Goal: Transaction & Acquisition: Book appointment/travel/reservation

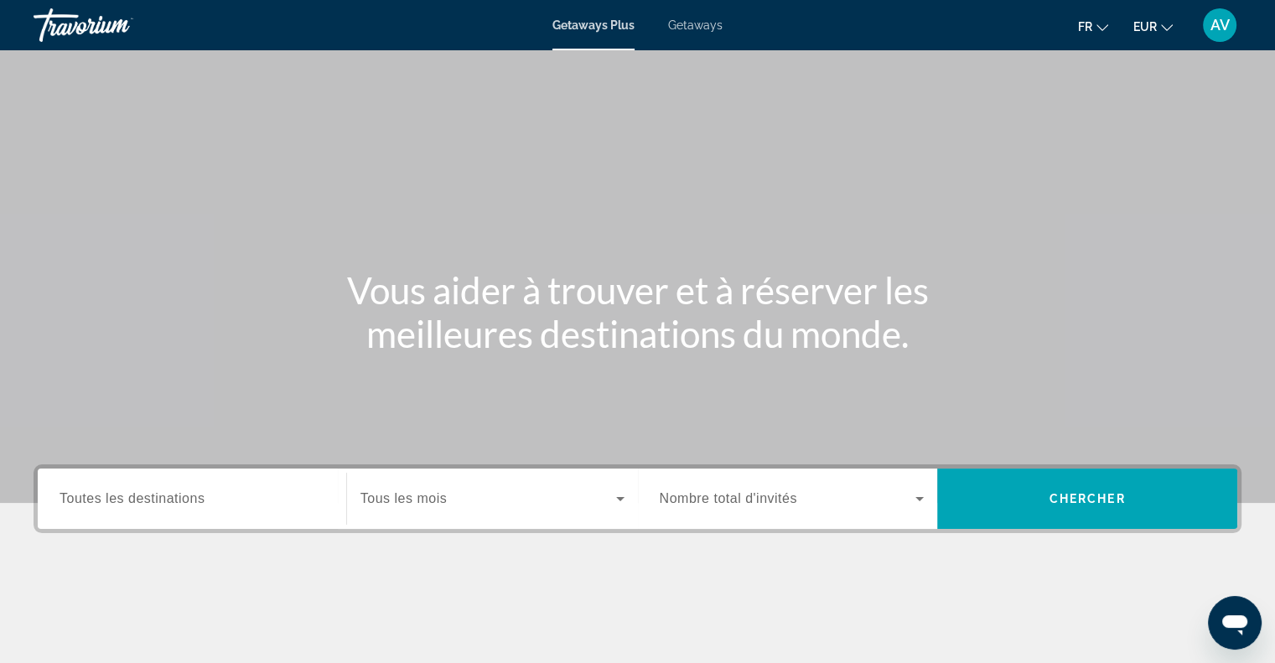
click at [684, 23] on span "Getaways" at bounding box center [695, 24] width 54 height 13
click at [244, 513] on div "Search widget" at bounding box center [192, 499] width 265 height 48
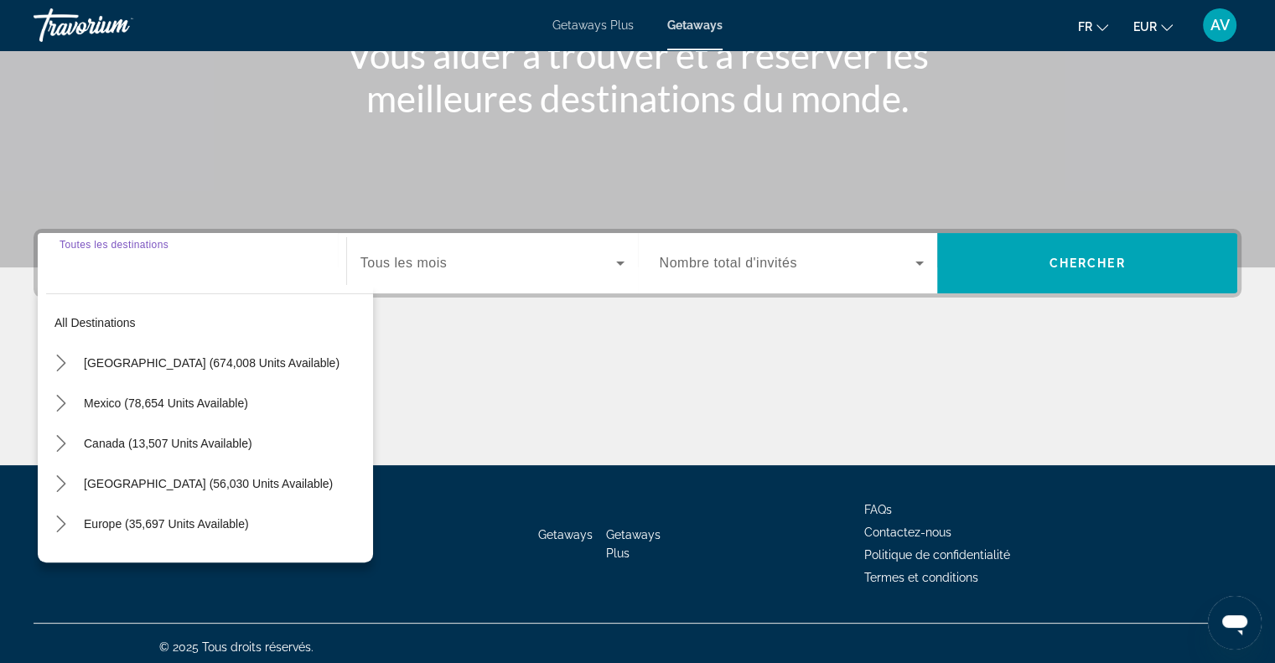
scroll to position [242, 0]
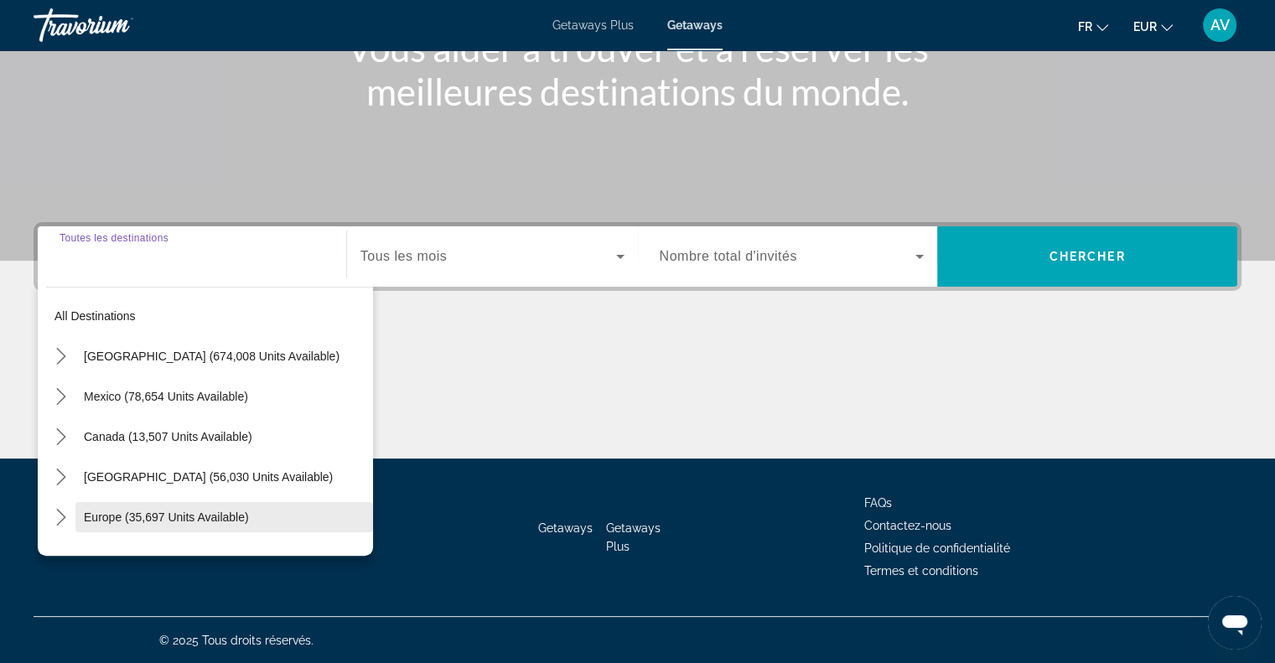
click at [171, 511] on span "Europe (35,697 units available)" at bounding box center [166, 517] width 165 height 13
type input "**********"
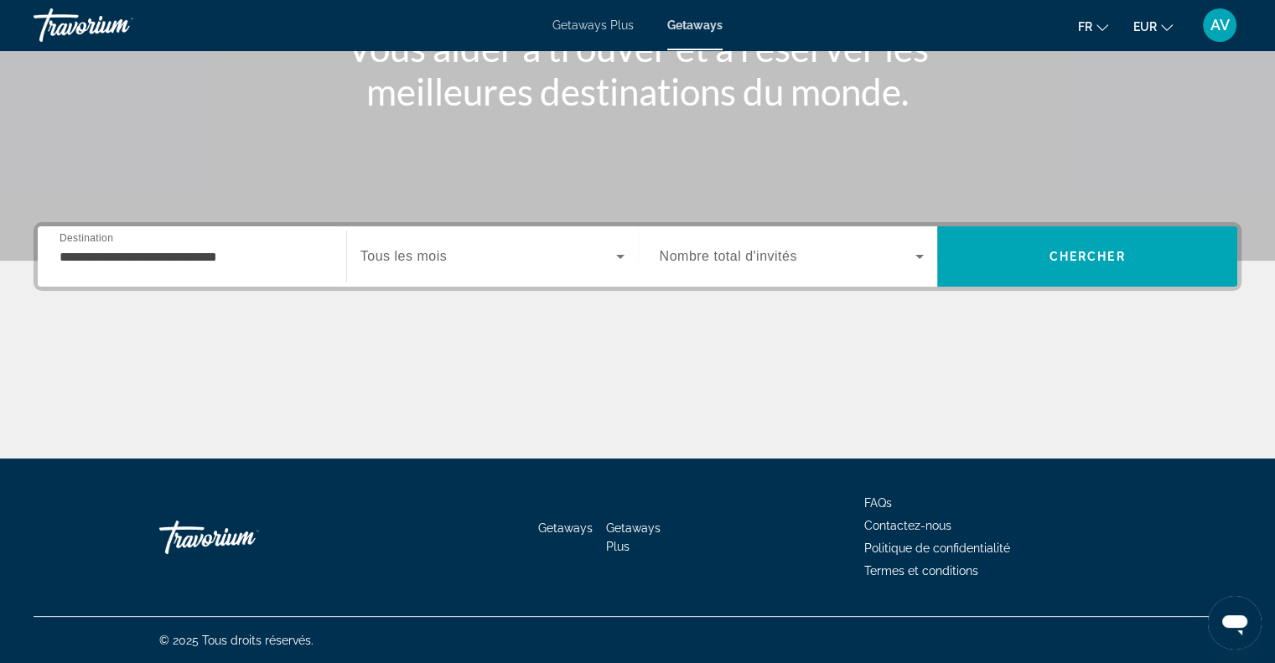
click at [429, 258] on span "Tous les mois" at bounding box center [403, 256] width 86 height 14
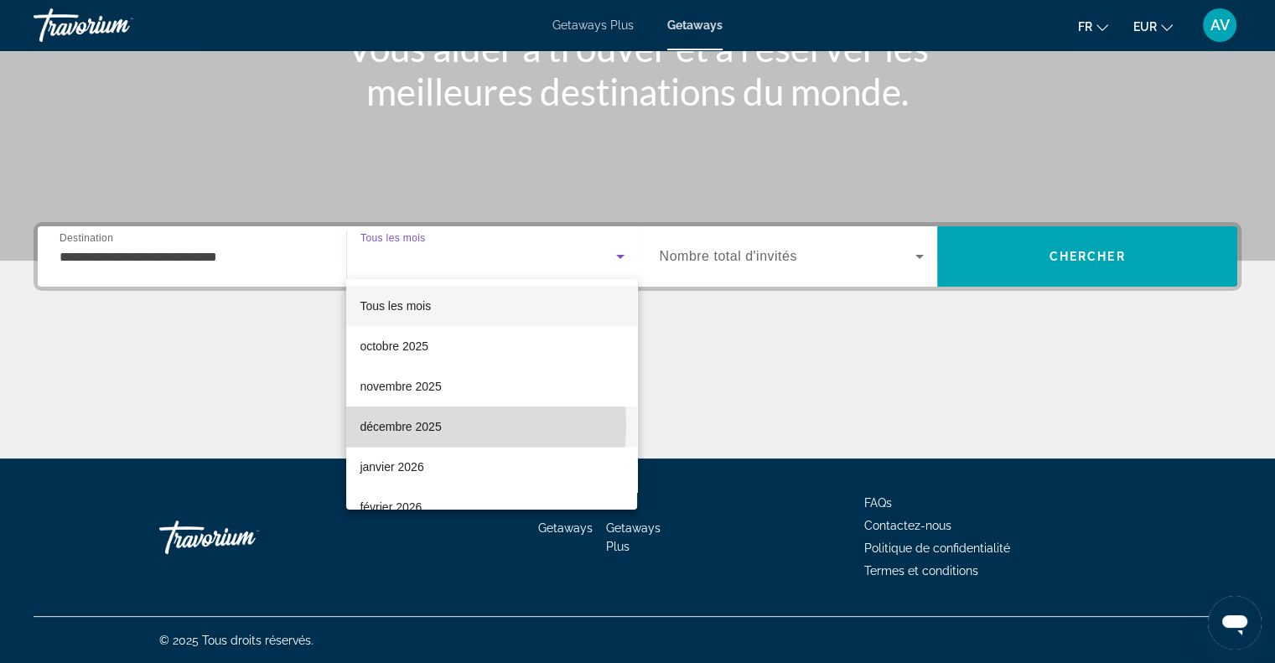
click at [435, 425] on span "décembre 2025" at bounding box center [400, 427] width 81 height 20
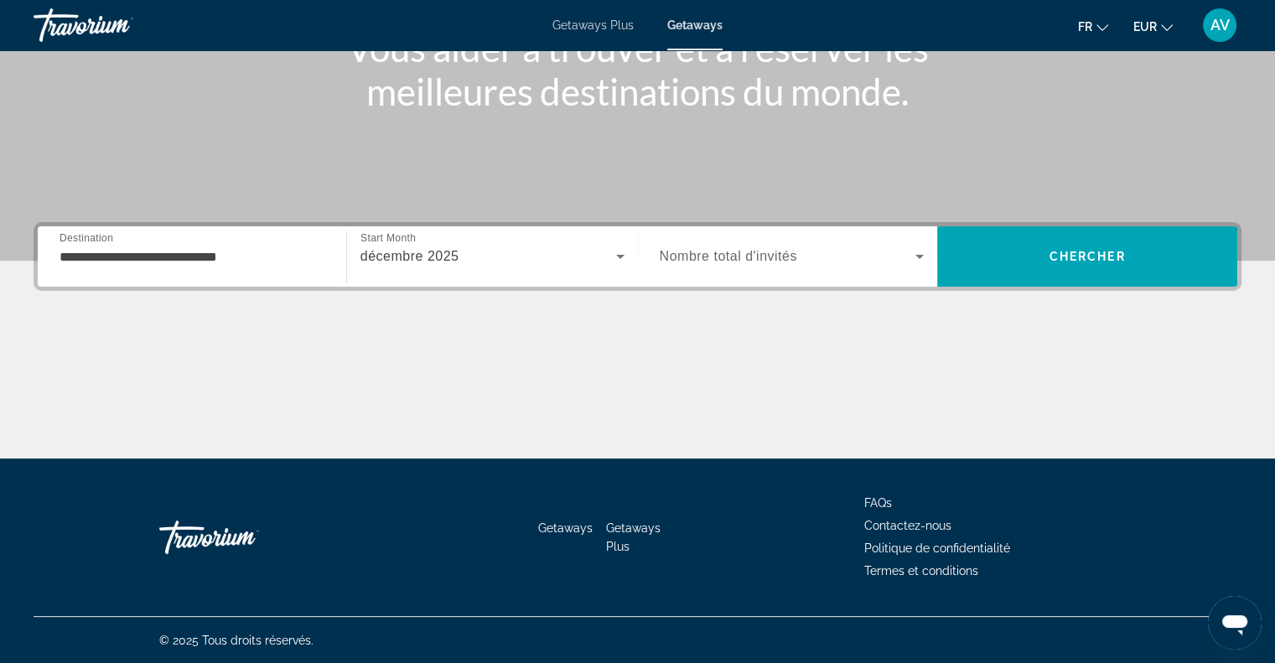
click at [683, 254] on span "Nombre total d'invités" at bounding box center [728, 256] width 137 height 14
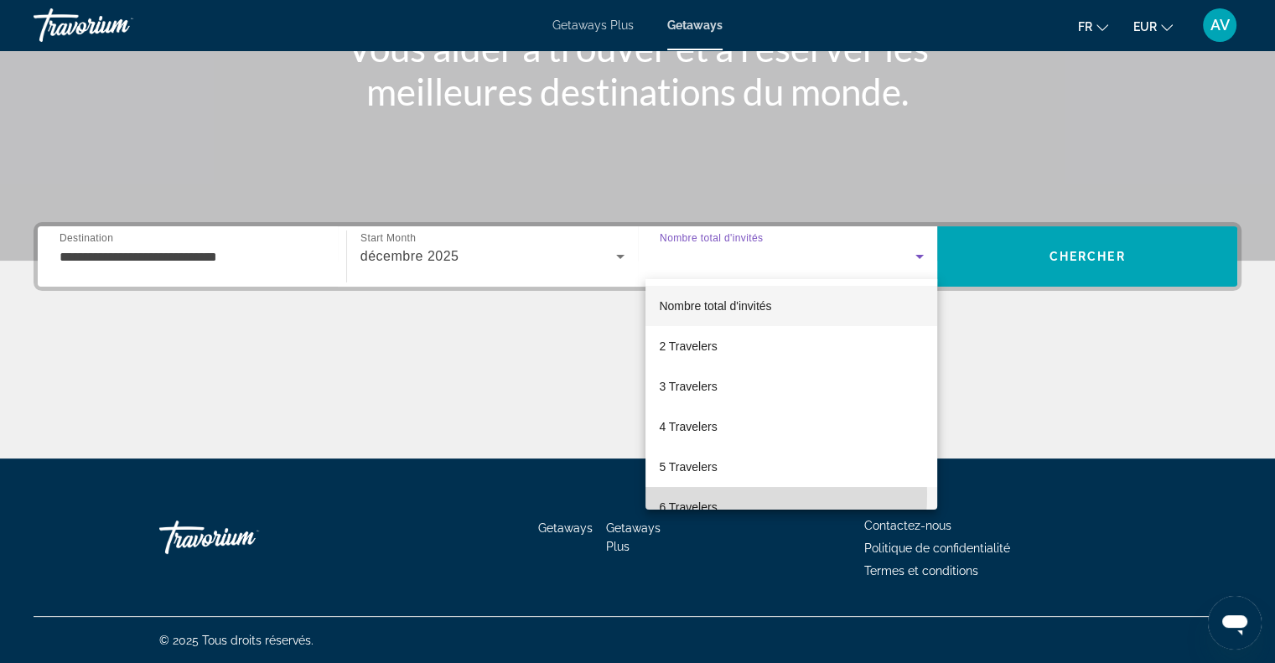
click at [712, 495] on mat-option "6 Travelers" at bounding box center [792, 507] width 292 height 40
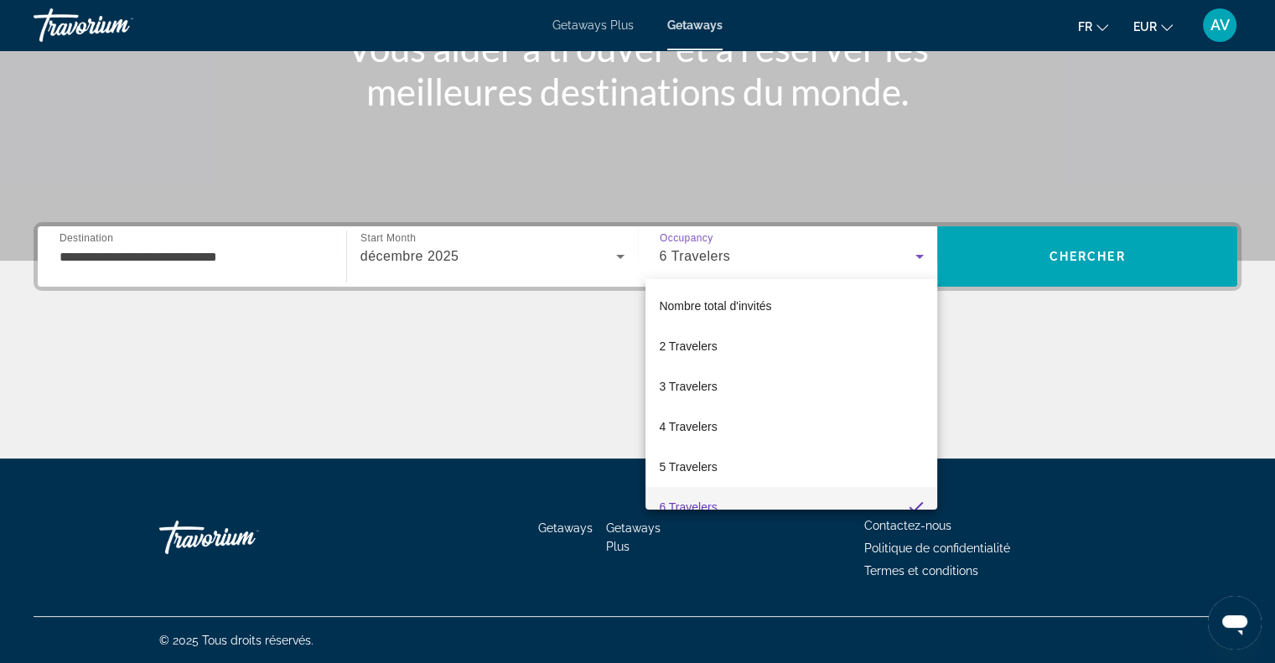
scroll to position [17, 0]
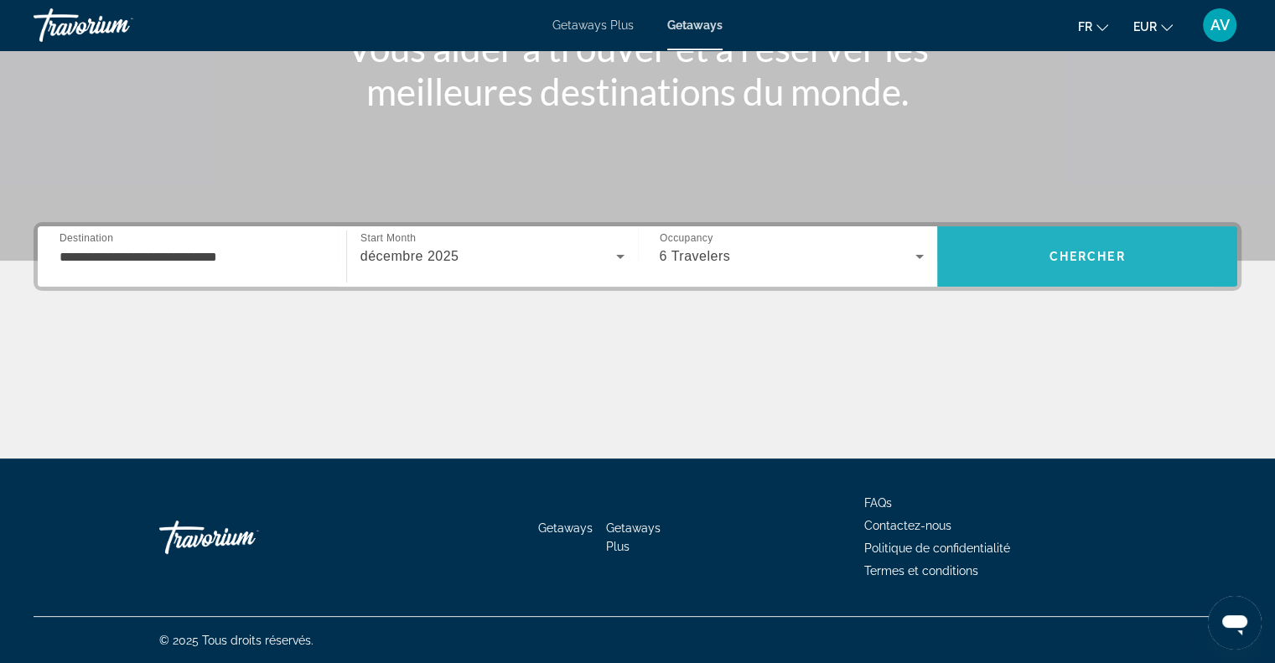
click at [1015, 277] on span "Search" at bounding box center [1087, 256] width 300 height 60
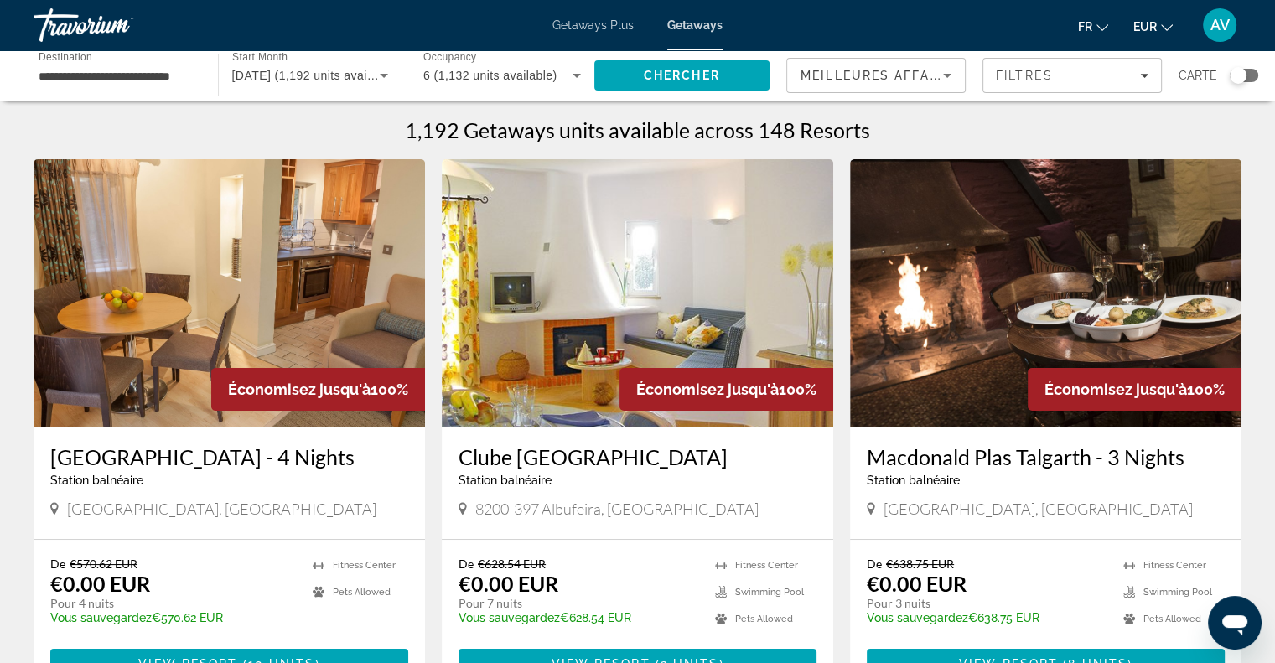
click at [1249, 77] on div "Search widget" at bounding box center [1244, 75] width 29 height 13
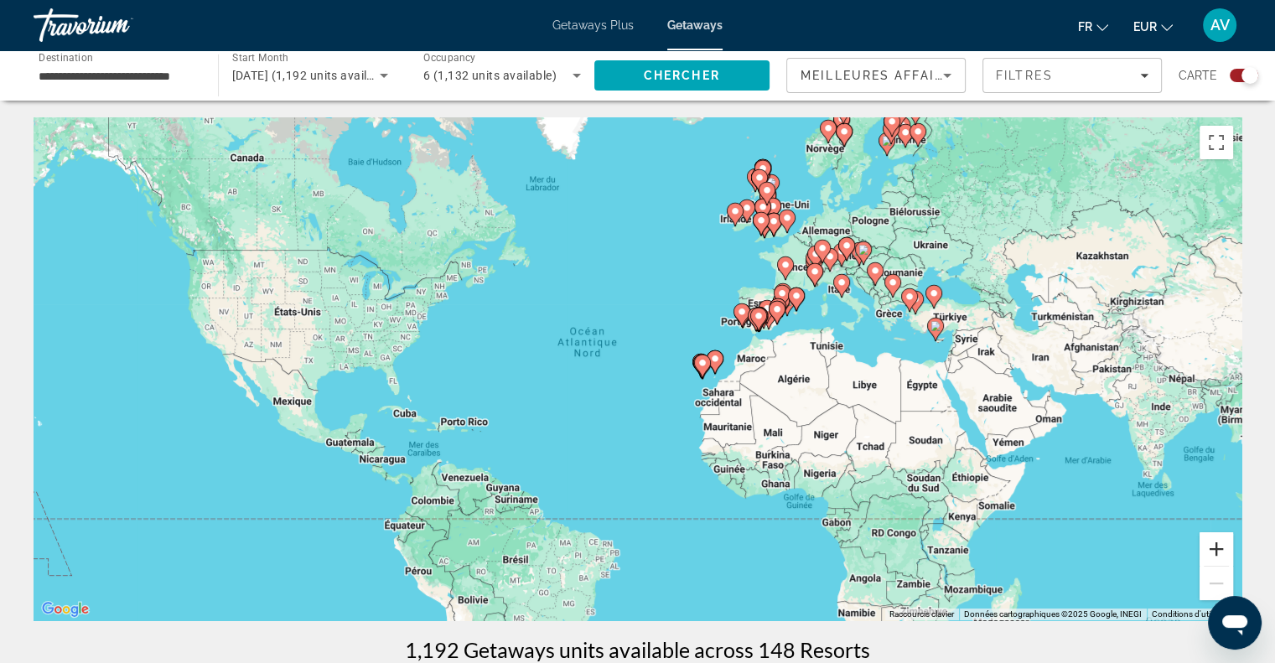
click at [1221, 542] on button "Zoom avant" at bounding box center [1217, 549] width 34 height 34
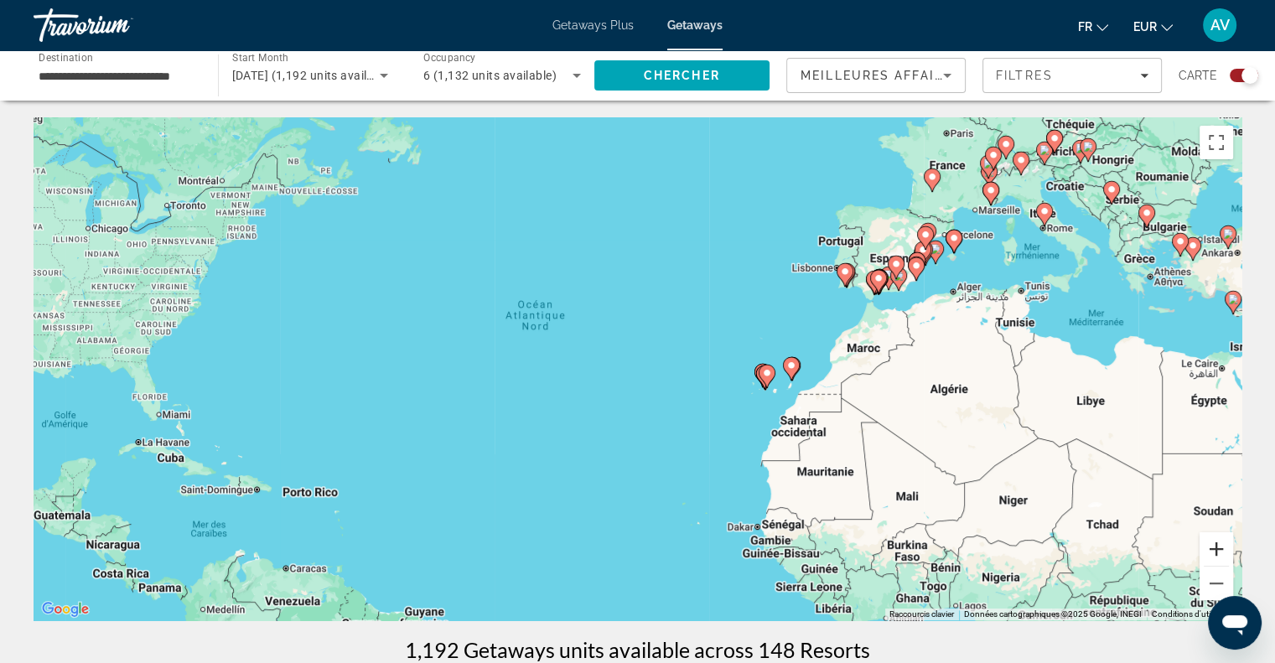
click at [1218, 547] on button "Zoom avant" at bounding box center [1217, 549] width 34 height 34
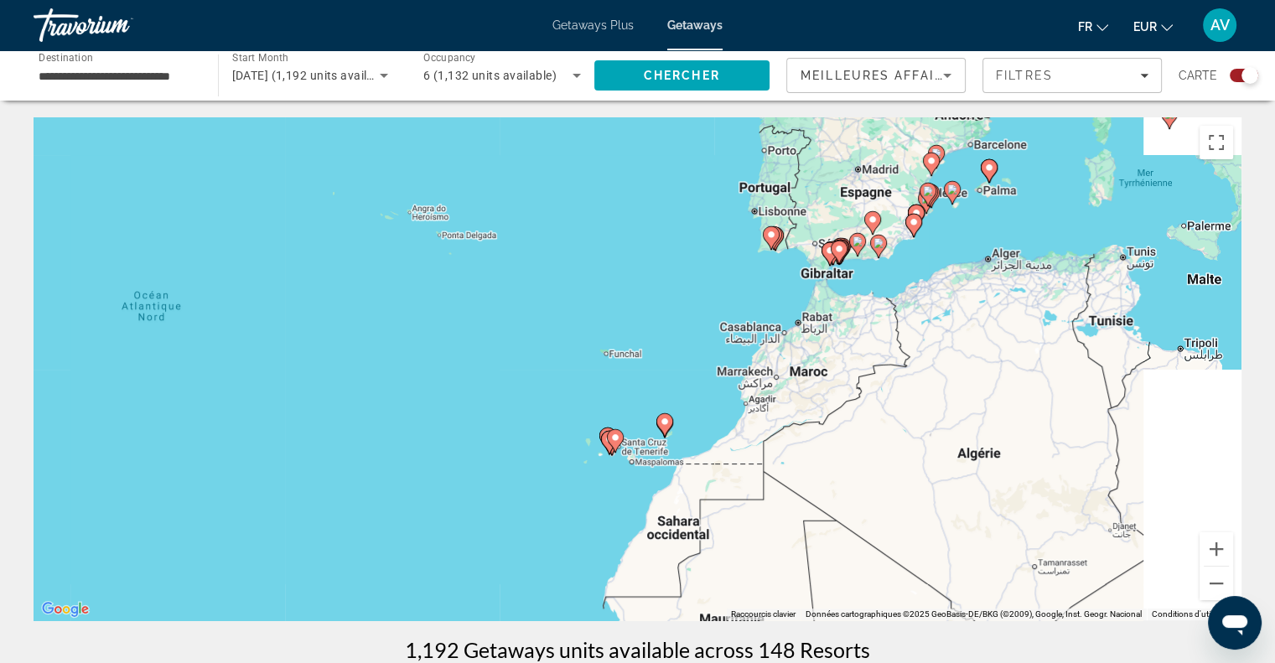
drag, startPoint x: 1123, startPoint y: 445, endPoint x: 781, endPoint y: 573, distance: 364.2
click at [781, 573] on div "Pour activer le glissement avec le clavier, appuyez sur Alt+Entrée. Une fois ce…" at bounding box center [638, 368] width 1208 height 503
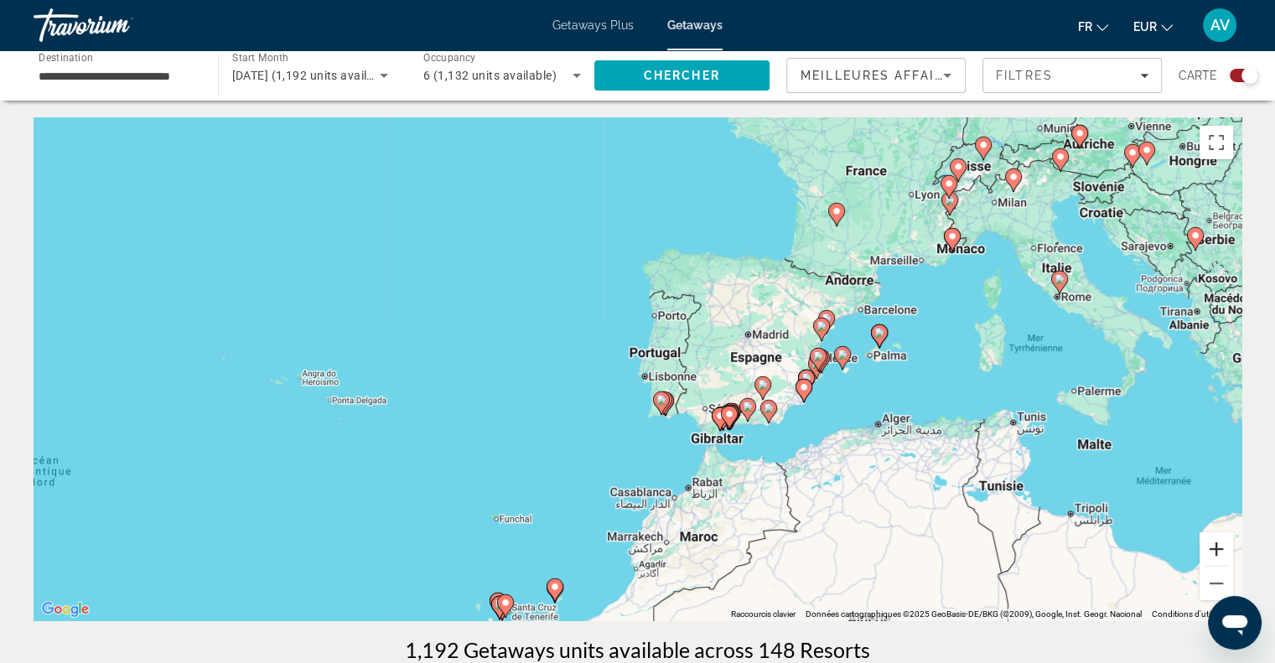
click at [1216, 549] on button "Zoom avant" at bounding box center [1217, 549] width 34 height 34
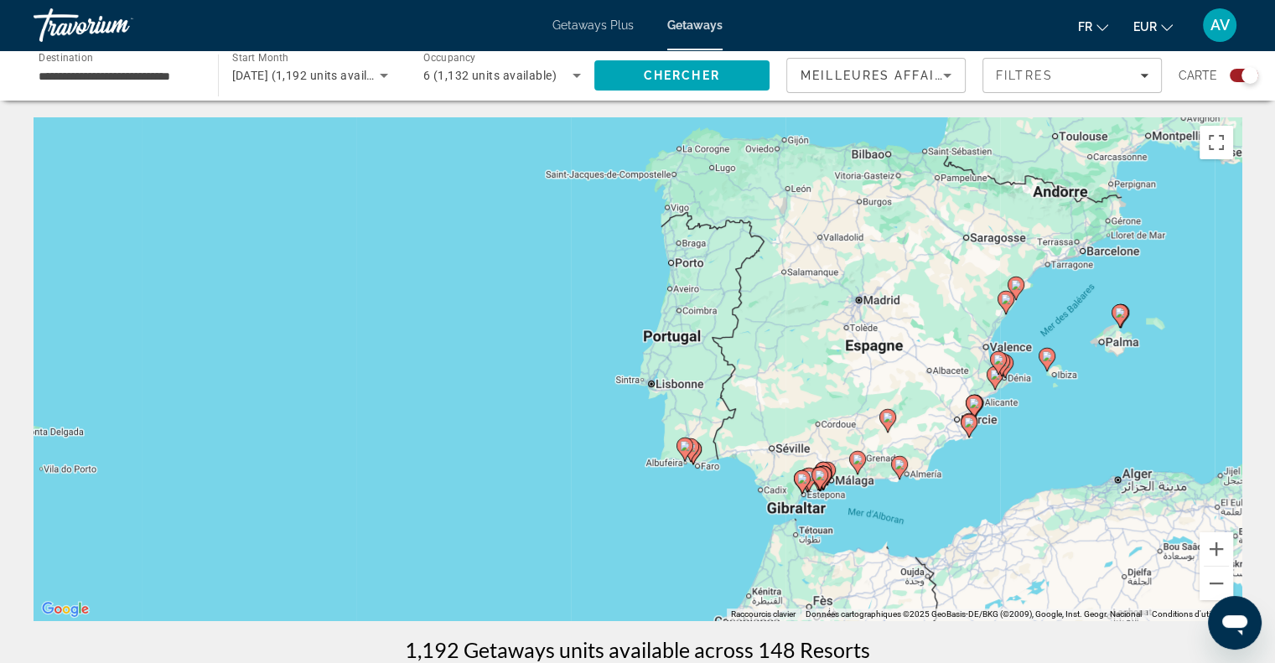
click at [686, 445] on image "Main content" at bounding box center [685, 446] width 10 height 10
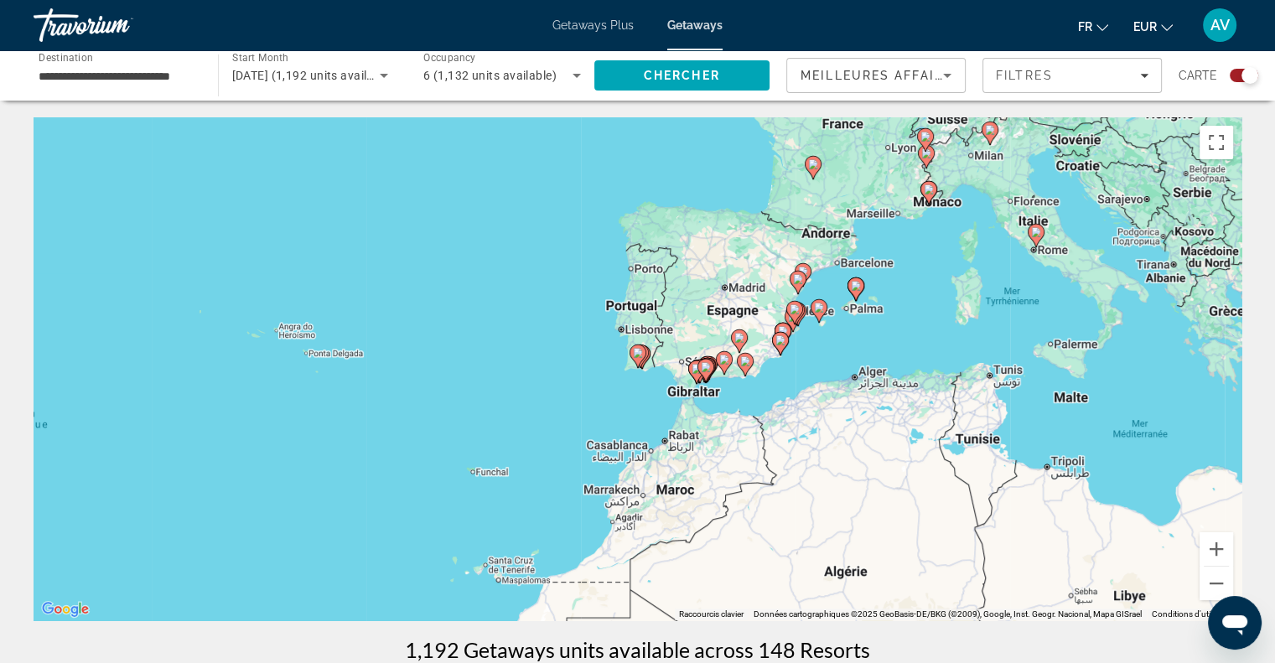
click at [644, 350] on icon "Main content" at bounding box center [637, 356] width 15 height 22
type input "**********"
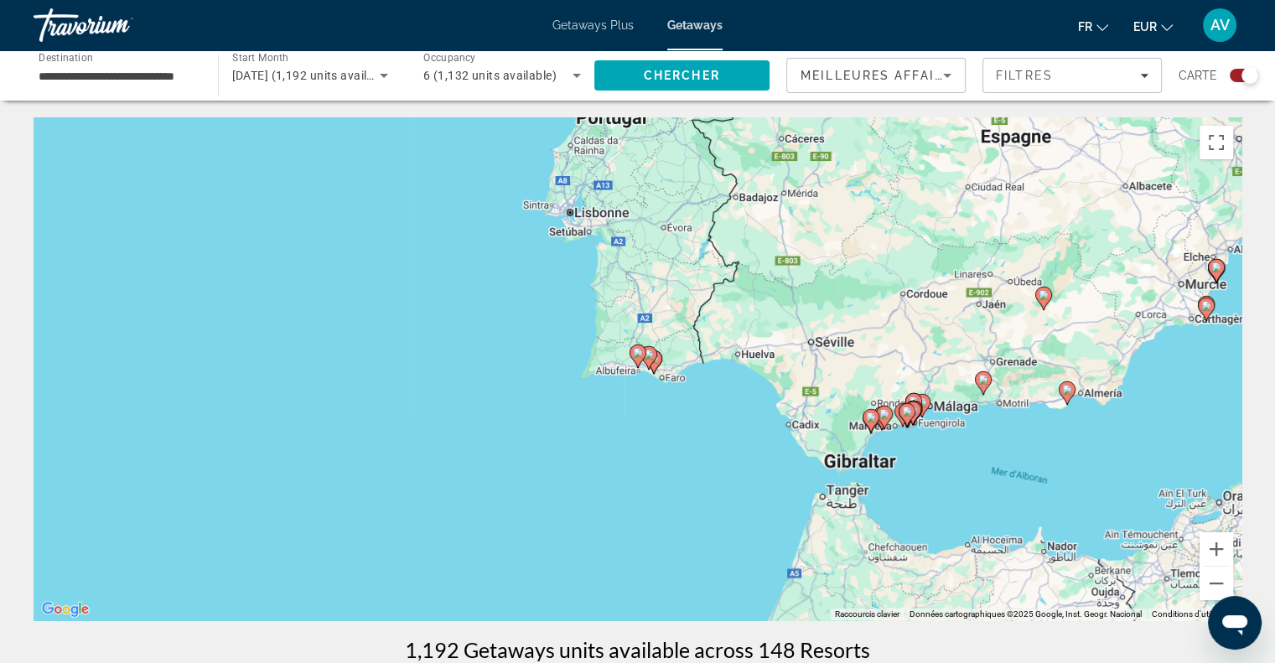
click at [644, 350] on icon "Main content" at bounding box center [637, 356] width 15 height 22
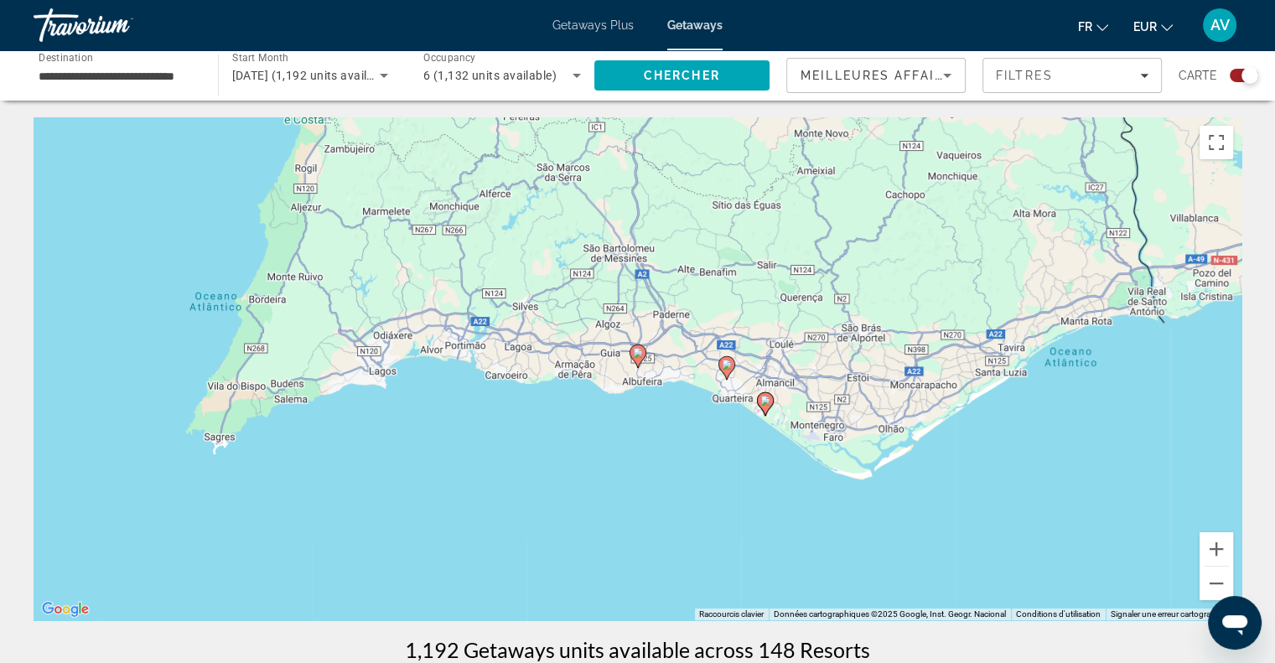
click at [644, 350] on icon "Main content" at bounding box center [637, 356] width 15 height 22
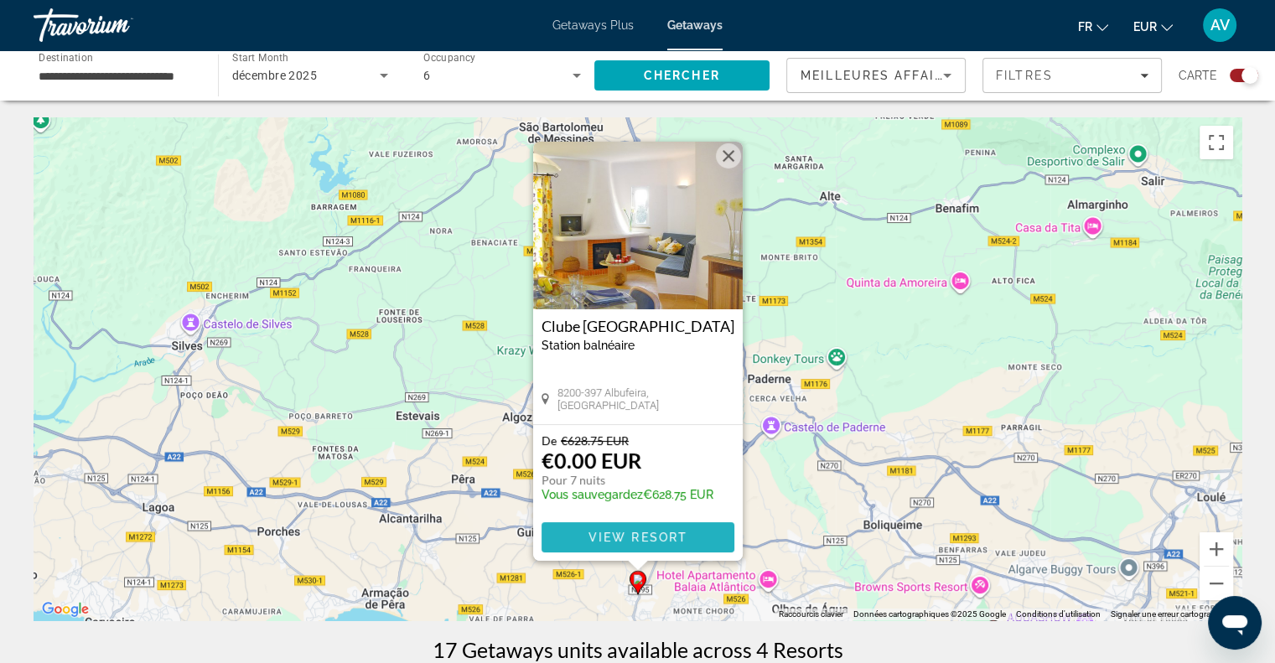
click at [623, 544] on span "Main content" at bounding box center [638, 537] width 193 height 40
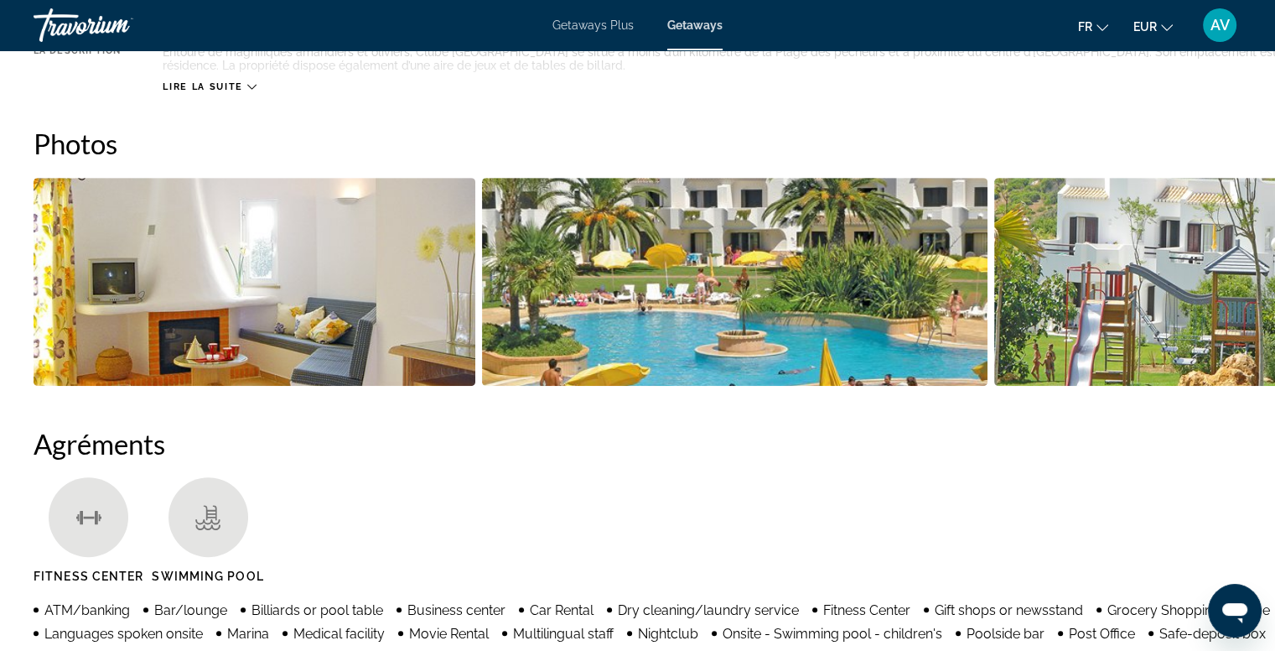
scroll to position [697, 0]
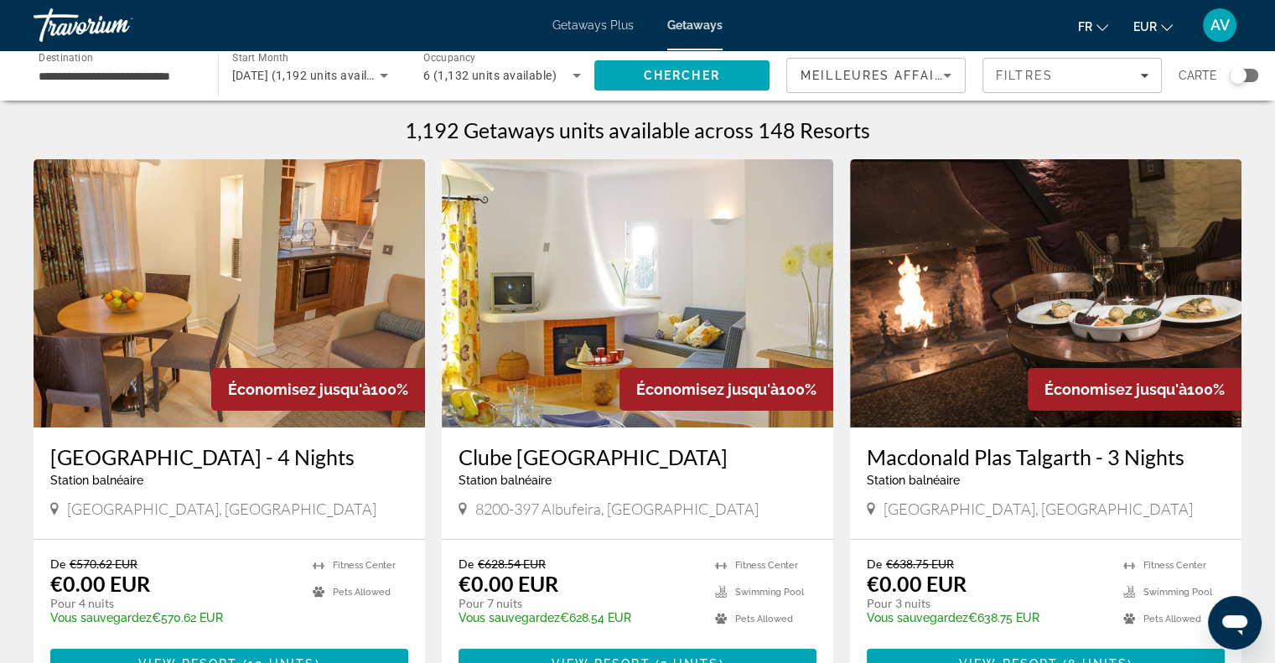
click at [1231, 77] on div "Search widget" at bounding box center [1238, 75] width 17 height 17
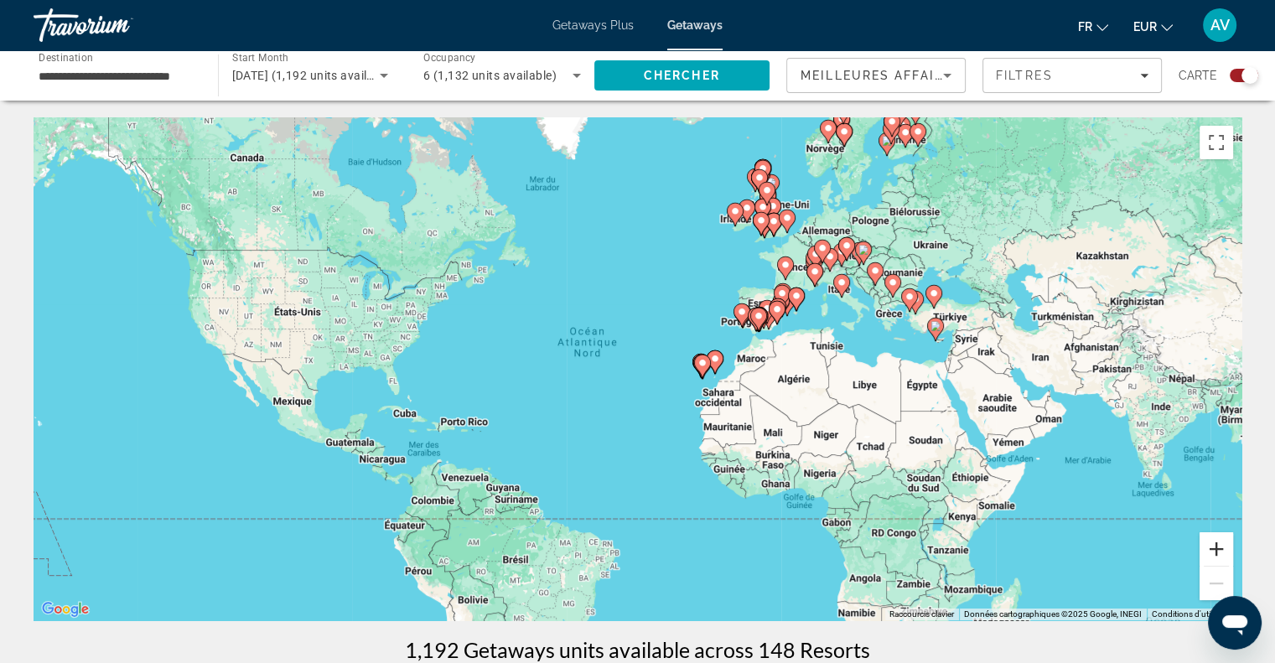
click at [1220, 542] on button "Zoom avant" at bounding box center [1217, 549] width 34 height 34
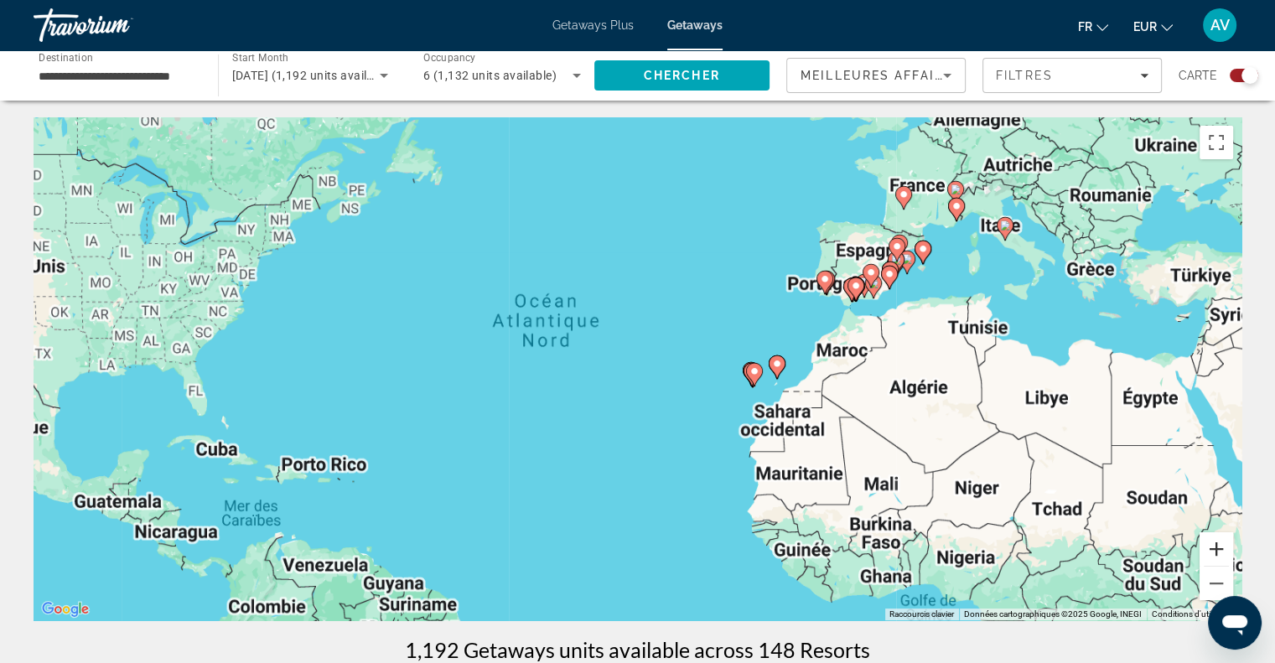
click at [1220, 542] on button "Zoom avant" at bounding box center [1217, 549] width 34 height 34
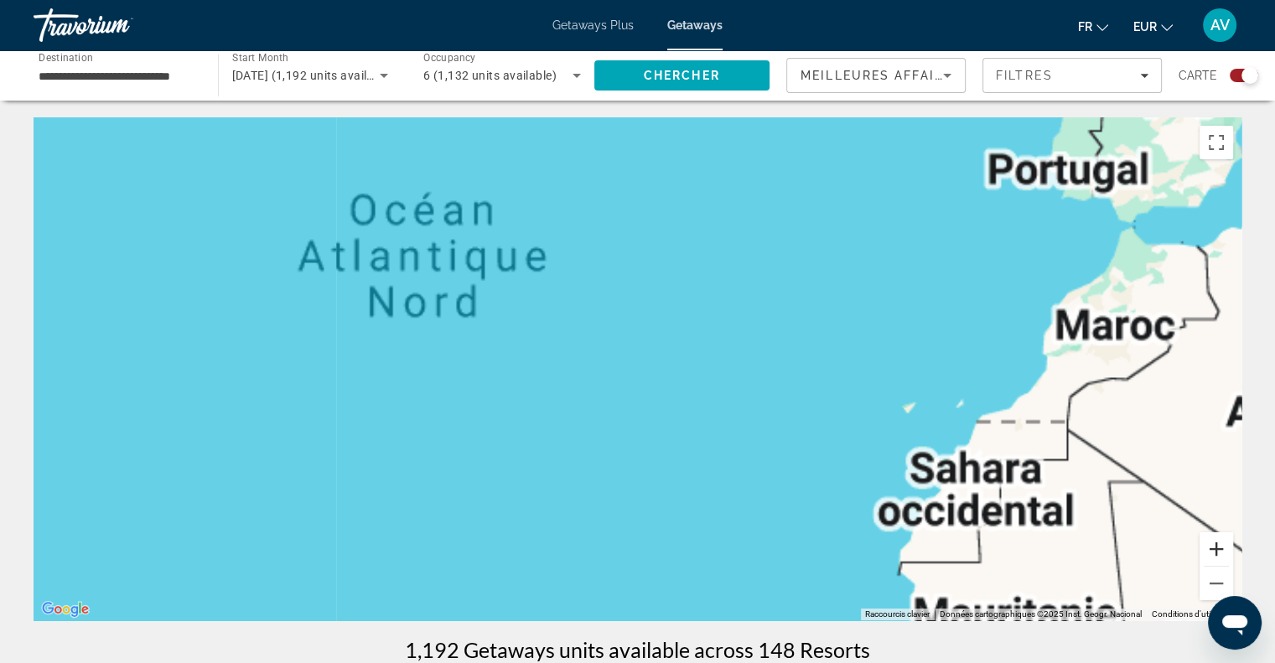
click at [1220, 542] on button "Zoom avant" at bounding box center [1217, 549] width 34 height 34
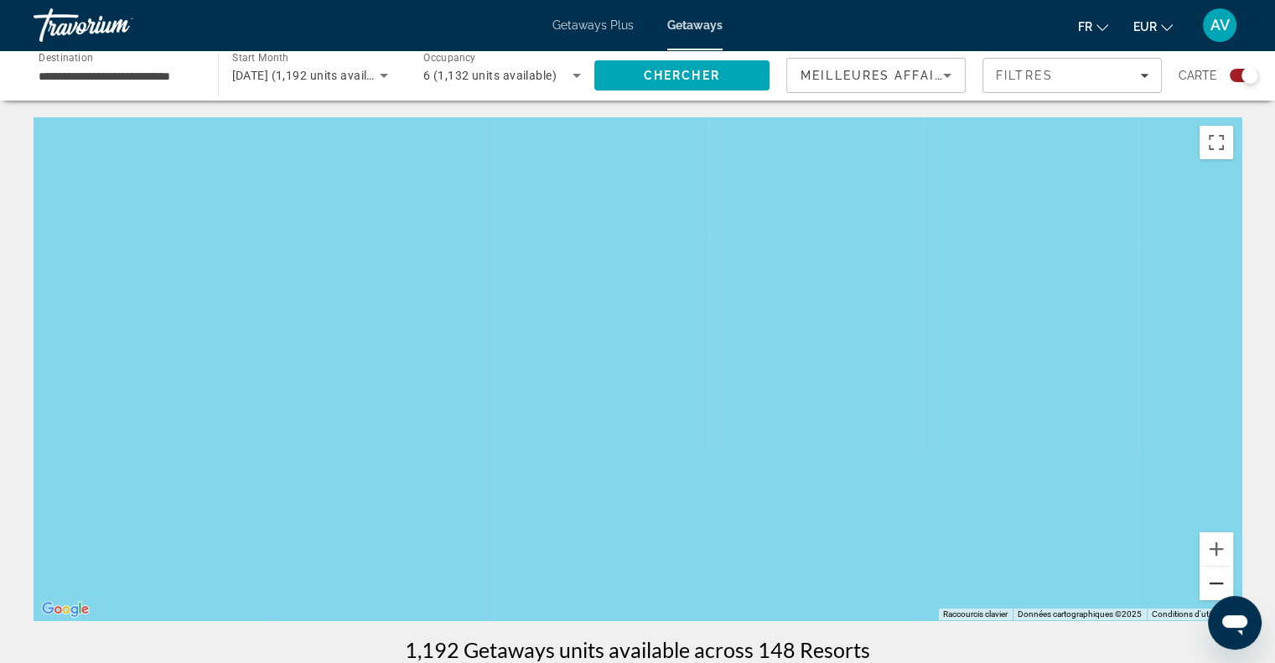
click at [1221, 593] on button "Zoom arrière" at bounding box center [1217, 584] width 34 height 34
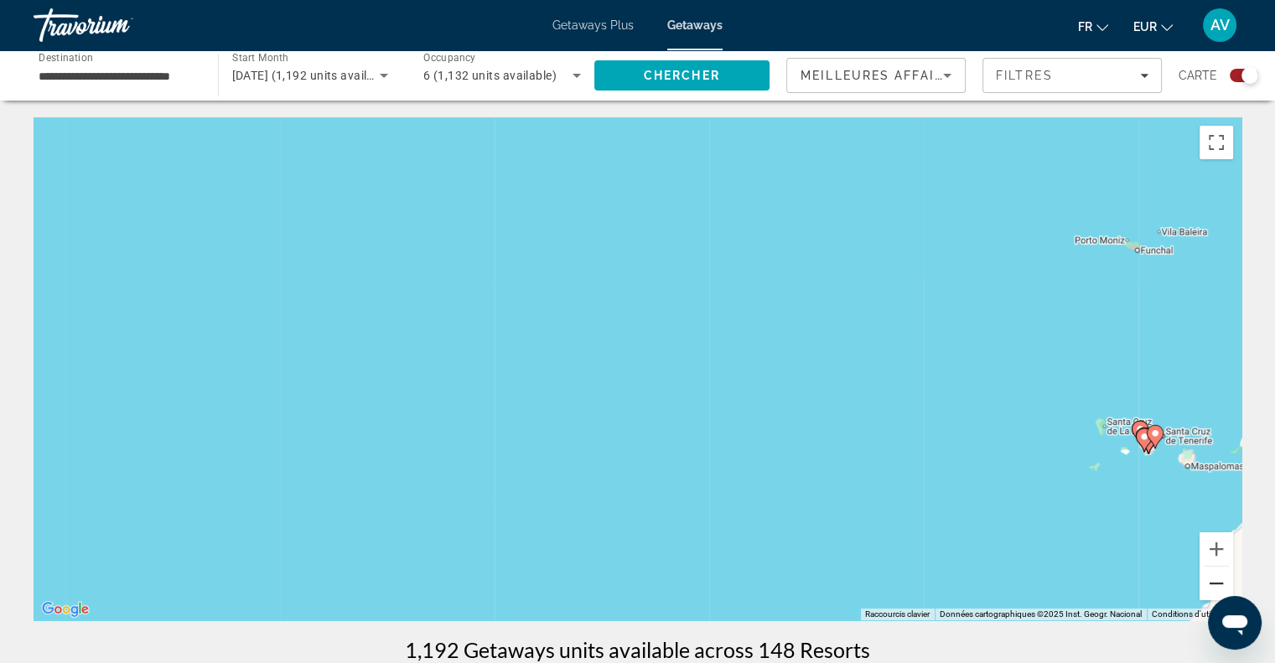
click at [1214, 584] on button "Zoom arrière" at bounding box center [1217, 584] width 34 height 34
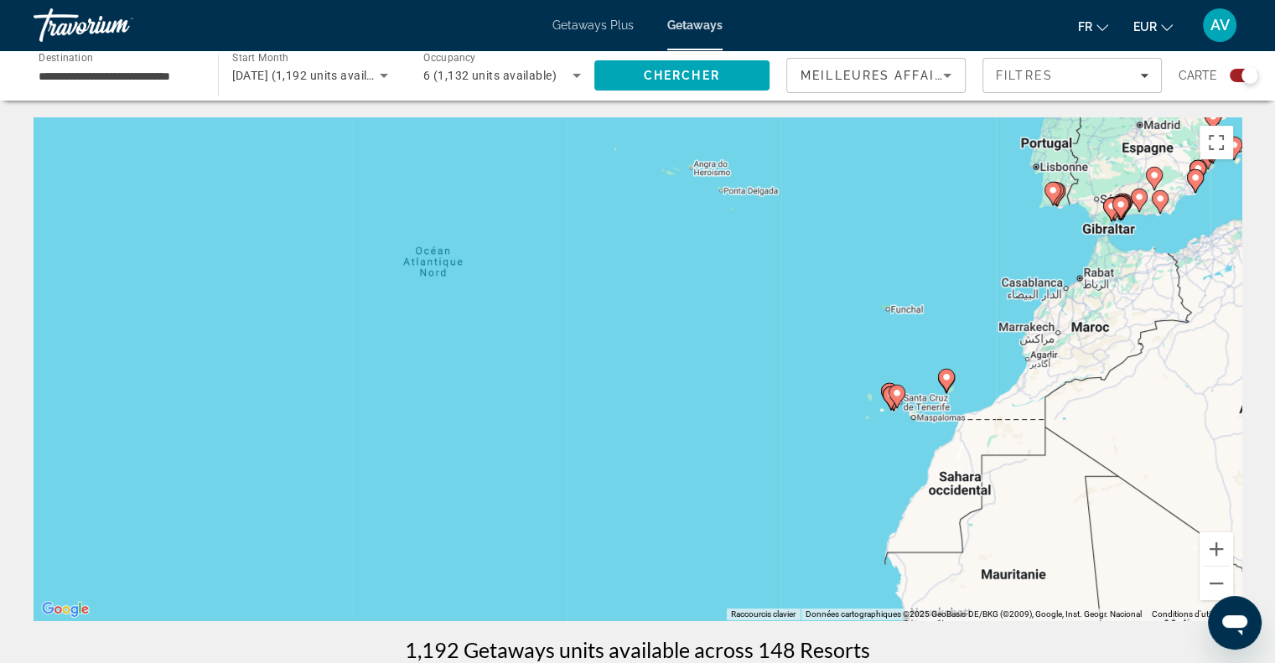
click at [1059, 200] on gmp-advanced-marker "Main content" at bounding box center [1053, 193] width 17 height 25
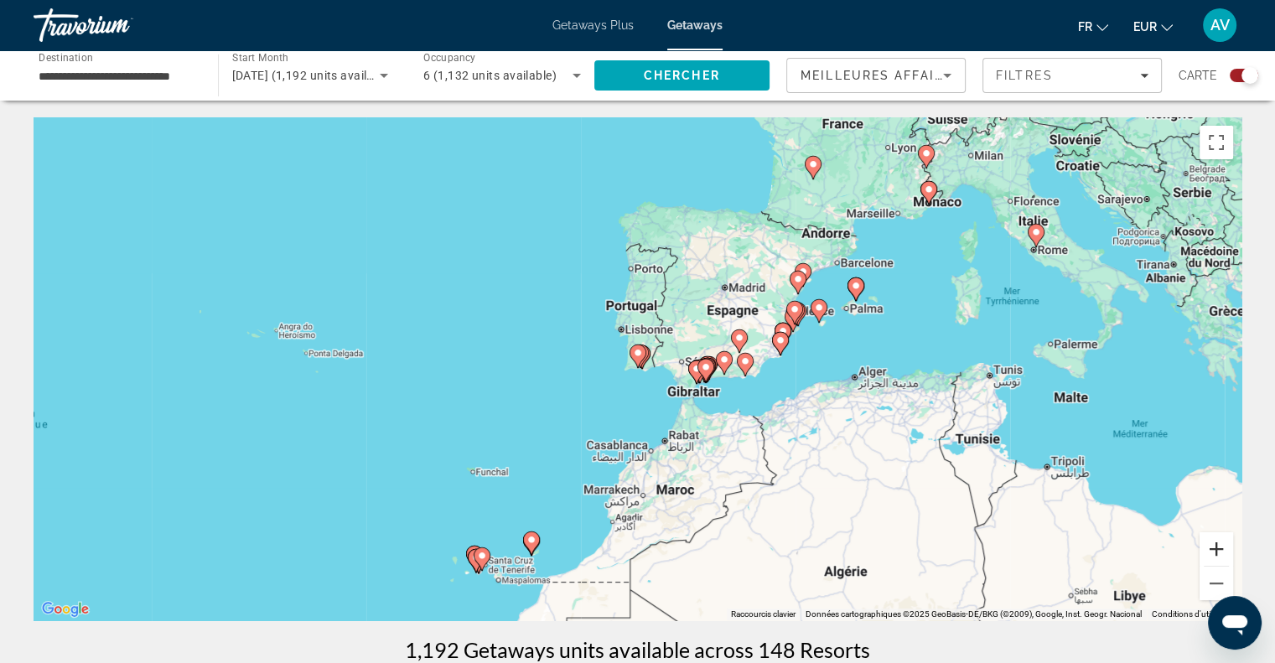
click at [1212, 547] on button "Zoom avant" at bounding box center [1217, 549] width 34 height 34
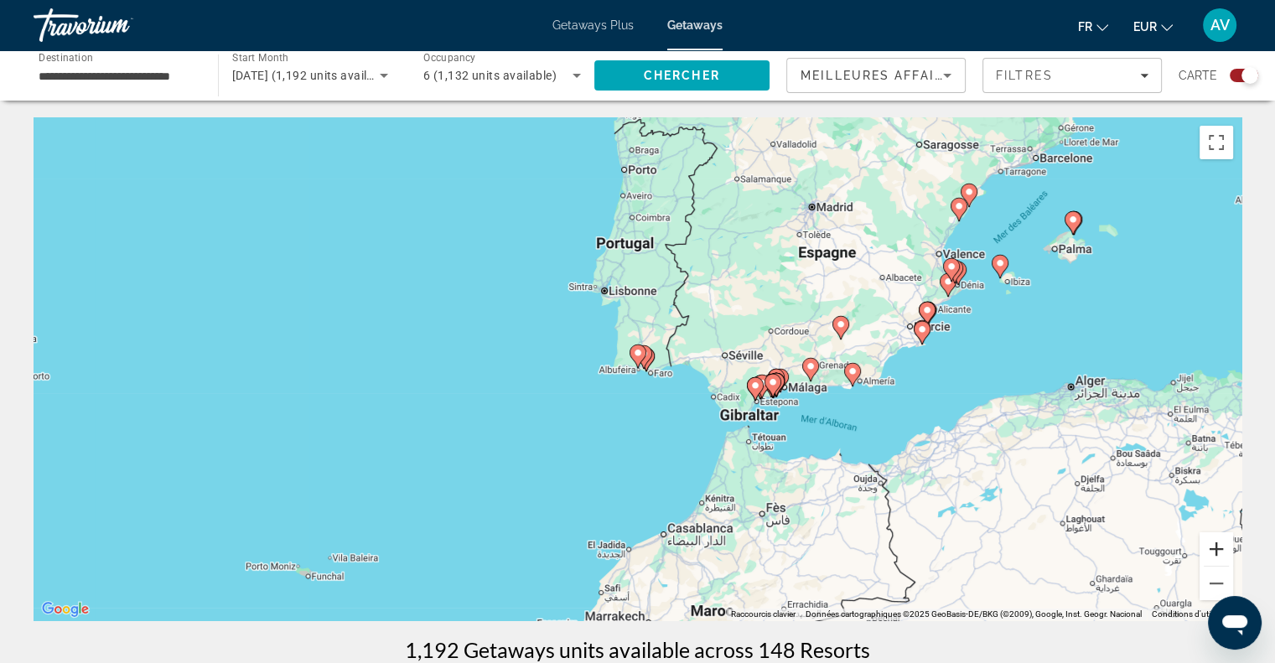
click at [1212, 547] on button "Zoom avant" at bounding box center [1217, 549] width 34 height 34
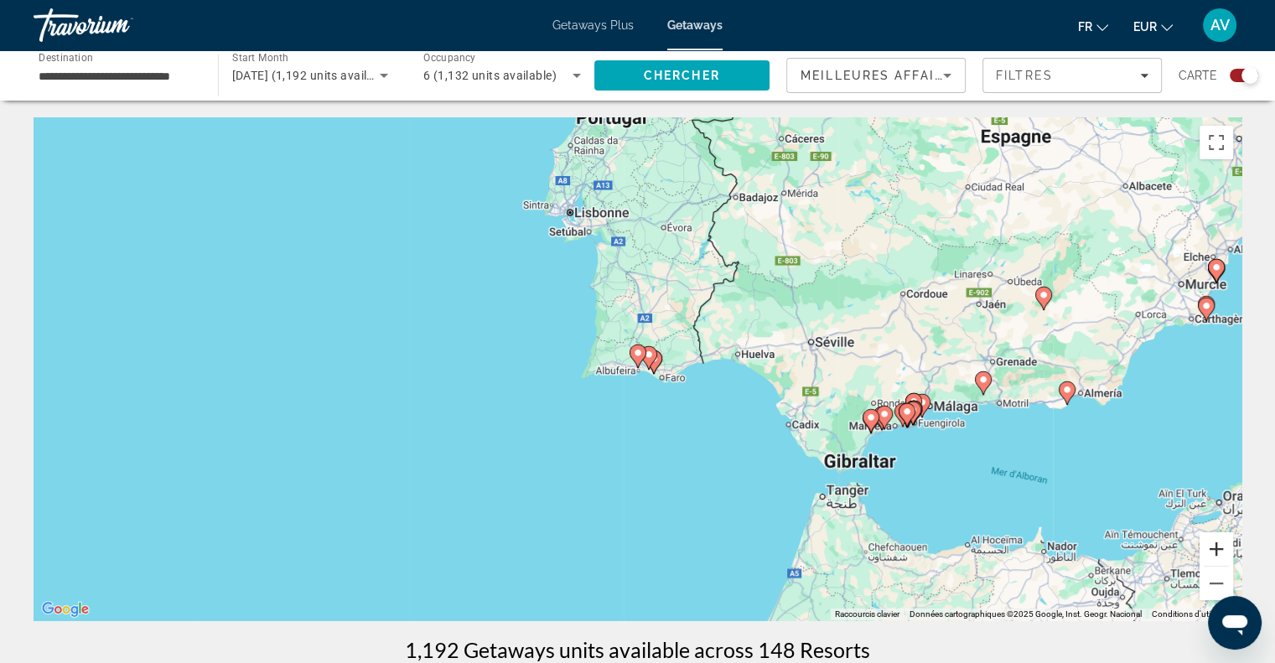
click at [1212, 547] on button "Zoom avant" at bounding box center [1217, 549] width 34 height 34
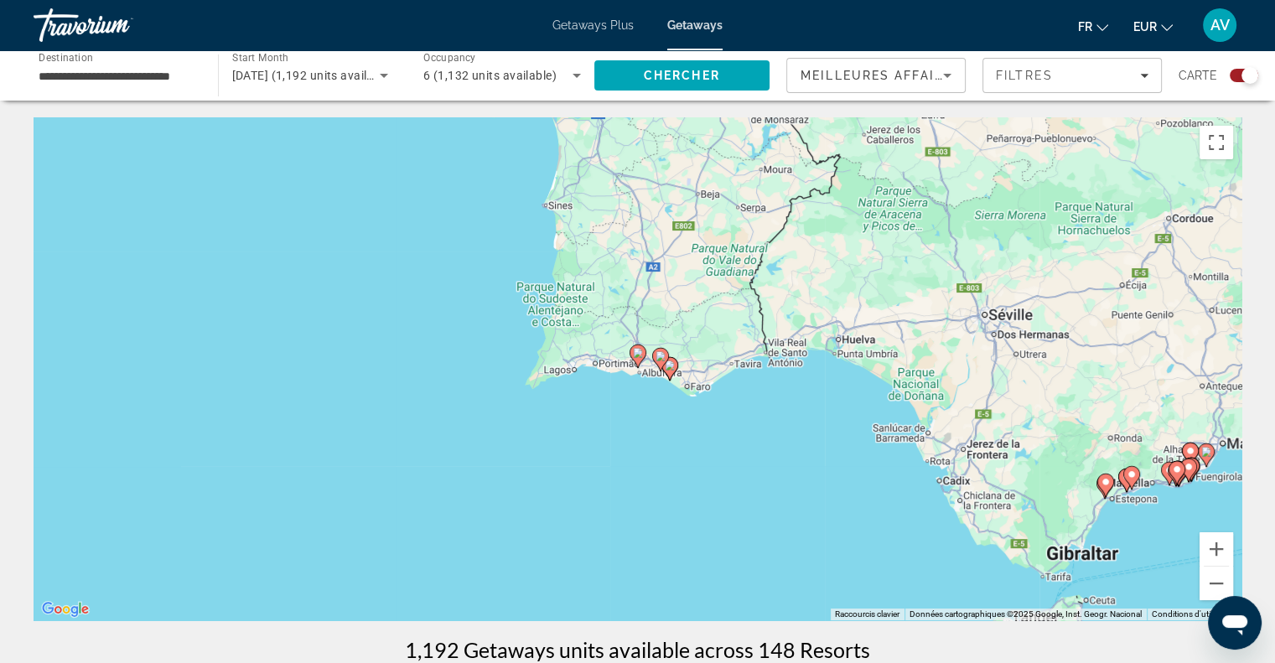
click at [673, 367] on image "Main content" at bounding box center [670, 365] width 10 height 10
type input "**********"
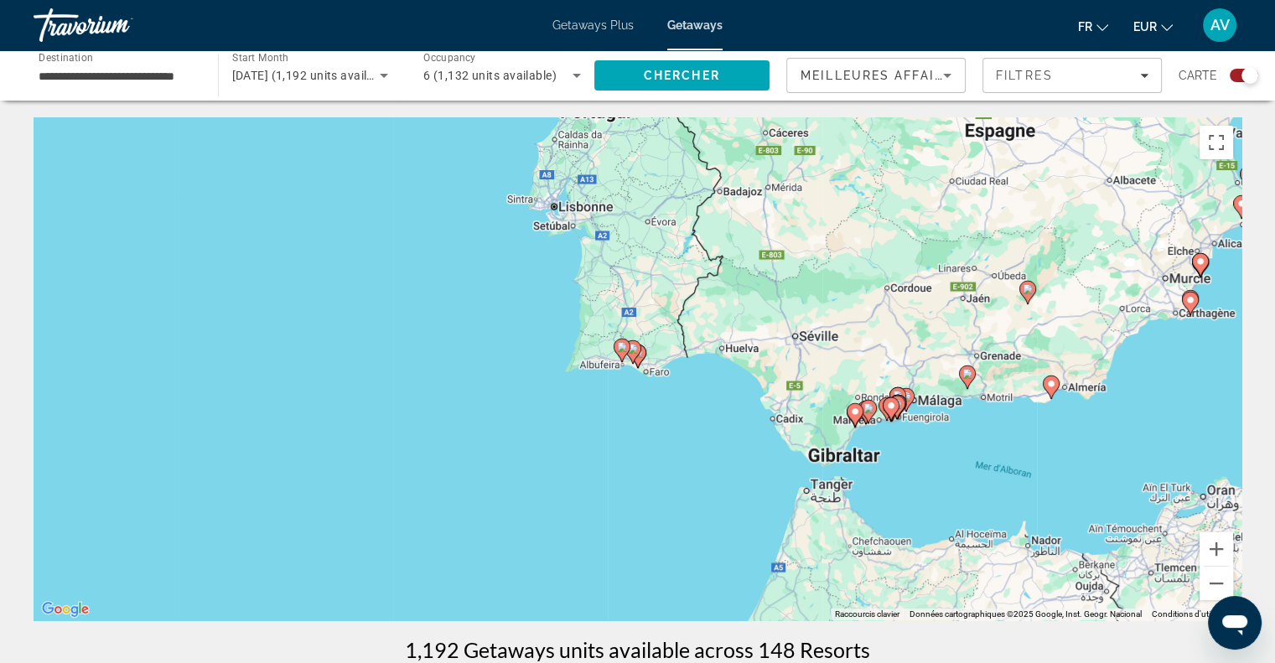
click at [642, 360] on icon "Main content" at bounding box center [638, 356] width 17 height 23
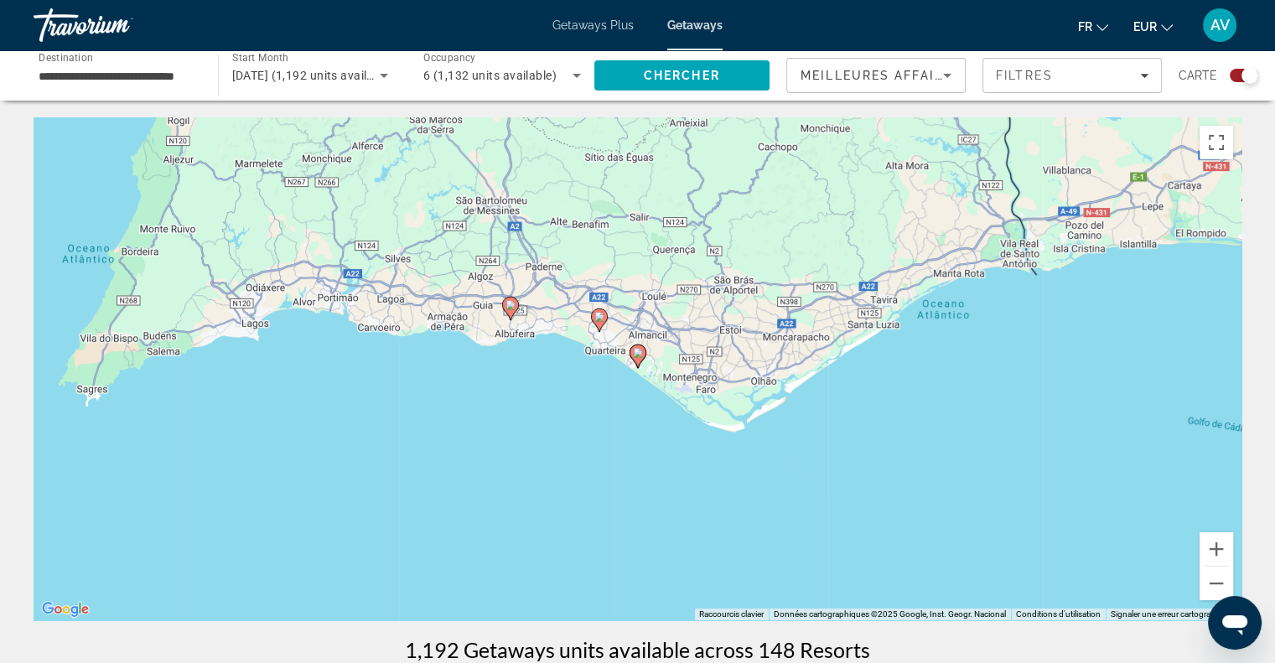
click at [636, 352] on image "Main content" at bounding box center [638, 353] width 10 height 10
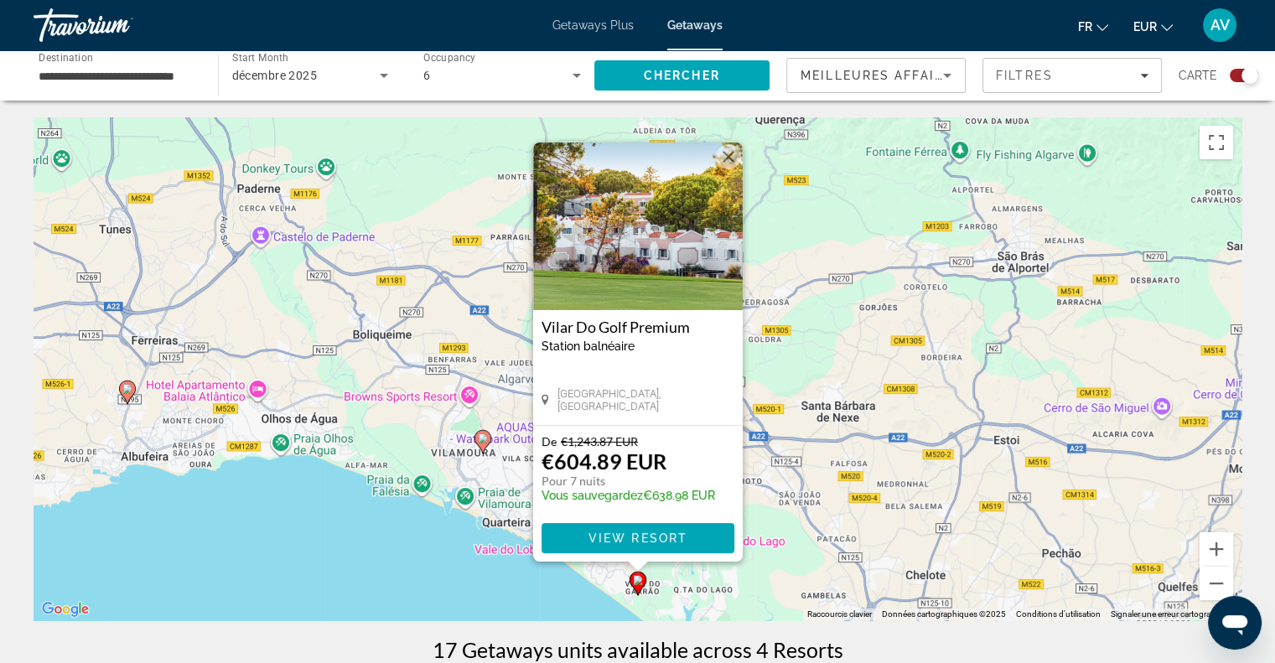
click at [485, 441] on image "Main content" at bounding box center [483, 438] width 10 height 10
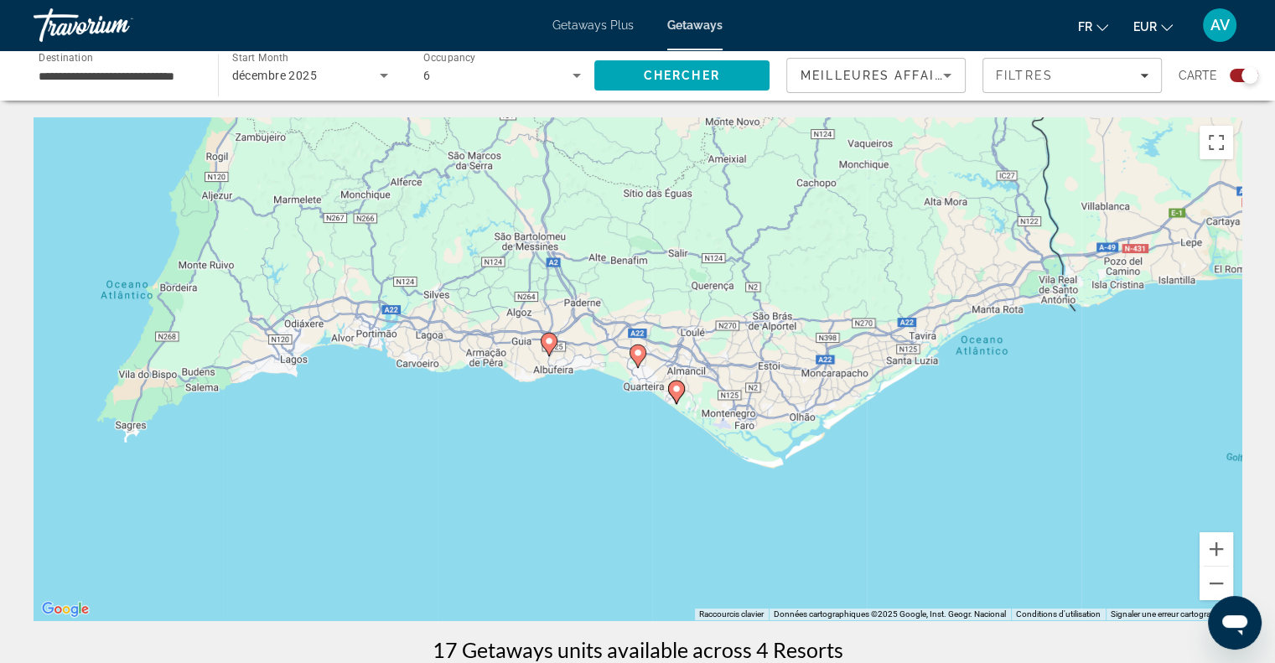
click at [639, 364] on icon "Main content" at bounding box center [638, 356] width 17 height 23
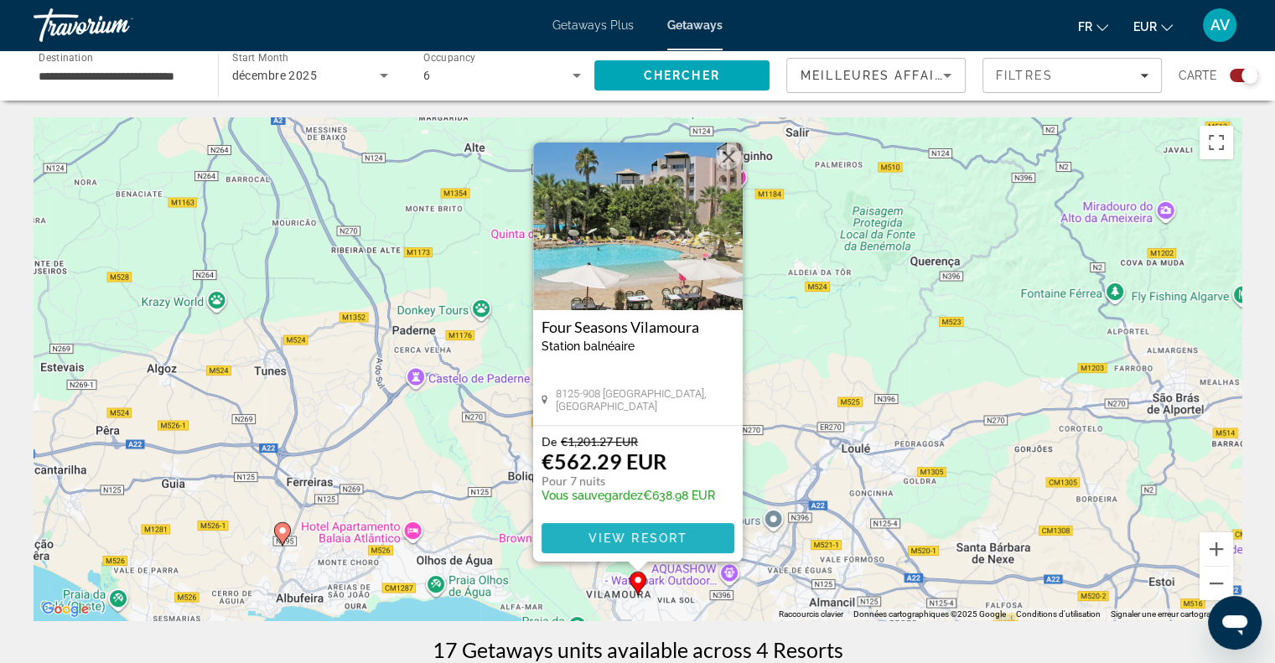
click at [614, 526] on span "Main content" at bounding box center [638, 538] width 193 height 40
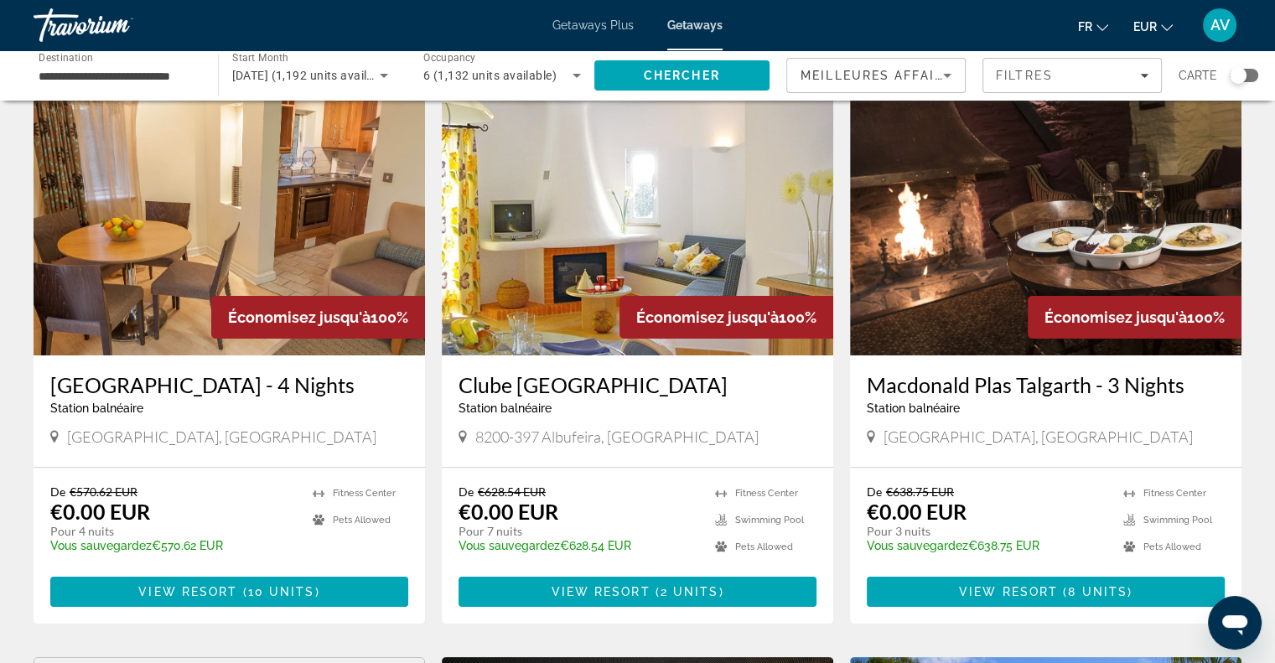
scroll to position [56, 0]
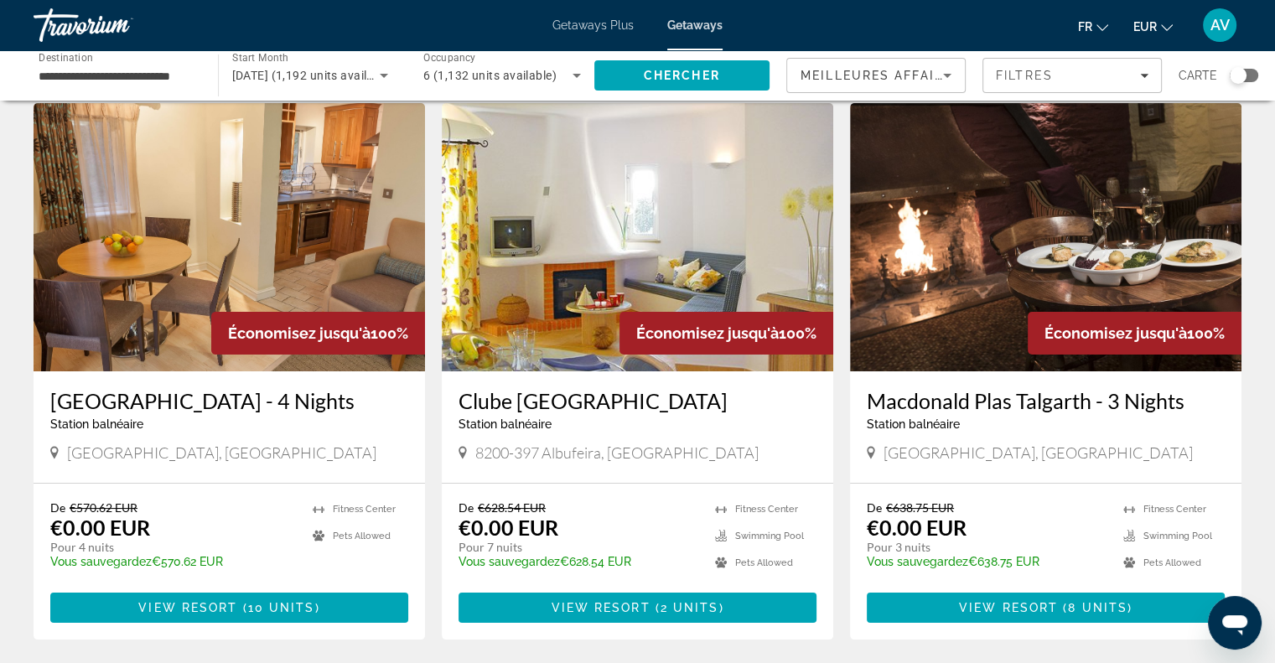
click at [614, 400] on h3 "Clube [GEOGRAPHIC_DATA]" at bounding box center [638, 400] width 358 height 25
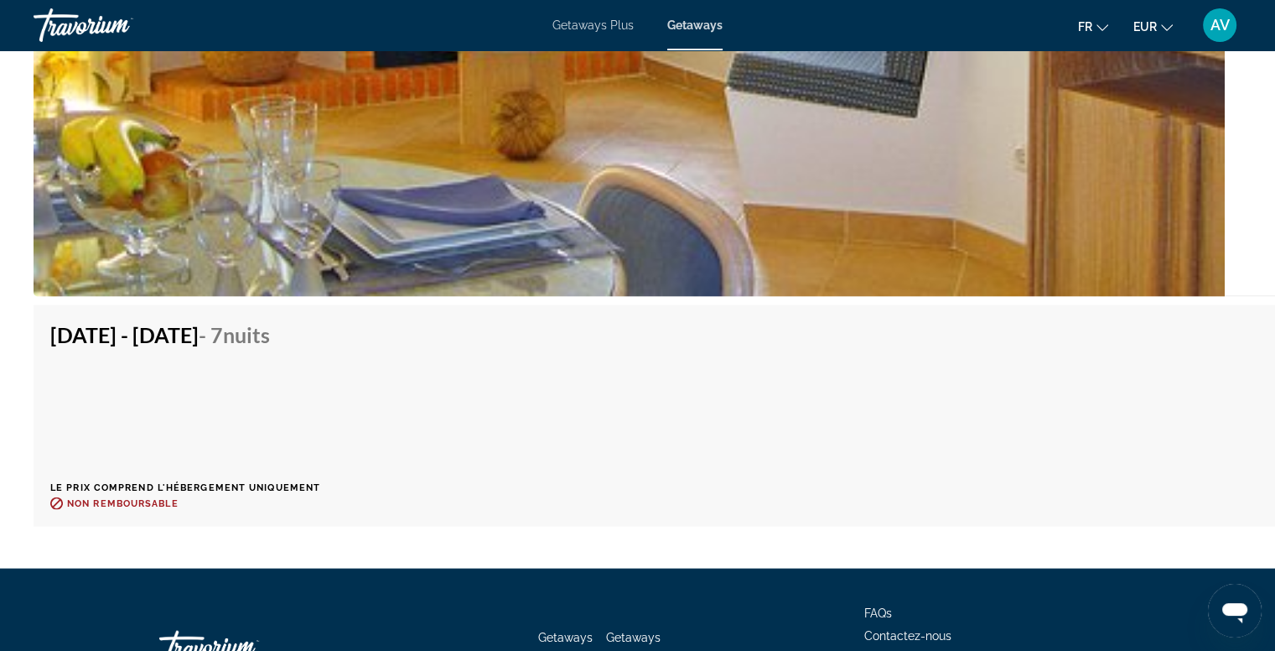
scroll to position [3558, 0]
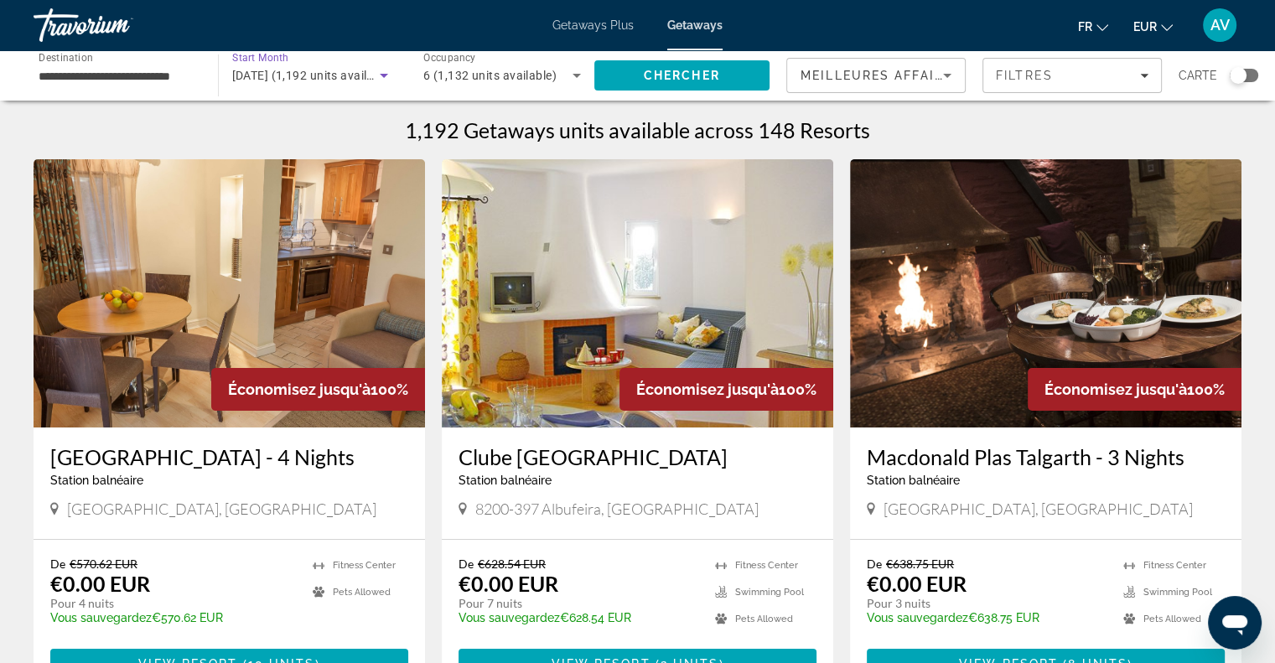
click at [361, 74] on span "[DATE] (1,192 units available)" at bounding box center [313, 75] width 163 height 13
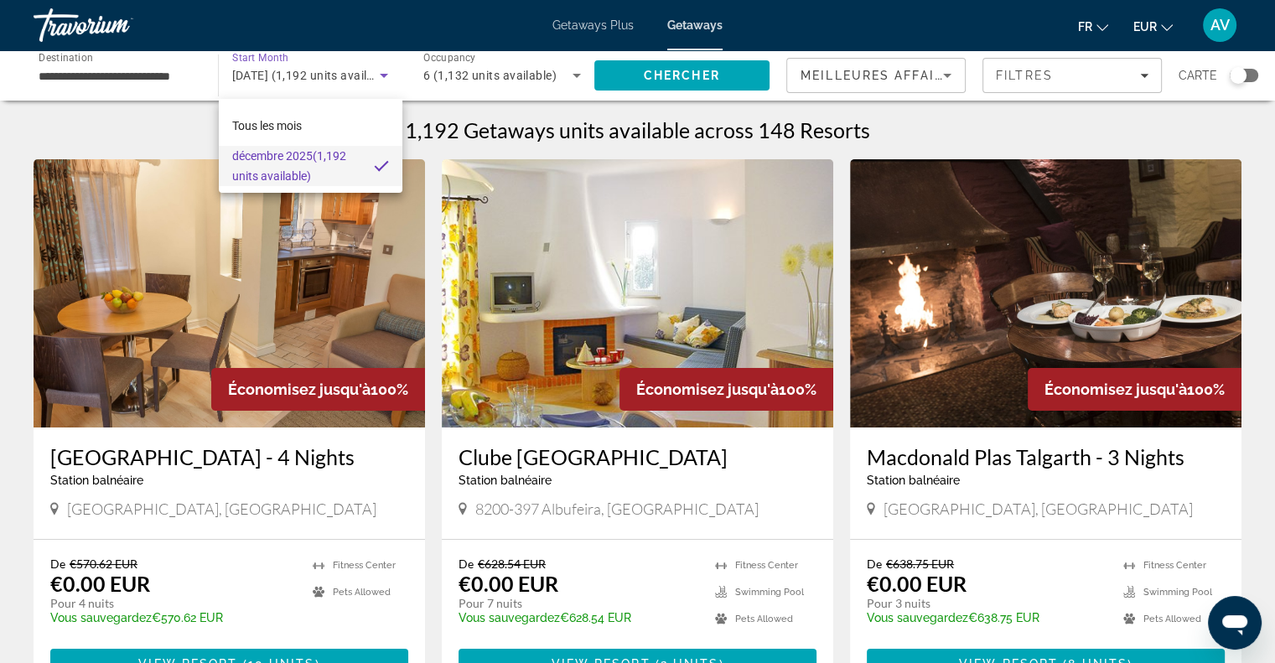
click at [941, 106] on div at bounding box center [637, 331] width 1275 height 663
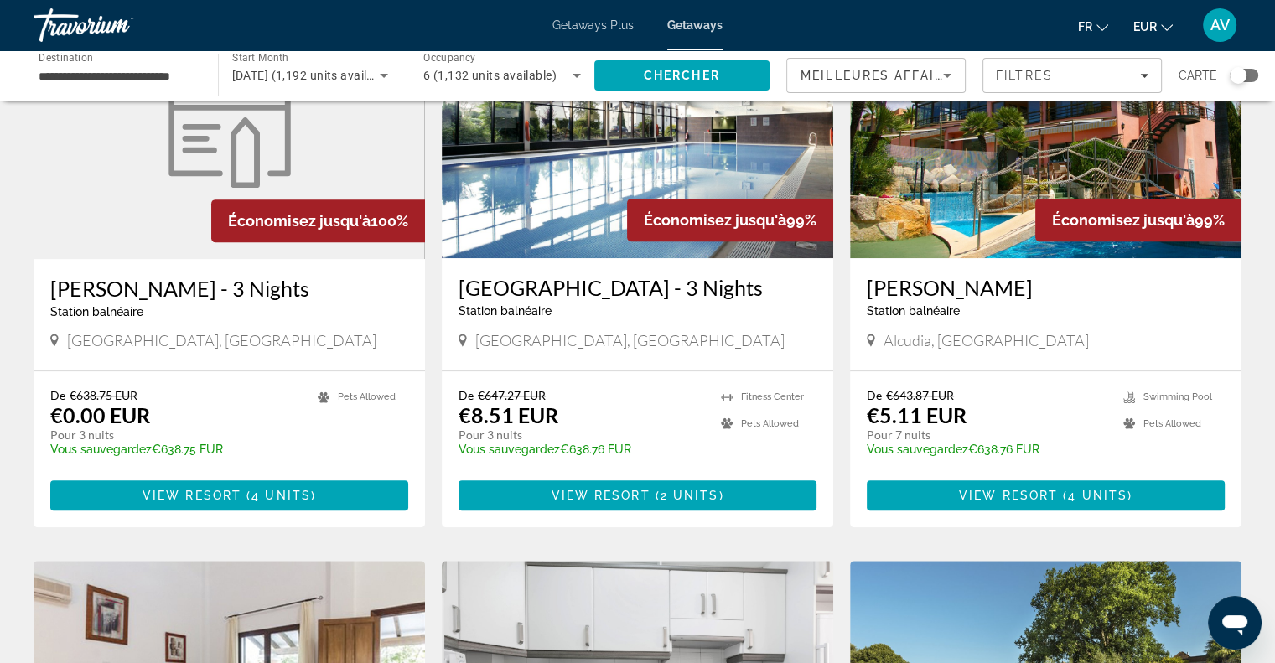
scroll to position [707, 0]
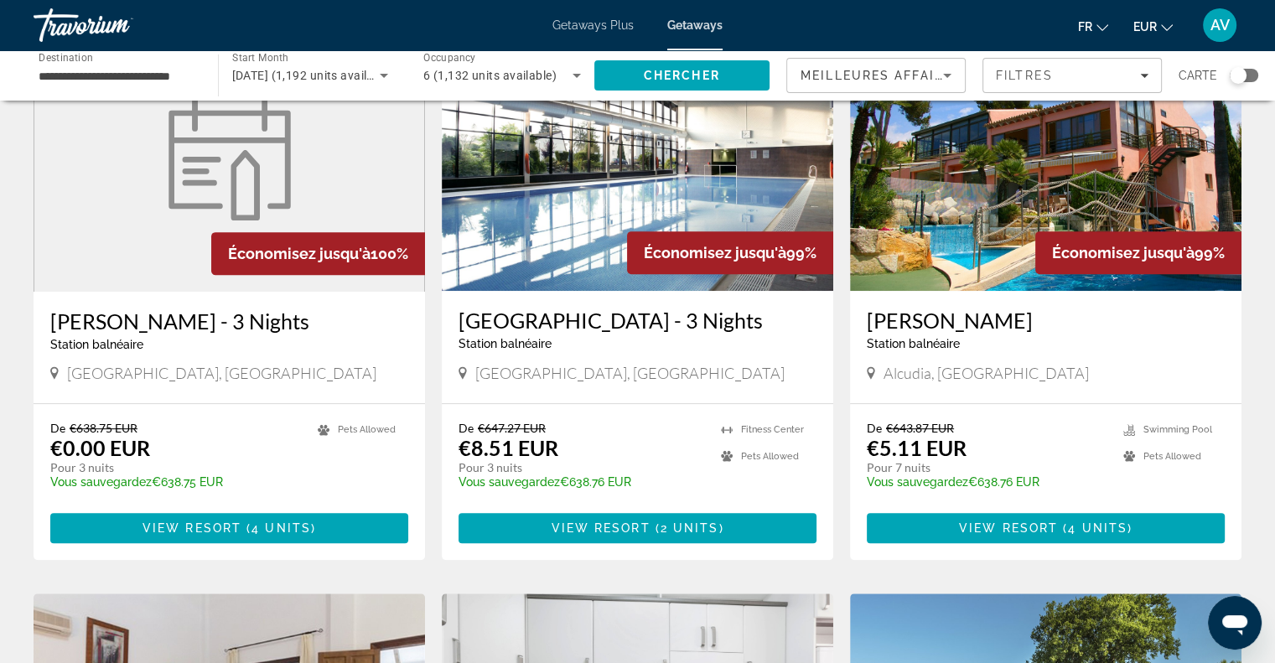
click at [1060, 350] on div "Station balnéaire - Ceci est une station d'adultes seulement" at bounding box center [1046, 343] width 358 height 13
click at [1042, 83] on span "Filters" at bounding box center [1072, 75] width 178 height 40
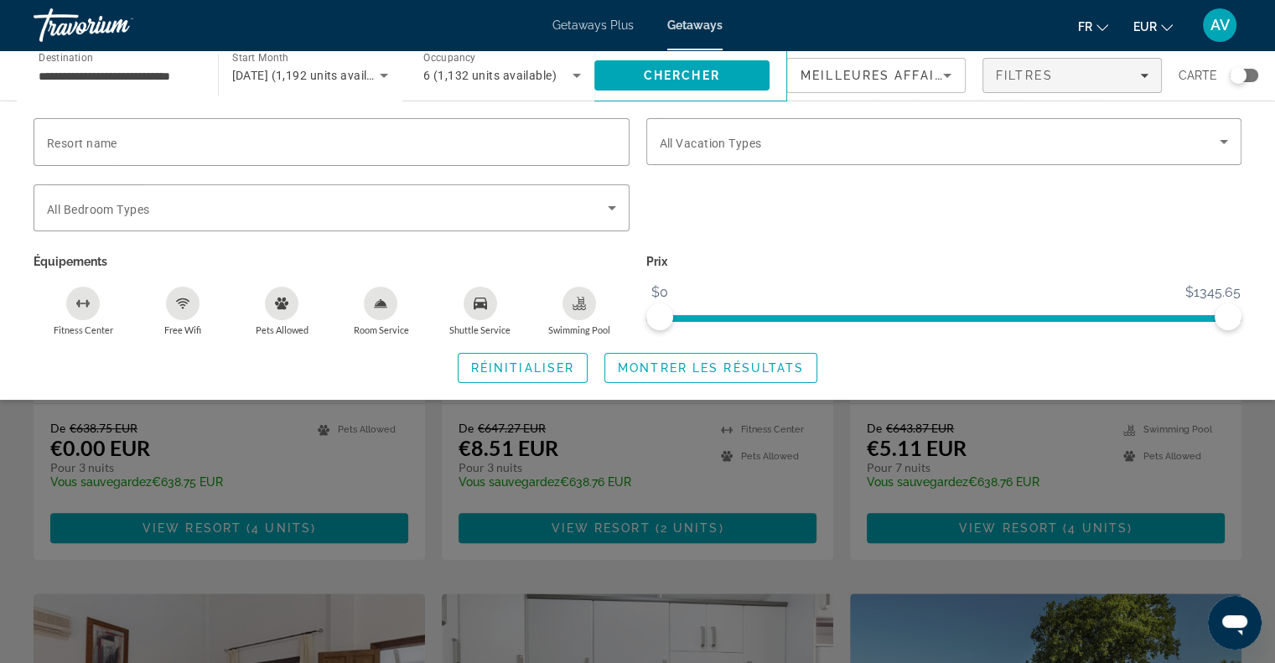
click at [26, 522] on div "Search widget" at bounding box center [637, 457] width 1275 height 412
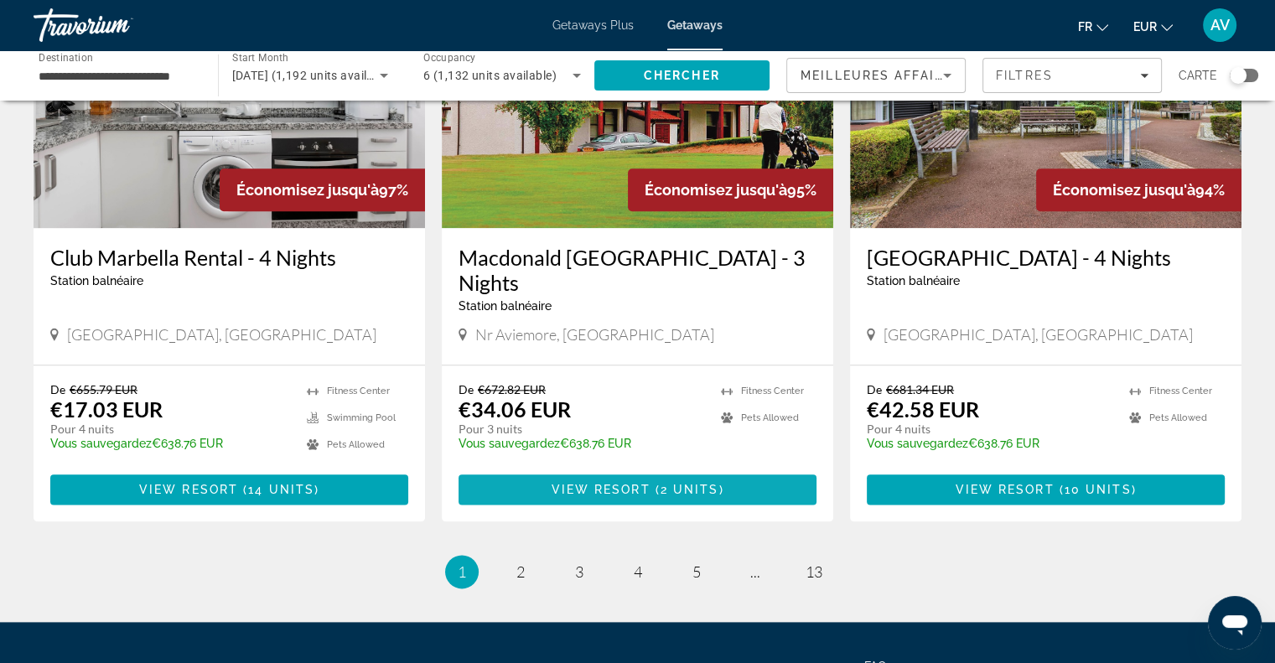
scroll to position [1907, 0]
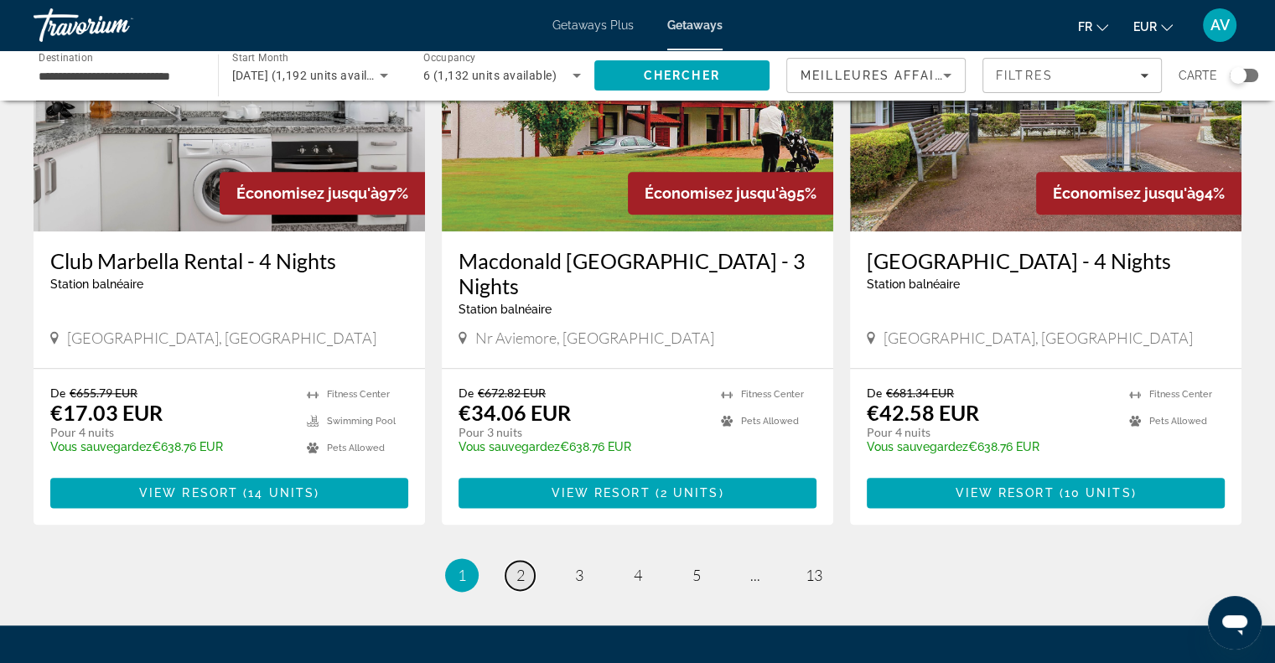
click at [516, 590] on link "page 2" at bounding box center [520, 575] width 29 height 29
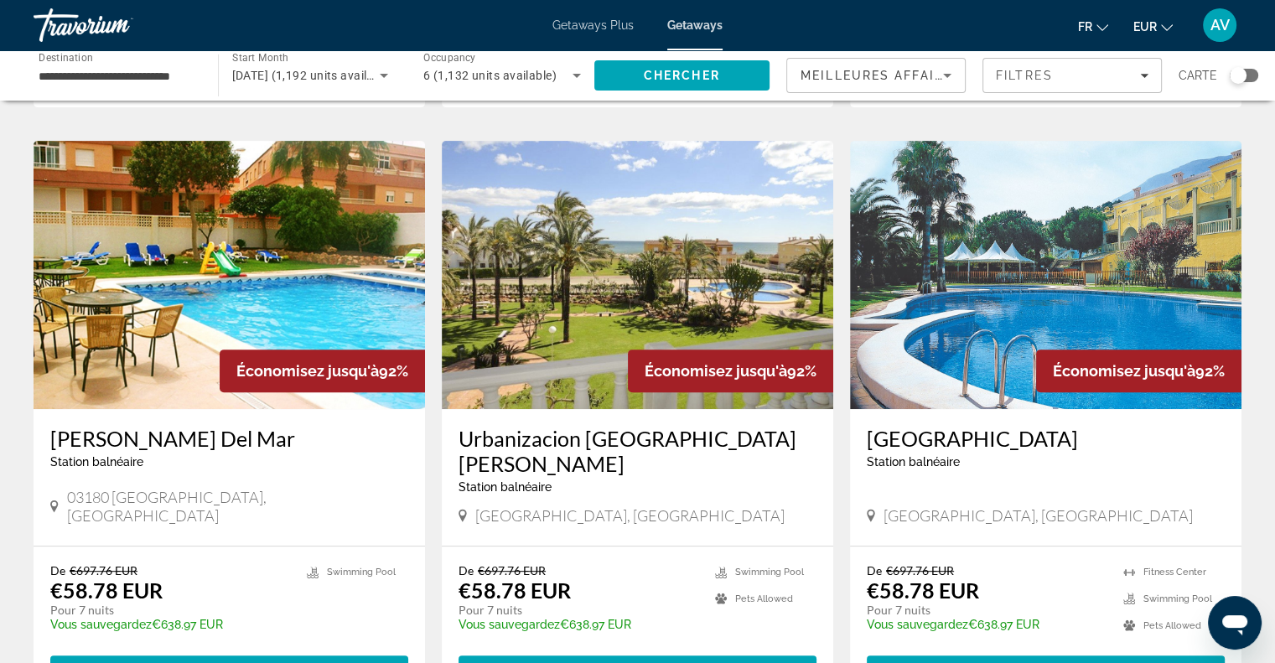
scroll to position [604, 0]
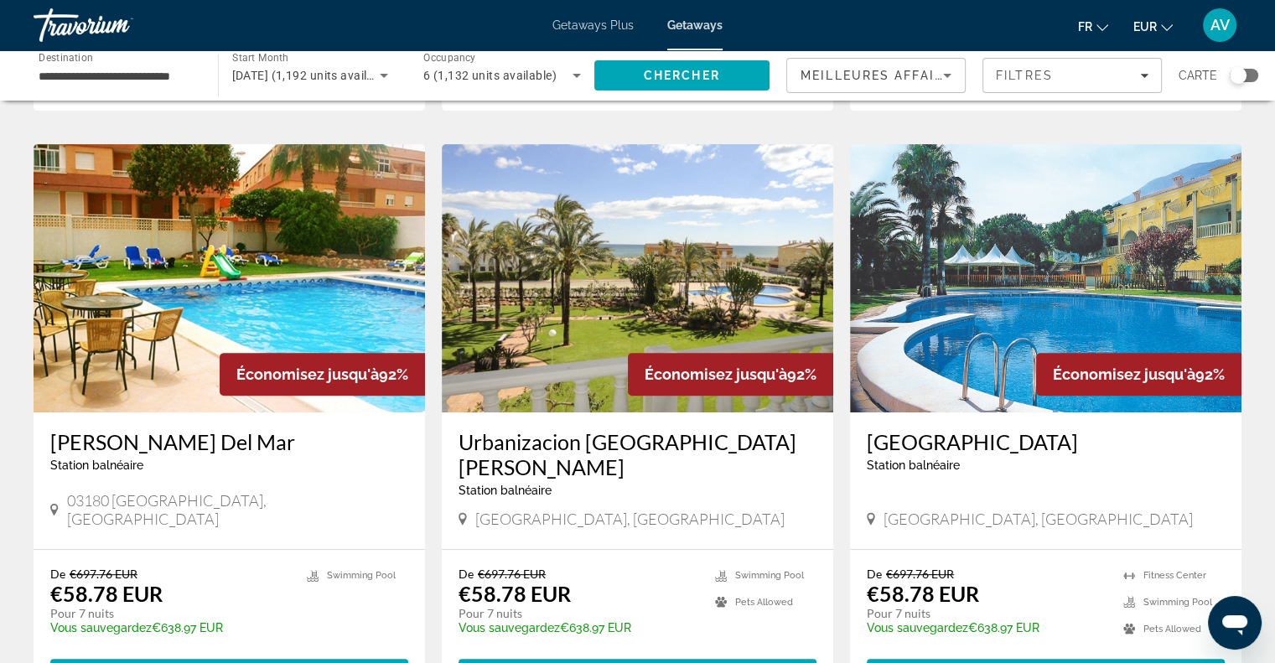
click at [144, 429] on h3 "[PERSON_NAME] Del Mar" at bounding box center [229, 441] width 358 height 25
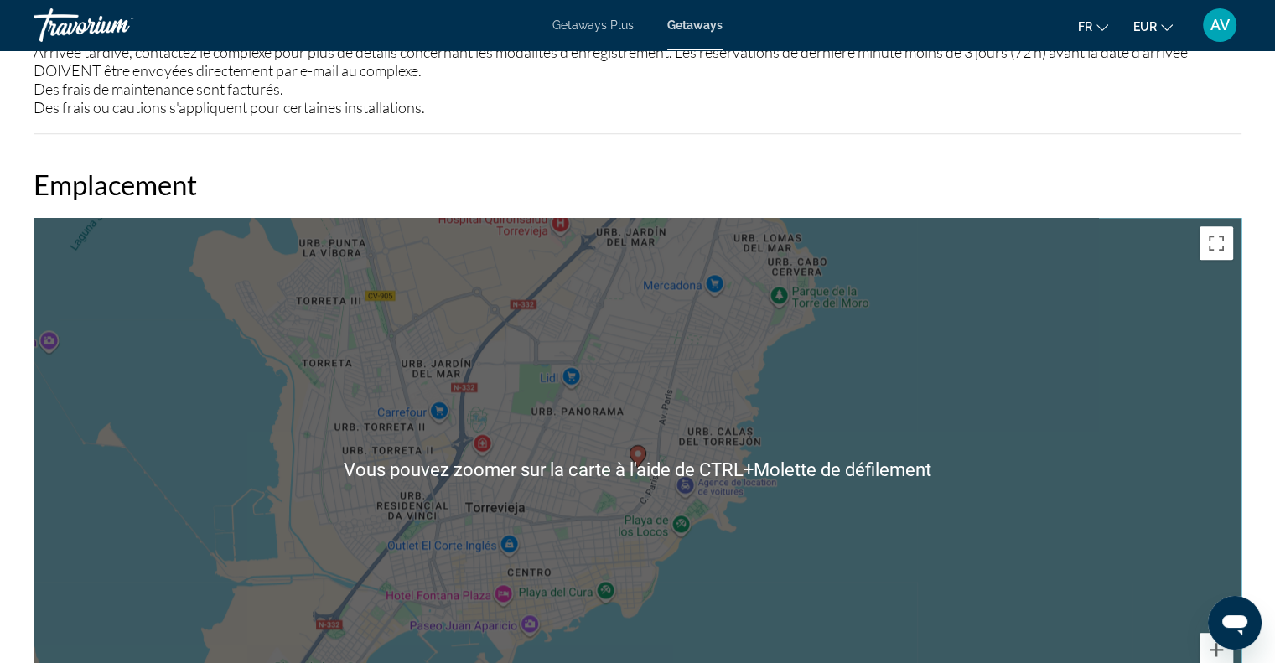
scroll to position [2286, 0]
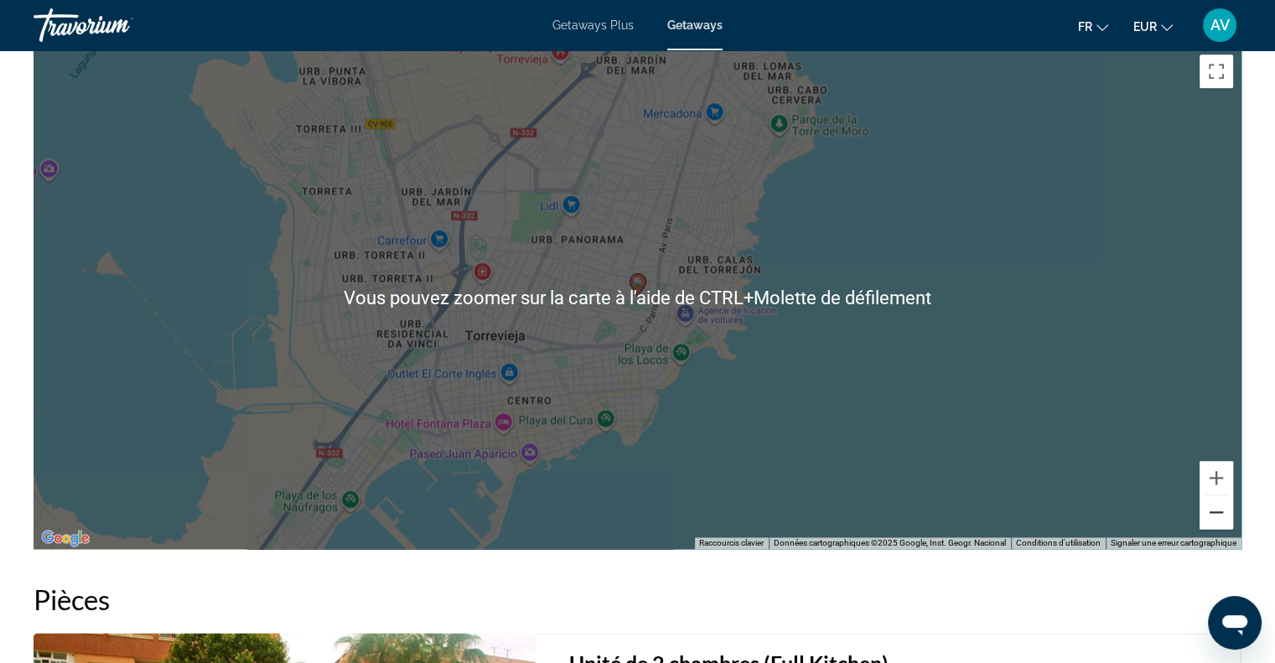
click at [1212, 506] on button "Zoom arrière" at bounding box center [1217, 512] width 34 height 34
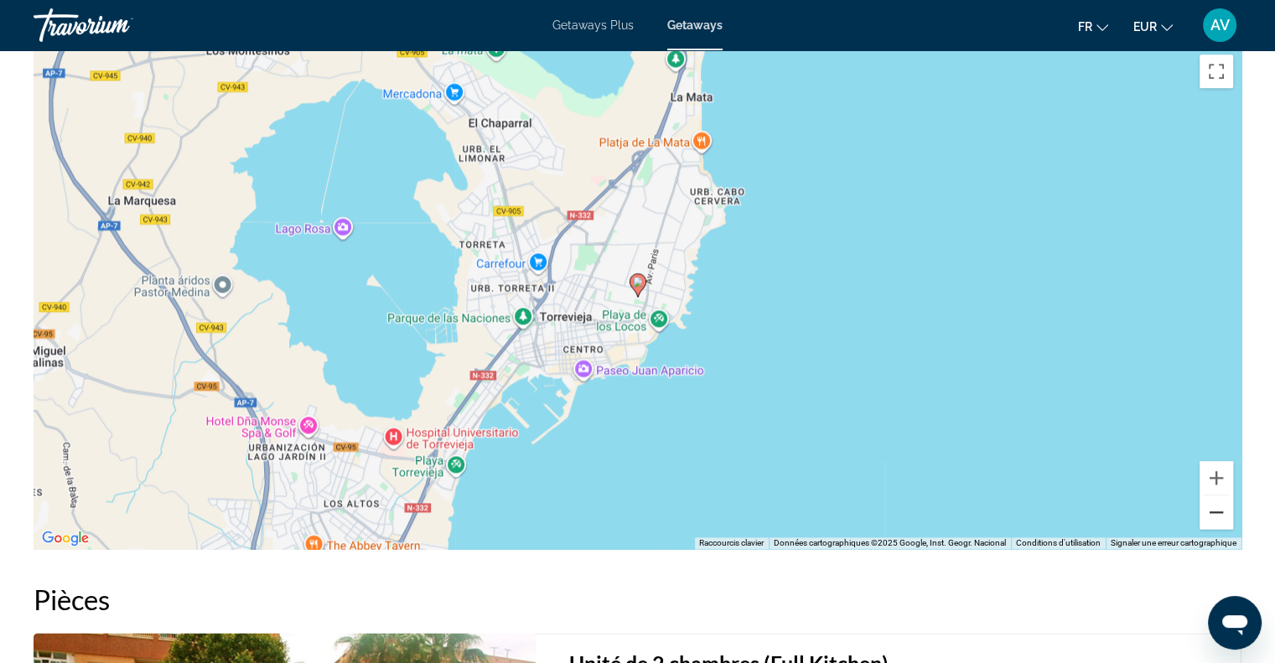
click at [1212, 506] on button "Zoom arrière" at bounding box center [1217, 512] width 34 height 34
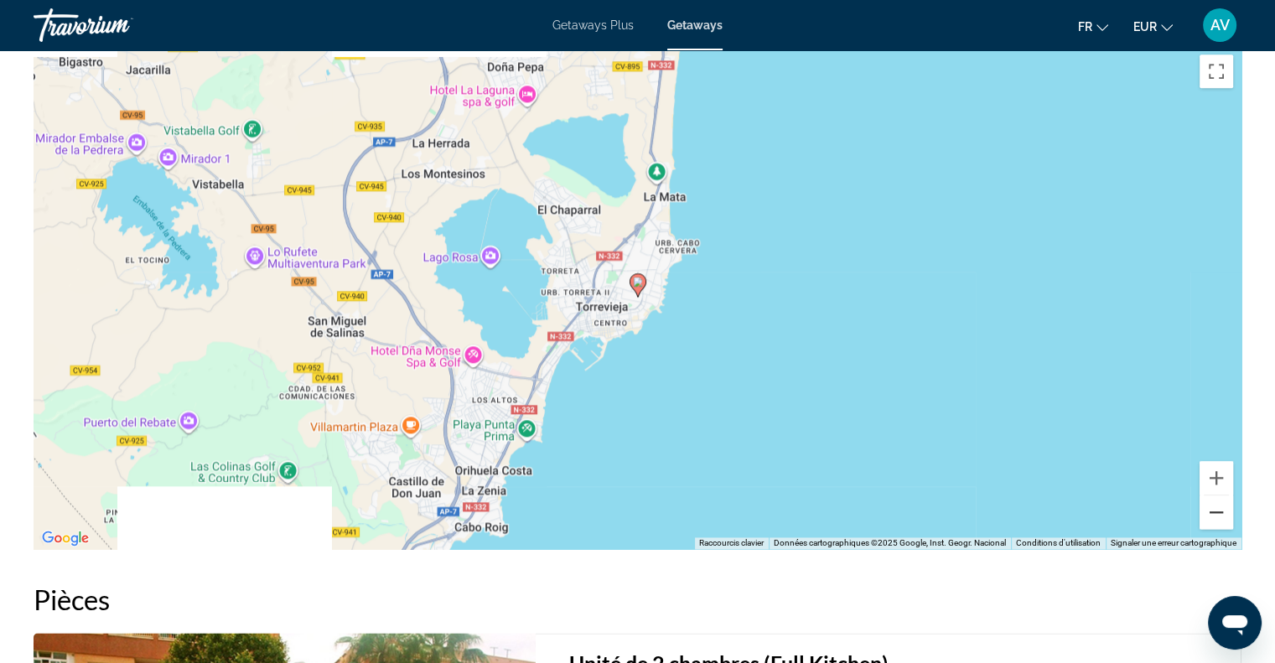
click at [1212, 506] on button "Zoom arrière" at bounding box center [1217, 512] width 34 height 34
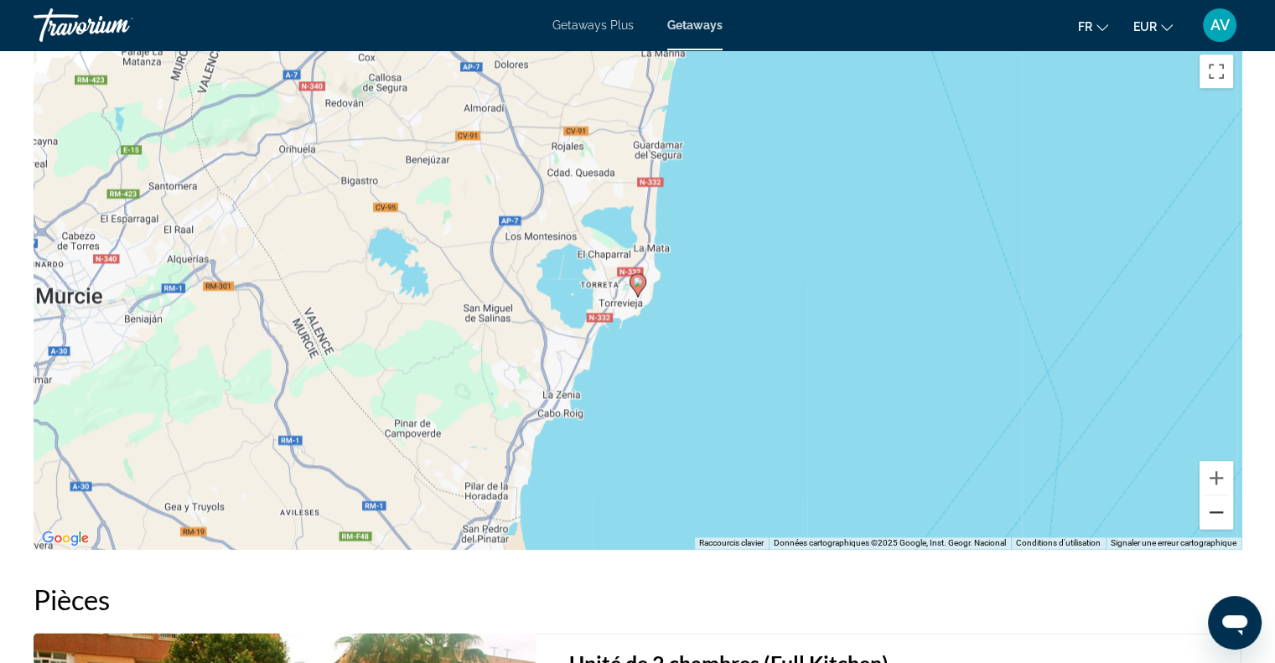
click at [1212, 506] on button "Zoom arrière" at bounding box center [1217, 512] width 34 height 34
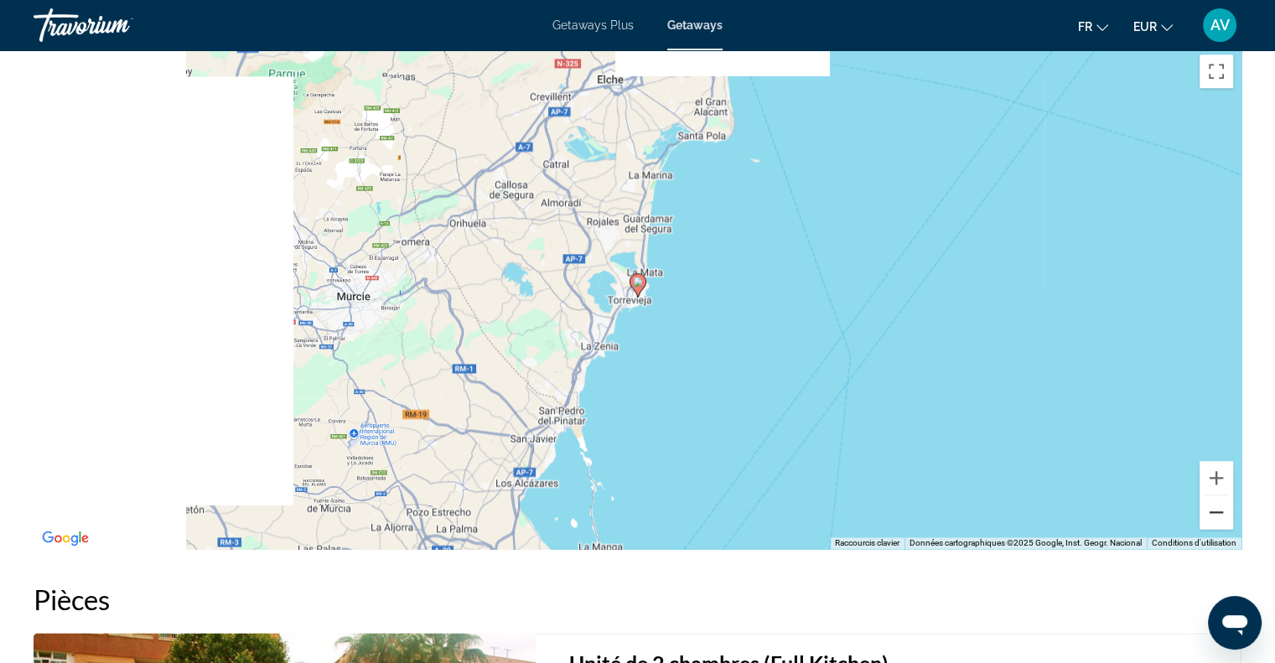
click at [1212, 506] on button "Zoom arrière" at bounding box center [1217, 512] width 34 height 34
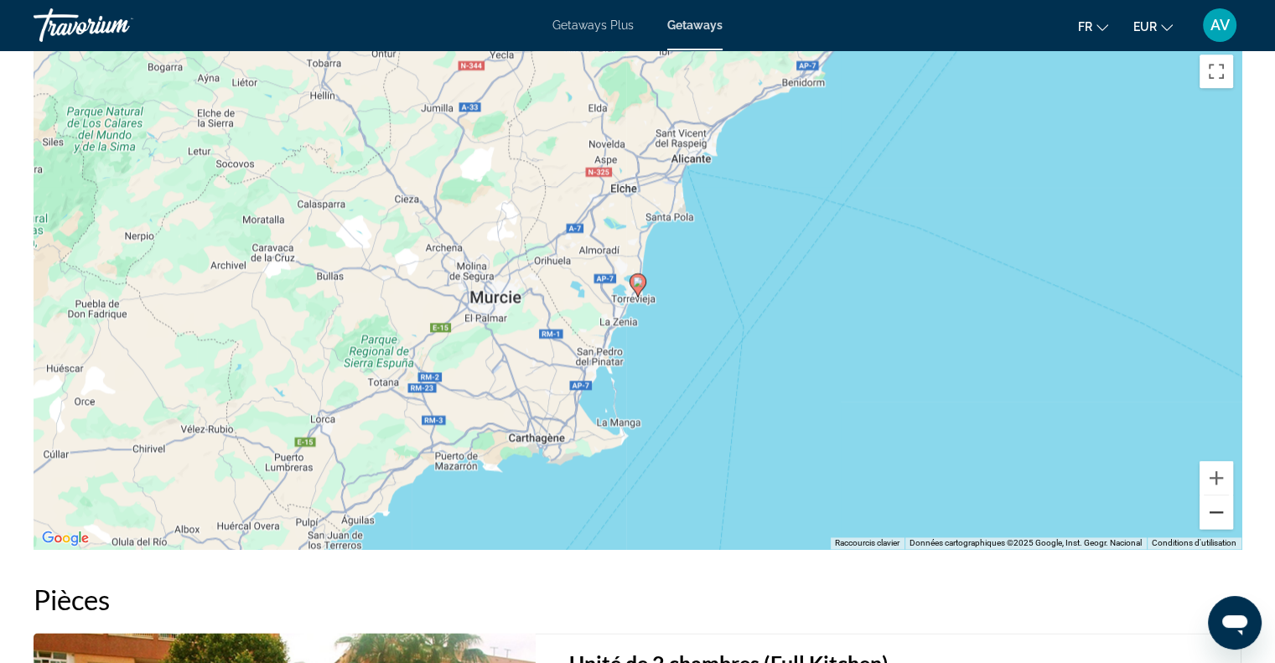
click at [1212, 506] on button "Zoom arrière" at bounding box center [1217, 512] width 34 height 34
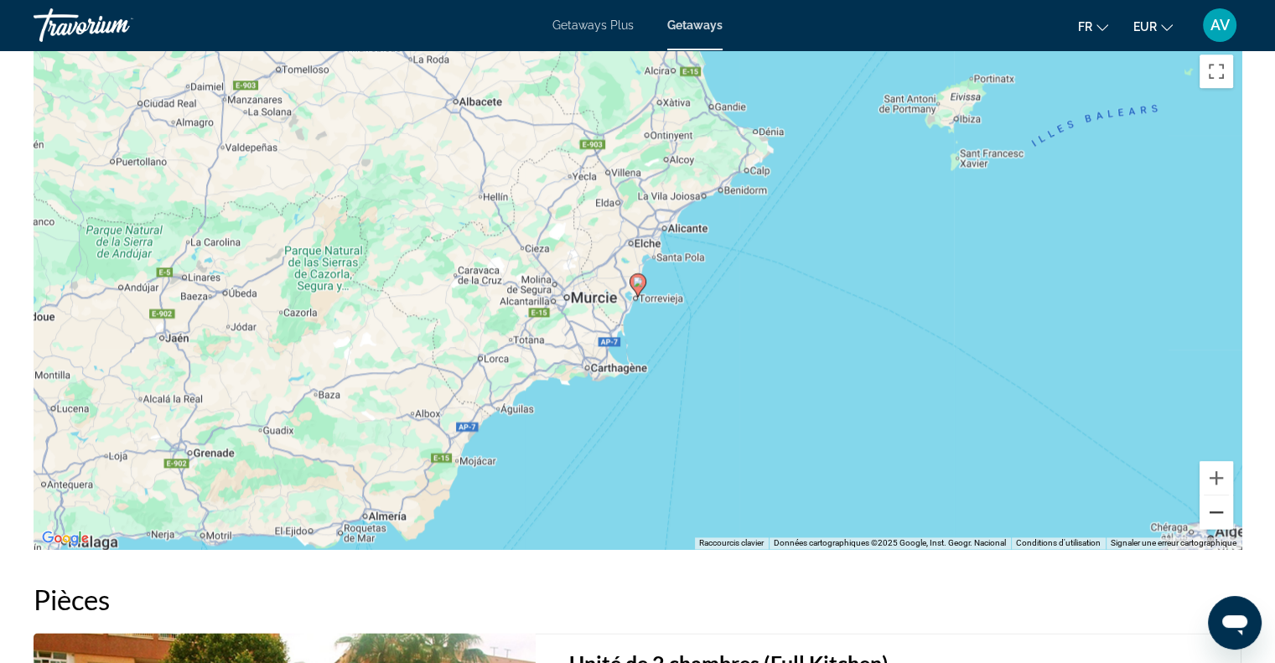
click at [1212, 506] on button "Zoom arrière" at bounding box center [1217, 512] width 34 height 34
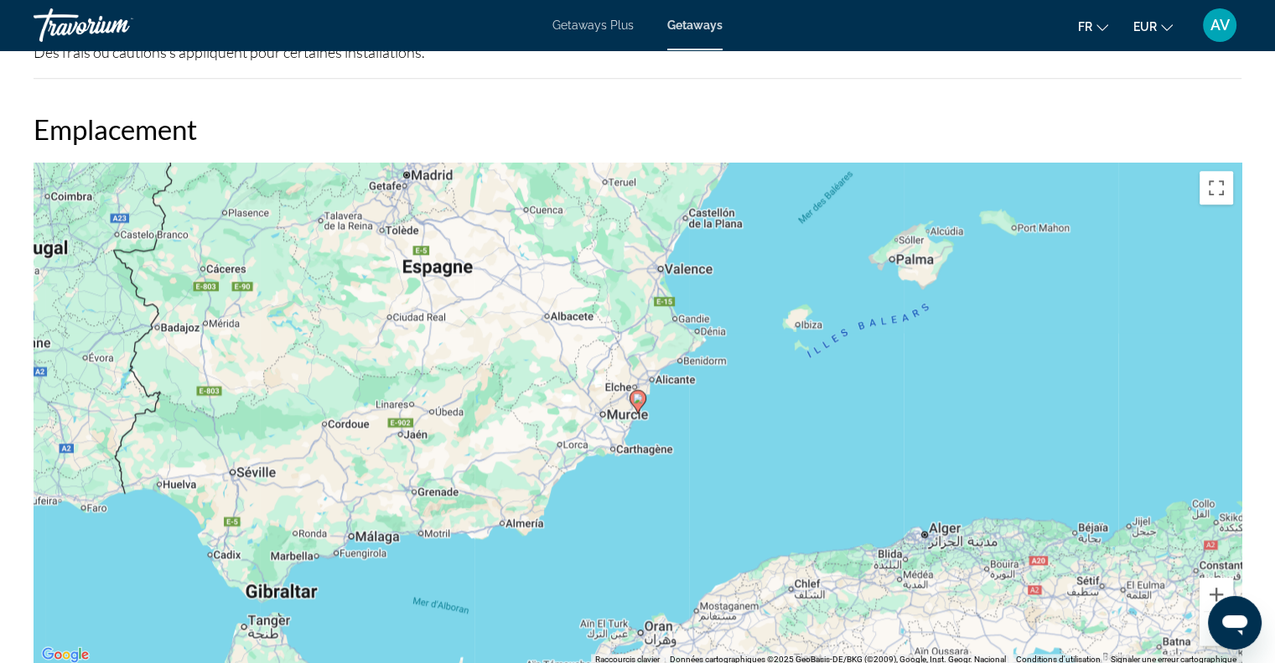
scroll to position [2169, 0]
click at [1213, 589] on button "Zoom avant" at bounding box center [1217, 595] width 34 height 34
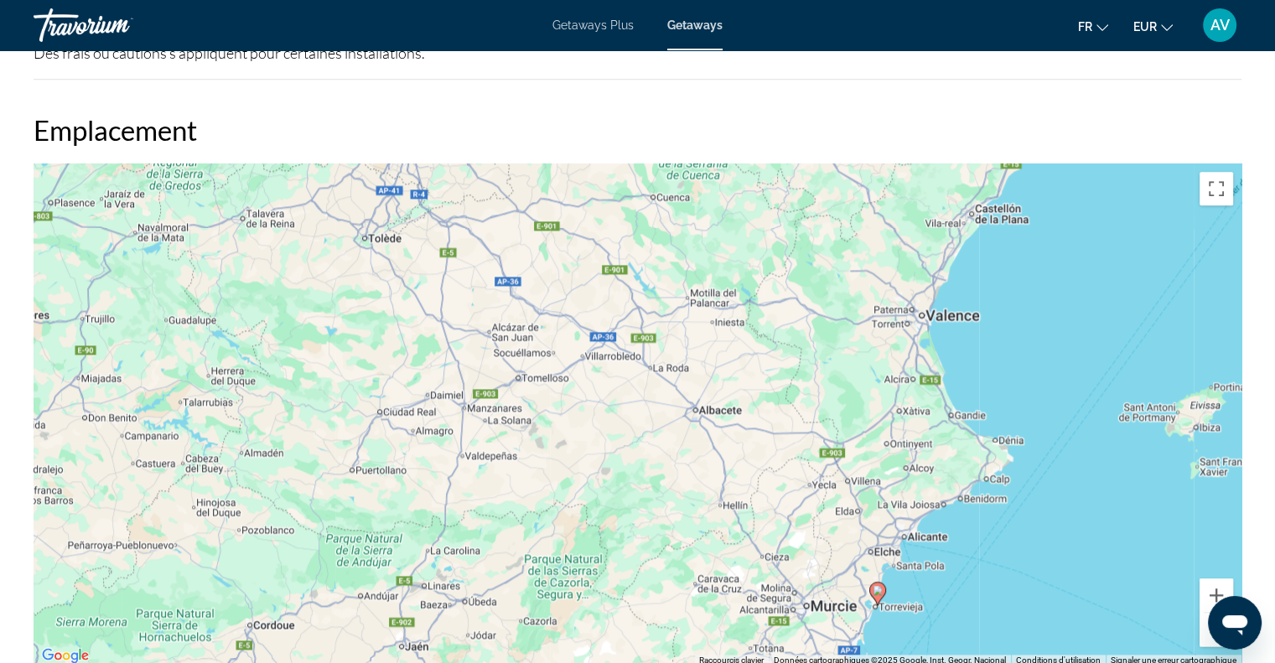
drag, startPoint x: 614, startPoint y: 324, endPoint x: 853, endPoint y: 522, distance: 311.4
click at [853, 522] on div "Pour activer le glissement avec le clavier, appuyez sur Alt+Entrée. Une fois ce…" at bounding box center [638, 414] width 1208 height 503
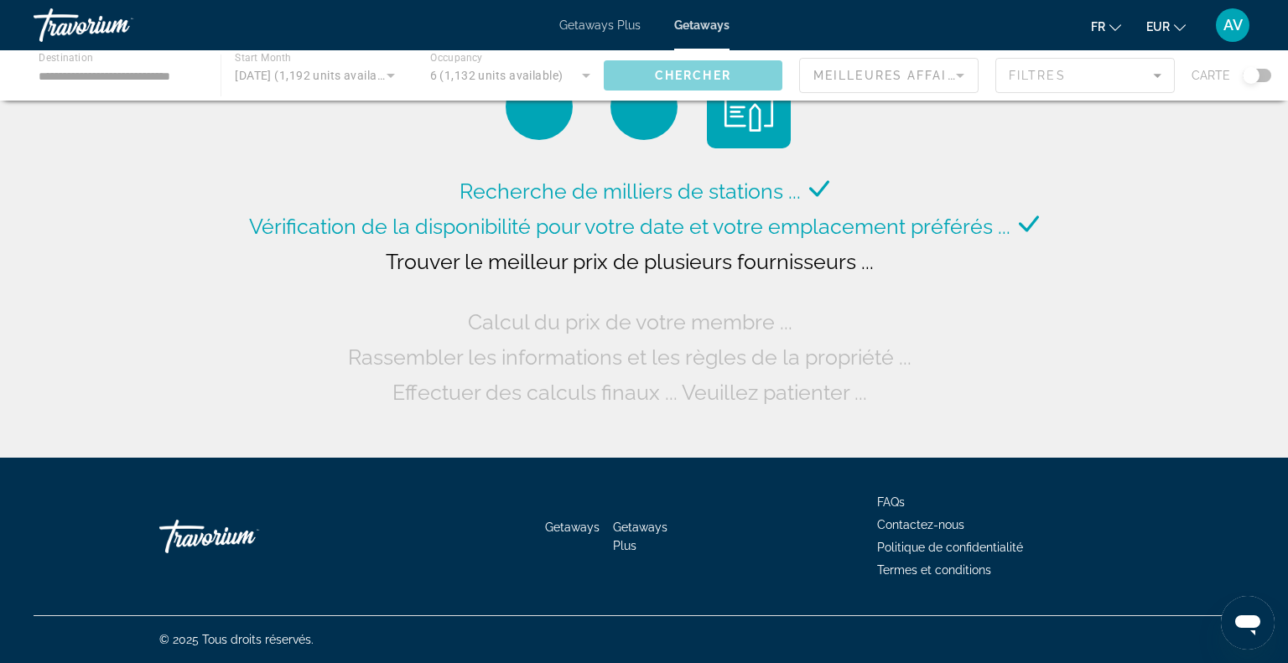
click at [1248, 77] on div "Main content" at bounding box center [644, 75] width 1288 height 50
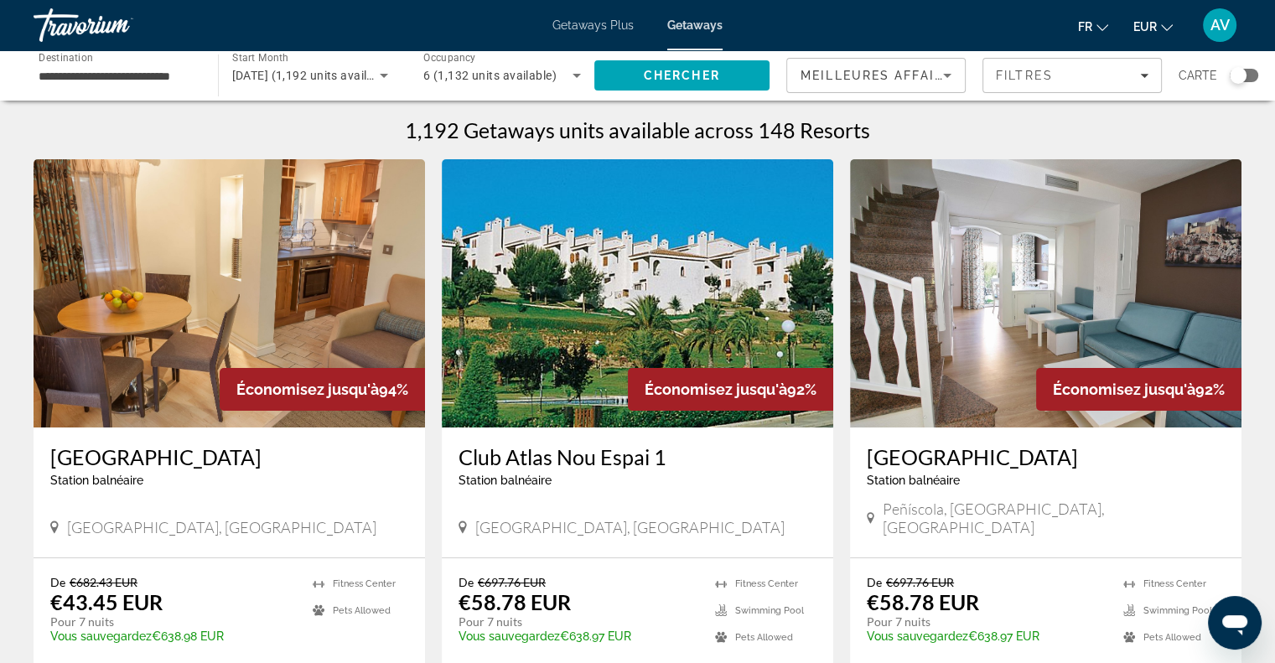
click at [1248, 77] on div "Search widget" at bounding box center [1244, 75] width 29 height 13
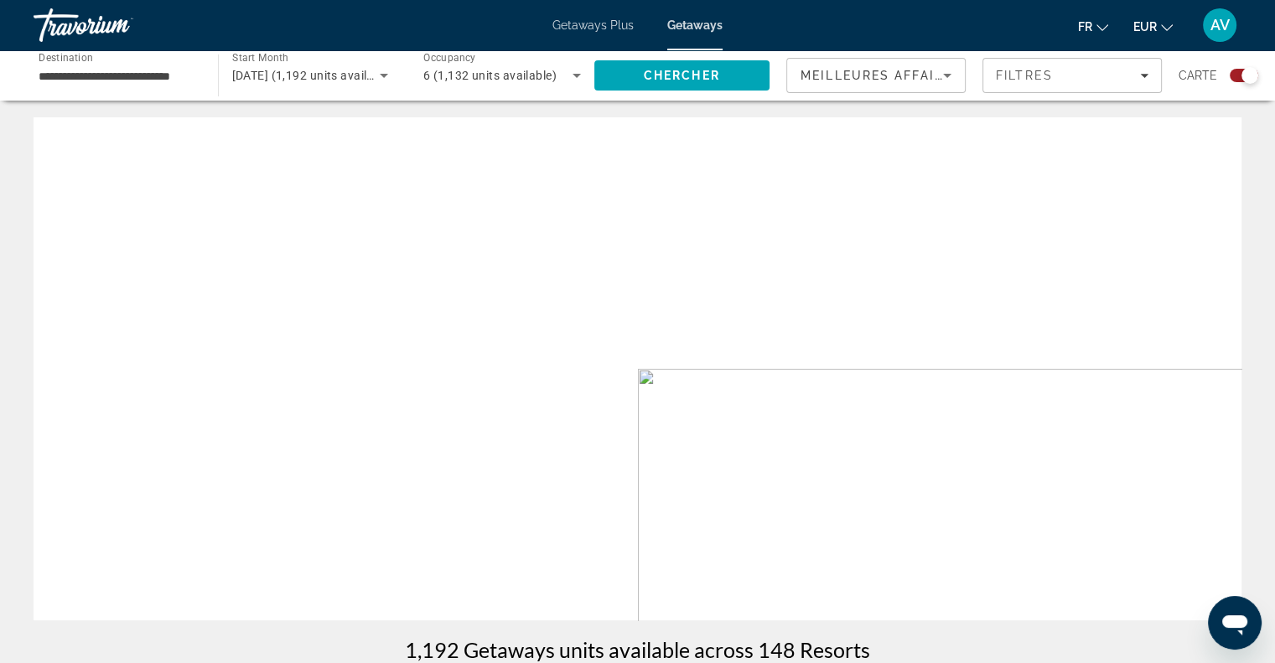
click at [1248, 77] on div "Search widget" at bounding box center [1250, 75] width 17 height 17
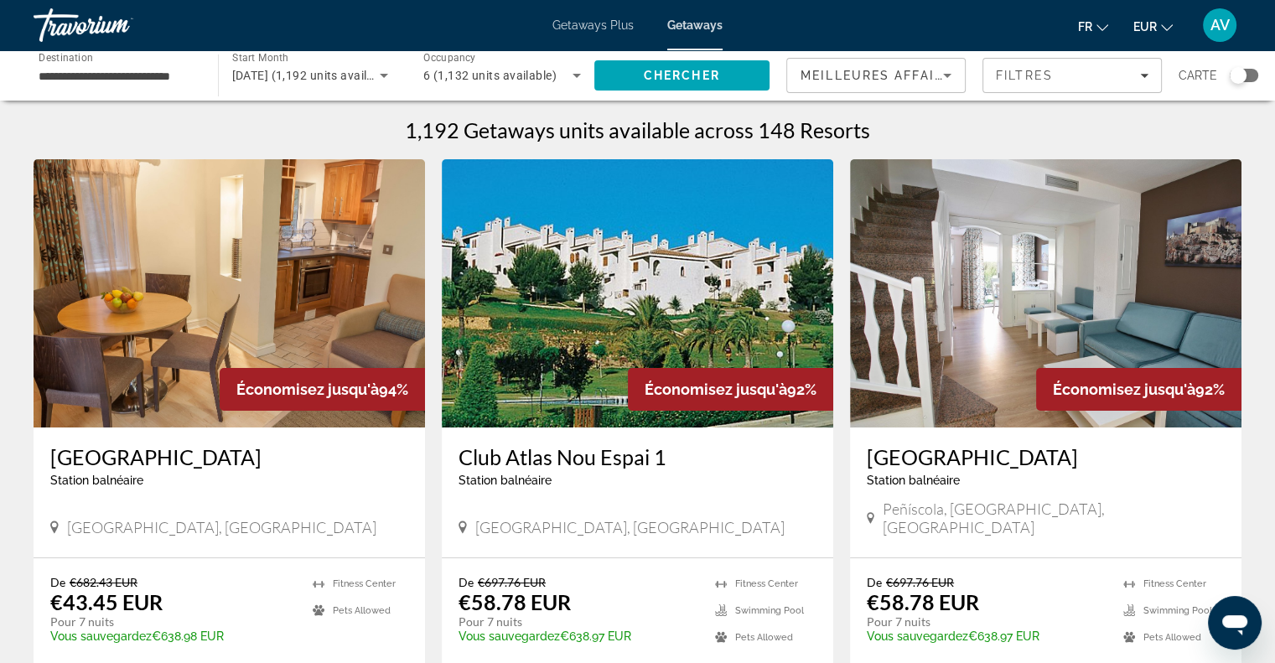
click at [1248, 77] on div "Search widget" at bounding box center [1244, 75] width 29 height 13
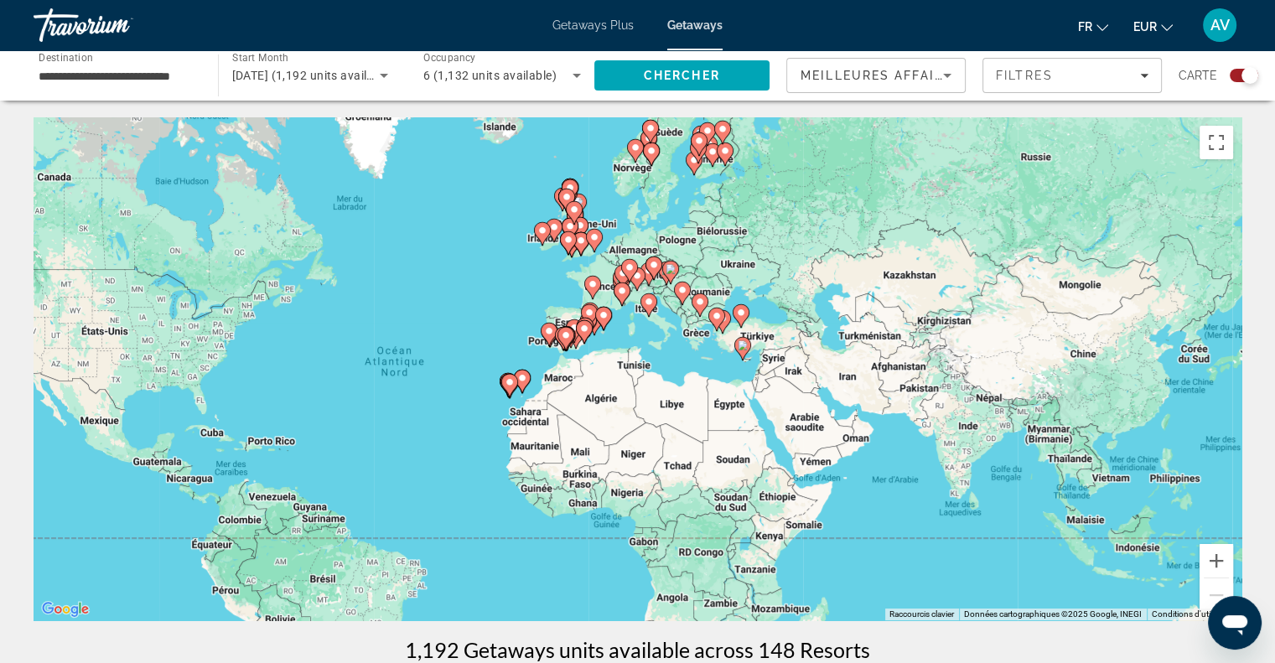
drag, startPoint x: 908, startPoint y: 355, endPoint x: 718, endPoint y: 374, distance: 191.3
click at [718, 374] on div "Pour activer le glissement avec le clavier, appuyez sur Alt+Entrée. Une fois ce…" at bounding box center [638, 368] width 1208 height 503
click at [1224, 552] on button "Zoom avant" at bounding box center [1217, 549] width 34 height 34
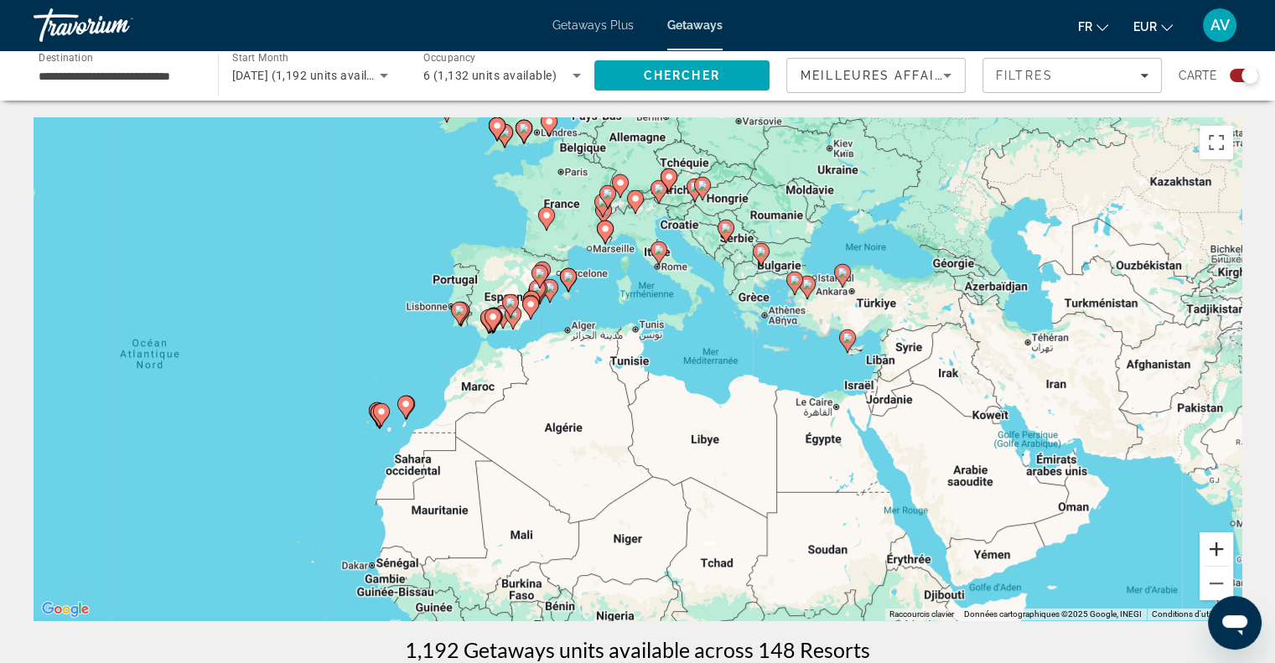
click at [1224, 552] on button "Zoom avant" at bounding box center [1217, 549] width 34 height 34
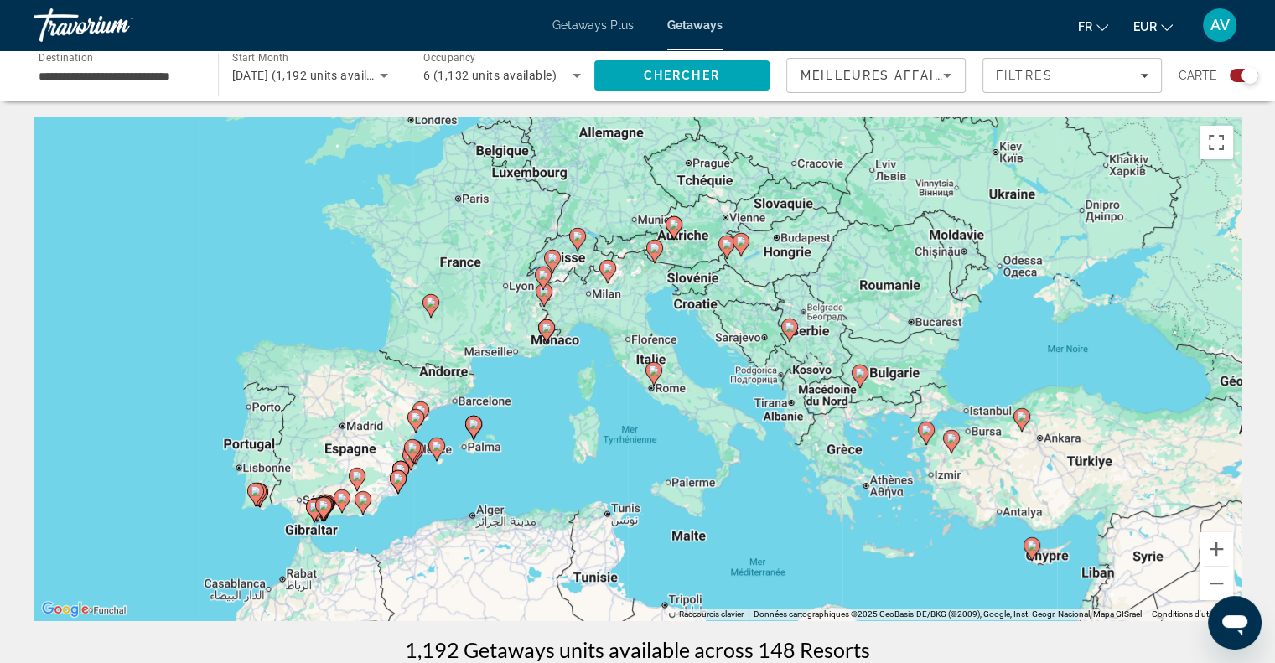
drag, startPoint x: 841, startPoint y: 277, endPoint x: 815, endPoint y: 505, distance: 228.7
click at [815, 505] on div "Pour activer le glissement avec le clavier, appuyez sur Alt+Entrée. Une fois ce…" at bounding box center [638, 368] width 1208 height 503
click at [1028, 548] on image "Main content" at bounding box center [1032, 546] width 10 height 10
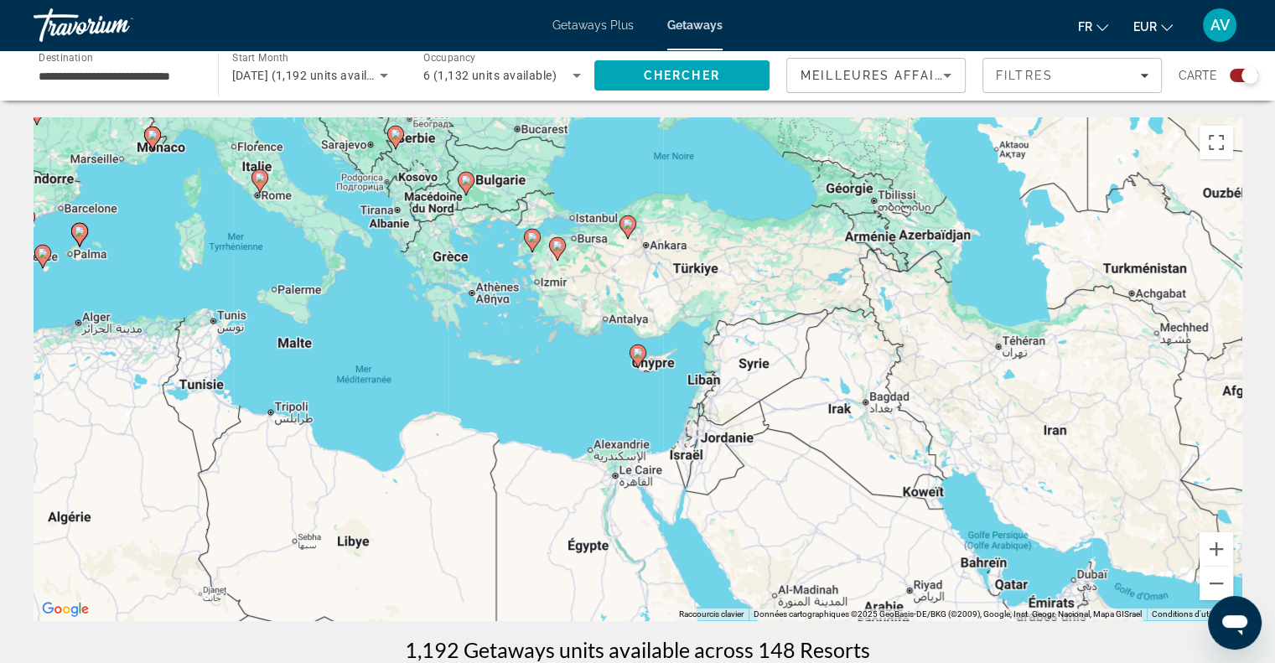
click at [639, 350] on image "Main content" at bounding box center [638, 353] width 10 height 10
type input "**********"
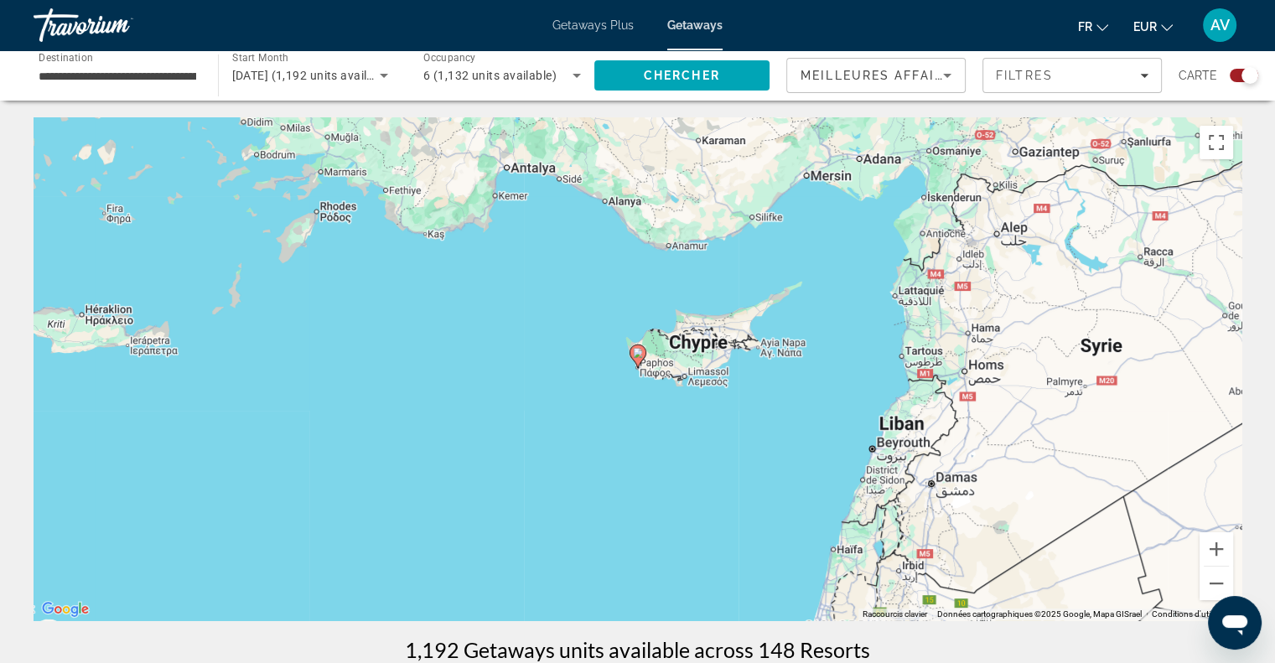
click at [639, 350] on image "Main content" at bounding box center [638, 353] width 10 height 10
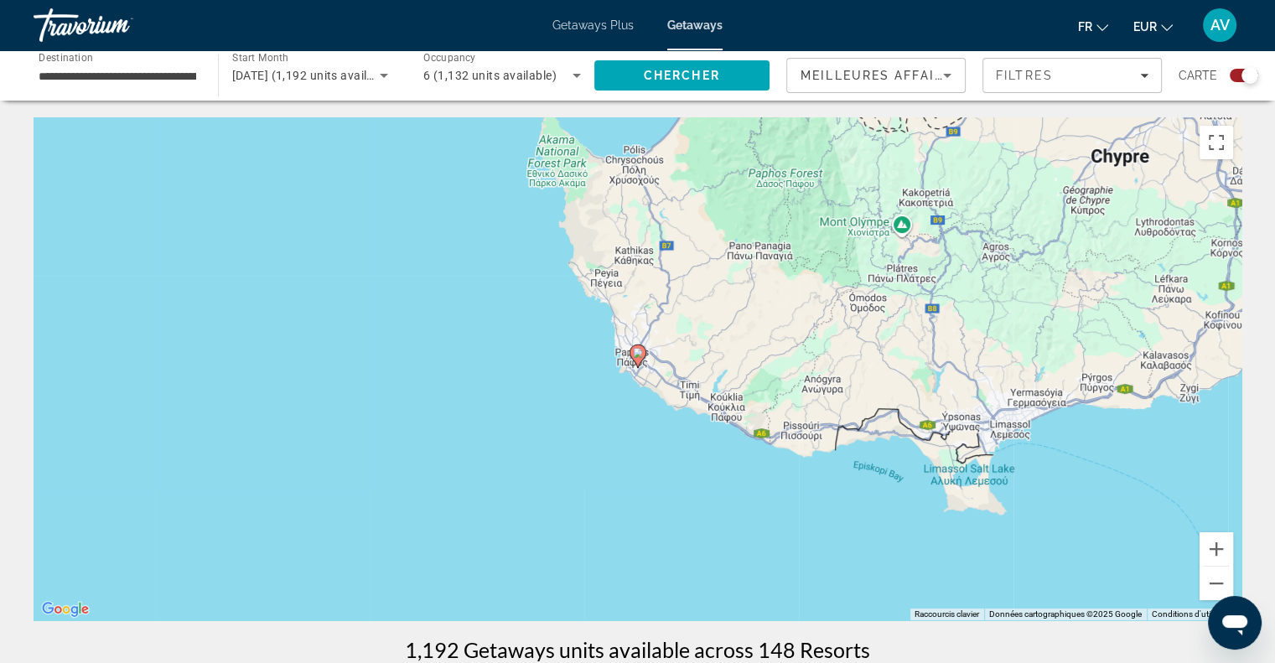
click at [639, 350] on image "Main content" at bounding box center [638, 353] width 10 height 10
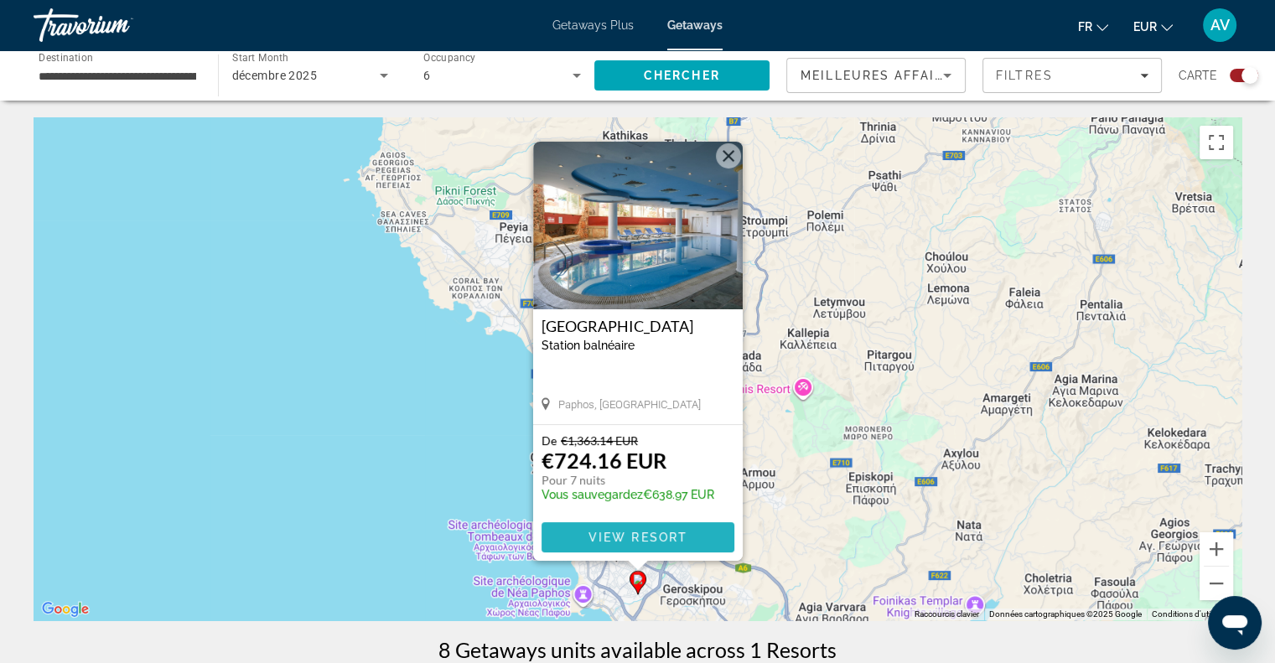
click at [627, 542] on span "View Resort" at bounding box center [637, 537] width 99 height 13
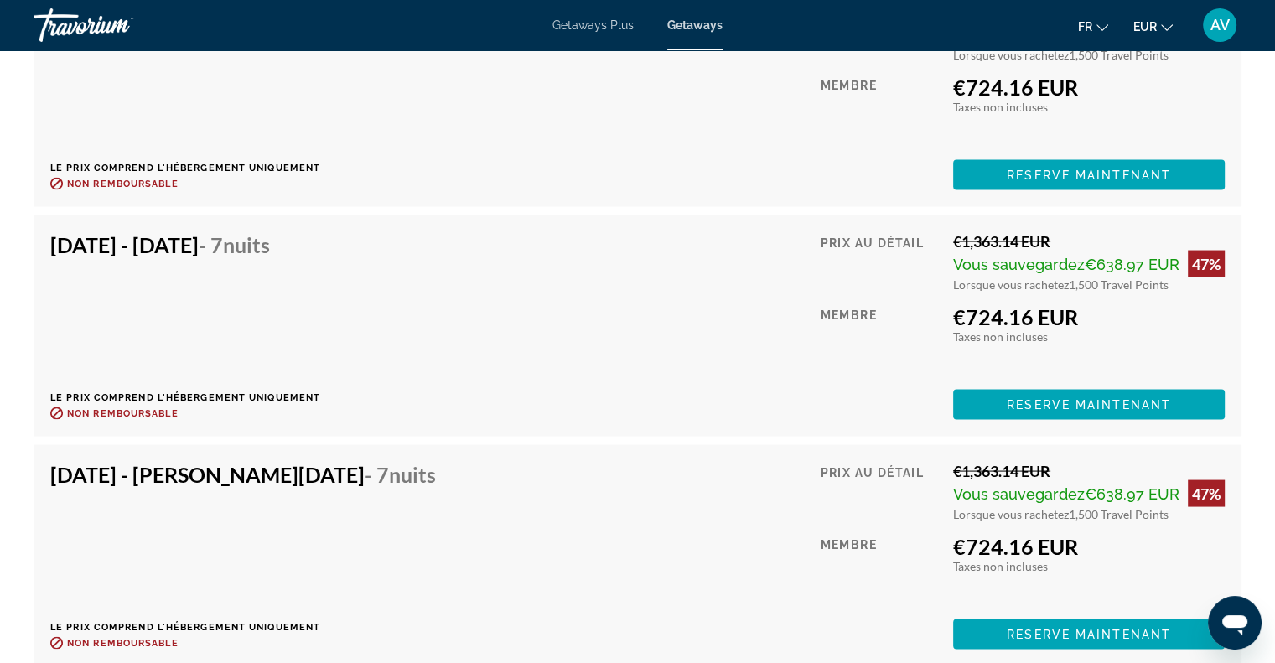
scroll to position [3190, 0]
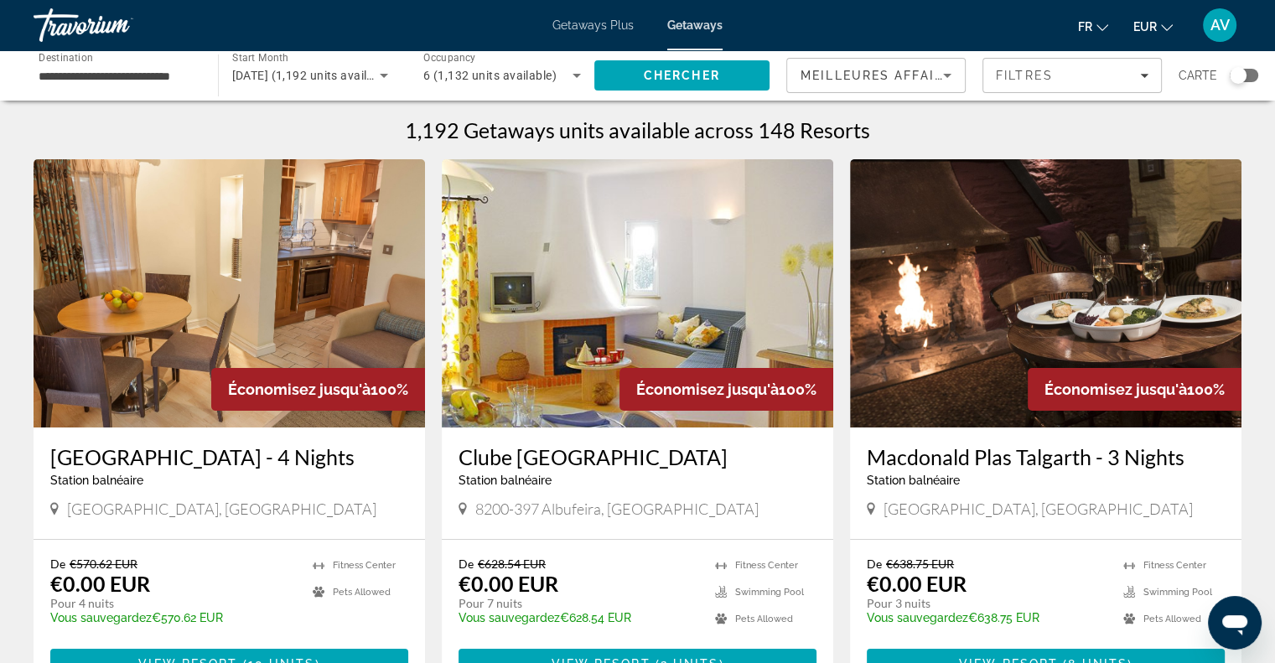
click at [1240, 76] on div "Search widget" at bounding box center [1238, 75] width 17 height 17
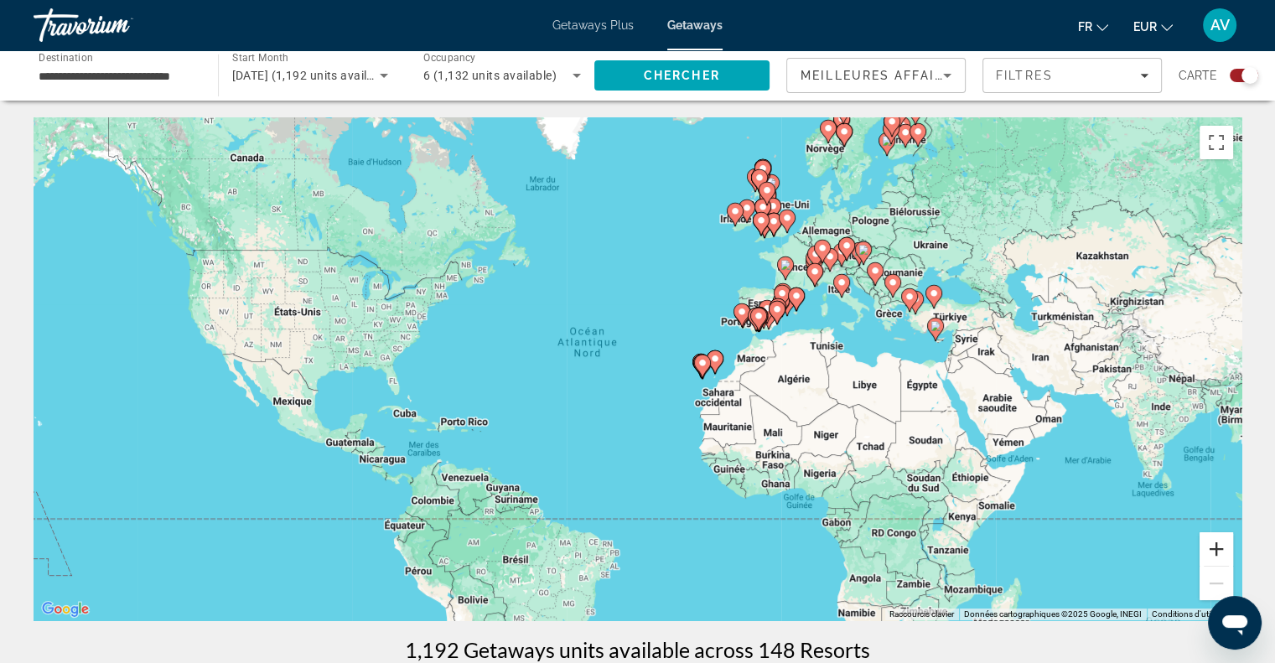
click at [1224, 542] on button "Zoom avant" at bounding box center [1217, 549] width 34 height 34
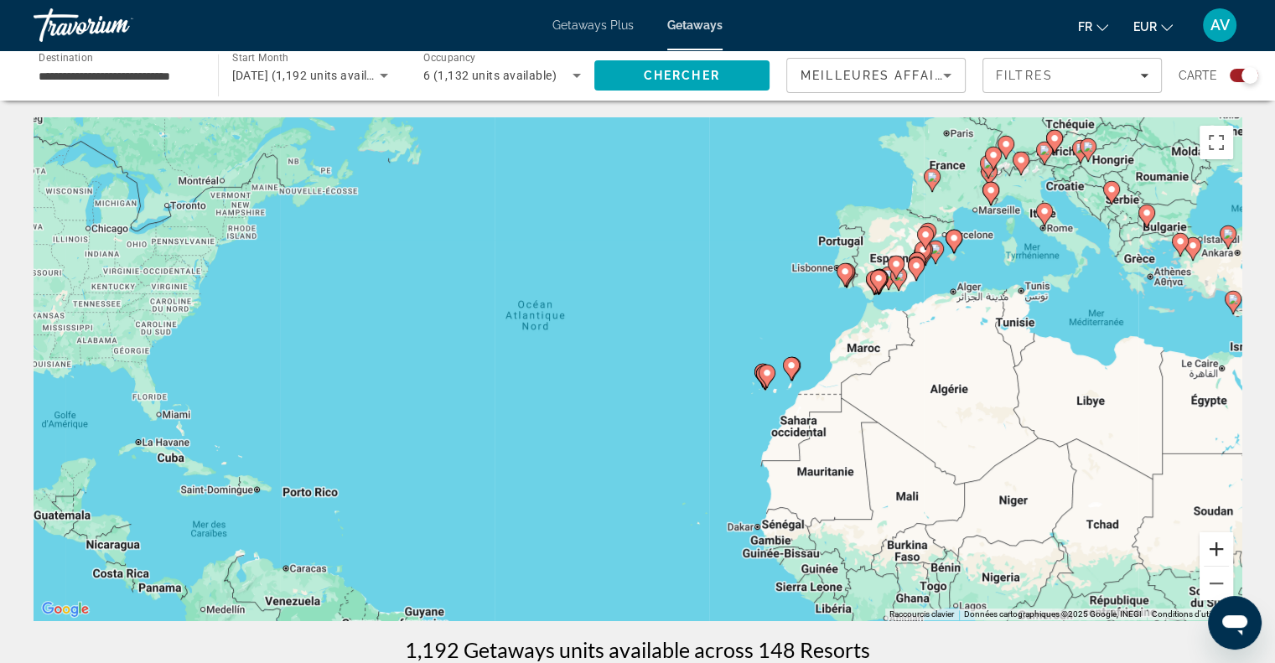
click at [1224, 542] on button "Zoom avant" at bounding box center [1217, 549] width 34 height 34
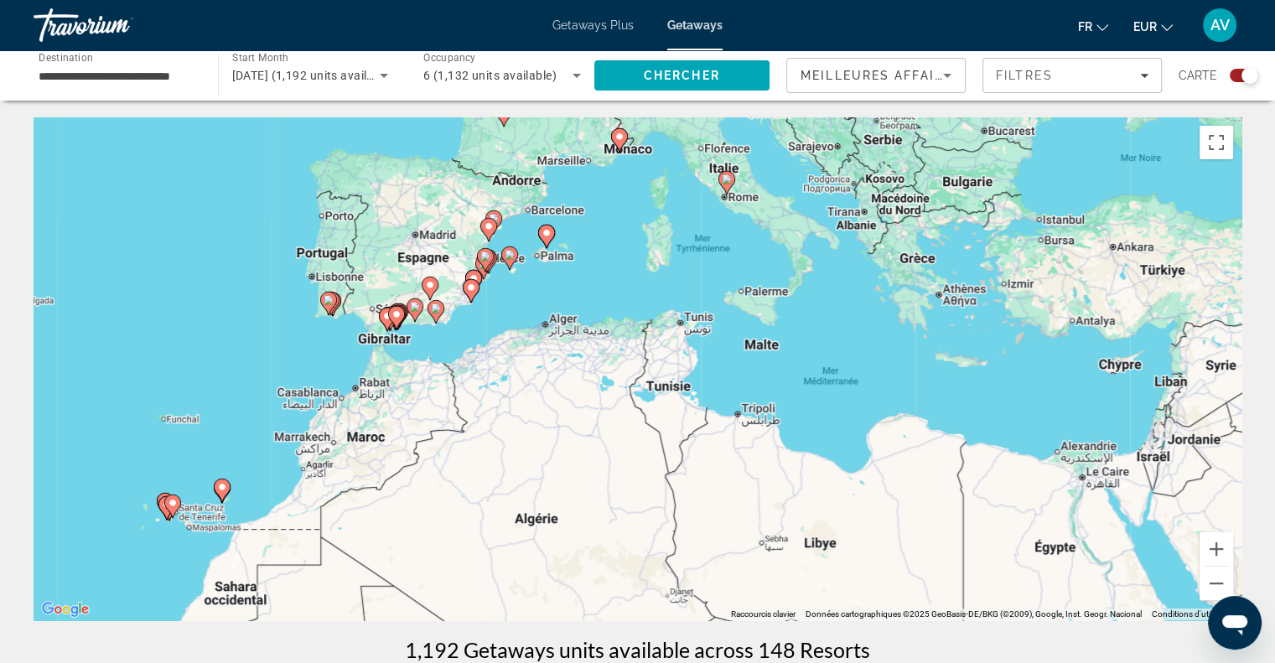
drag, startPoint x: 869, startPoint y: 490, endPoint x: 124, endPoint y: 594, distance: 751.7
click at [124, 594] on div "Pour activer le glissement avec le clavier, appuyez sur Alt+Entrée. Une fois ce…" at bounding box center [638, 368] width 1208 height 503
drag, startPoint x: 976, startPoint y: 307, endPoint x: 895, endPoint y: 385, distance: 112.1
click at [895, 385] on div "Pour activer le glissement avec le clavier, appuyez sur Alt+Entrée. Une fois ce…" at bounding box center [638, 368] width 1208 height 503
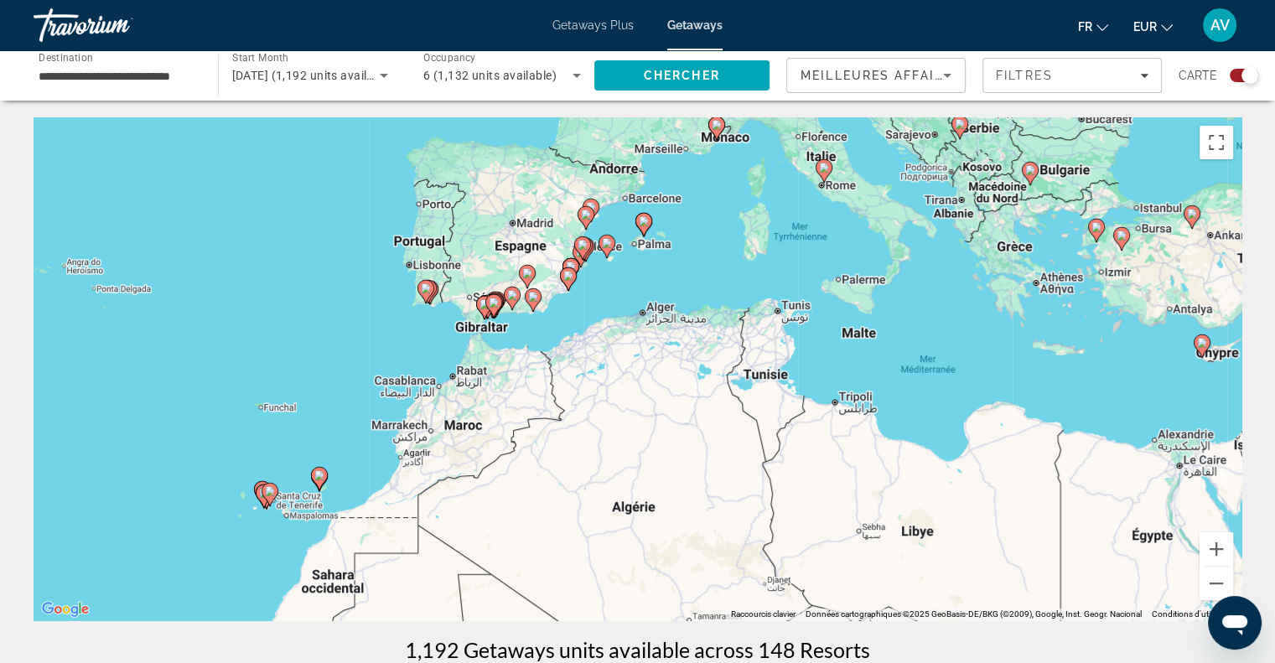
drag, startPoint x: 789, startPoint y: 378, endPoint x: 953, endPoint y: 298, distance: 183.0
click at [953, 298] on div "Pour activer le glissement avec le clavier, appuyez sur Alt+Entrée. Une fois ce…" at bounding box center [638, 368] width 1208 height 503
click at [1217, 552] on button "Zoom avant" at bounding box center [1217, 549] width 34 height 34
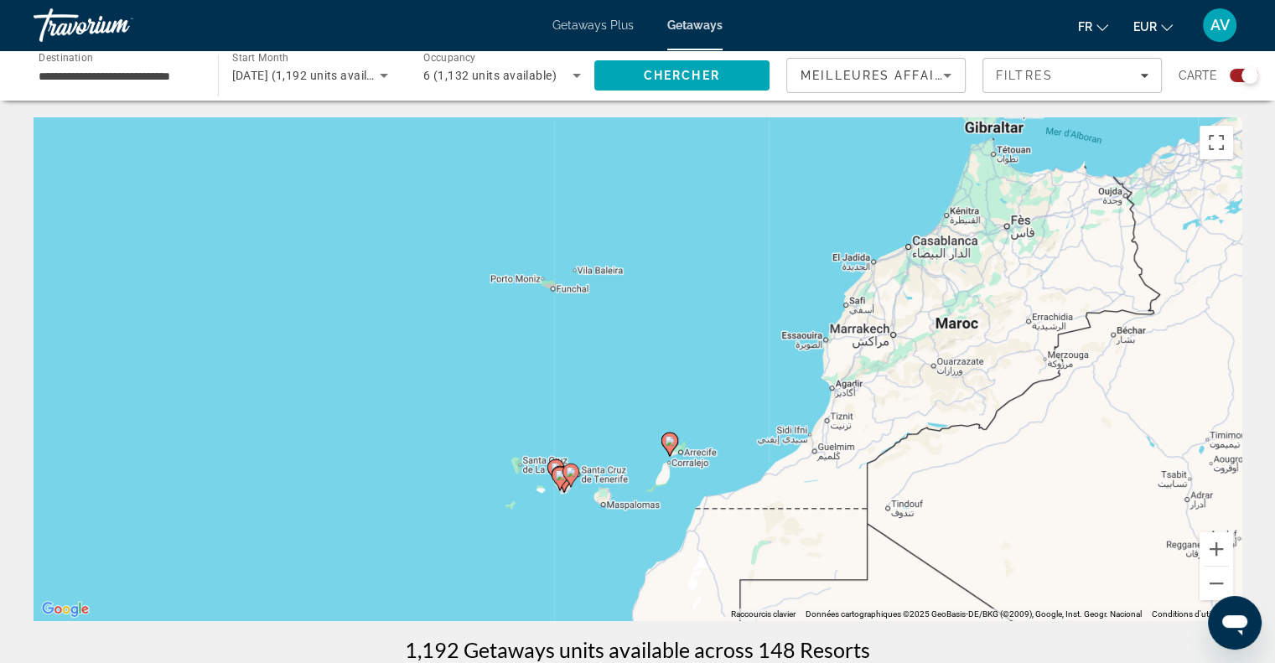
drag, startPoint x: 438, startPoint y: 301, endPoint x: 1111, endPoint y: 145, distance: 690.2
click at [1111, 145] on div "Pour activer le glissement avec le clavier, appuyez sur Alt+Entrée. Une fois ce…" at bounding box center [638, 368] width 1208 height 503
click at [1215, 550] on button "Zoom avant" at bounding box center [1217, 549] width 34 height 34
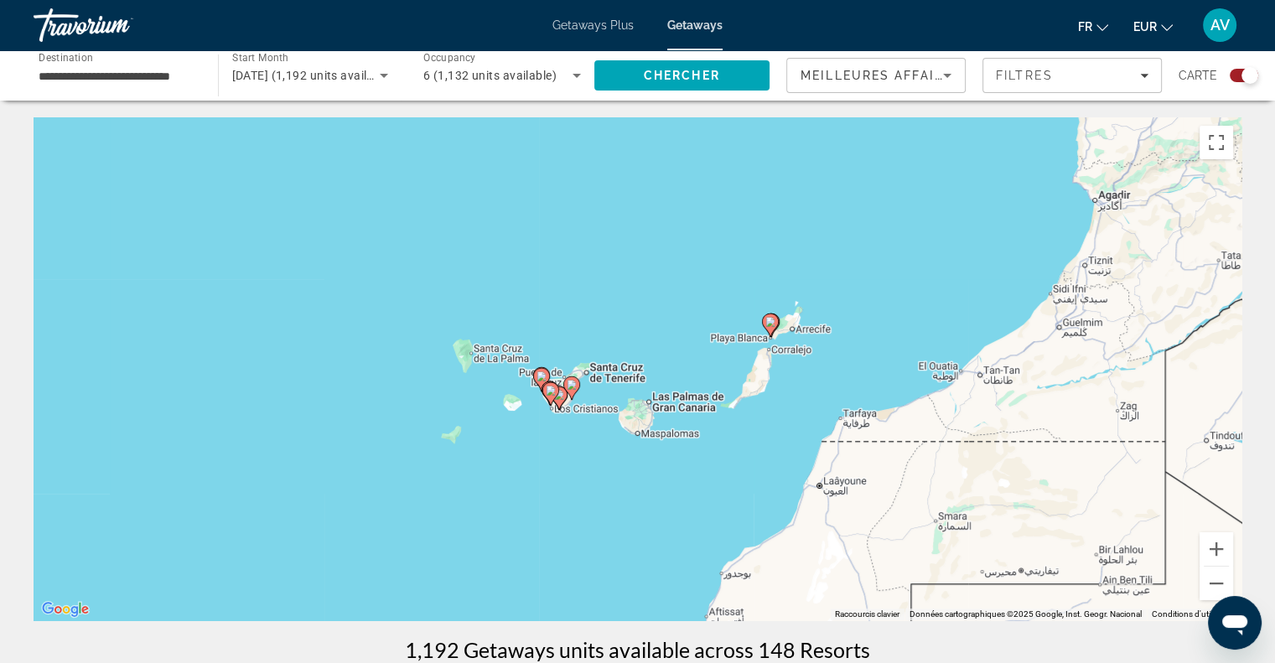
drag, startPoint x: 818, startPoint y: 390, endPoint x: 887, endPoint y: 180, distance: 220.6
click at [887, 180] on div "Pour activer le glissement avec le clavier, appuyez sur Alt+Entrée. Une fois ce…" at bounding box center [638, 368] width 1208 height 503
click at [1211, 556] on button "Zoom avant" at bounding box center [1217, 549] width 34 height 34
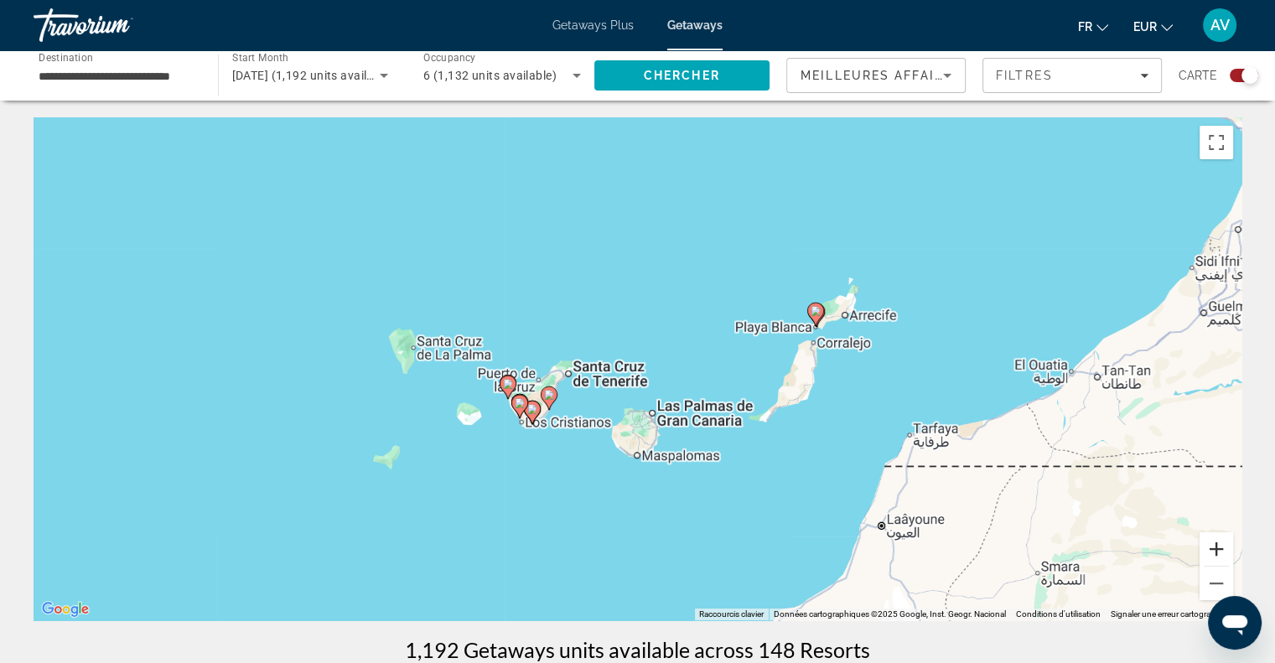
click at [1211, 556] on button "Zoom avant" at bounding box center [1217, 549] width 34 height 34
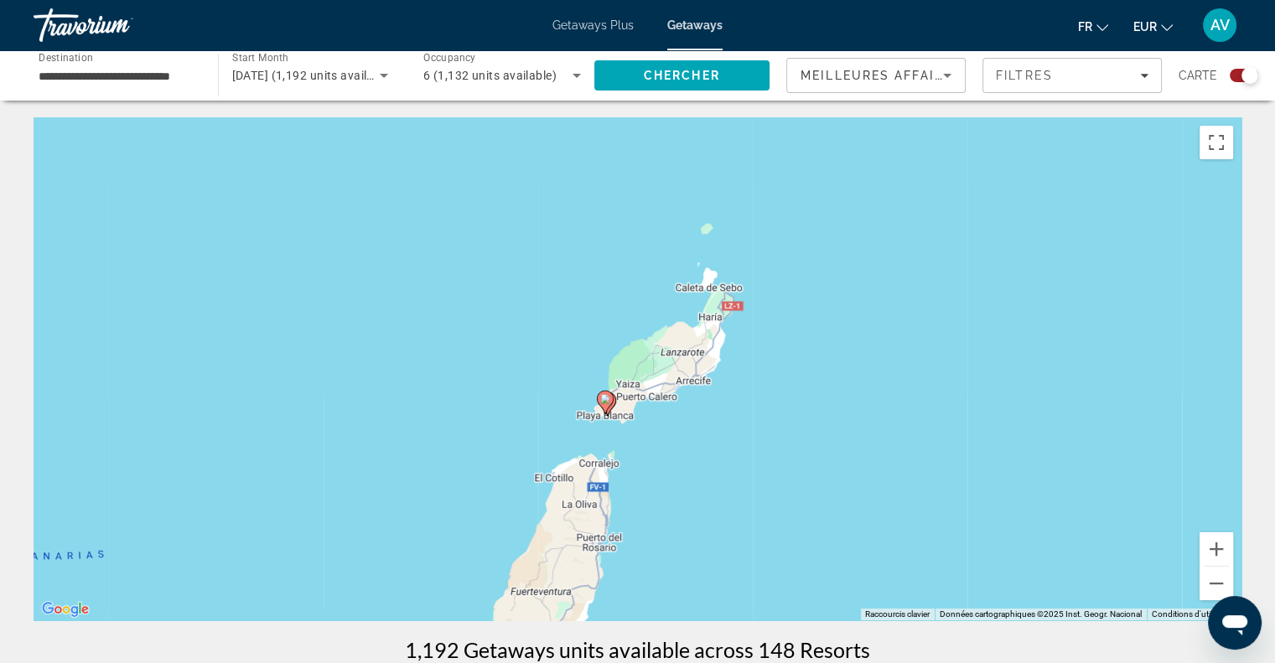
drag, startPoint x: 909, startPoint y: 371, endPoint x: 348, endPoint y: 541, distance: 585.8
click at [348, 541] on div "Pour activer le glissement avec le clavier, appuyez sur Alt+Entrée. Une fois ce…" at bounding box center [638, 368] width 1208 height 503
click at [606, 405] on icon "Main content" at bounding box center [604, 402] width 15 height 22
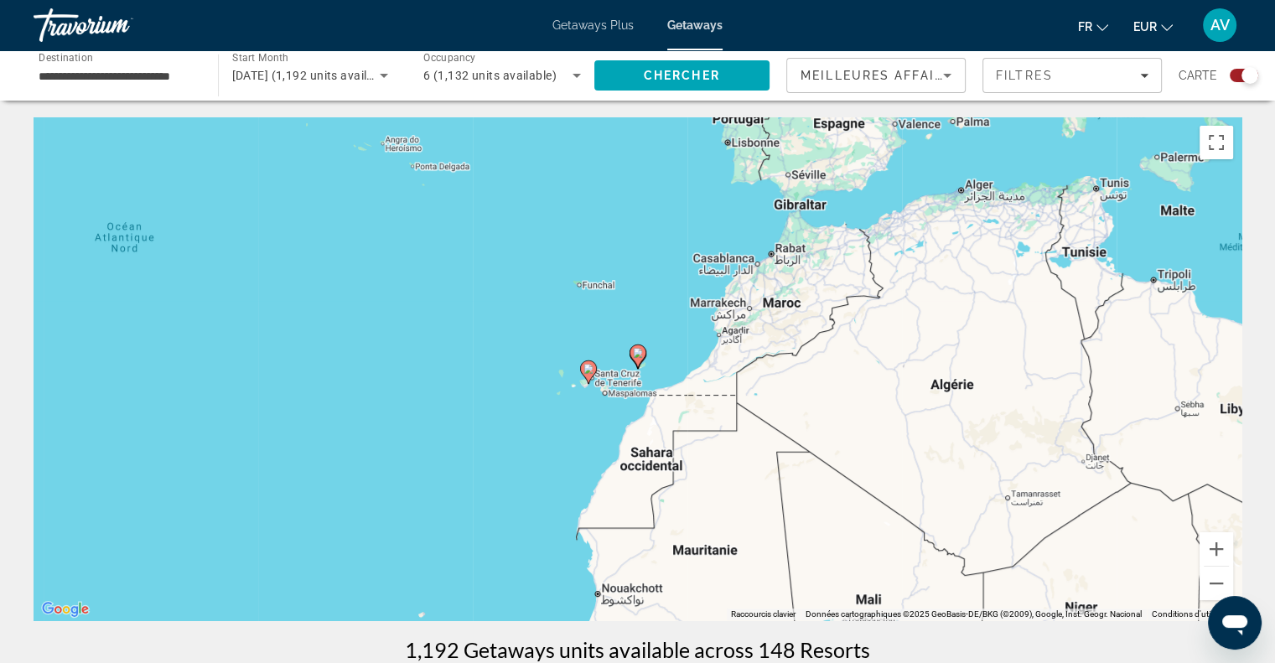
click at [634, 355] on image "Main content" at bounding box center [638, 353] width 10 height 10
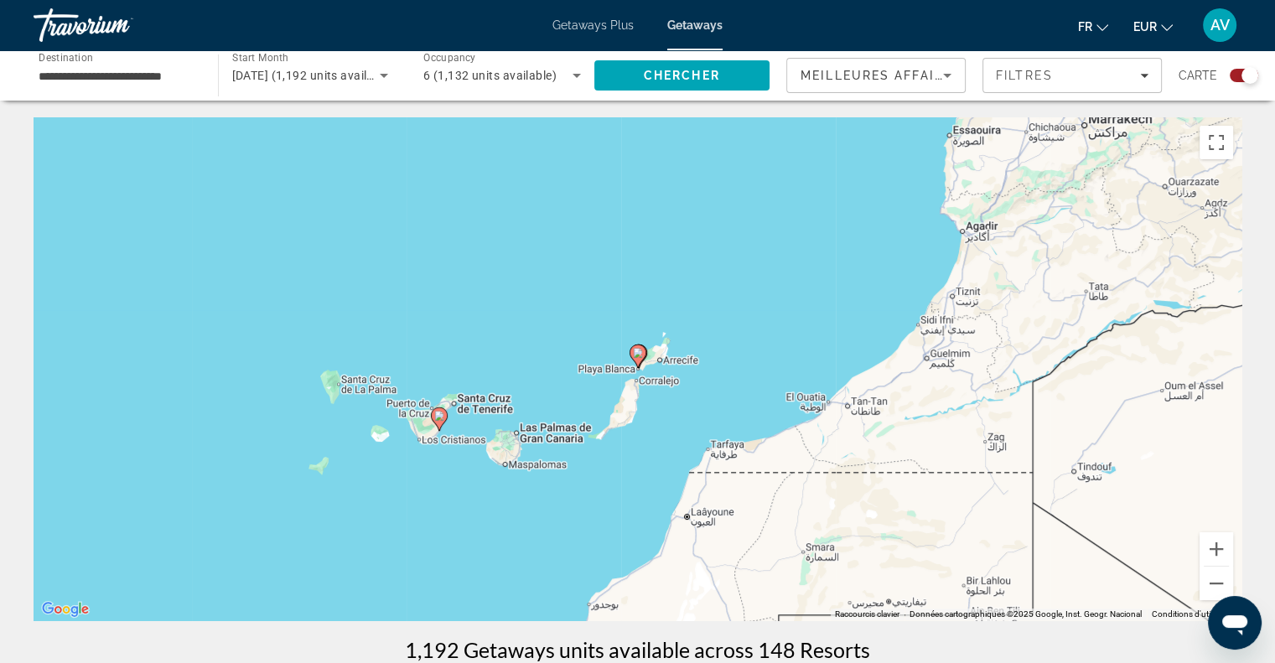
click at [634, 350] on image "Main content" at bounding box center [638, 353] width 10 height 10
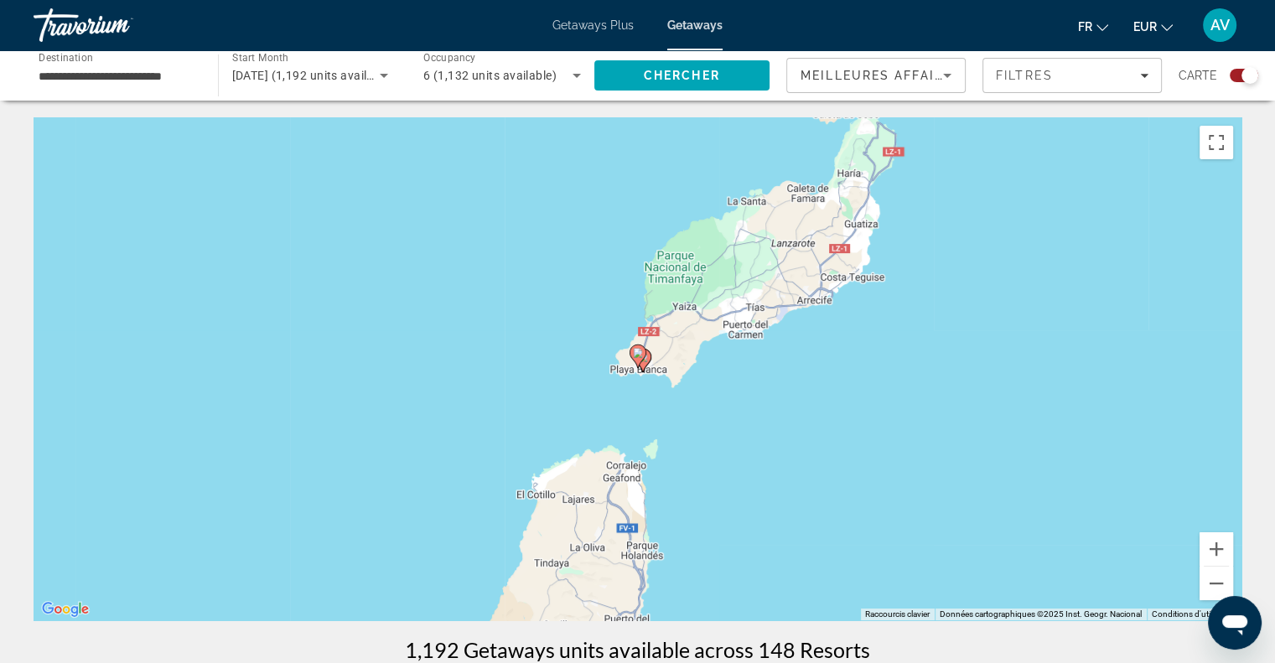
click at [634, 350] on image "Main content" at bounding box center [638, 353] width 10 height 10
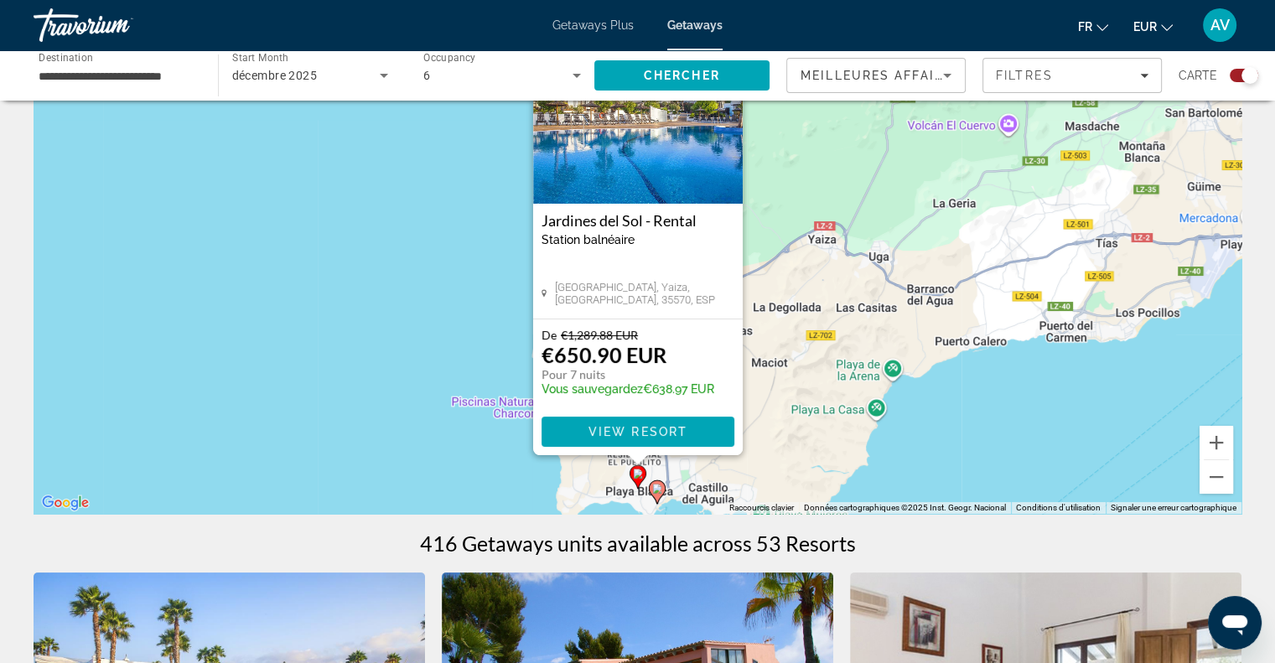
scroll to position [107, 0]
click at [660, 494] on icon "Main content" at bounding box center [656, 491] width 15 height 22
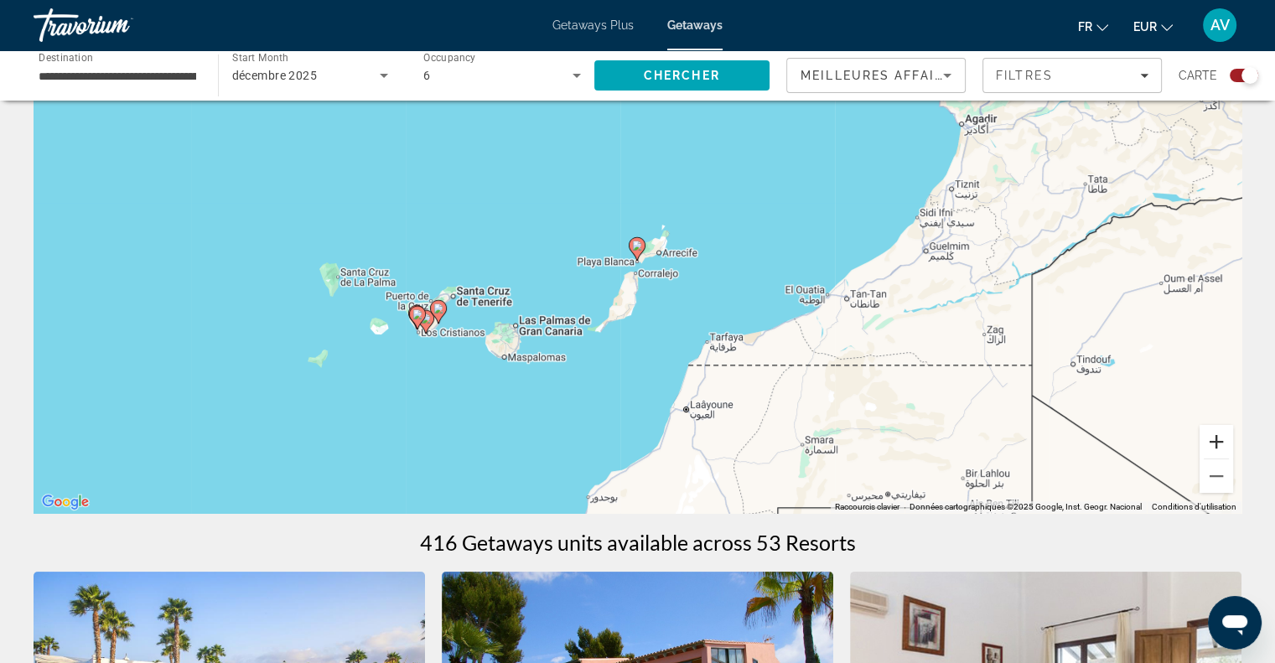
click at [1208, 445] on button "Zoom avant" at bounding box center [1217, 442] width 34 height 34
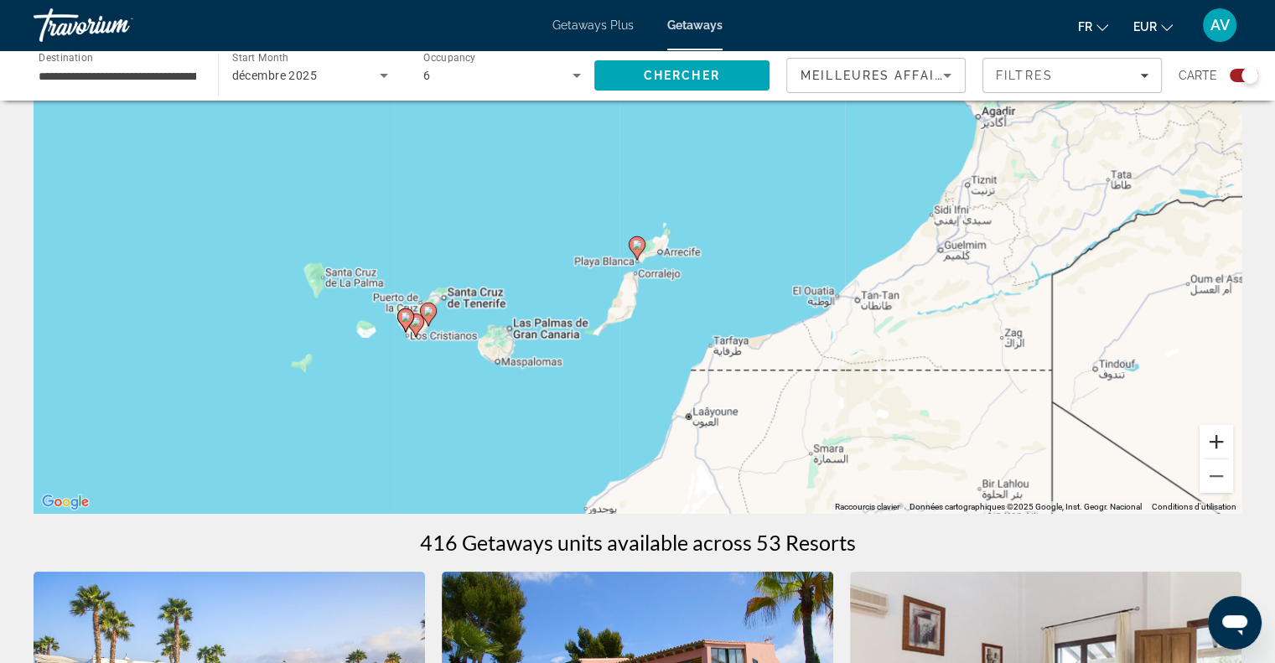
click at [1208, 445] on button "Zoom avant" at bounding box center [1217, 442] width 34 height 34
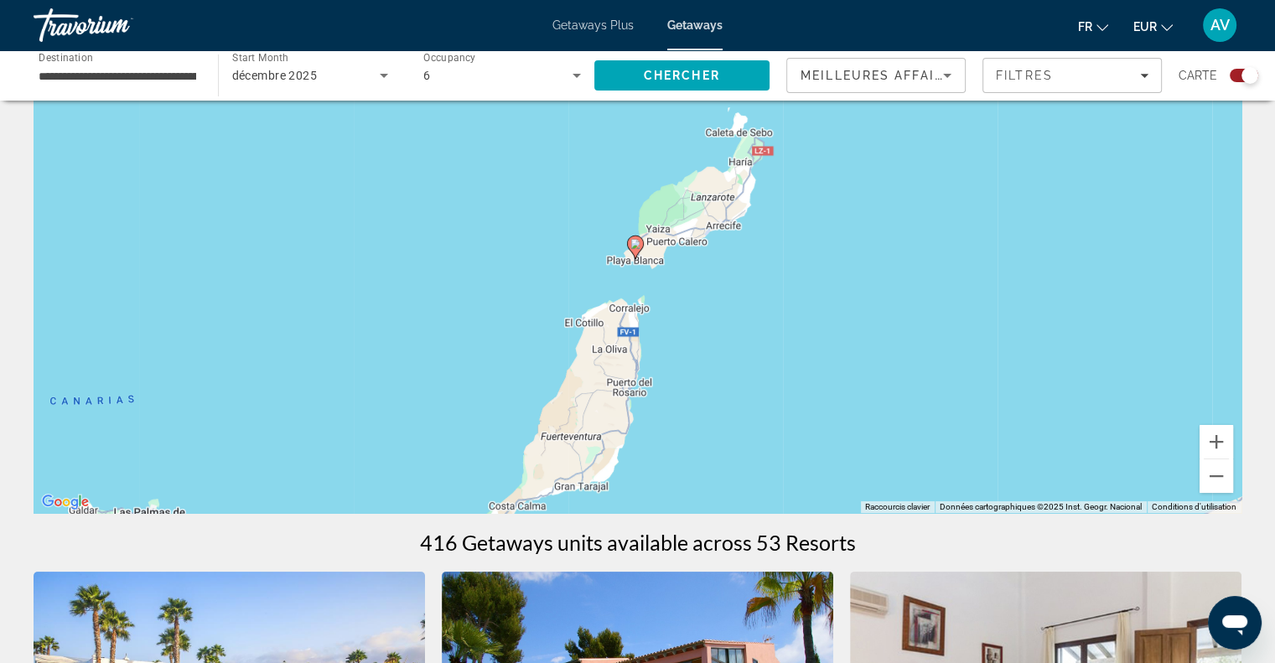
click at [630, 250] on icon "Main content" at bounding box center [634, 247] width 15 height 22
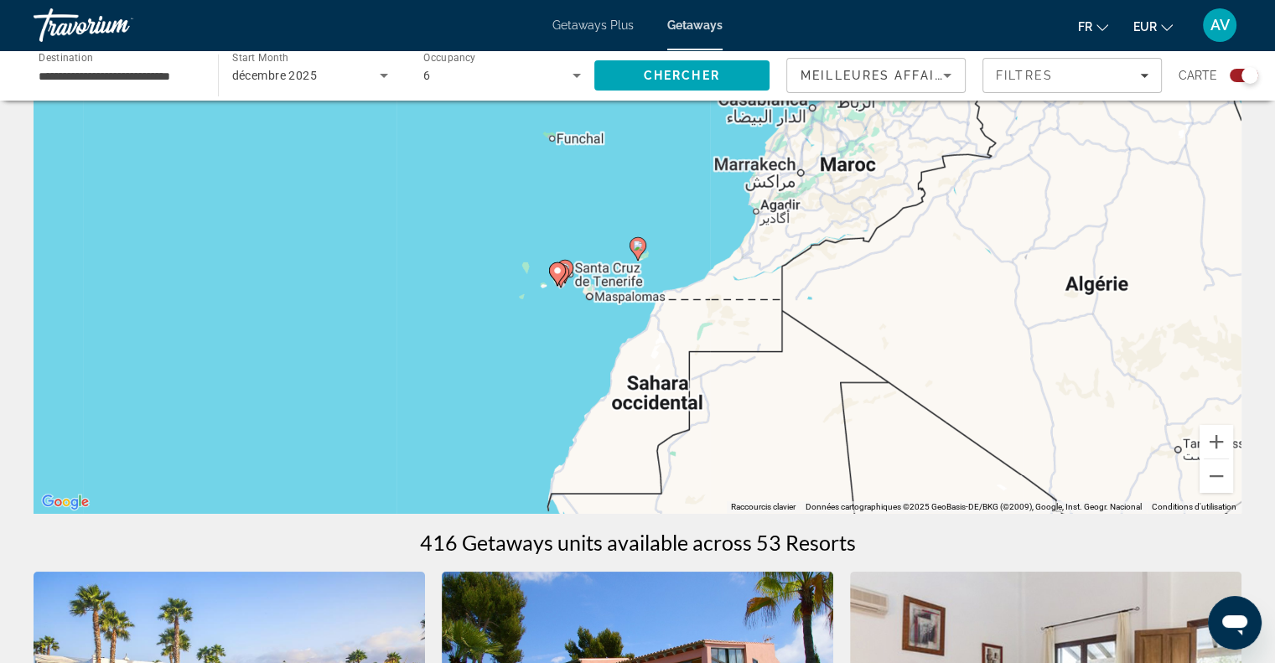
click at [630, 250] on icon "Main content" at bounding box center [638, 248] width 17 height 23
type input "**********"
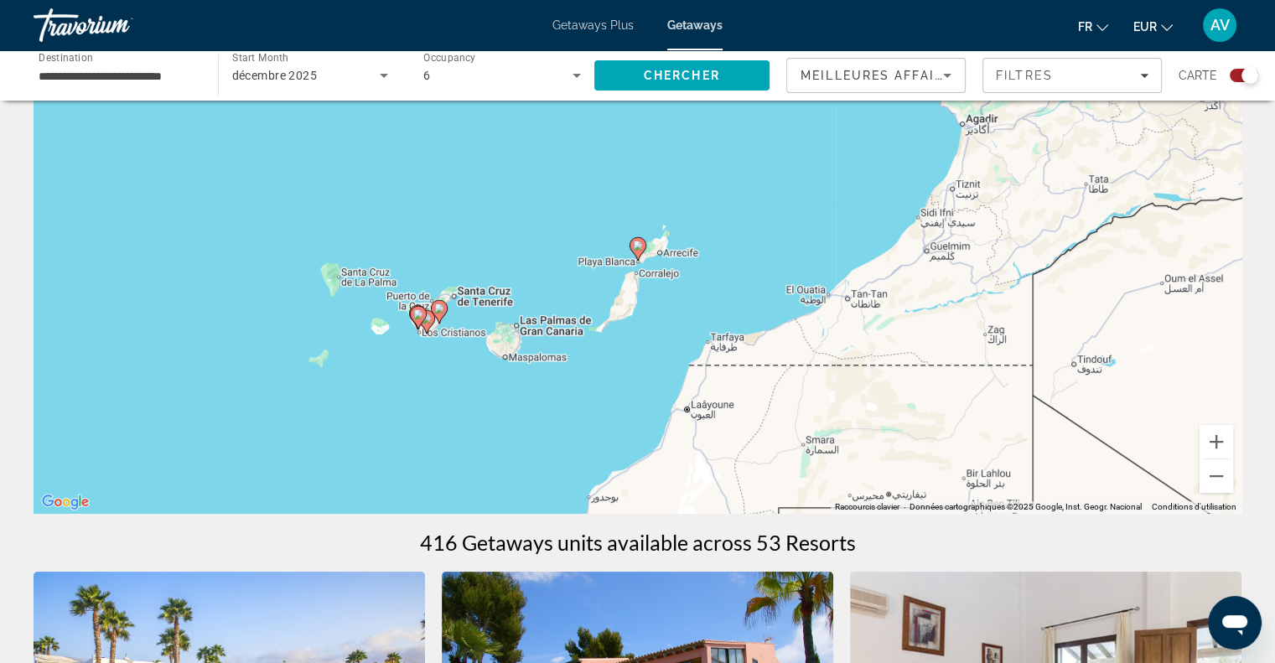
click at [644, 243] on icon "Main content" at bounding box center [637, 249] width 15 height 22
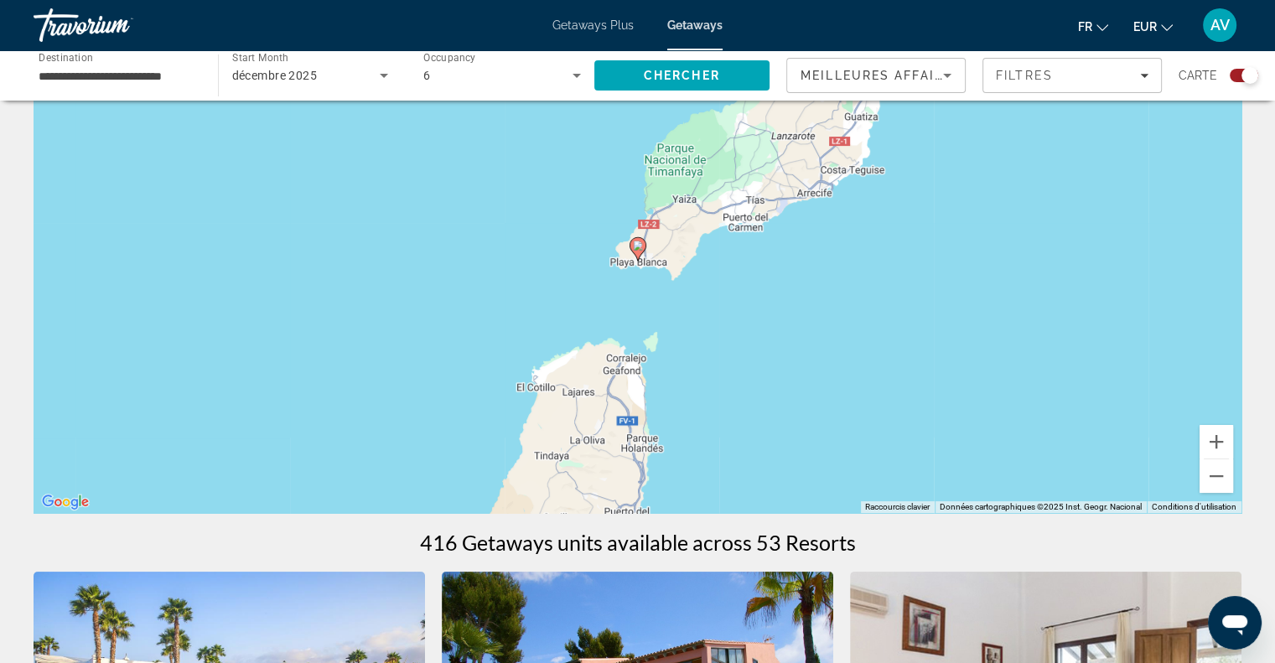
click at [644, 243] on icon "Main content" at bounding box center [637, 249] width 15 height 22
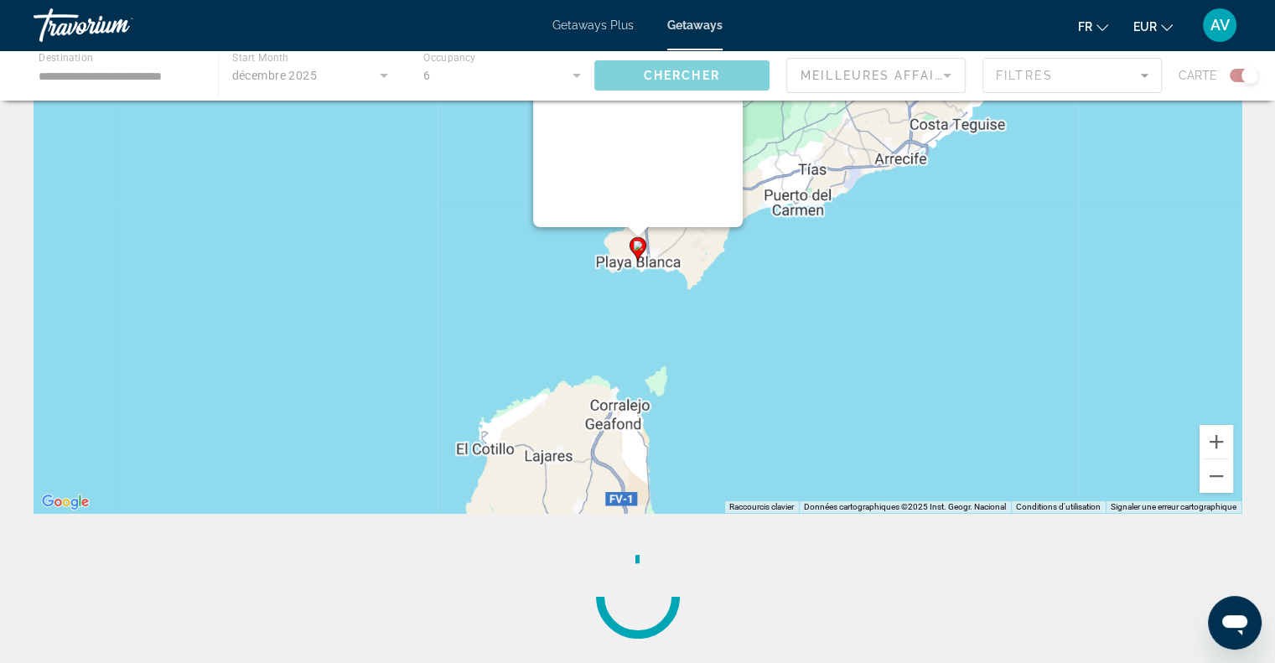
scroll to position [0, 0]
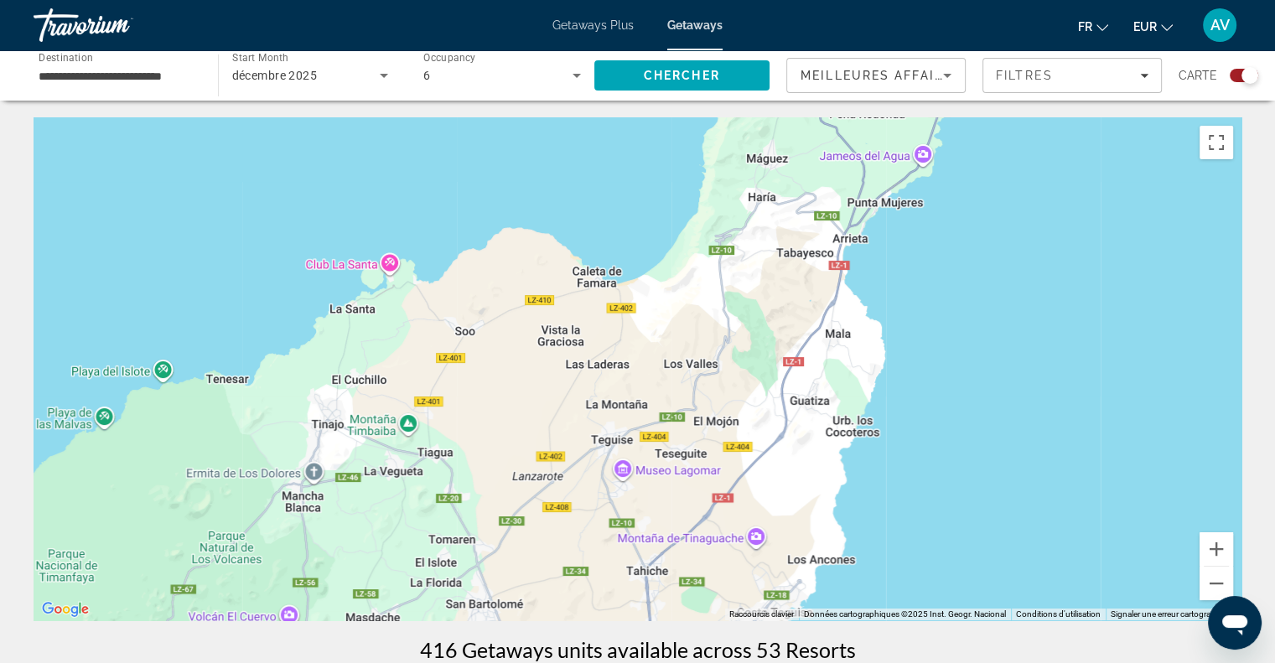
drag, startPoint x: 938, startPoint y: 317, endPoint x: 211, endPoint y: 703, distance: 822.8
click at [211, 662] on html "**********" at bounding box center [637, 331] width 1275 height 663
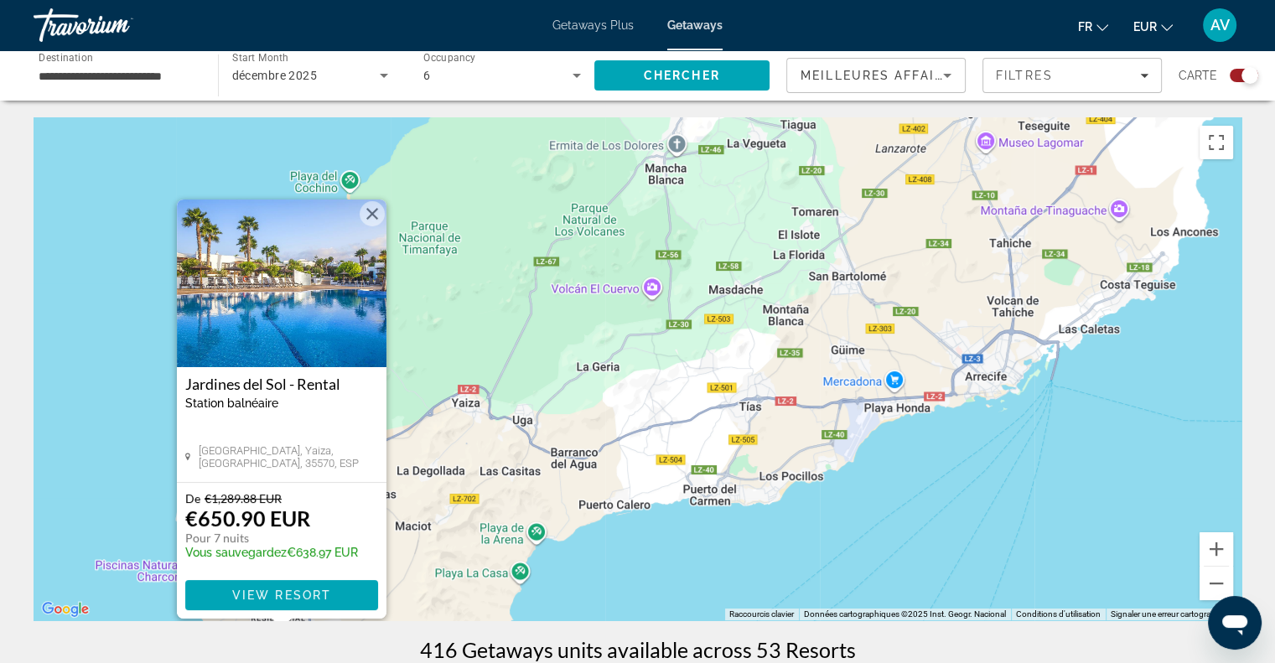
drag, startPoint x: 520, startPoint y: 424, endPoint x: 1071, endPoint y: -8, distance: 701.0
click at [1071, 0] on html "**********" at bounding box center [637, 331] width 1275 height 663
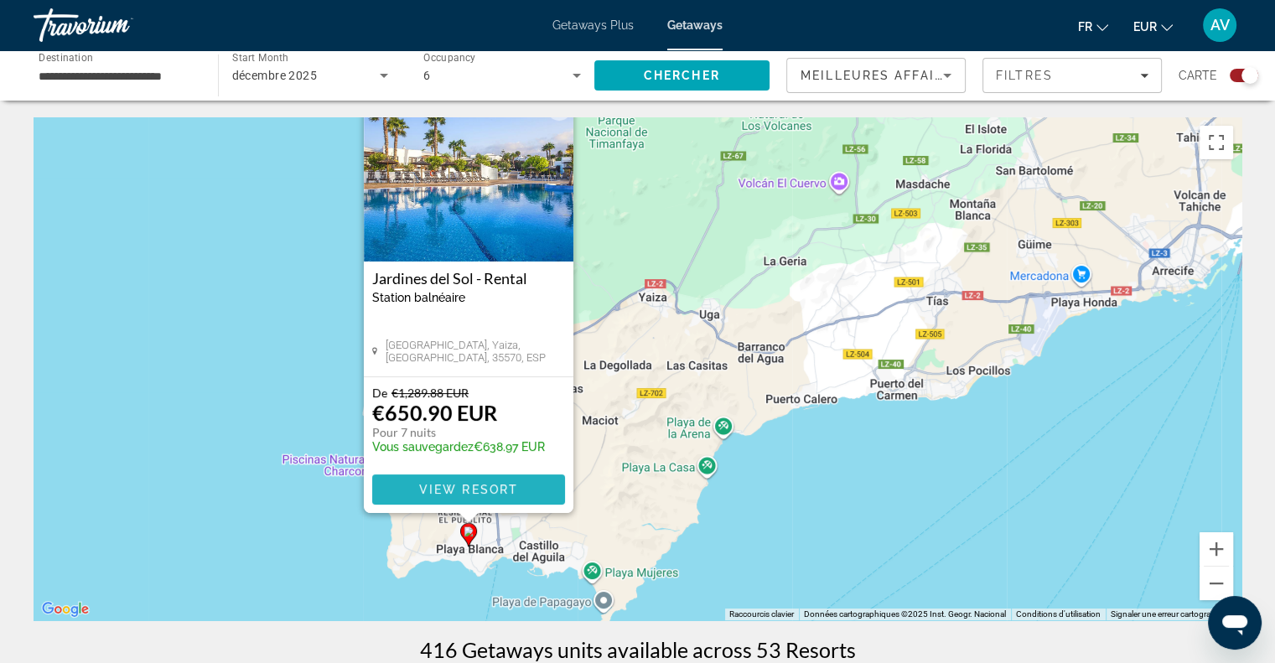
click at [459, 483] on span "View Resort" at bounding box center [467, 489] width 99 height 13
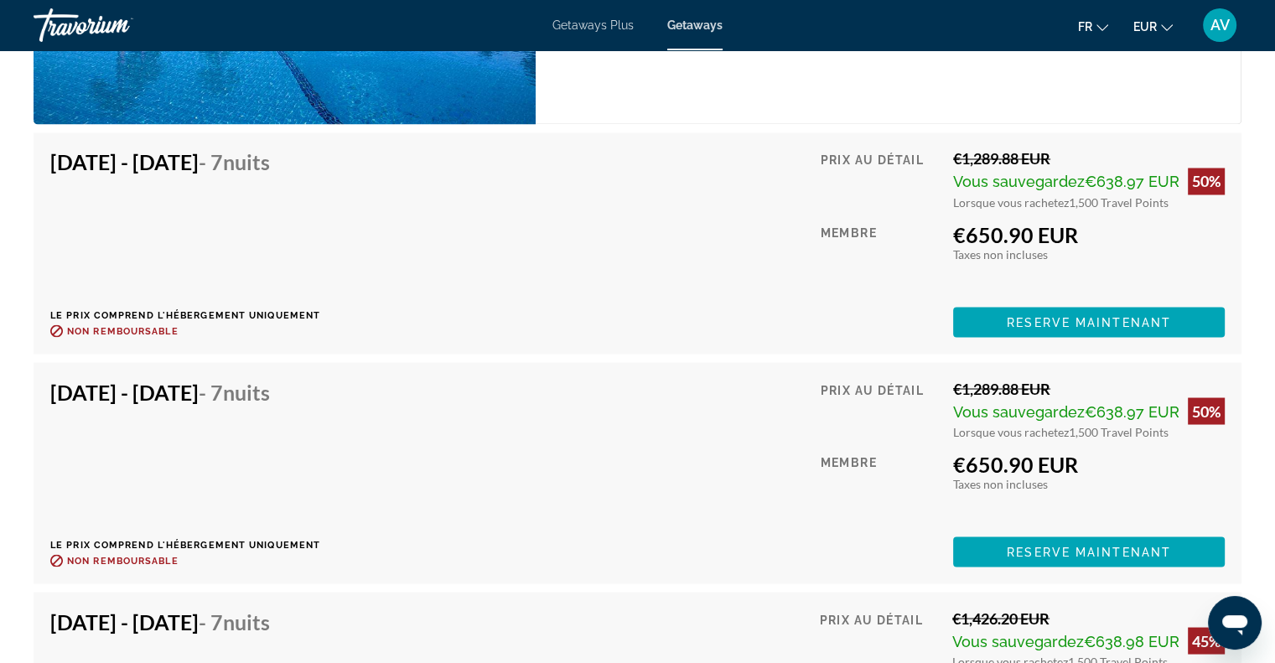
scroll to position [2981, 0]
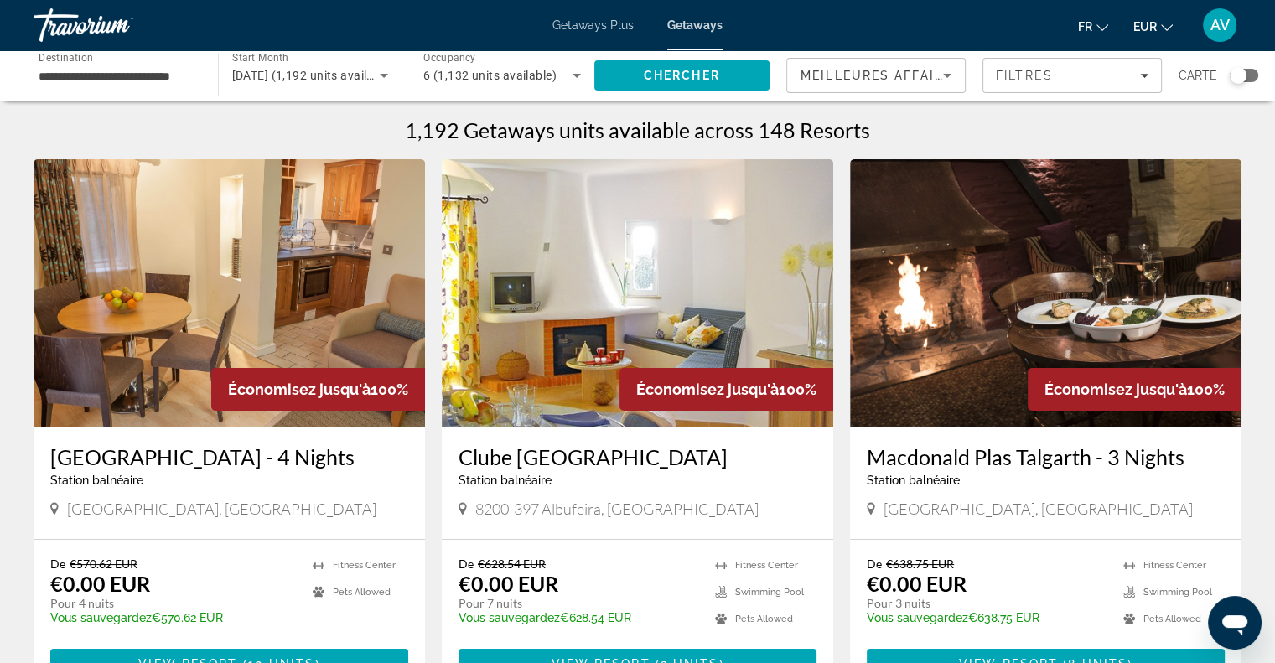
click at [1242, 70] on div "Search widget" at bounding box center [1238, 75] width 17 height 17
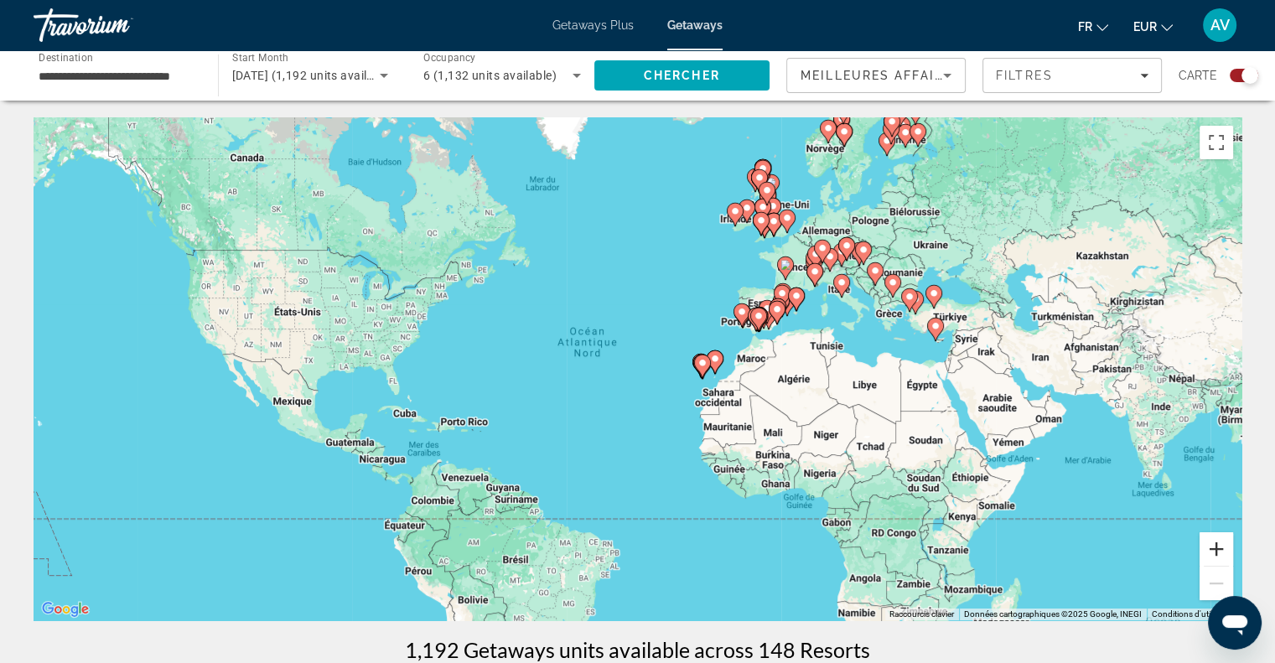
click at [1211, 557] on button "Zoom avant" at bounding box center [1217, 549] width 34 height 34
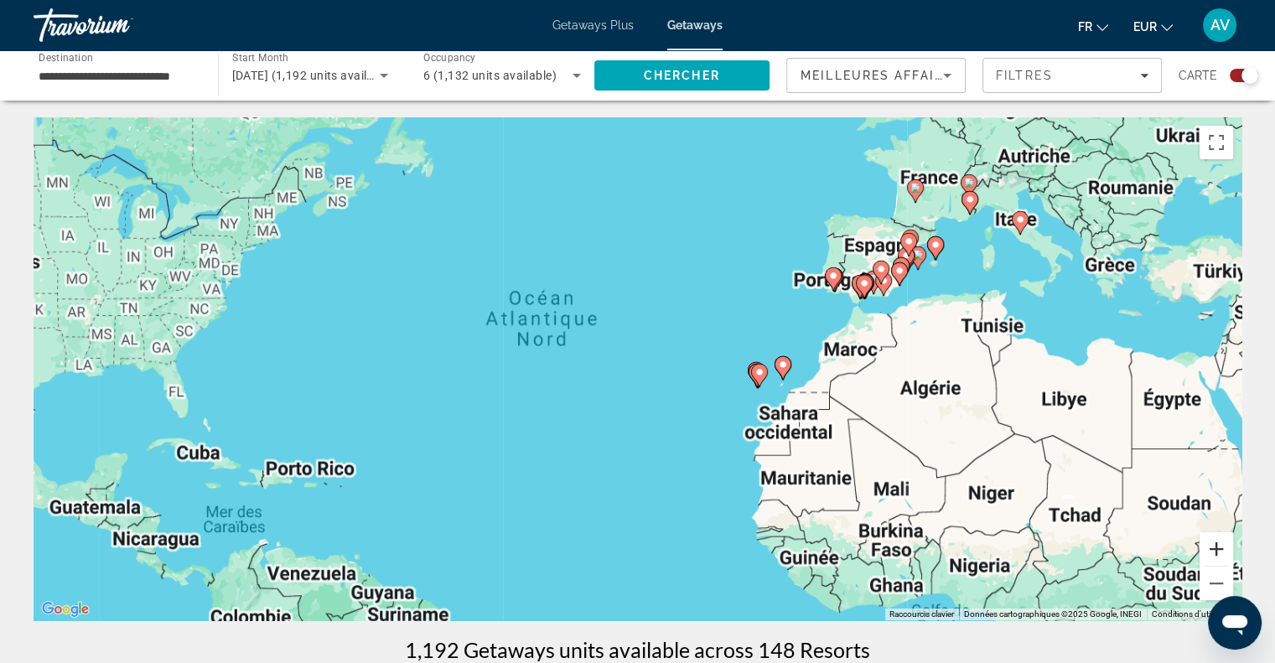
click at [1211, 557] on button "Zoom avant" at bounding box center [1217, 549] width 34 height 34
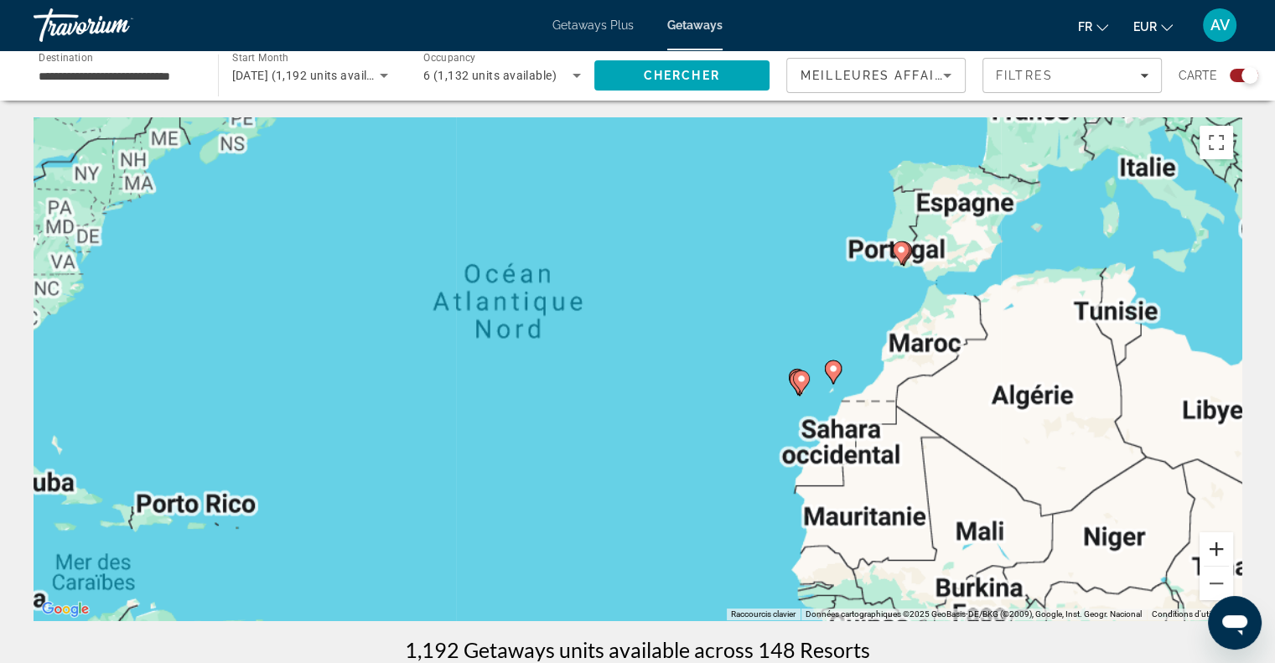
click at [1211, 557] on button "Zoom avant" at bounding box center [1217, 549] width 34 height 34
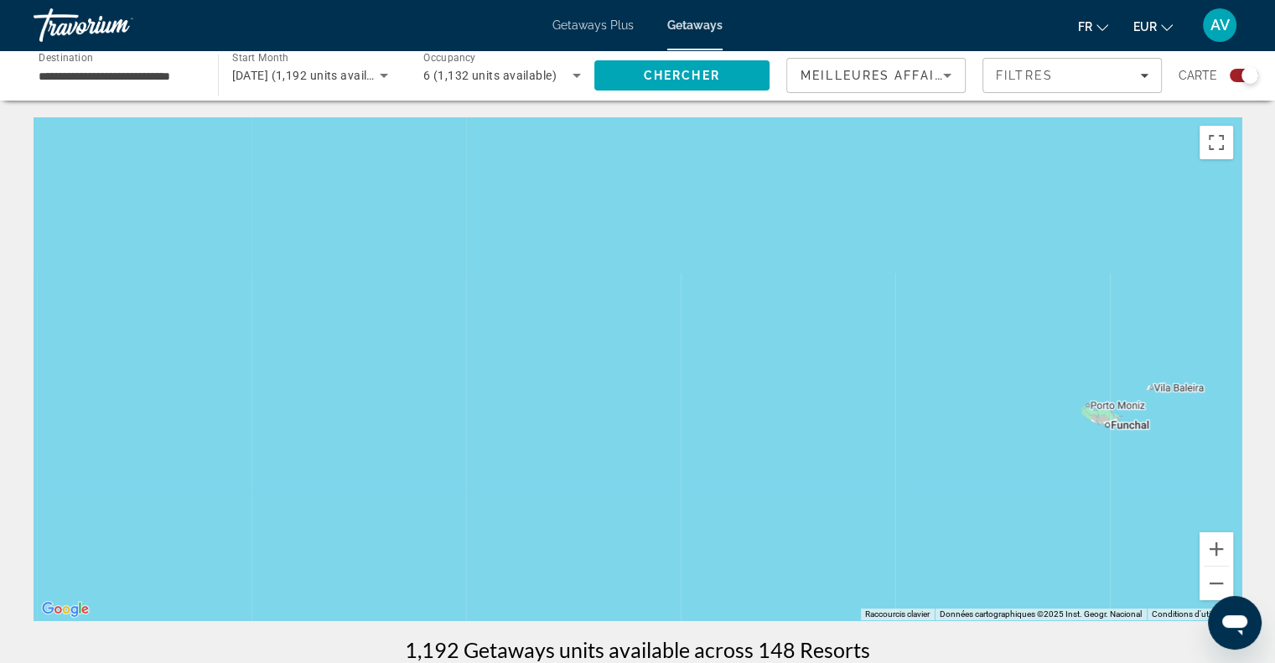
drag, startPoint x: 947, startPoint y: 277, endPoint x: 374, endPoint y: 560, distance: 639.2
click at [374, 560] on div "Main content" at bounding box center [638, 368] width 1208 height 503
drag, startPoint x: 887, startPoint y: 340, endPoint x: 460, endPoint y: 691, distance: 552.2
click at [460, 662] on html "**********" at bounding box center [637, 331] width 1275 height 663
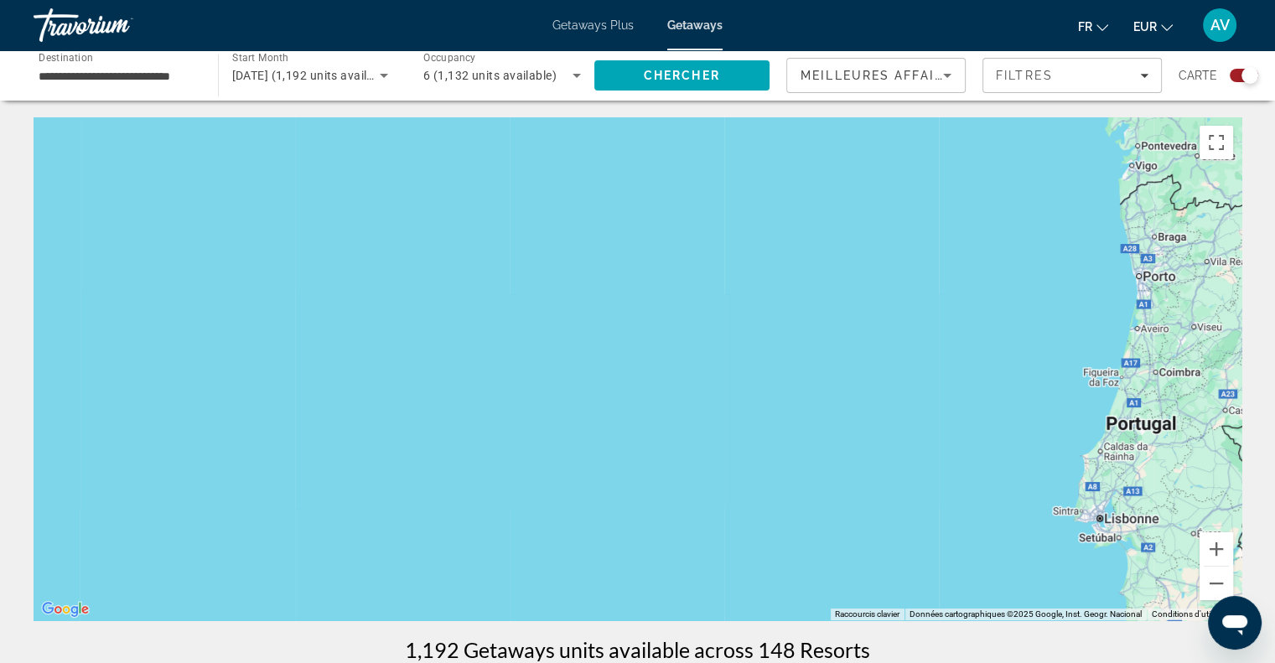
drag, startPoint x: 683, startPoint y: 353, endPoint x: 511, endPoint y: 692, distance: 380.9
click at [511, 662] on html "**********" at bounding box center [637, 331] width 1275 height 663
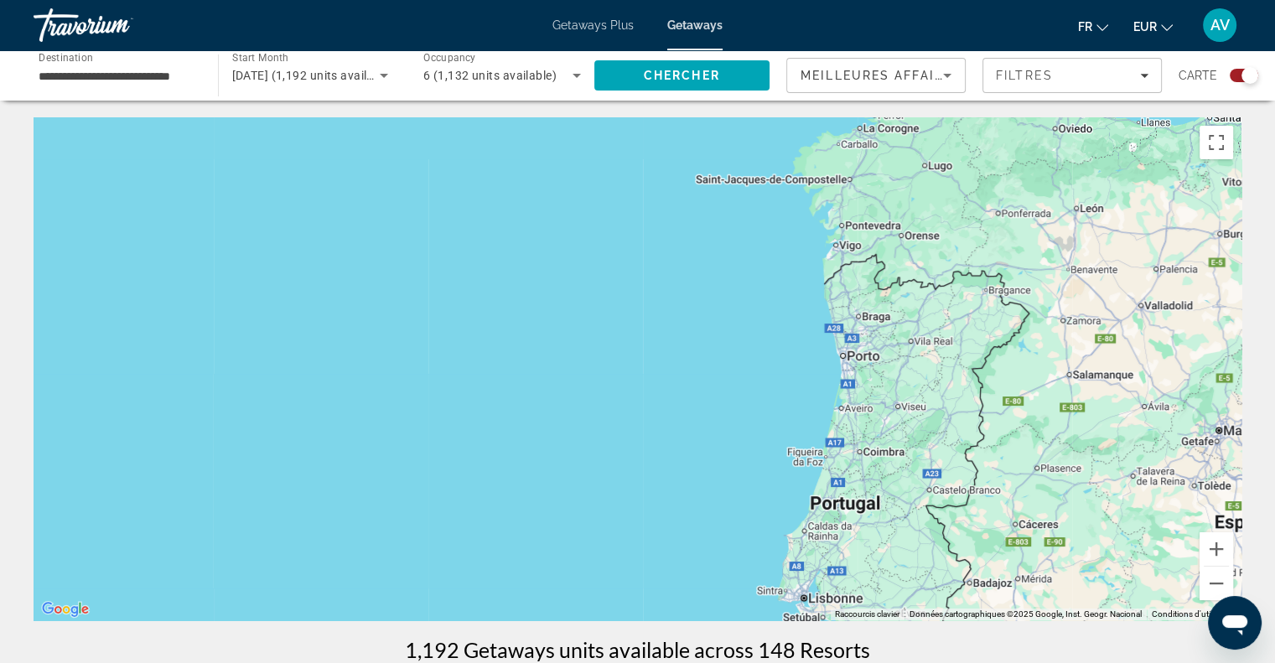
drag, startPoint x: 842, startPoint y: 244, endPoint x: 443, endPoint y: 371, distance: 418.1
click at [443, 371] on div "Pour activer le glissement avec le clavier, appuyez sur Alt+Entrée. Une fois ce…" at bounding box center [638, 368] width 1208 height 503
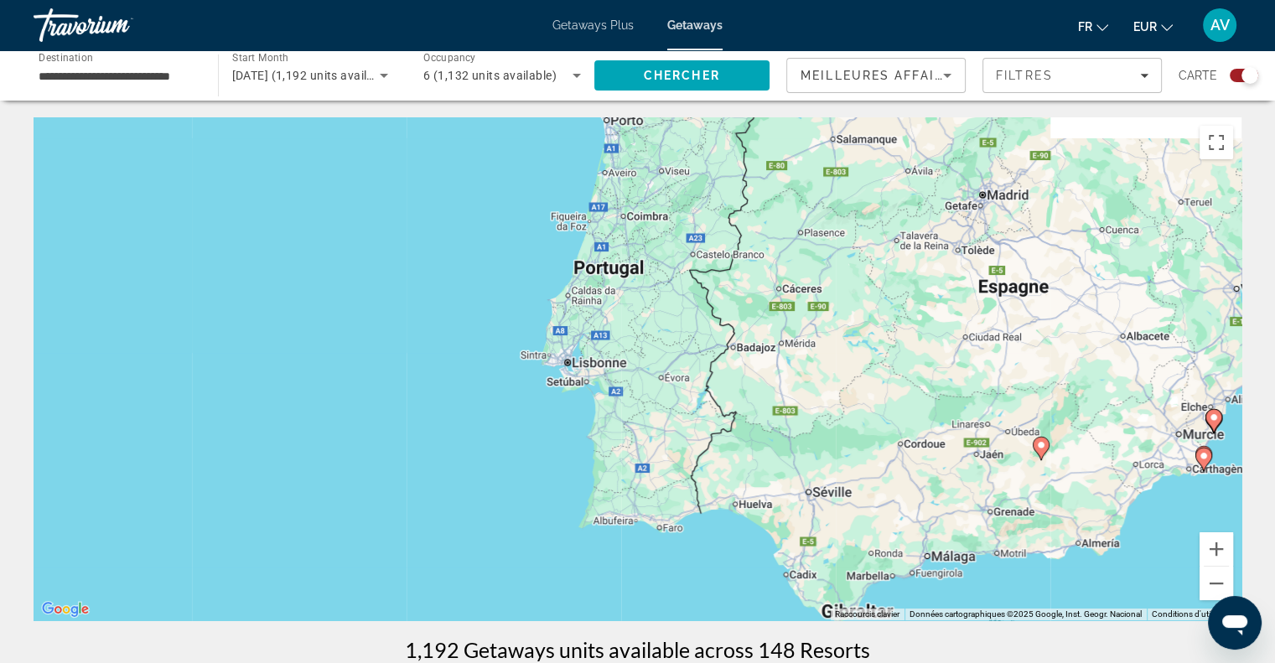
drag, startPoint x: 759, startPoint y: 405, endPoint x: 520, endPoint y: 169, distance: 335.5
click at [520, 169] on div "Pour activer le glissement avec le clavier, appuyez sur Alt+Entrée. Une fois ce…" at bounding box center [638, 368] width 1208 height 503
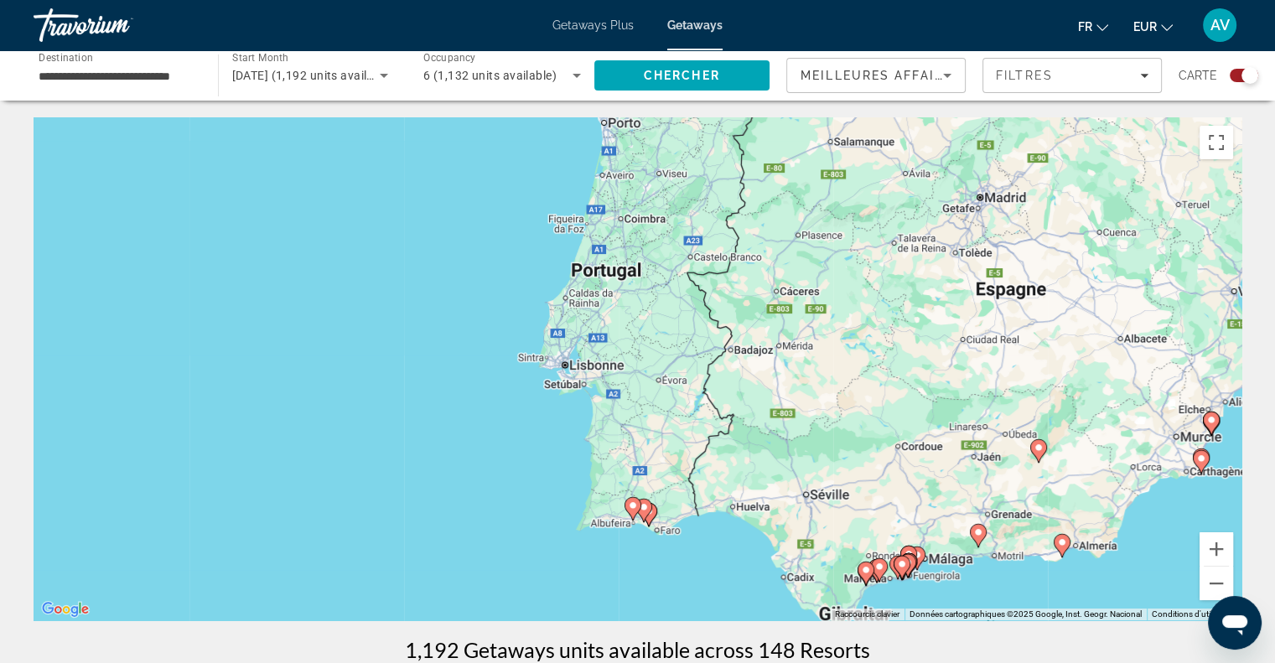
click at [583, 29] on span "Getaways Plus" at bounding box center [592, 24] width 81 height 13
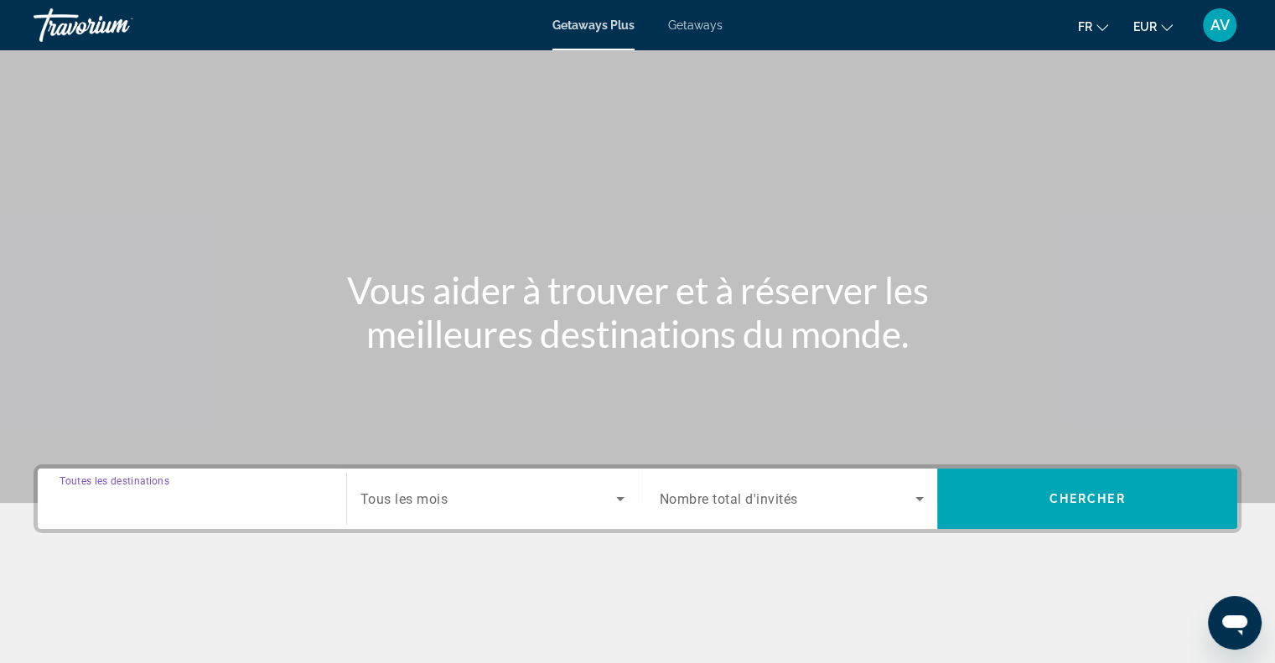
click at [314, 500] on input "Destination Toutes les destinations" at bounding box center [192, 500] width 265 height 20
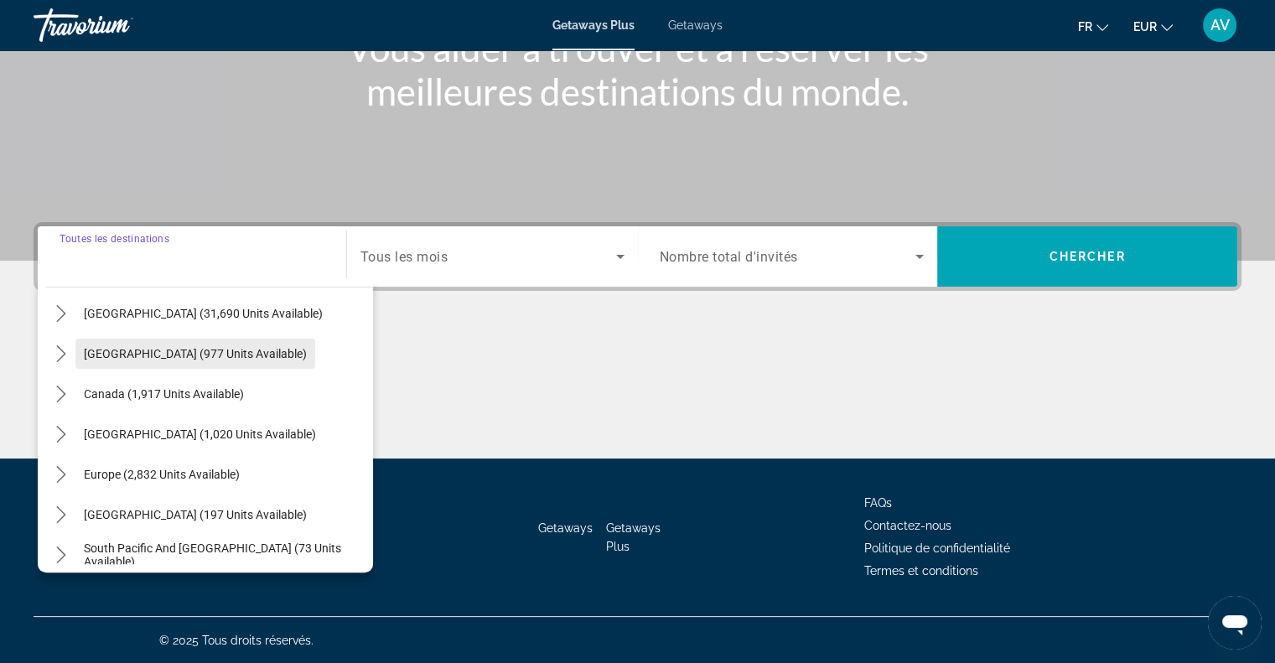
scroll to position [52, 0]
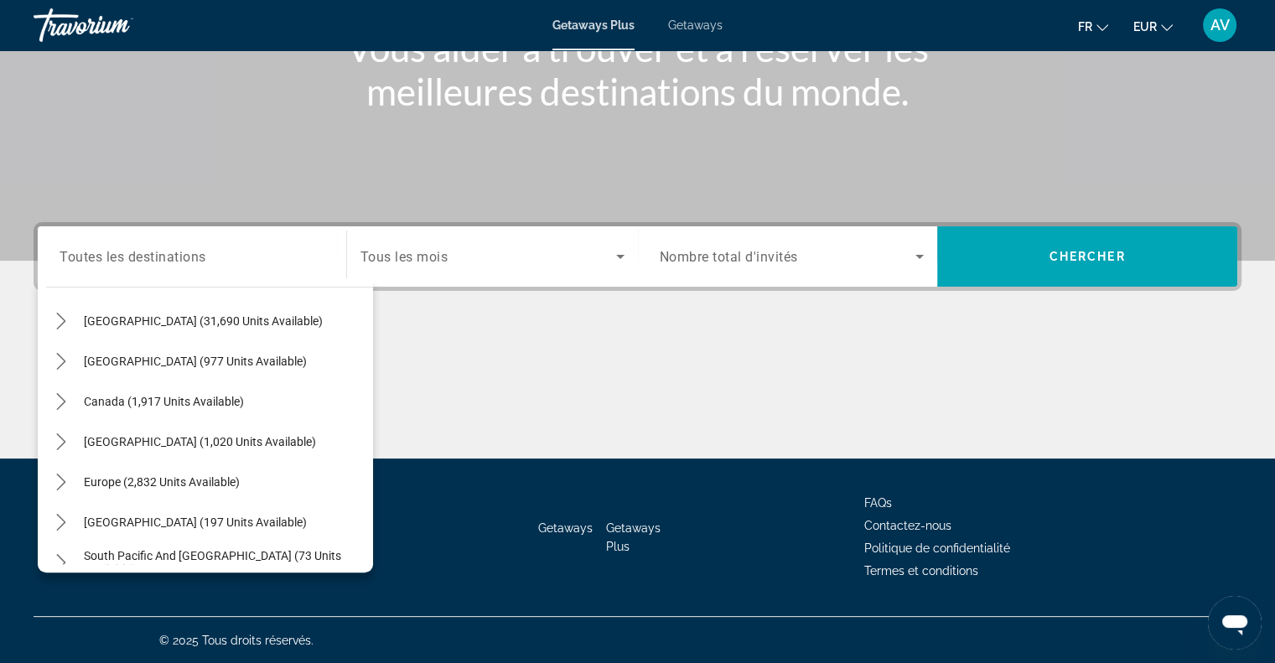
drag, startPoint x: 689, startPoint y: 38, endPoint x: 721, endPoint y: 23, distance: 35.2
click at [721, 23] on div "Getaways Plus Getaways fr English Español Français Italiano Português русский E…" at bounding box center [637, 25] width 1275 height 44
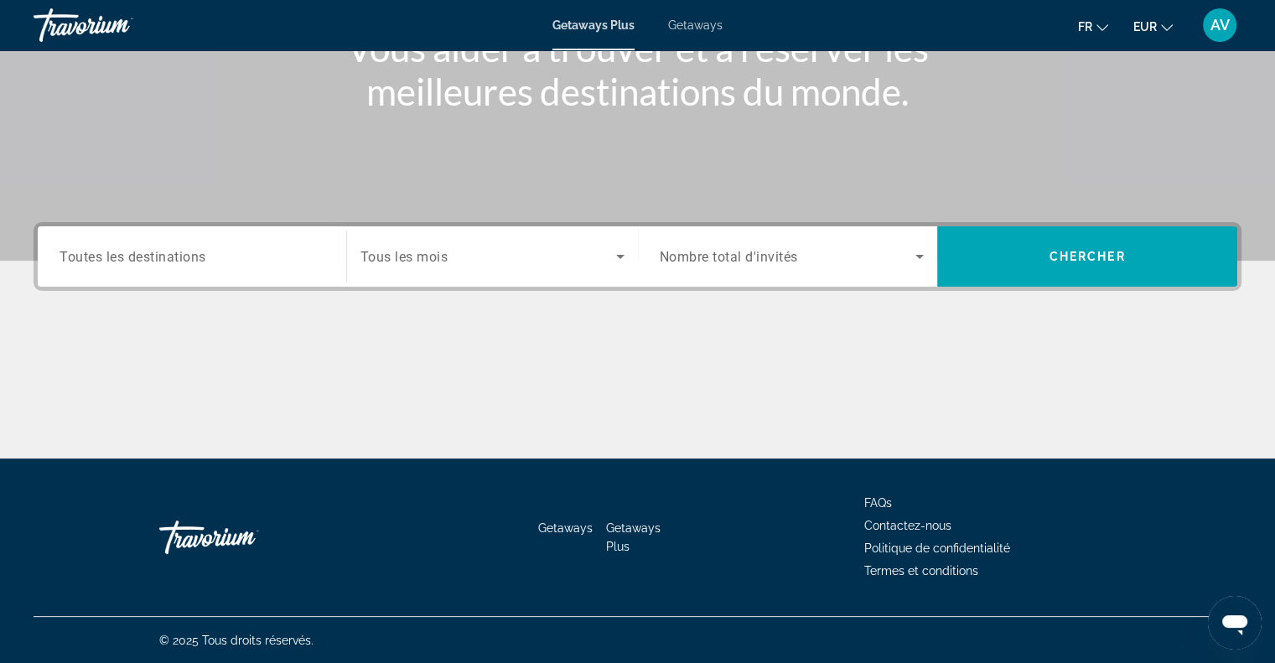
click at [721, 23] on span "Getaways" at bounding box center [695, 24] width 54 height 13
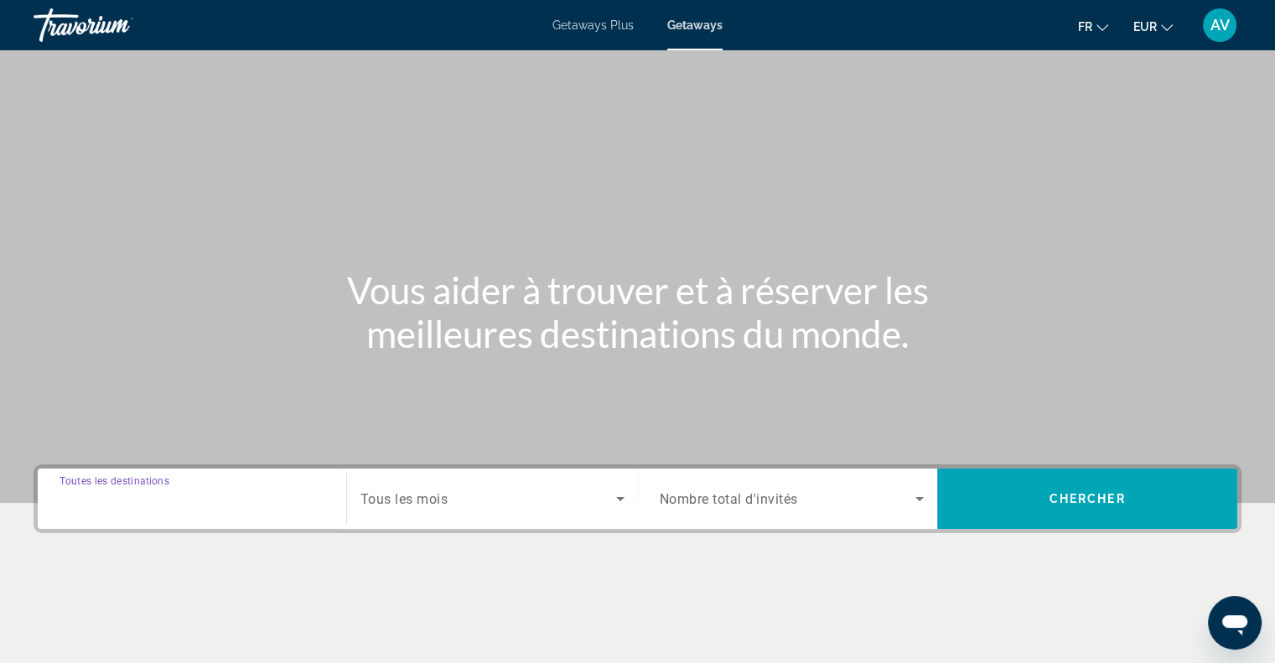
click at [220, 494] on input "Destination Toutes les destinations" at bounding box center [192, 500] width 265 height 20
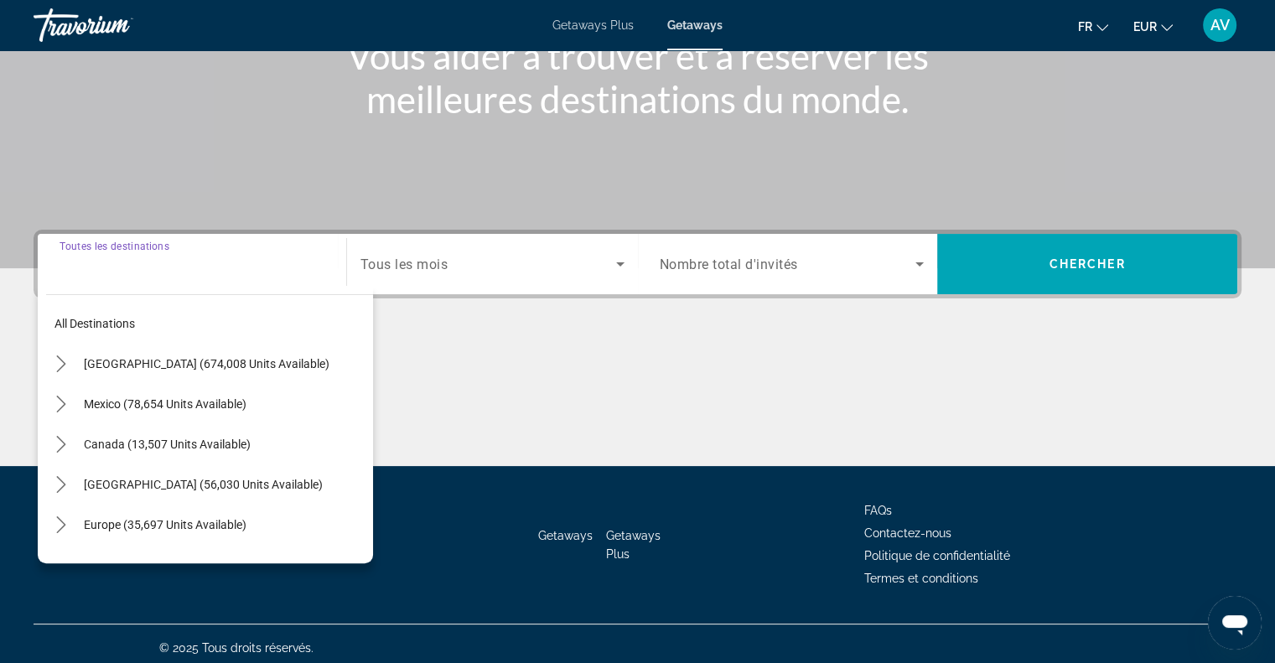
scroll to position [242, 0]
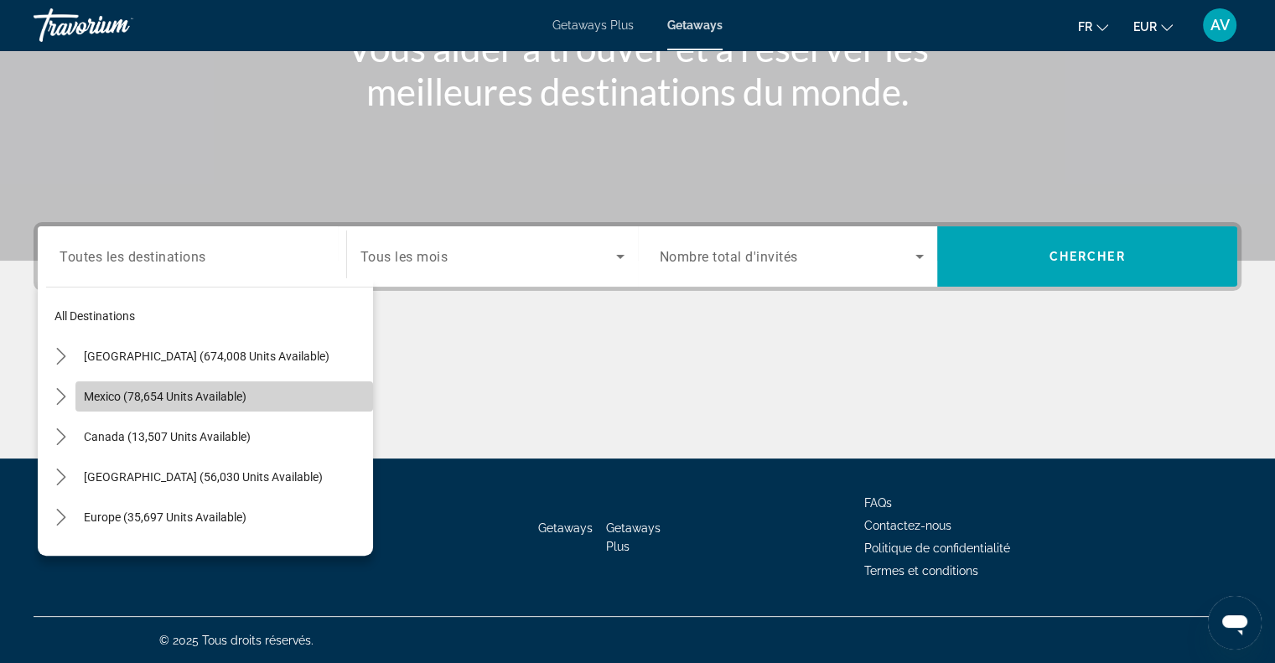
click at [239, 401] on span "Mexico (78,654 units available)" at bounding box center [165, 396] width 163 height 13
type input "**********"
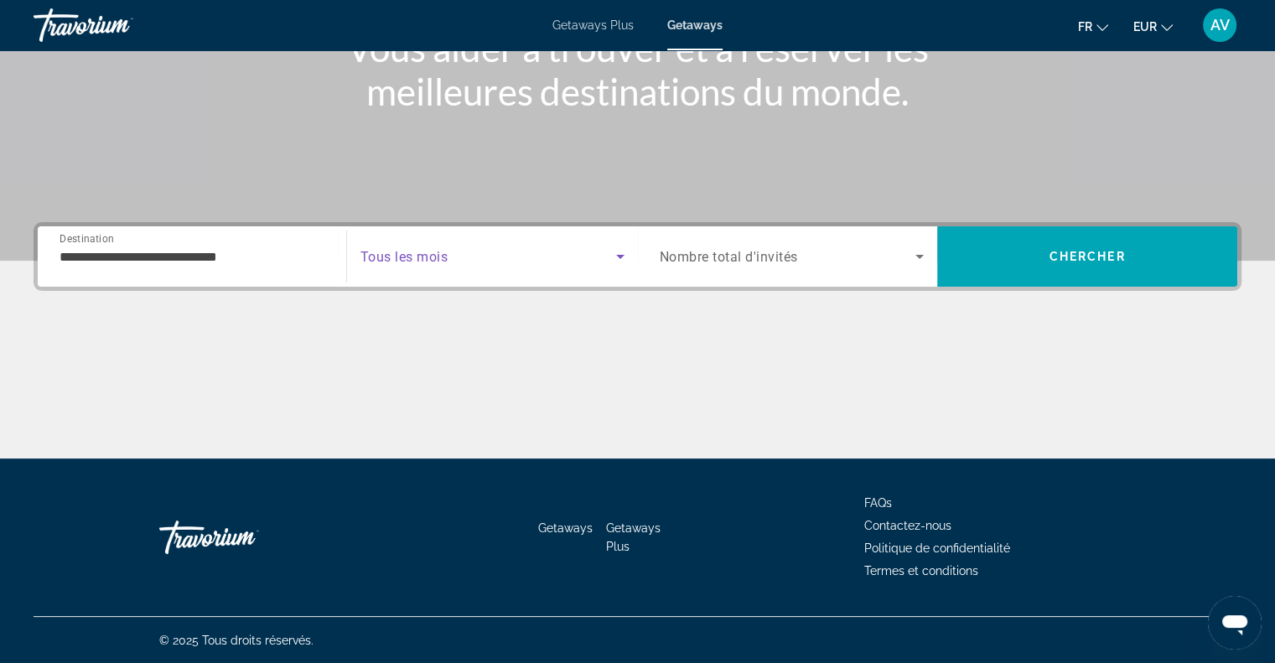
click at [555, 260] on span "Search widget" at bounding box center [488, 256] width 256 height 20
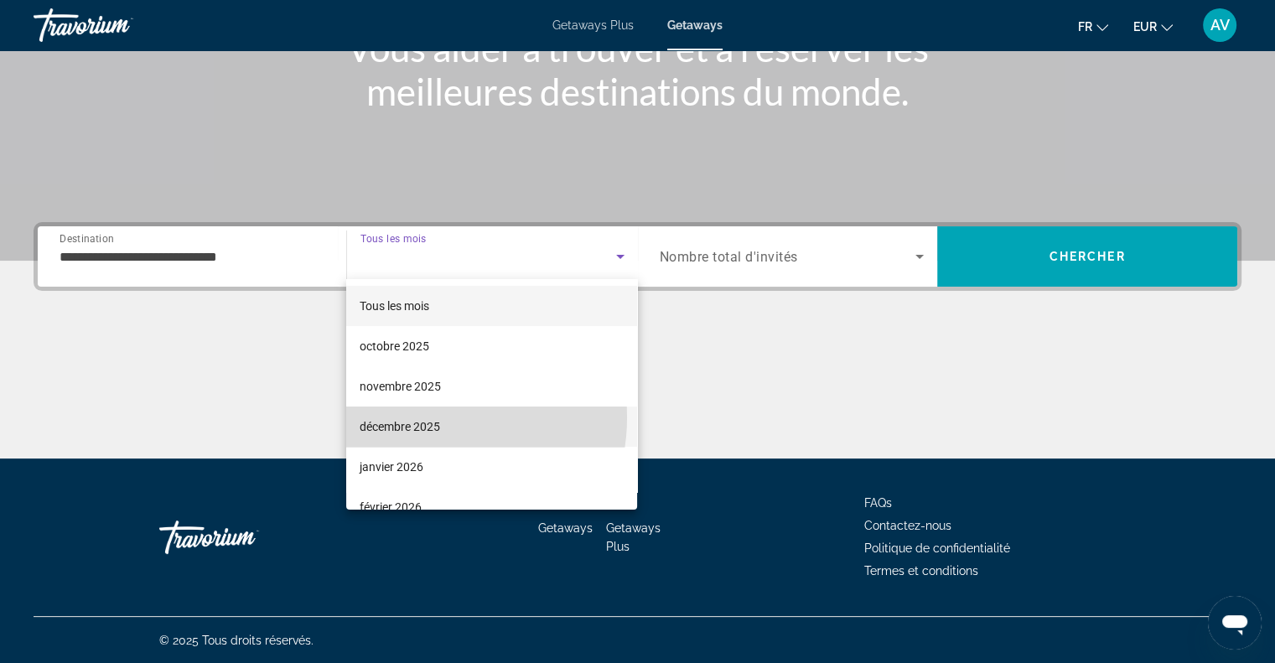
click at [424, 417] on span "décembre 2025" at bounding box center [400, 427] width 80 height 20
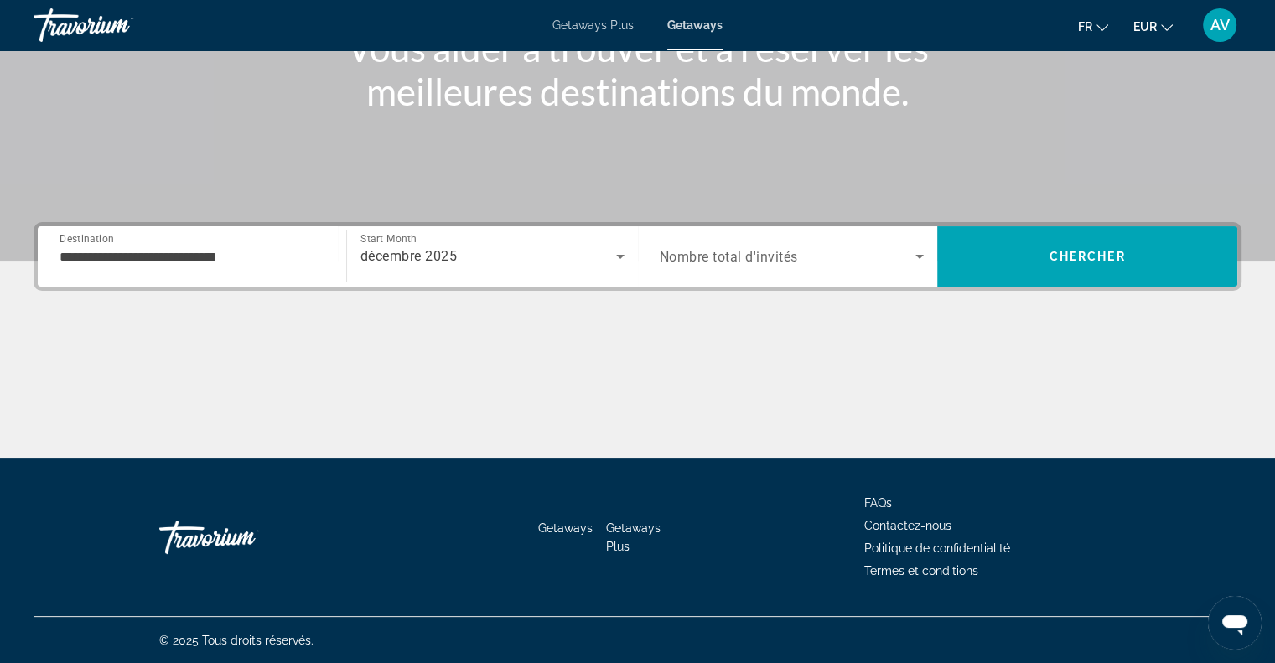
click at [787, 271] on div "Search widget" at bounding box center [792, 256] width 265 height 47
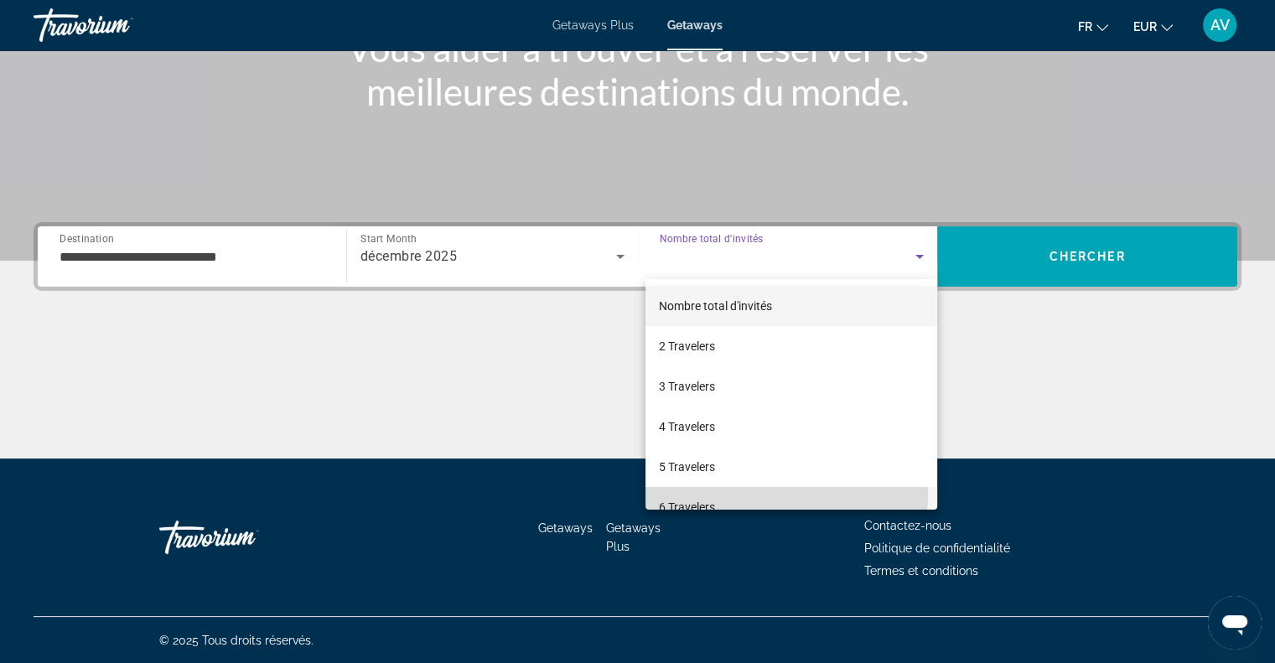
click at [714, 491] on mat-option "6 Travelers" at bounding box center [792, 507] width 292 height 40
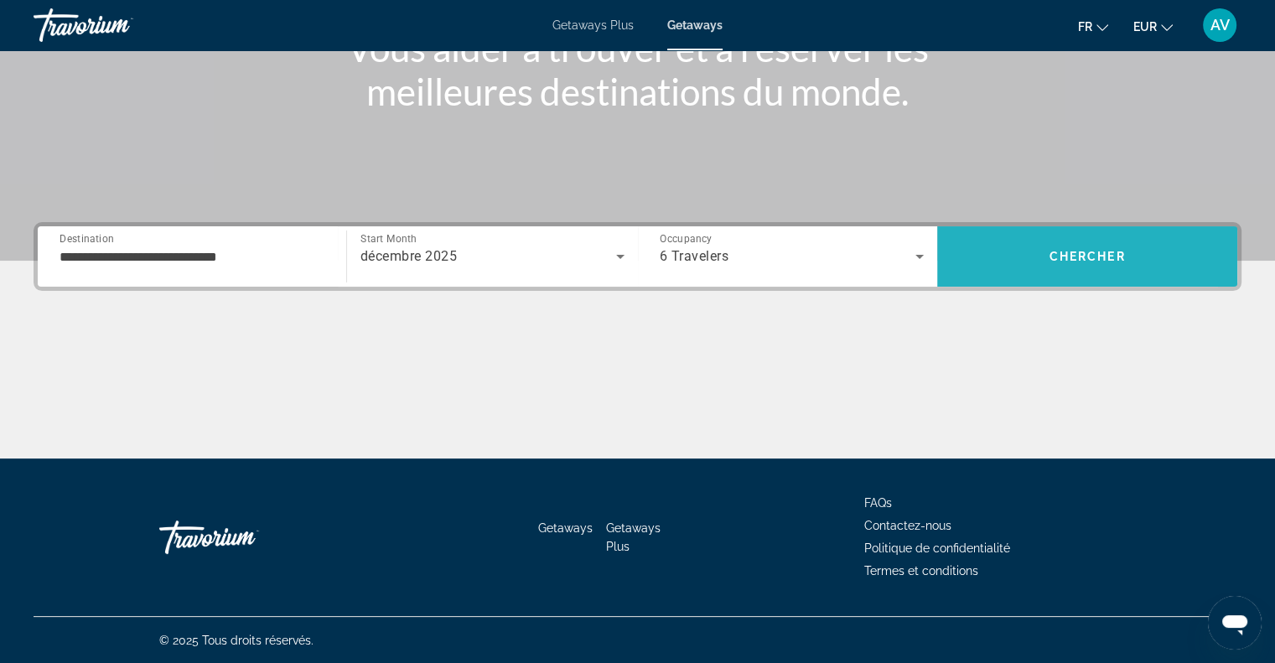
click at [1016, 263] on span "Search" at bounding box center [1087, 256] width 300 height 40
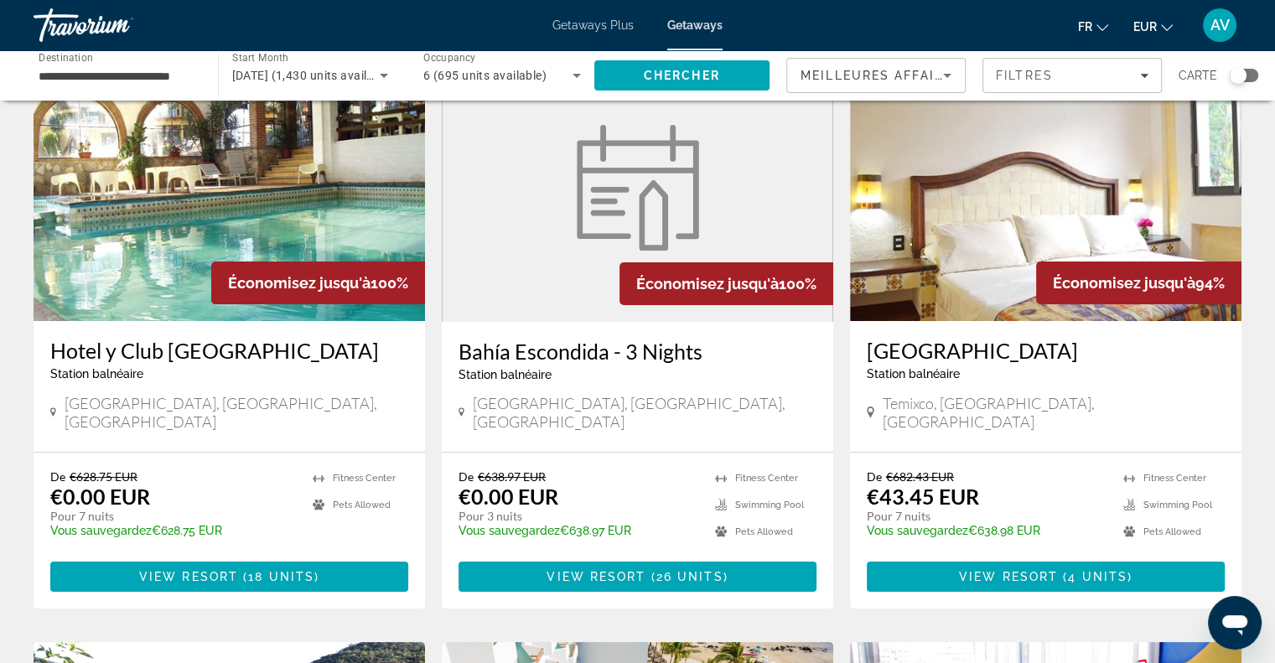
scroll to position [107, 0]
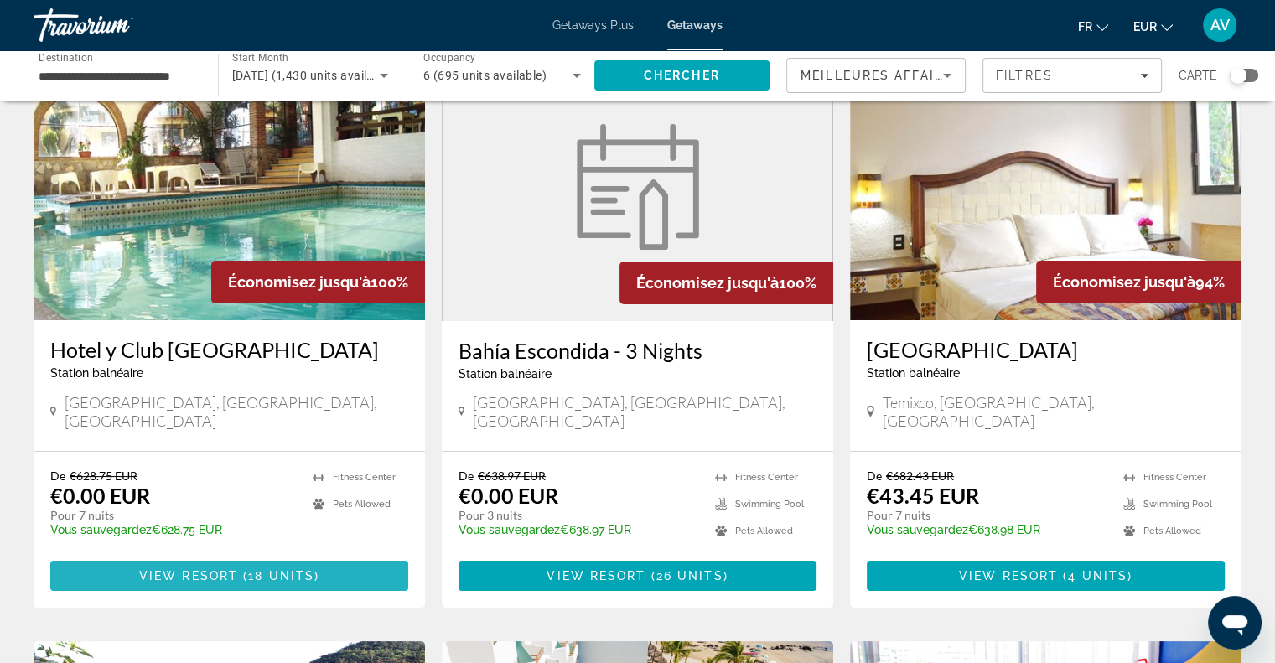
click at [242, 569] on span "( 18 units )" at bounding box center [278, 575] width 81 height 13
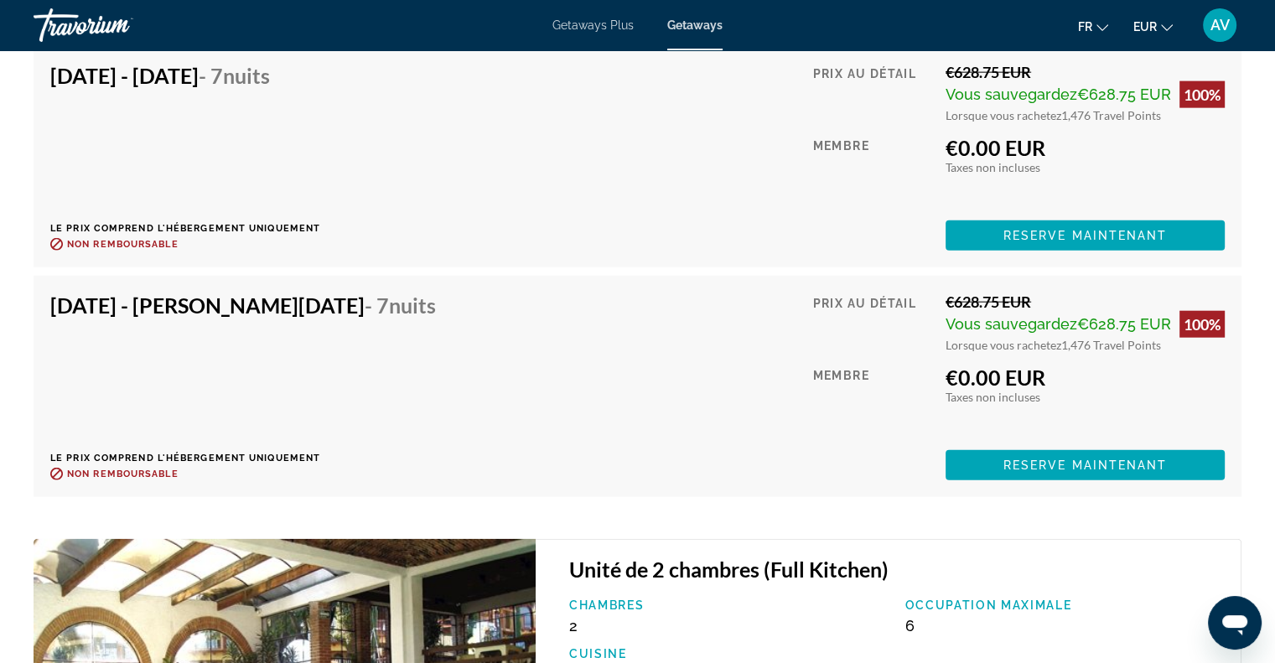
scroll to position [3953, 0]
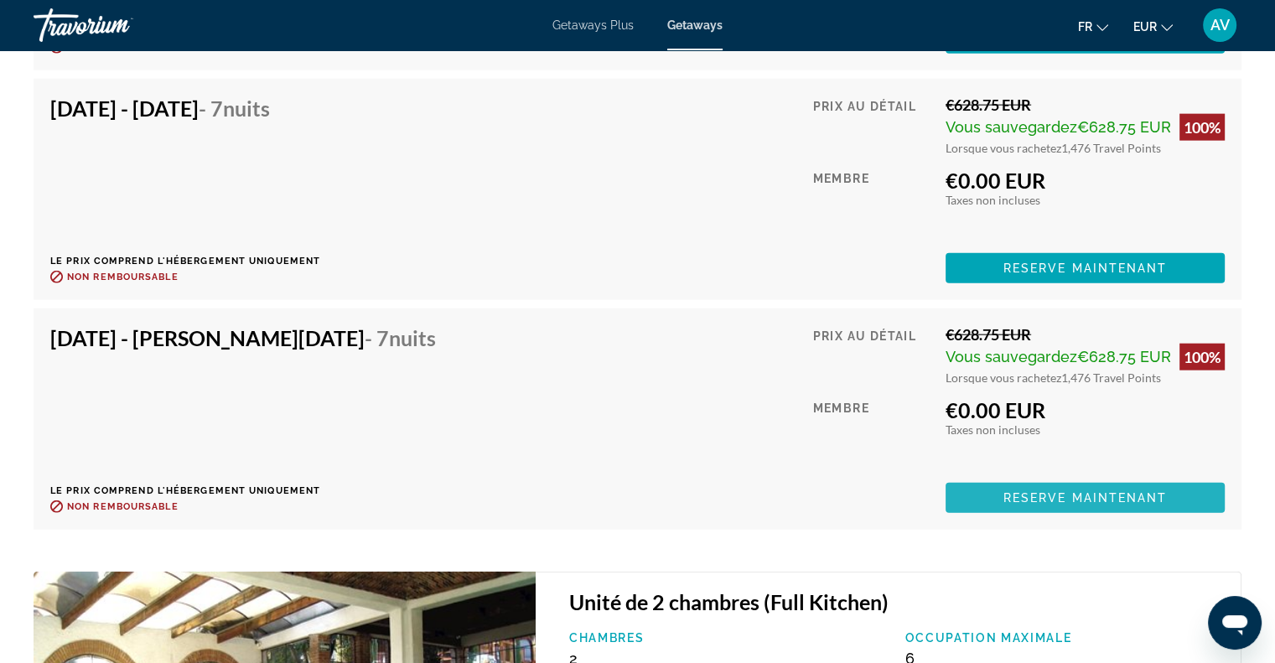
click at [1071, 491] on span "Reserve maintenant" at bounding box center [1085, 497] width 164 height 13
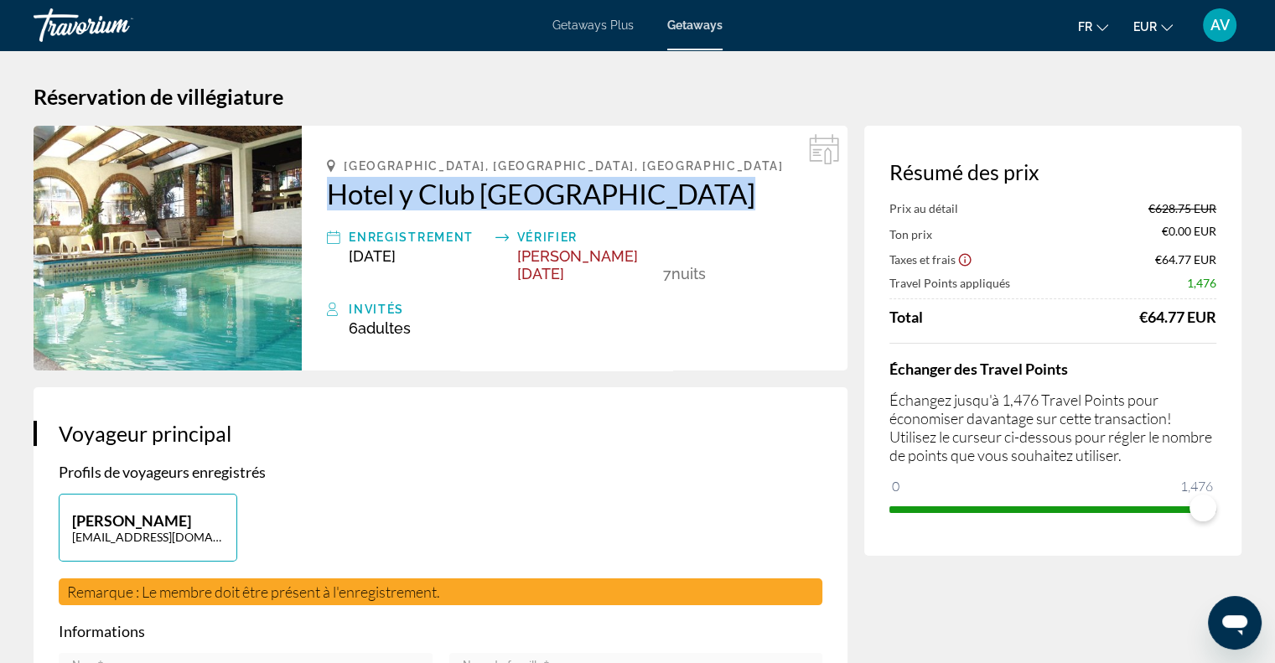
drag, startPoint x: 325, startPoint y: 188, endPoint x: 693, endPoint y: 208, distance: 368.6
click at [693, 208] on div "[GEOGRAPHIC_DATA], [GEOGRAPHIC_DATA], [GEOGRAPHIC_DATA] y Club [GEOGRAPHIC_DATA…" at bounding box center [575, 248] width 546 height 245
copy h2 "Hotel y Club [GEOGRAPHIC_DATA]"
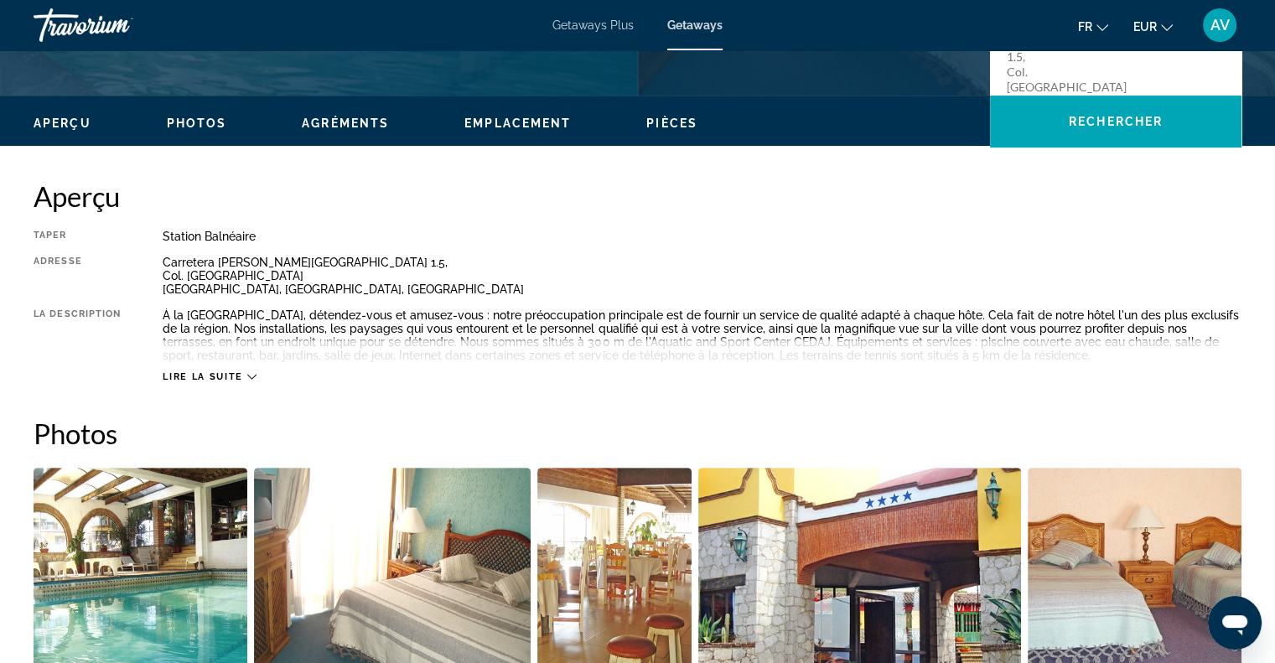
scroll to position [459, 0]
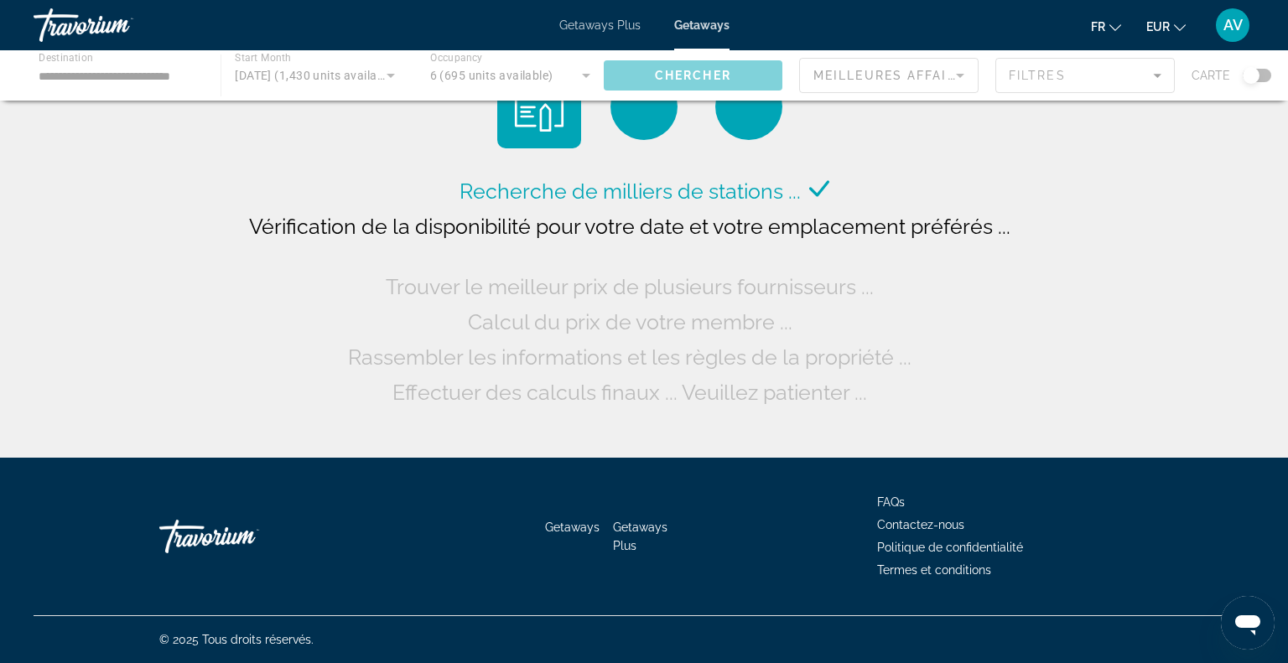
click at [43, 45] on div "Travorium" at bounding box center [118, 25] width 168 height 44
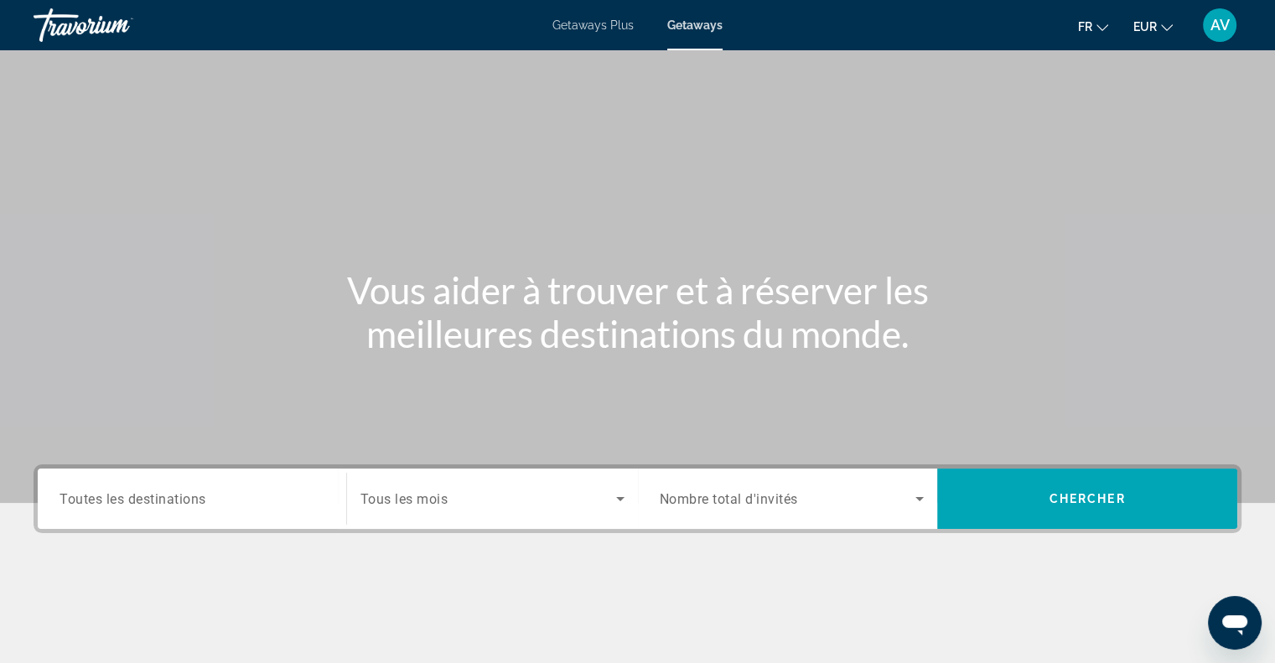
scroll to position [242, 0]
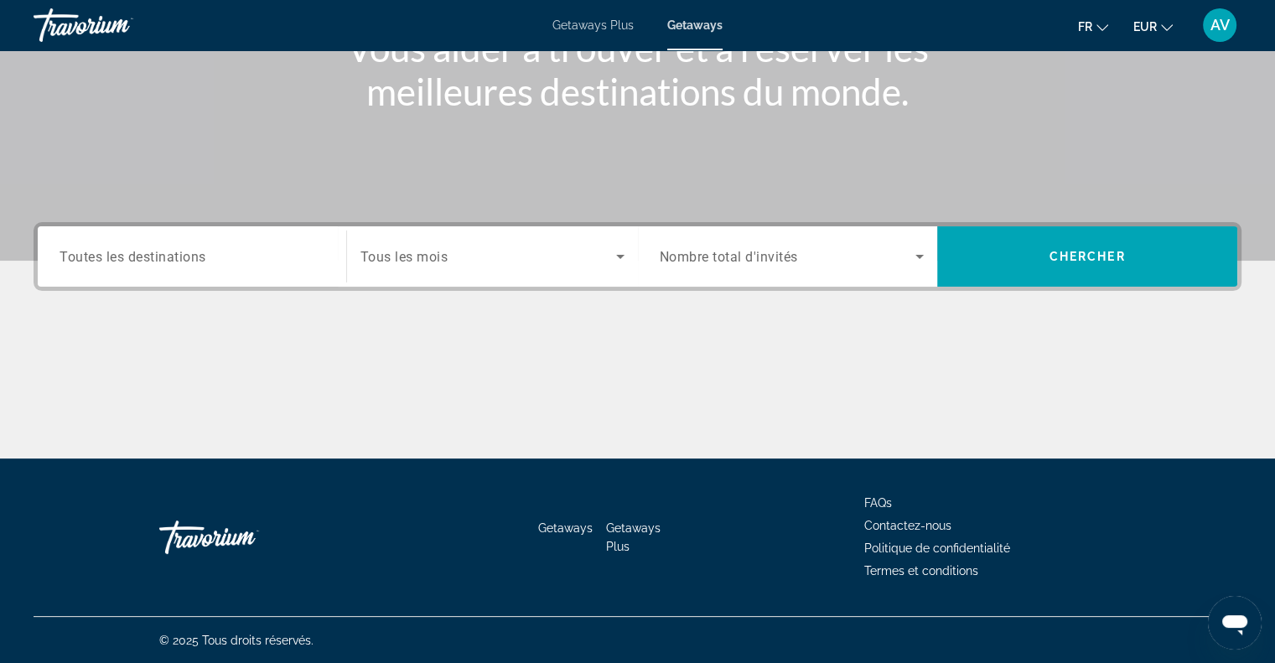
click at [189, 266] on div "Search widget" at bounding box center [192, 257] width 265 height 48
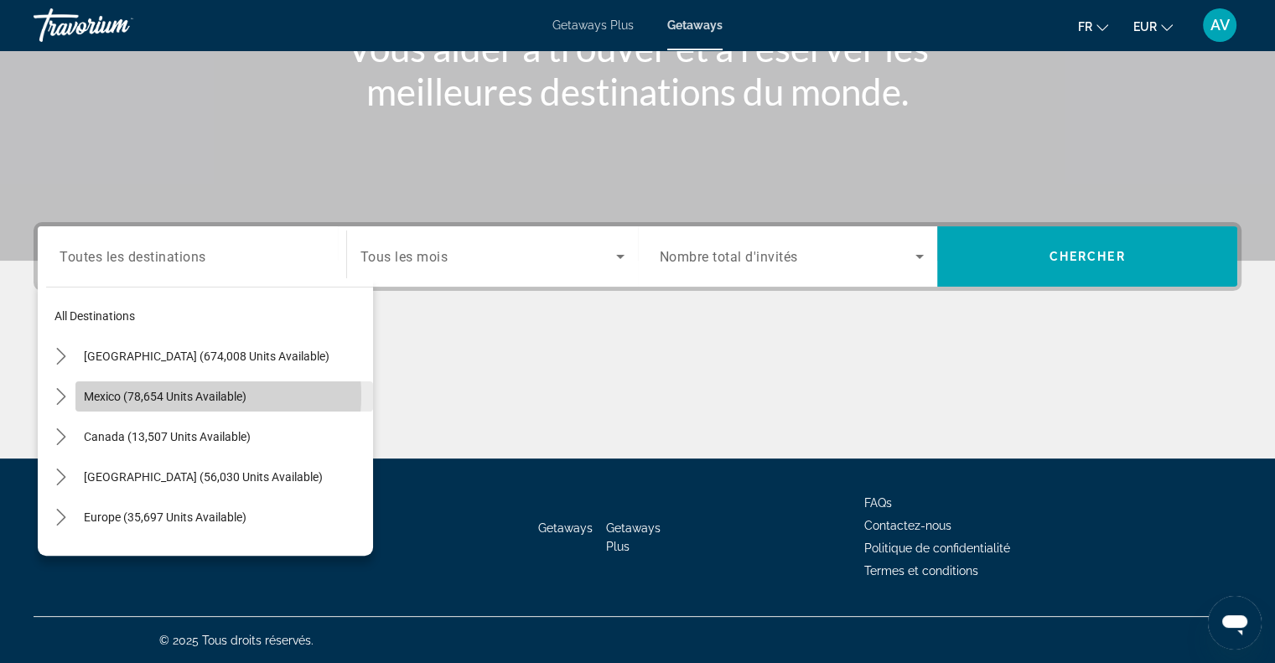
click at [185, 395] on span "Mexico (78,654 units available)" at bounding box center [165, 396] width 163 height 13
type input "**********"
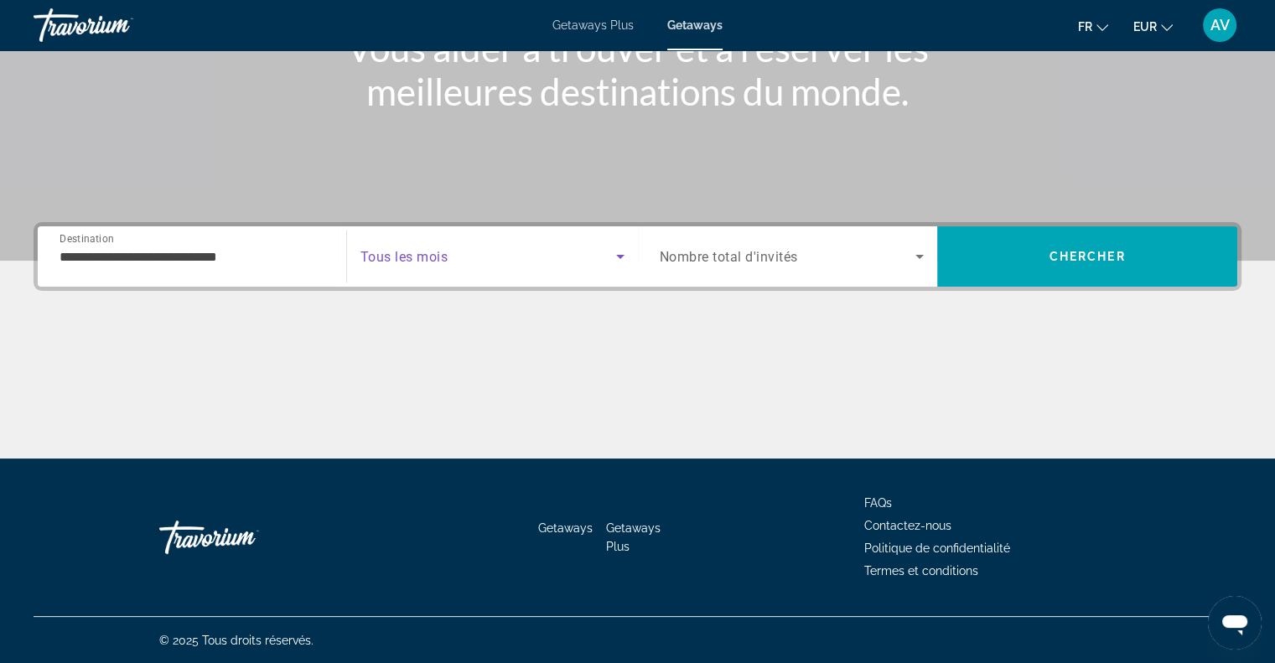
click at [498, 264] on span "Search widget" at bounding box center [488, 256] width 256 height 20
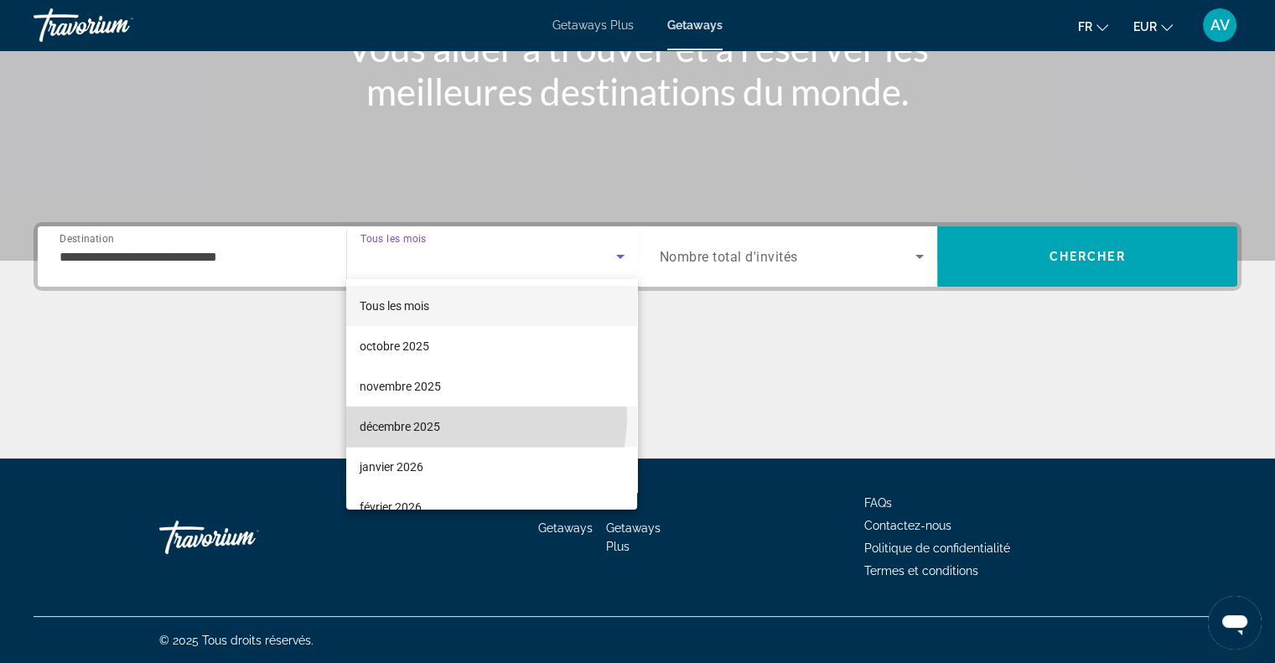
click at [456, 417] on mat-option "décembre 2025" at bounding box center [491, 427] width 291 height 40
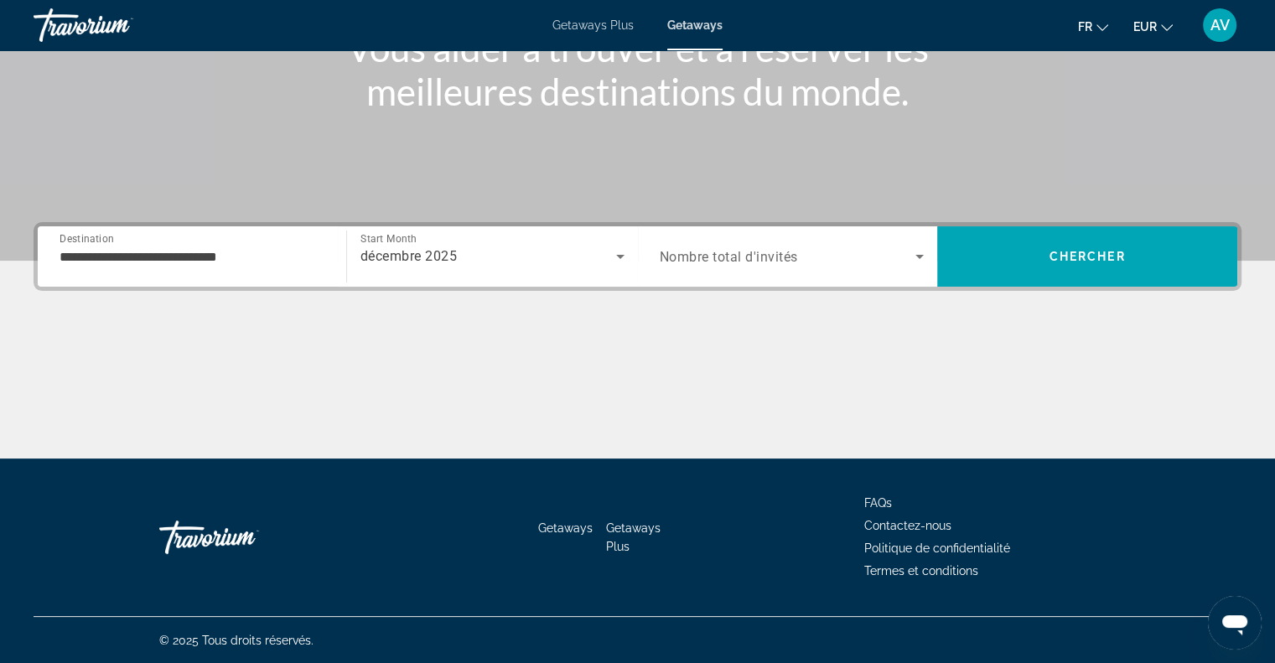
click at [733, 263] on span "Nombre total d'invités" at bounding box center [729, 257] width 138 height 16
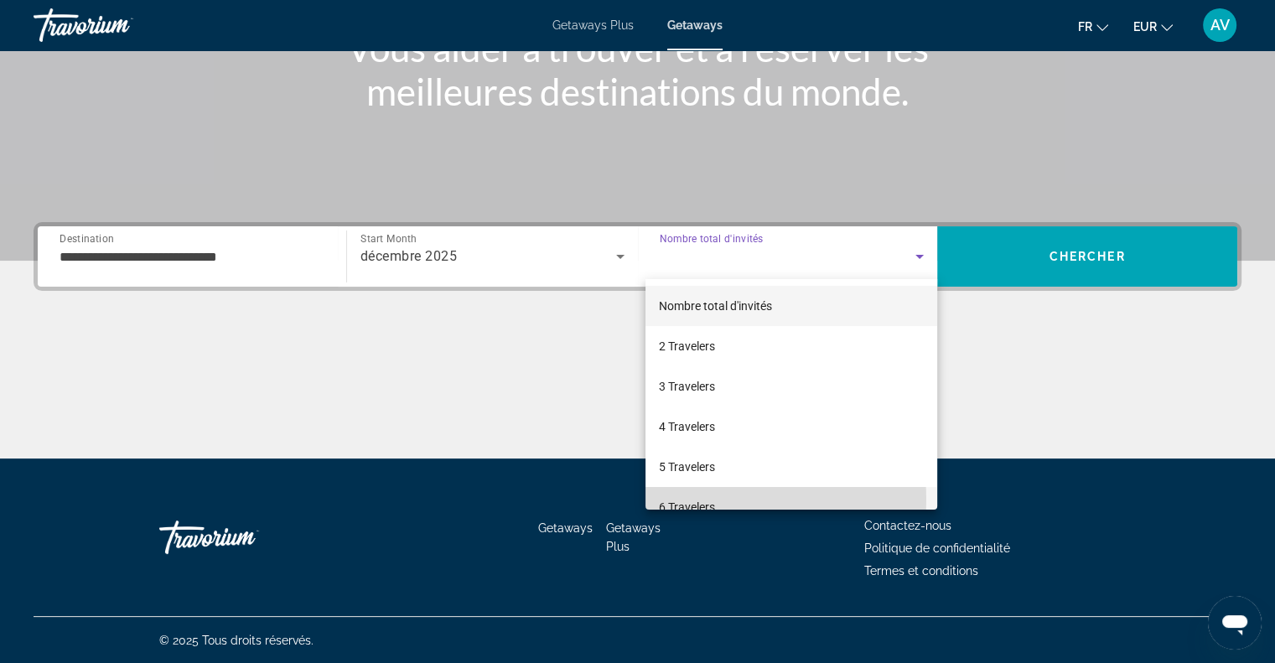
click at [725, 499] on mat-option "6 Travelers" at bounding box center [792, 507] width 292 height 40
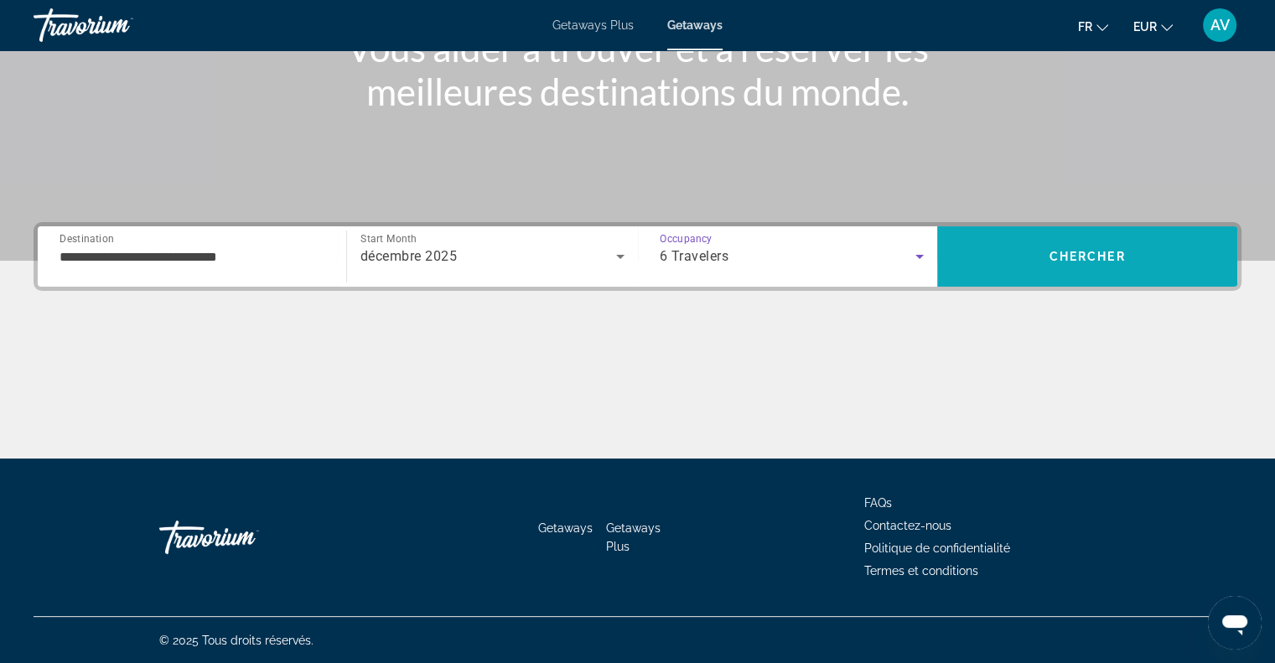
click at [1055, 251] on span "Chercher" at bounding box center [1088, 256] width 76 height 13
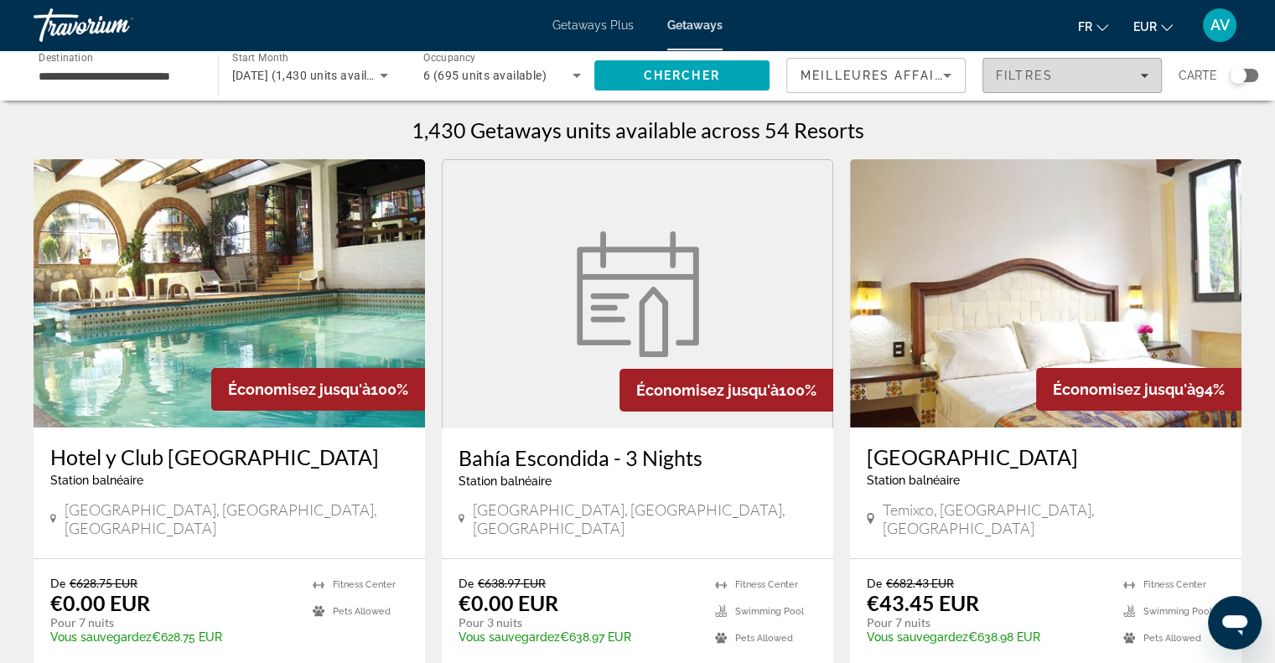
click at [1045, 77] on span "Filtres" at bounding box center [1024, 75] width 57 height 13
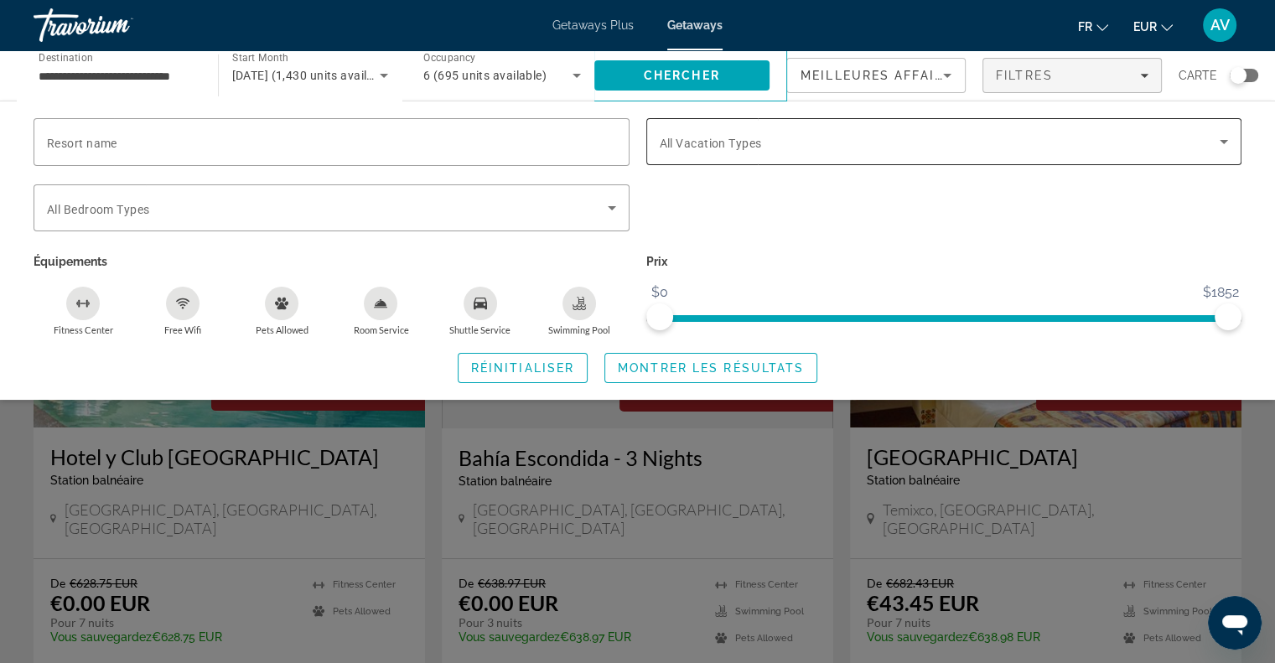
click at [1040, 132] on span "Search widget" at bounding box center [940, 142] width 561 height 20
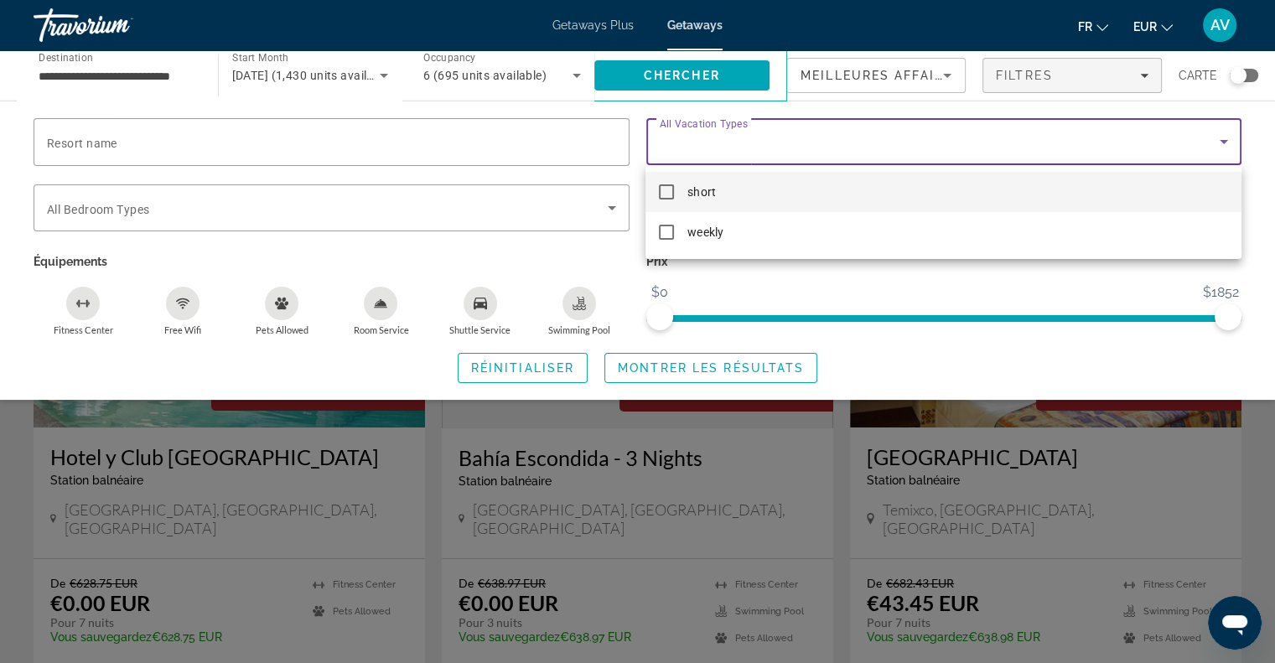
click at [1040, 132] on div at bounding box center [637, 331] width 1275 height 663
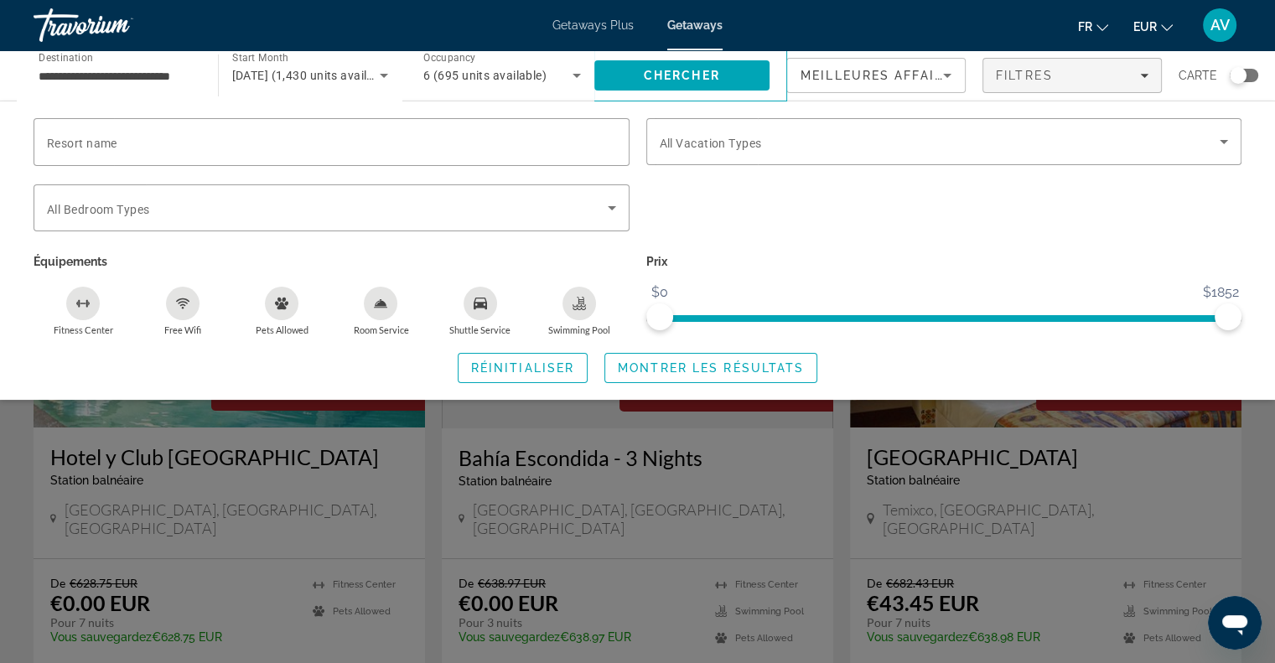
click at [3, 436] on div "Search widget" at bounding box center [637, 457] width 1275 height 412
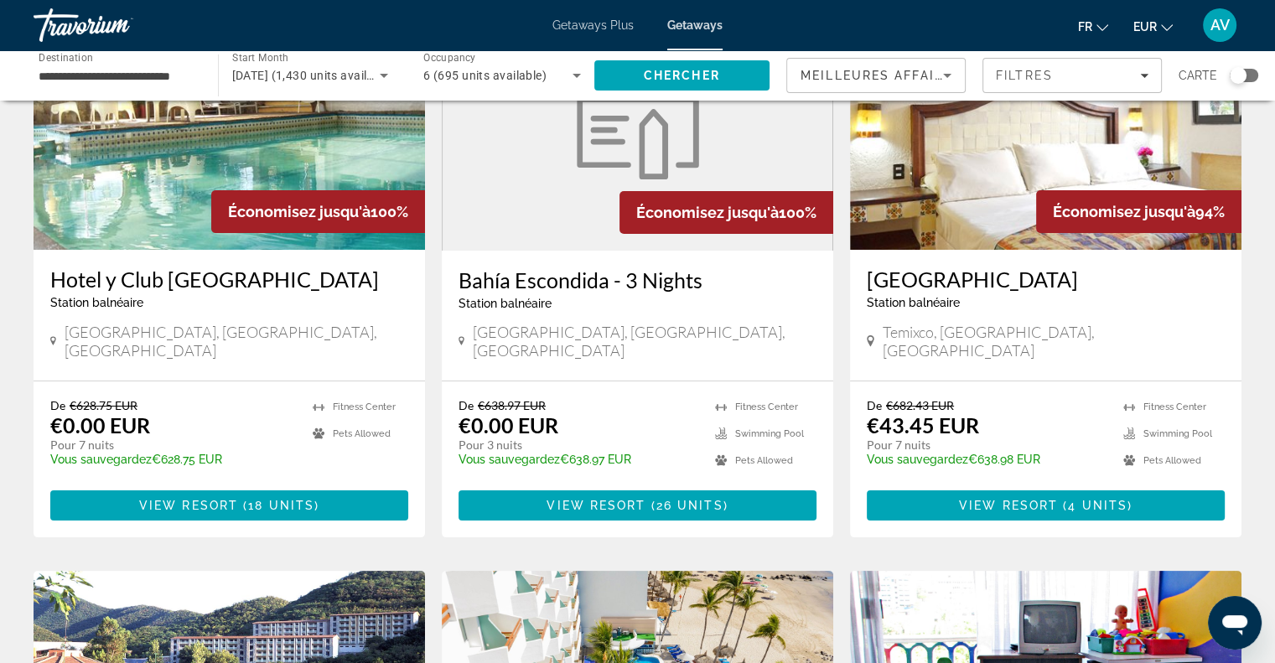
scroll to position [178, 0]
drag, startPoint x: 858, startPoint y: 291, endPoint x: 1178, endPoint y: 271, distance: 320.0
click at [1178, 271] on div "[GEOGRAPHIC_DATA] balnéaire - Ceci est une station d'adultes seulement [GEOGRAP…" at bounding box center [1045, 315] width 391 height 131
copy h3 "[GEOGRAPHIC_DATA]"
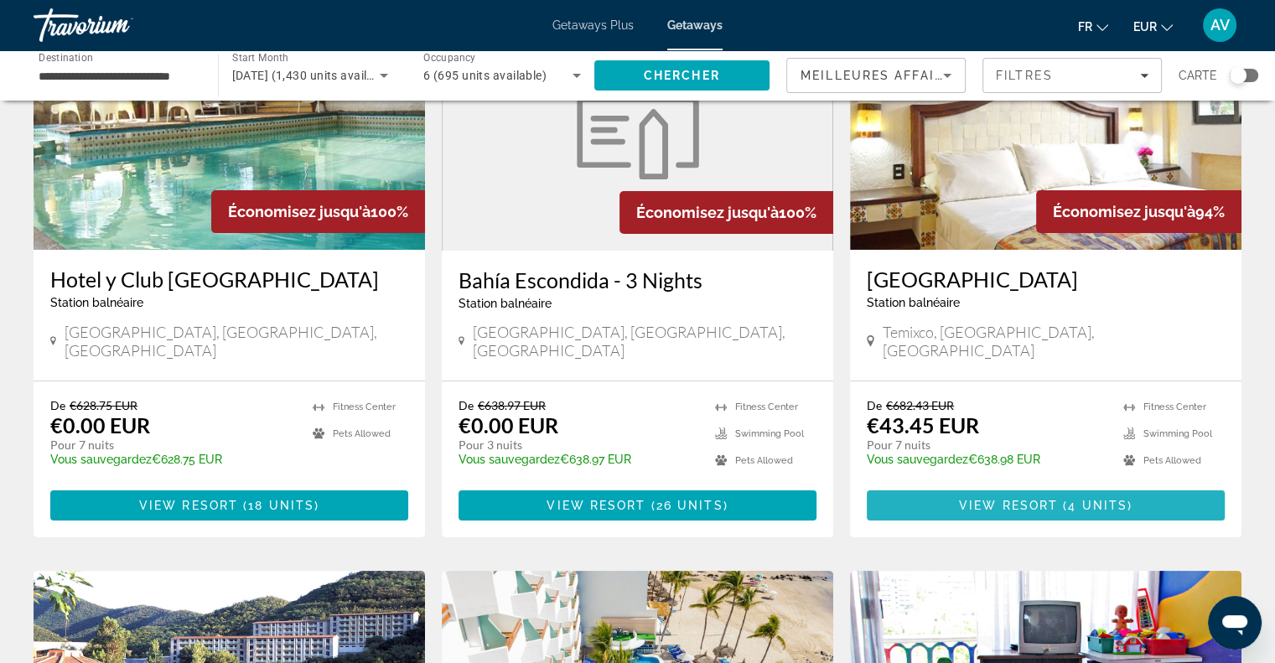
click at [1059, 499] on span "Main content" at bounding box center [1060, 505] width 5 height 13
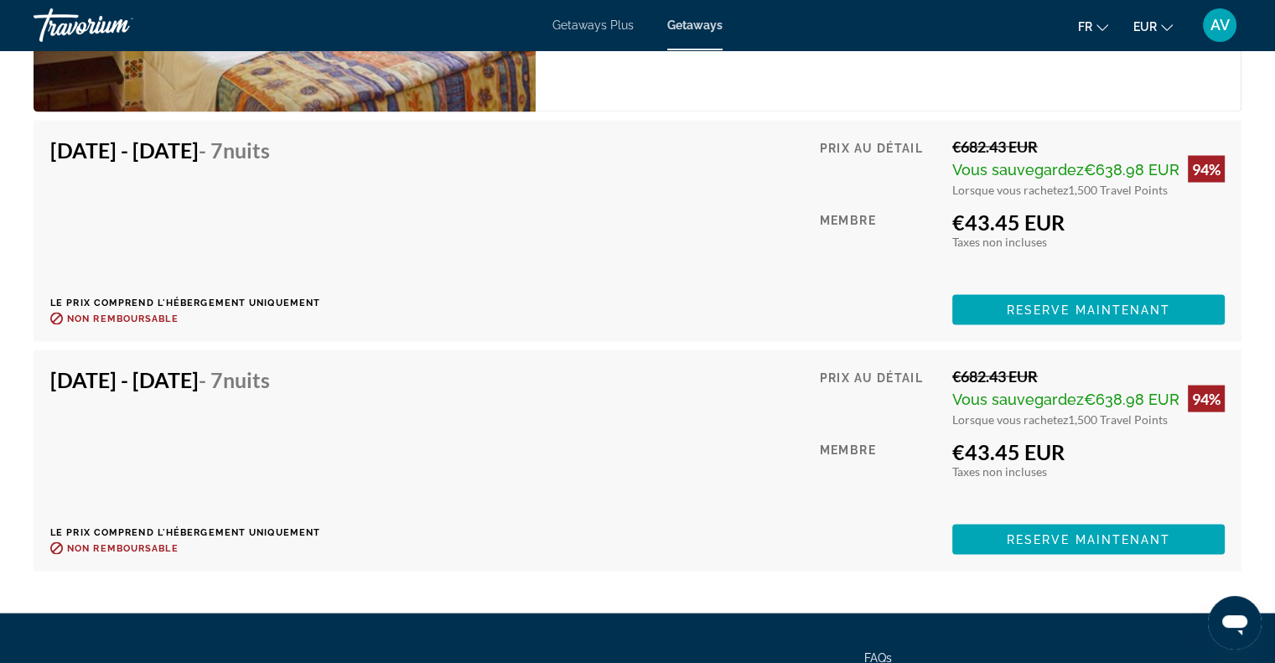
scroll to position [3172, 0]
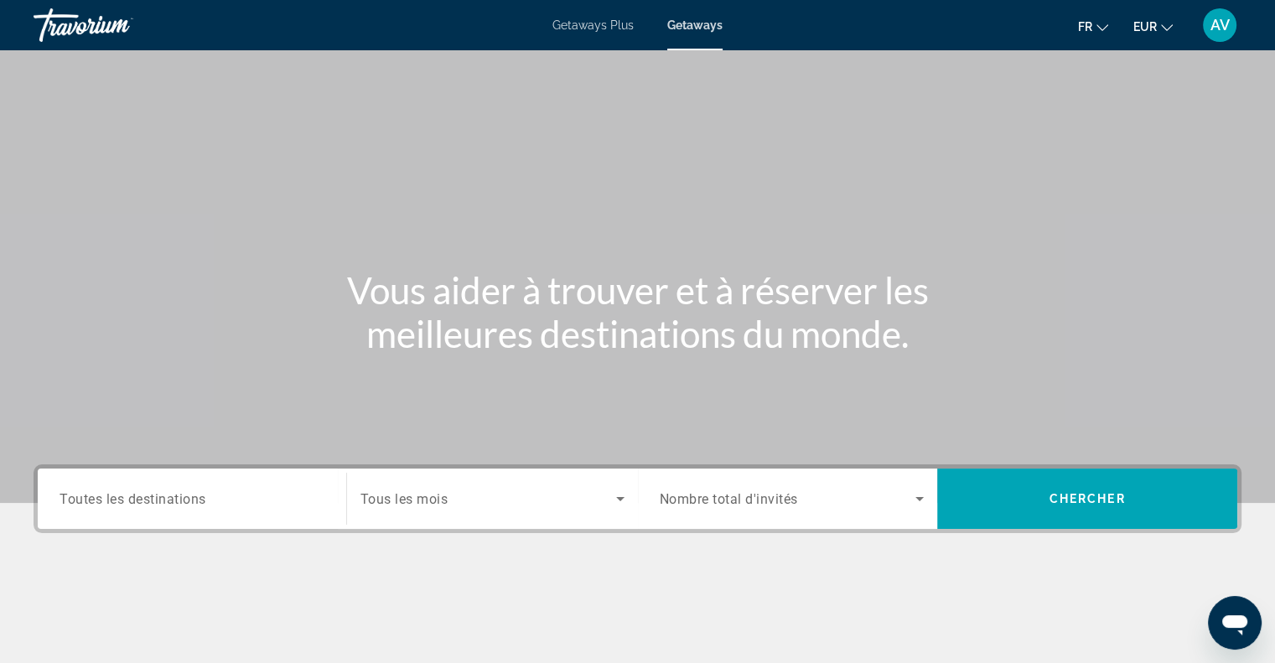
click at [208, 484] on div "Search widget" at bounding box center [192, 499] width 265 height 48
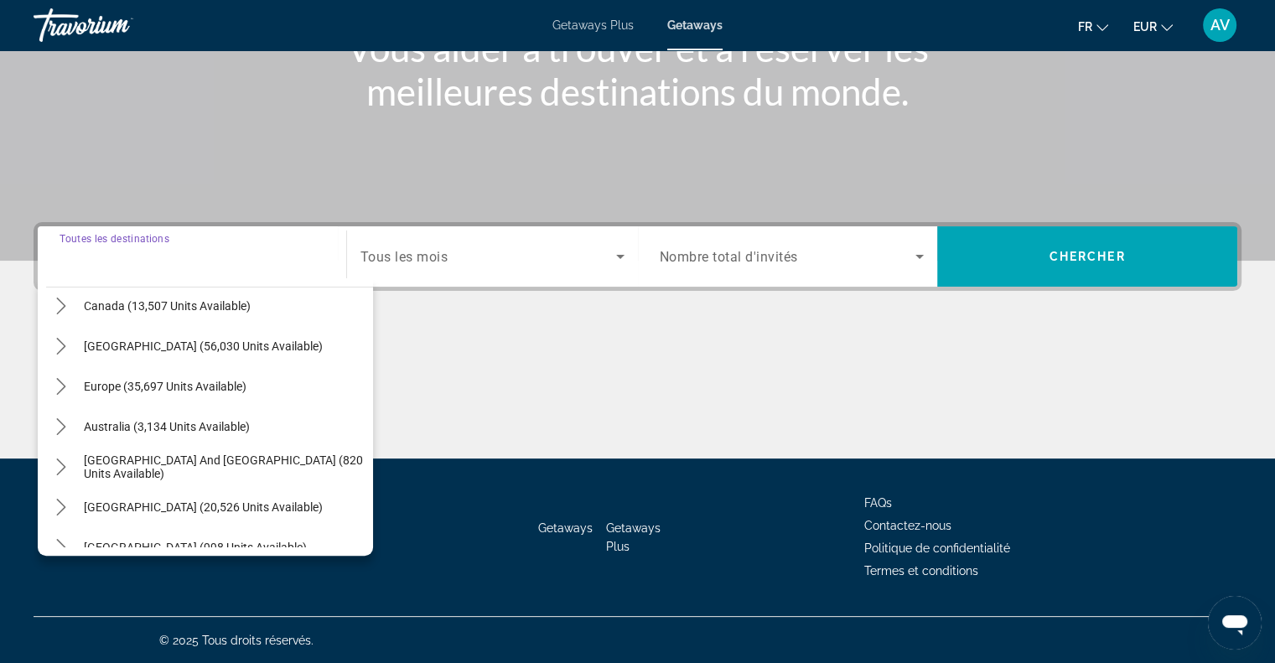
scroll to position [130, 0]
click at [67, 386] on icon "Toggle Europe (35,697 units available) submenu" at bounding box center [61, 387] width 17 height 17
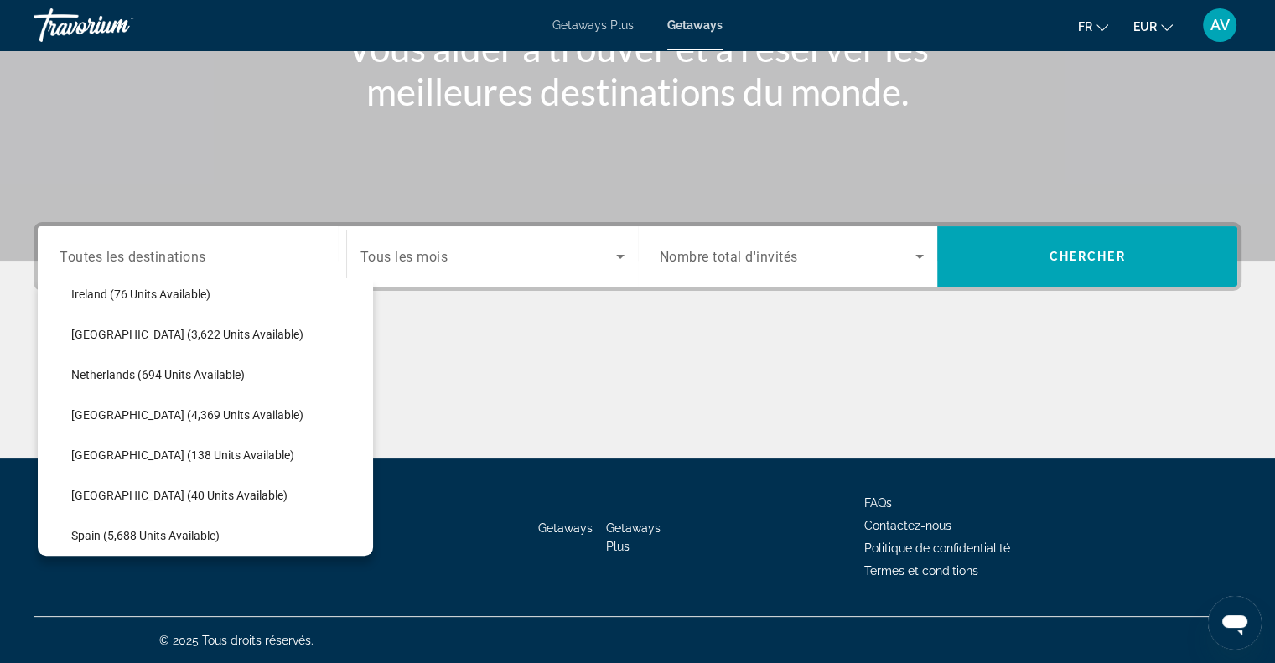
scroll to position [671, 0]
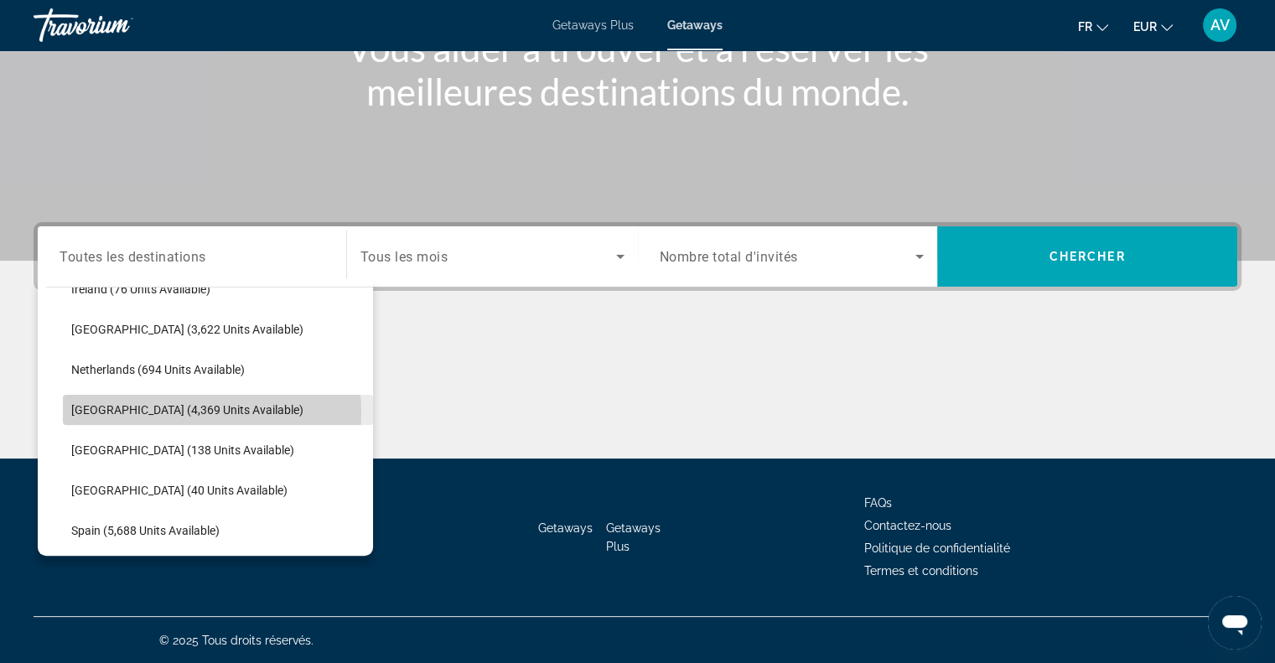
click at [179, 412] on span "[GEOGRAPHIC_DATA] (4,369 units available)" at bounding box center [187, 409] width 232 height 13
type input "**********"
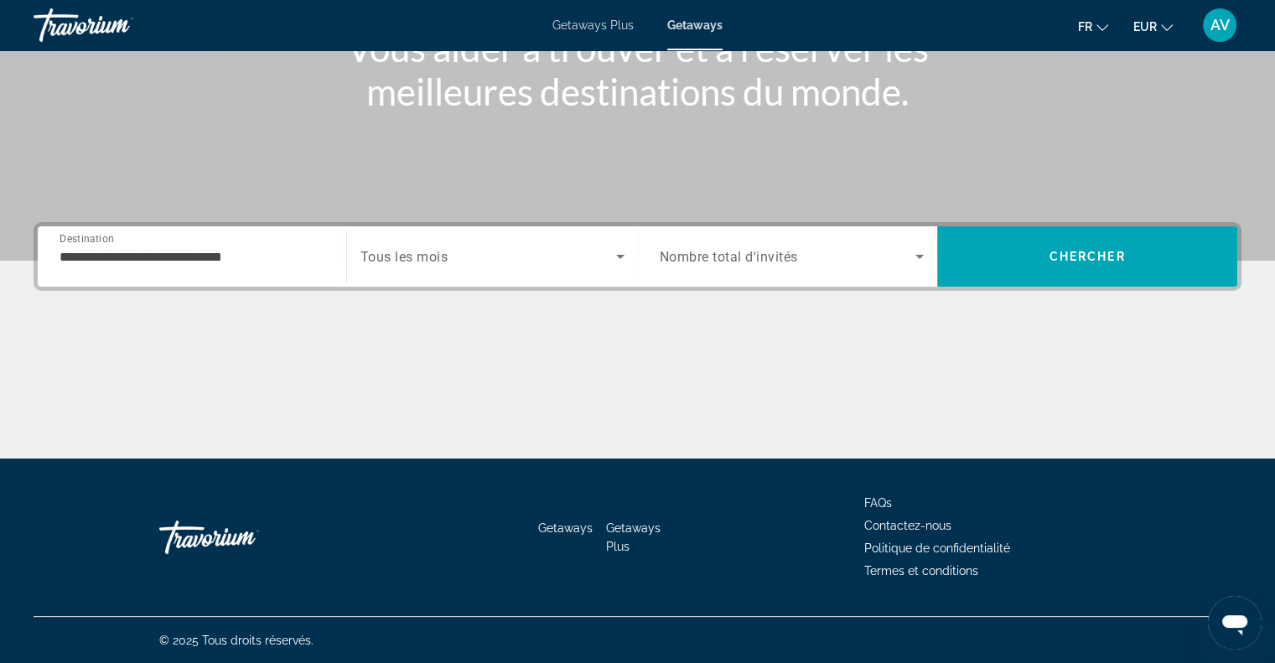
click at [480, 244] on div "Search widget" at bounding box center [492, 256] width 264 height 47
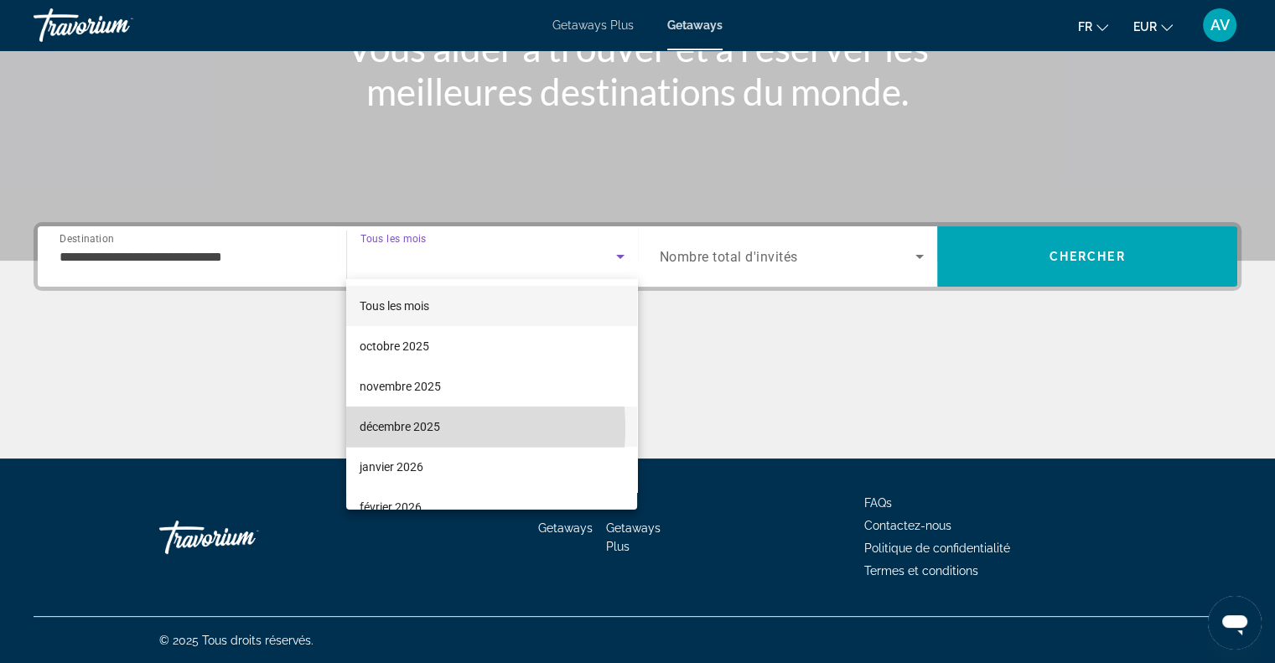
click at [397, 428] on span "décembre 2025" at bounding box center [400, 427] width 80 height 20
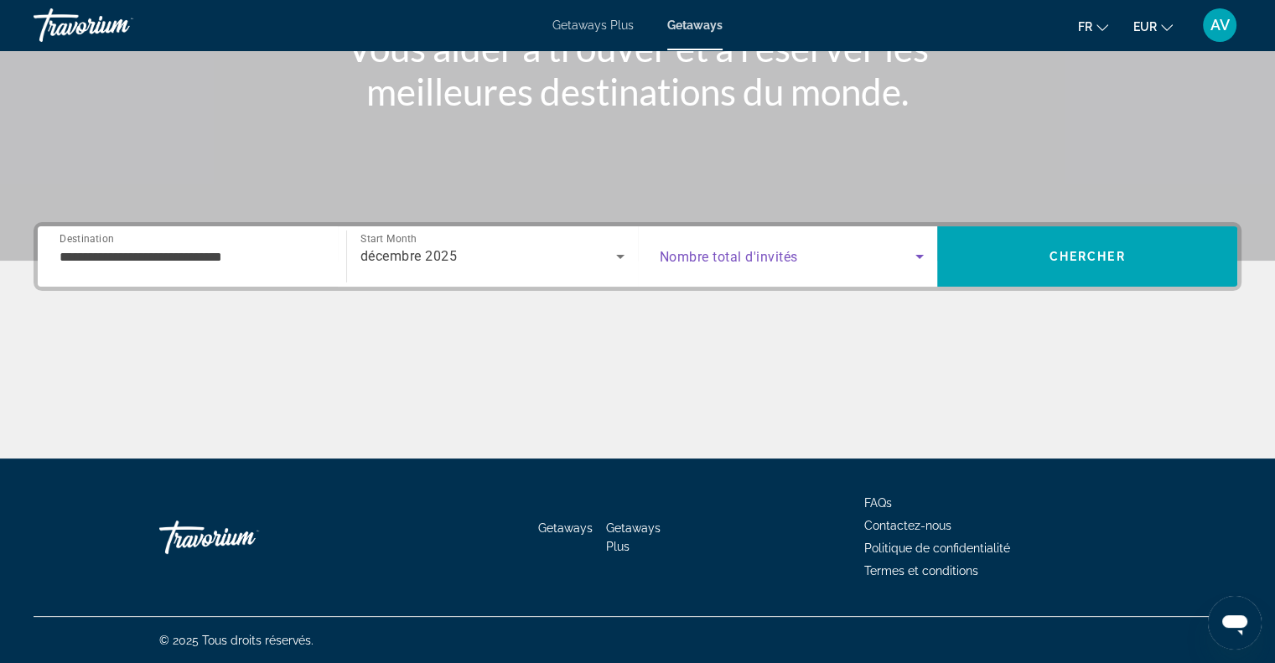
click at [714, 264] on span "Search widget" at bounding box center [788, 256] width 257 height 20
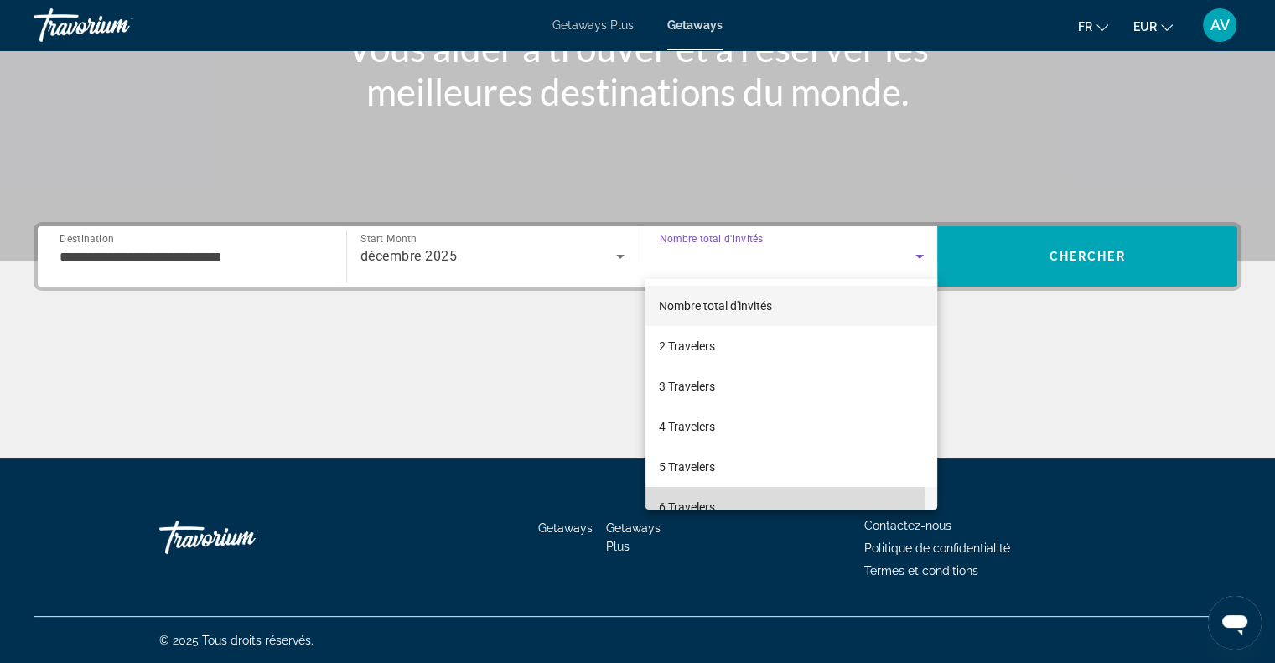
click at [714, 506] on span "6 Travelers" at bounding box center [687, 507] width 56 height 20
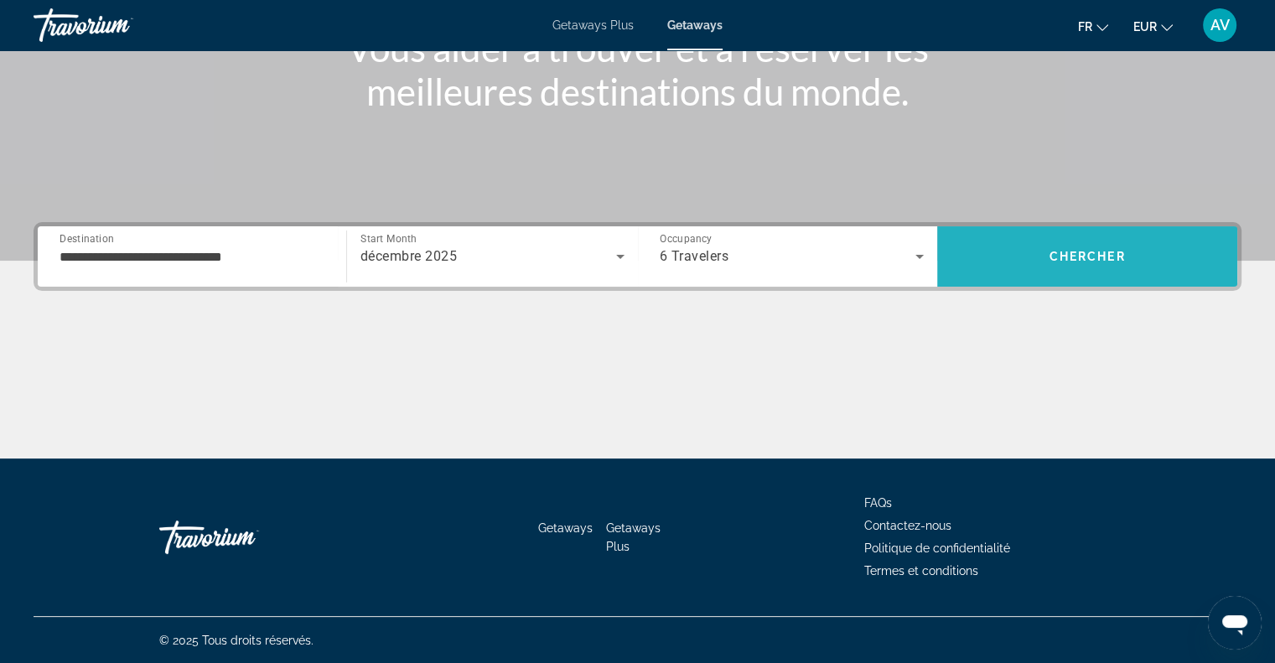
click at [1041, 264] on span "Search" at bounding box center [1087, 256] width 300 height 40
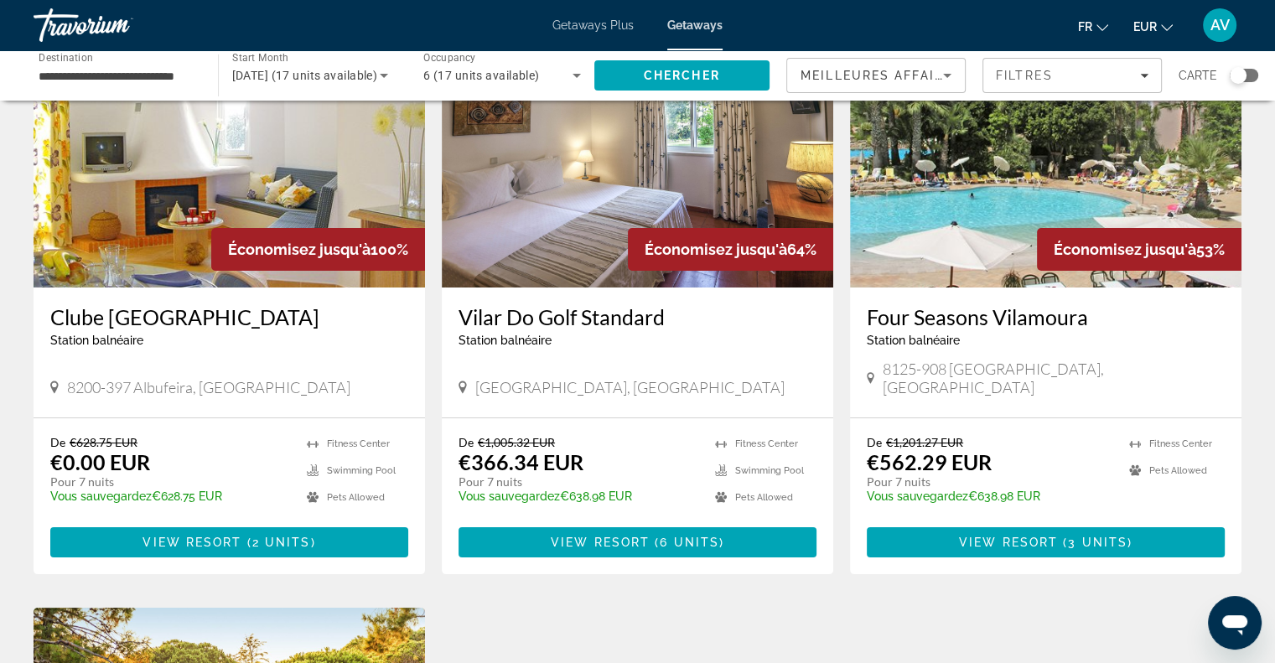
scroll to position [133, 0]
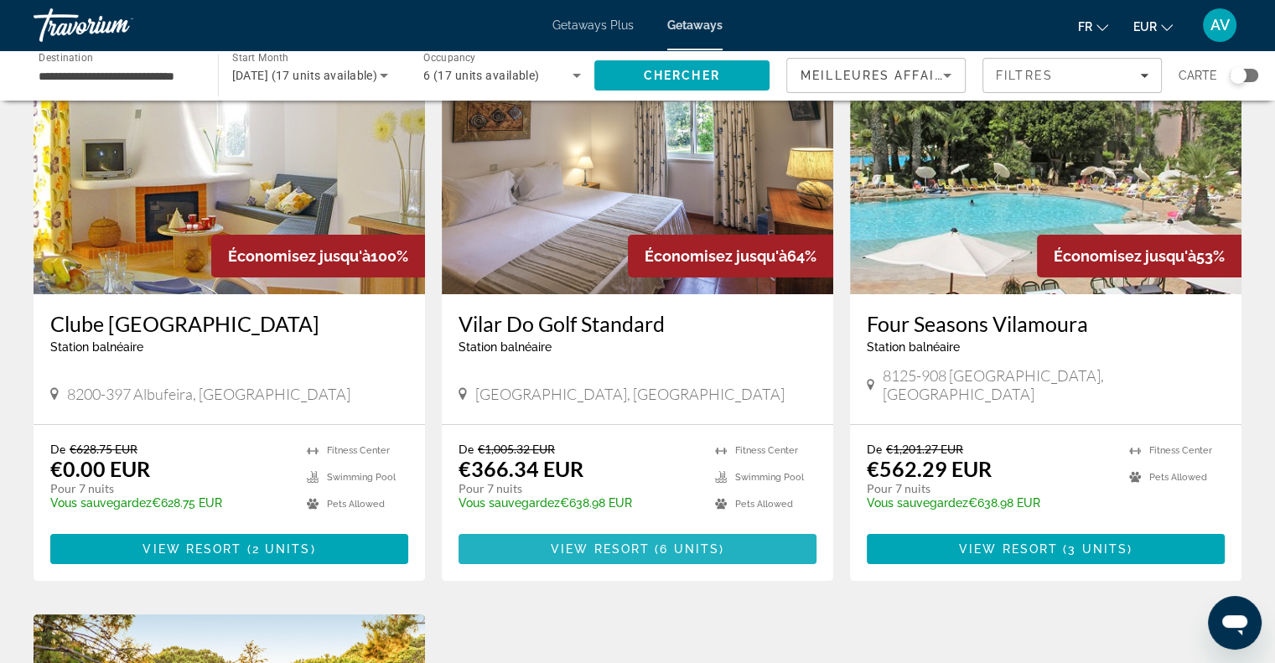
click at [592, 542] on span "View Resort" at bounding box center [600, 548] width 99 height 13
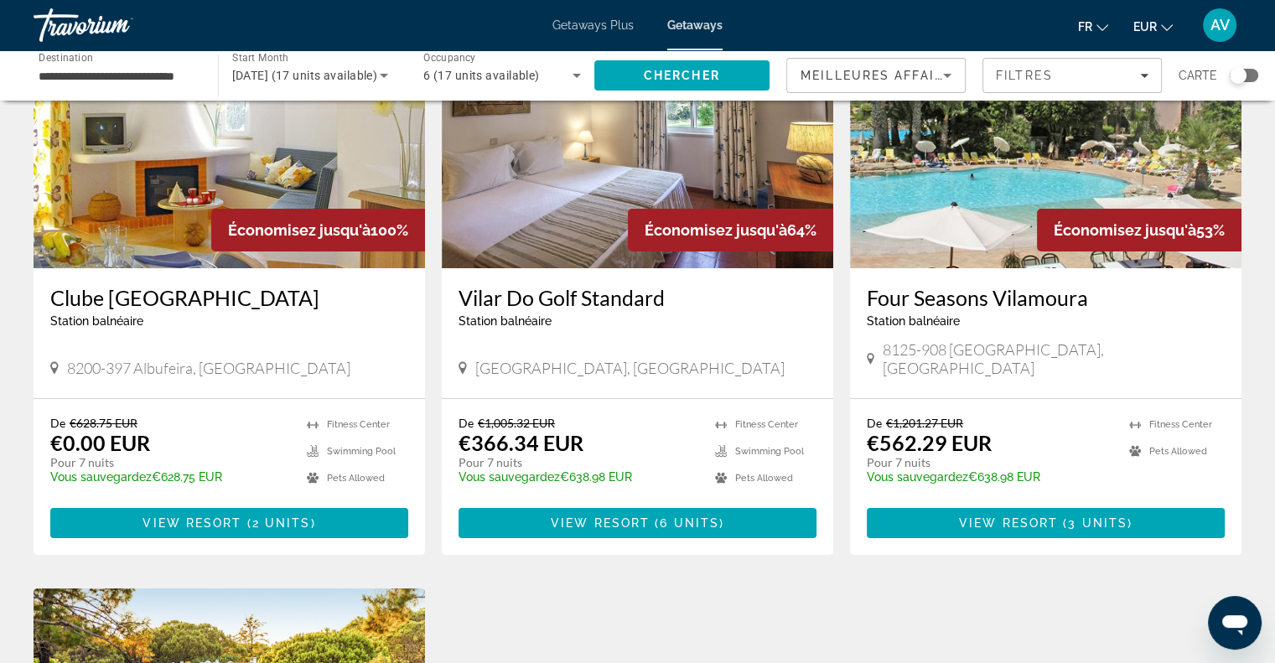
scroll to position [154, 0]
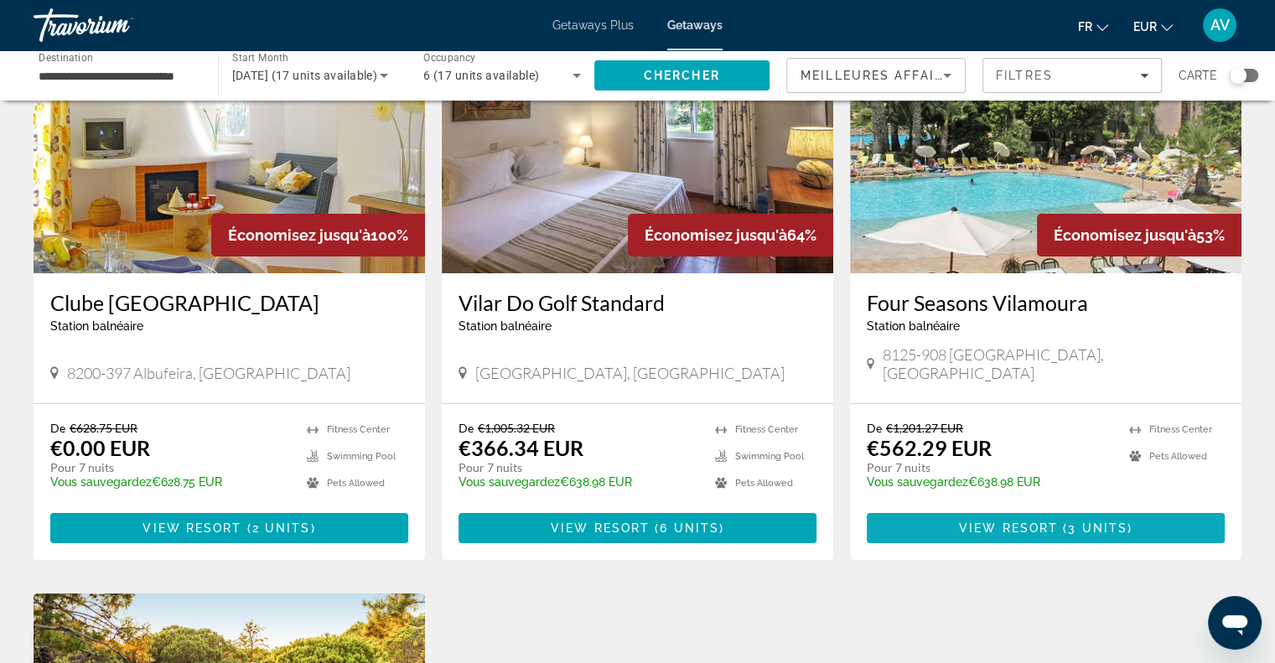
click at [991, 520] on span "Main content" at bounding box center [1046, 528] width 358 height 40
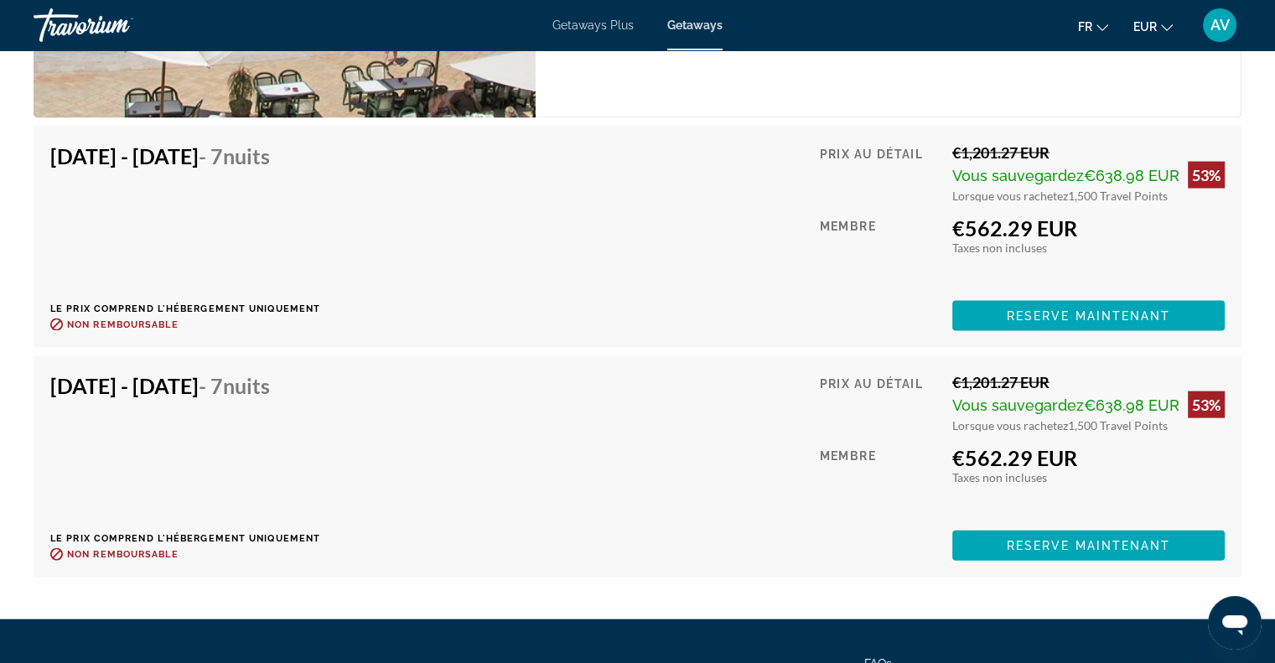
scroll to position [3474, 0]
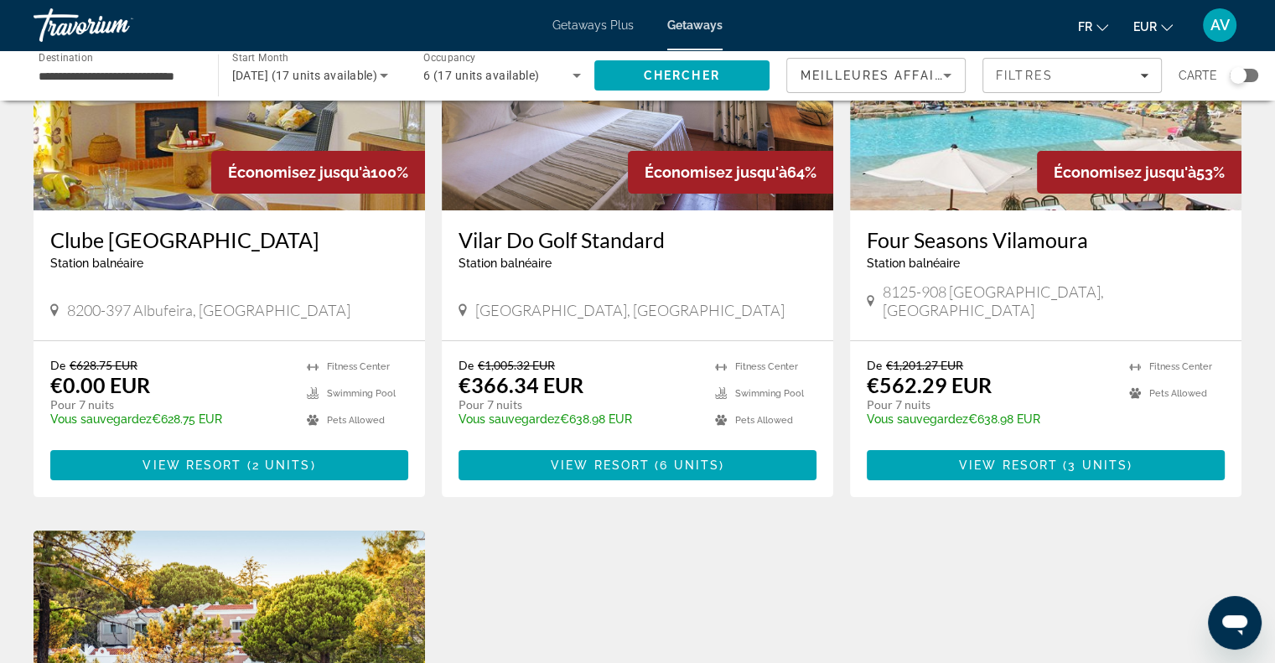
scroll to position [218, 0]
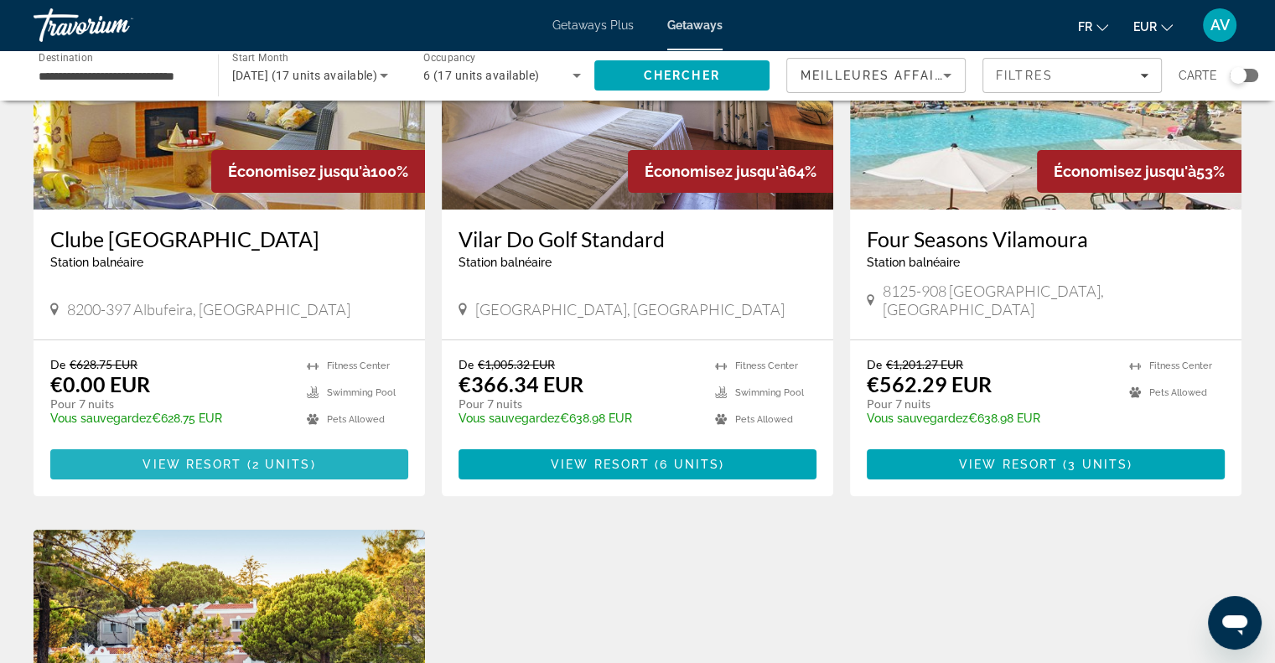
click at [251, 458] on span "( 2 units )" at bounding box center [279, 464] width 74 height 13
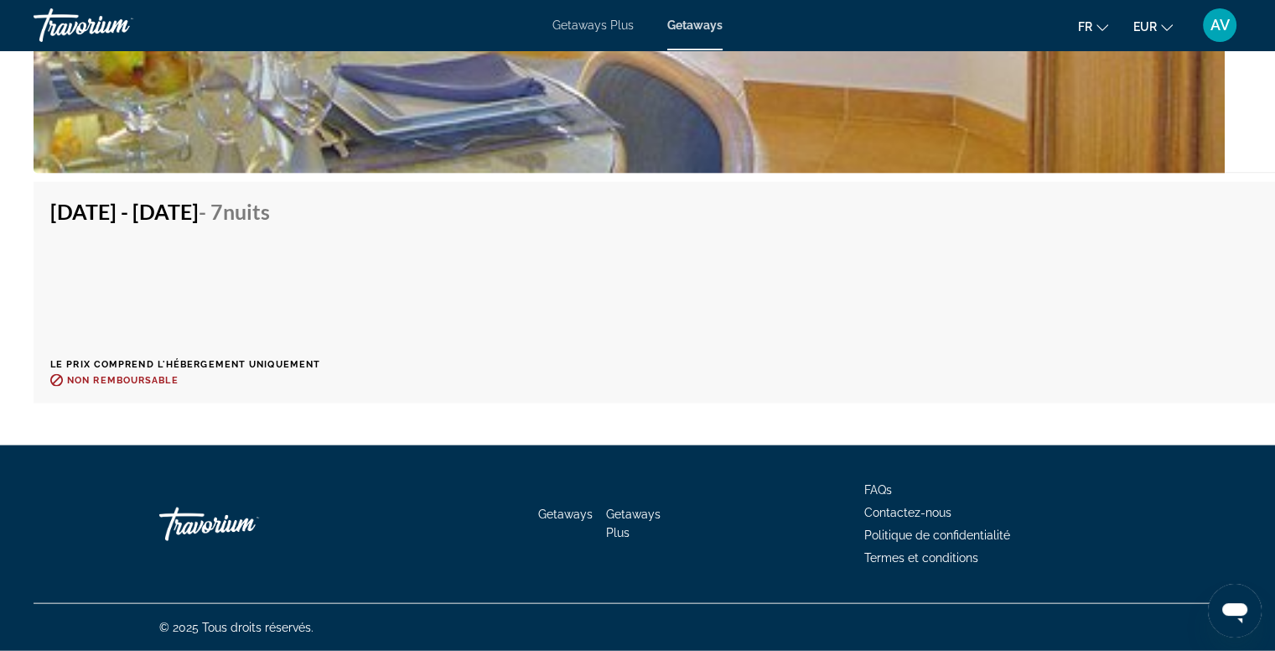
scroll to position [3505, 0]
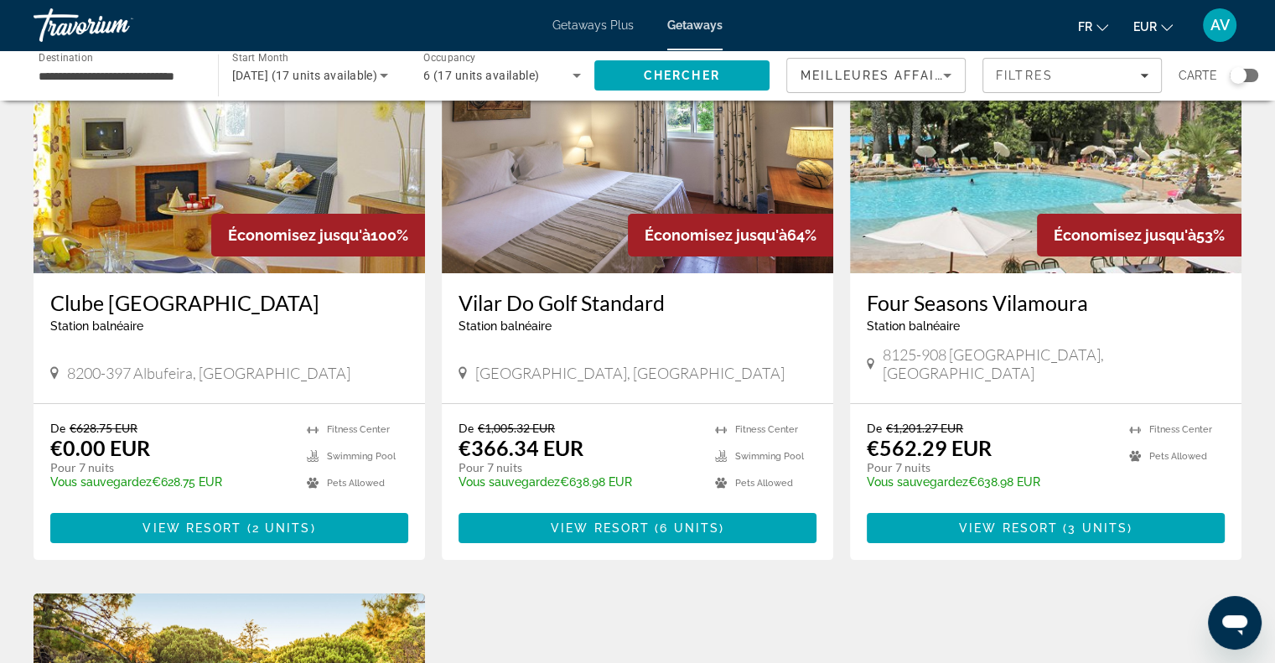
scroll to position [156, 0]
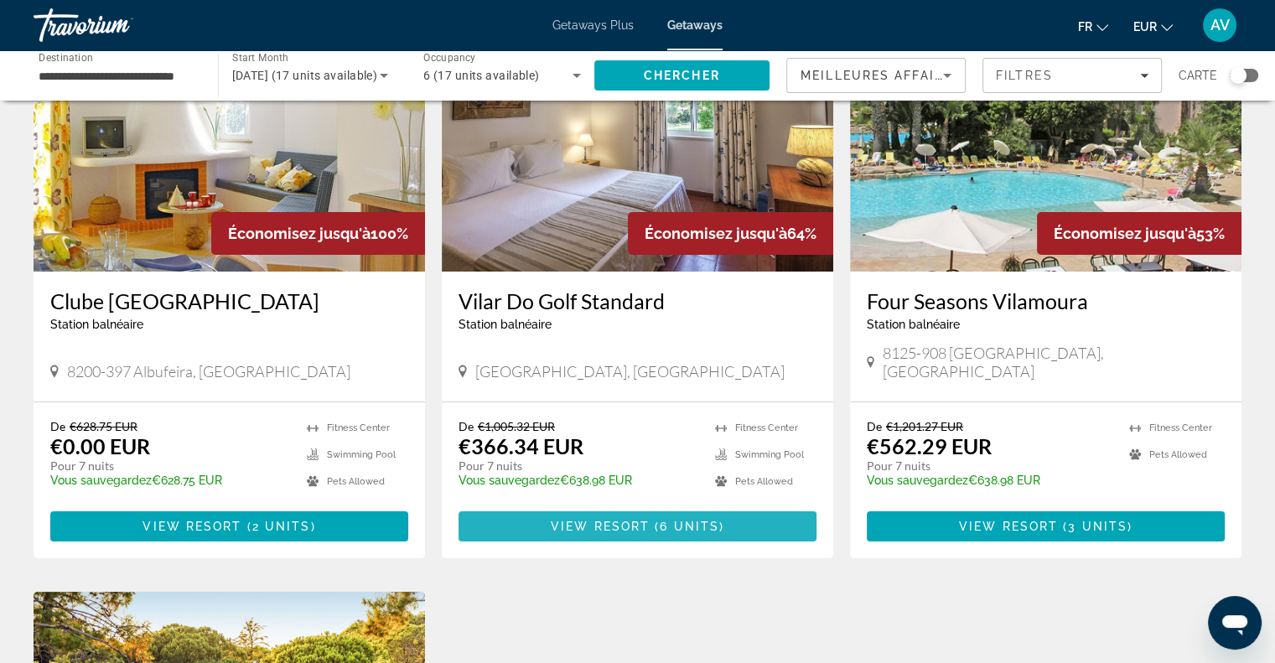
click at [616, 520] on span "View Resort" at bounding box center [600, 526] width 99 height 13
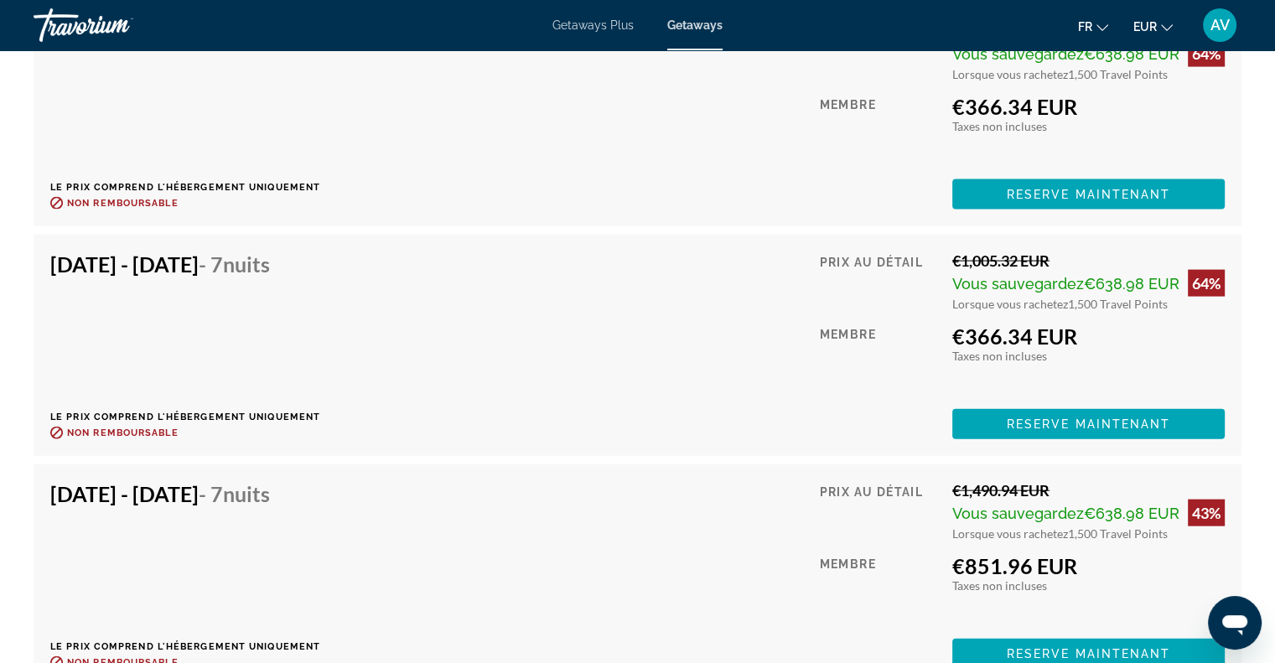
scroll to position [3605, 0]
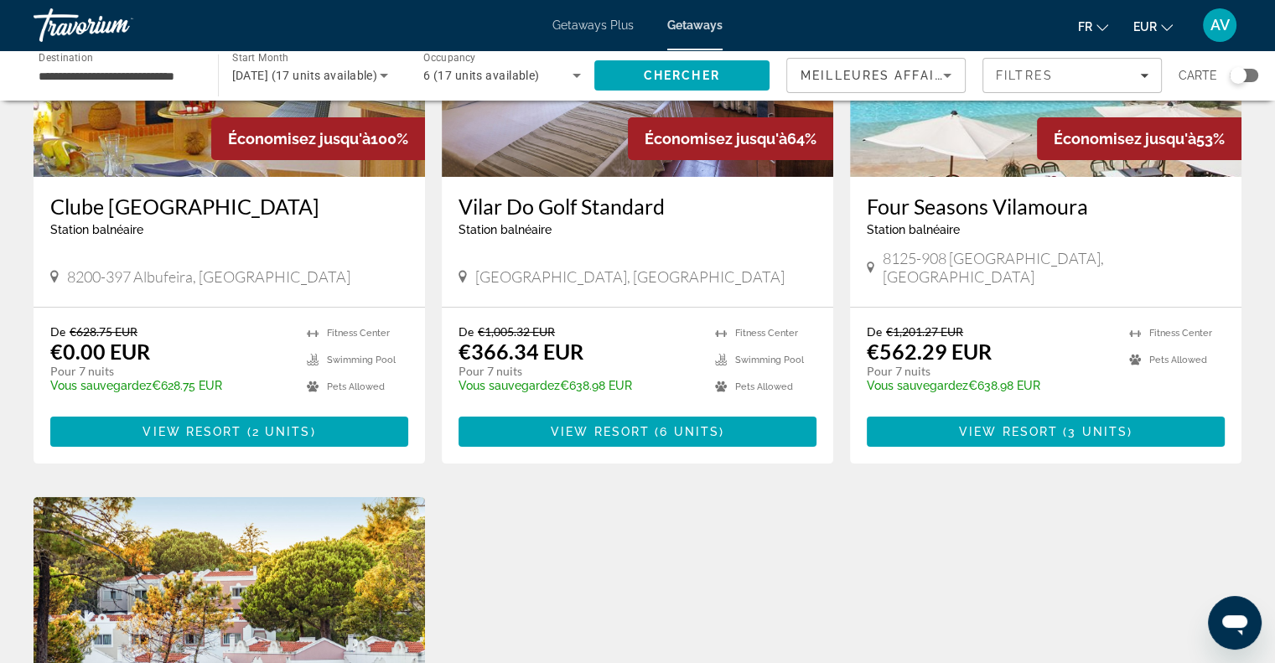
scroll to position [250, 0]
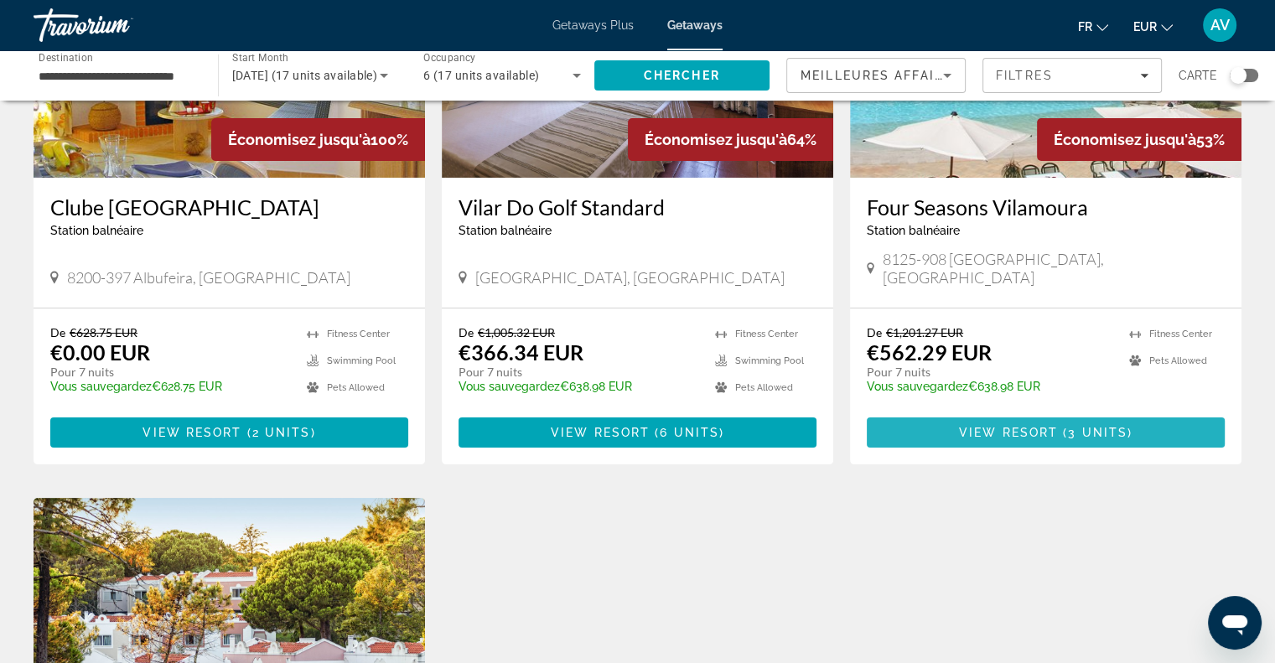
click at [1063, 422] on span "Main content" at bounding box center [1046, 432] width 358 height 40
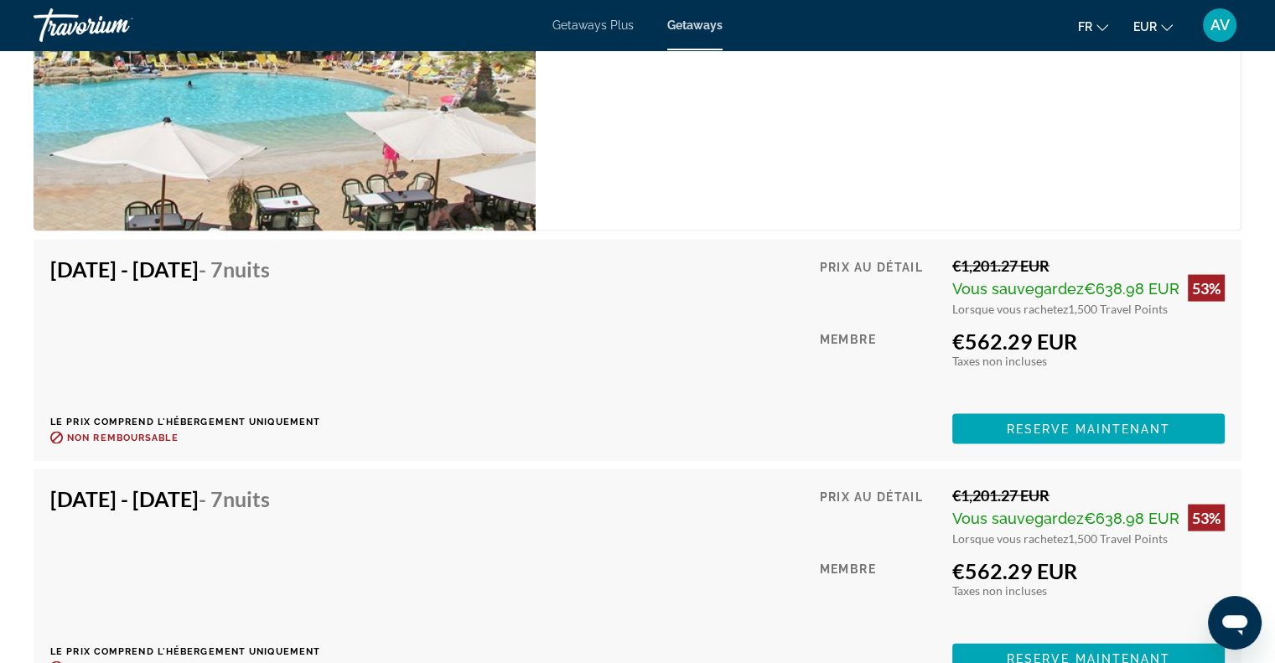
scroll to position [3347, 0]
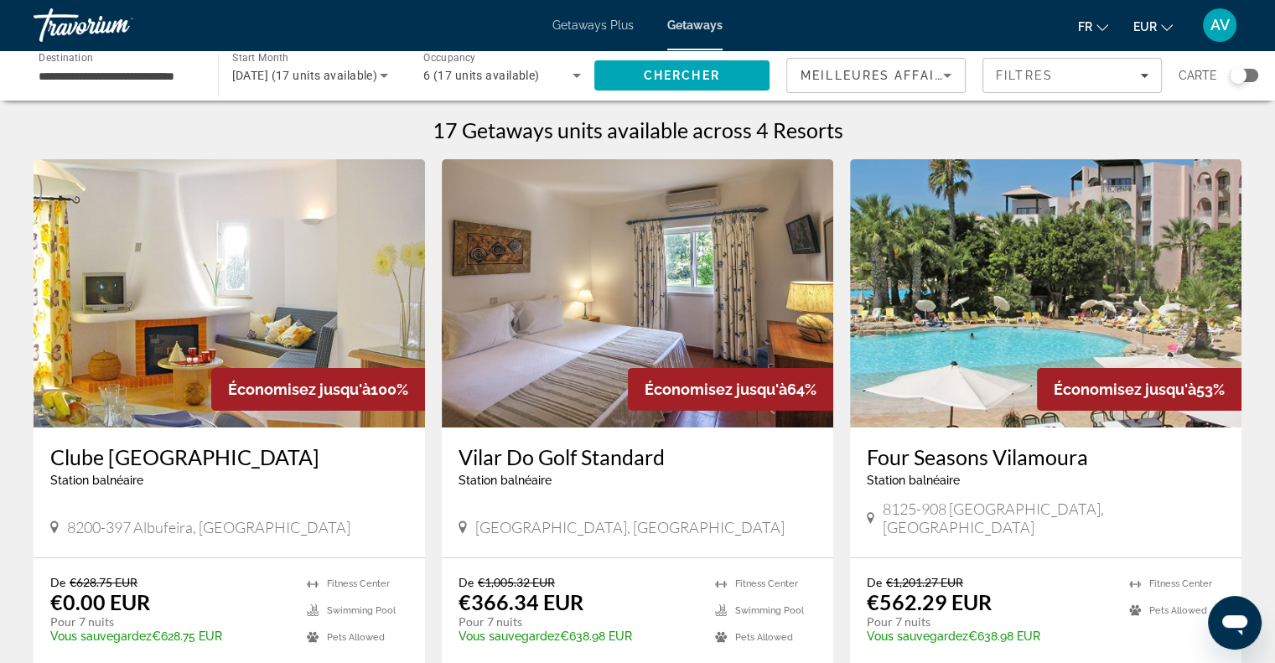
click at [597, 34] on div "Getaways Plus Getaways fr English Español Français Italiano Português русский E…" at bounding box center [637, 25] width 1275 height 44
click at [604, 24] on span "Getaways Plus" at bounding box center [592, 24] width 81 height 13
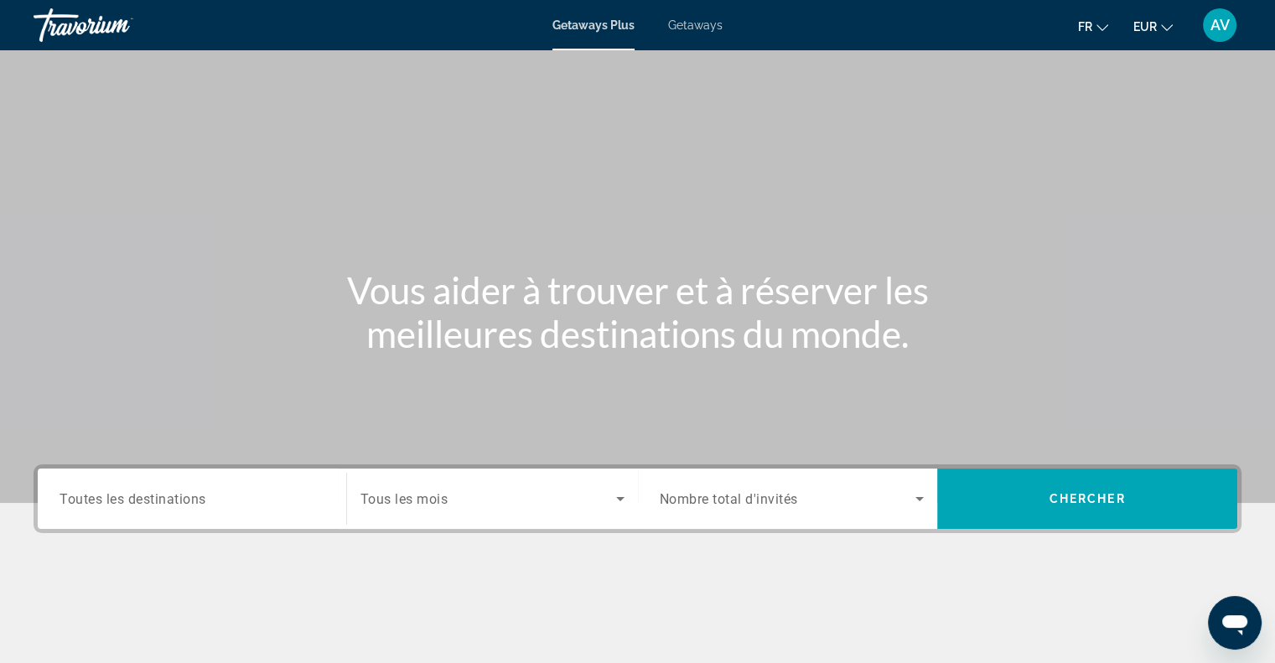
scroll to position [242, 0]
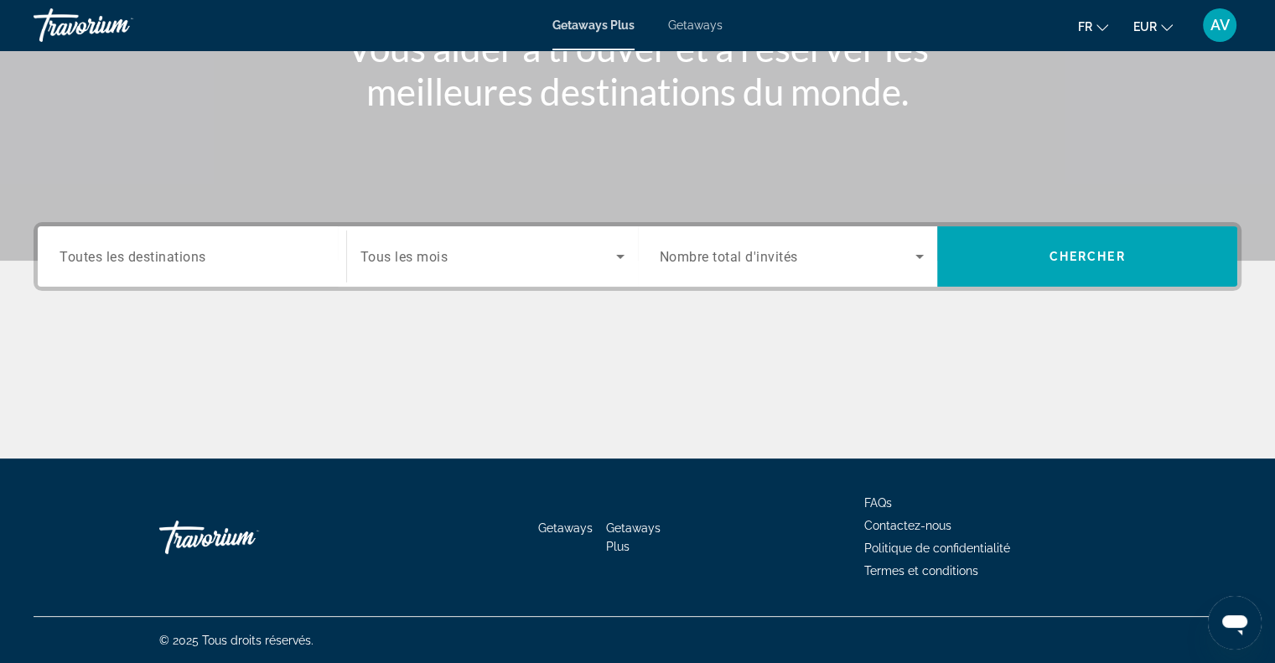
click at [225, 268] on div "Search widget" at bounding box center [192, 257] width 265 height 48
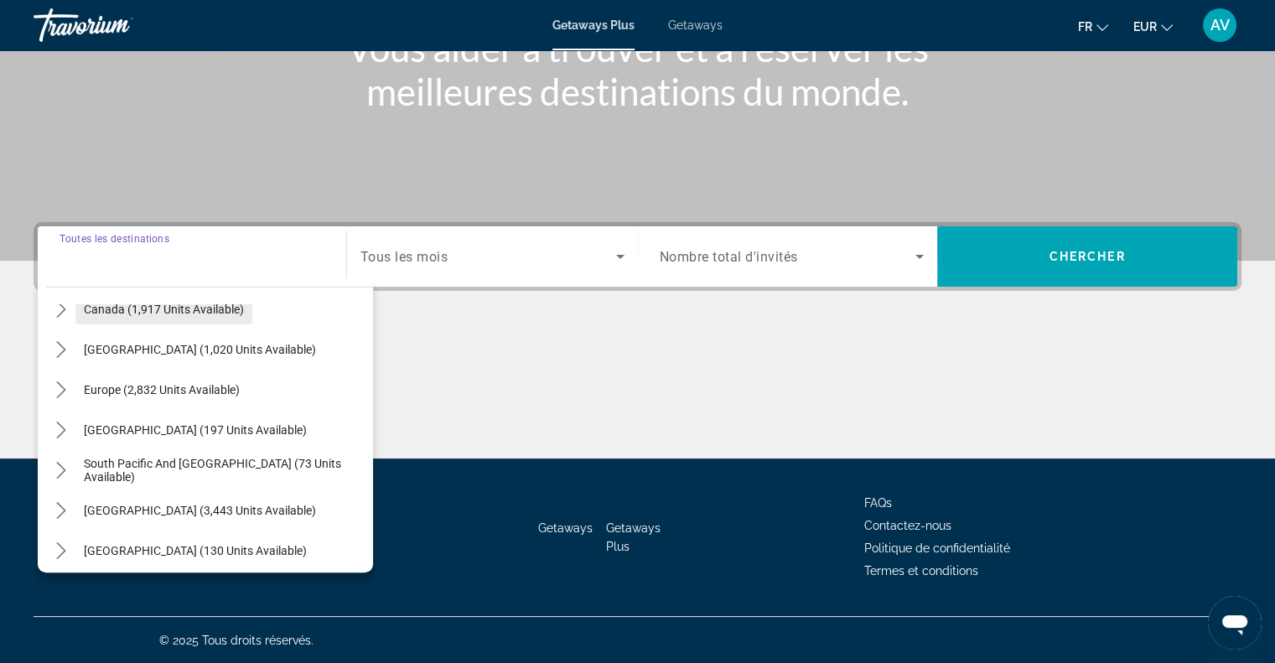
scroll to position [144, 0]
click at [59, 391] on icon "Toggle Europe (2,832 units available) submenu" at bounding box center [61, 389] width 17 height 17
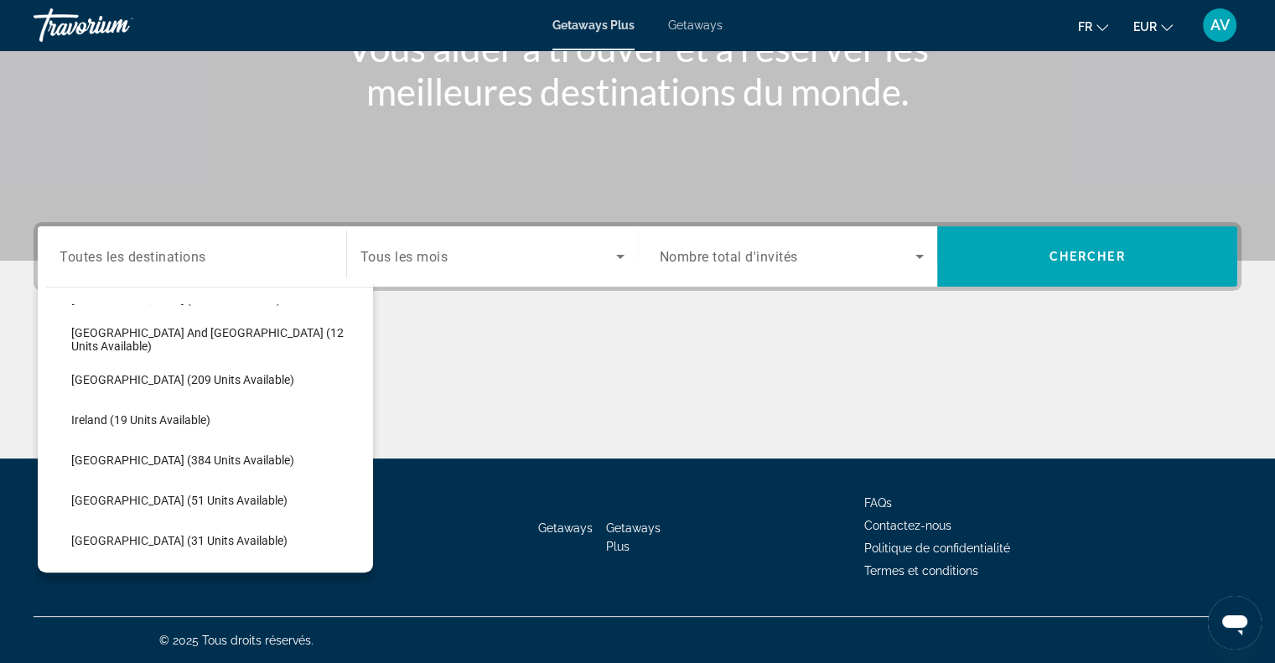
scroll to position [477, 0]
click at [142, 498] on span "[GEOGRAPHIC_DATA] (51 units available)" at bounding box center [179, 499] width 216 height 13
type input "**********"
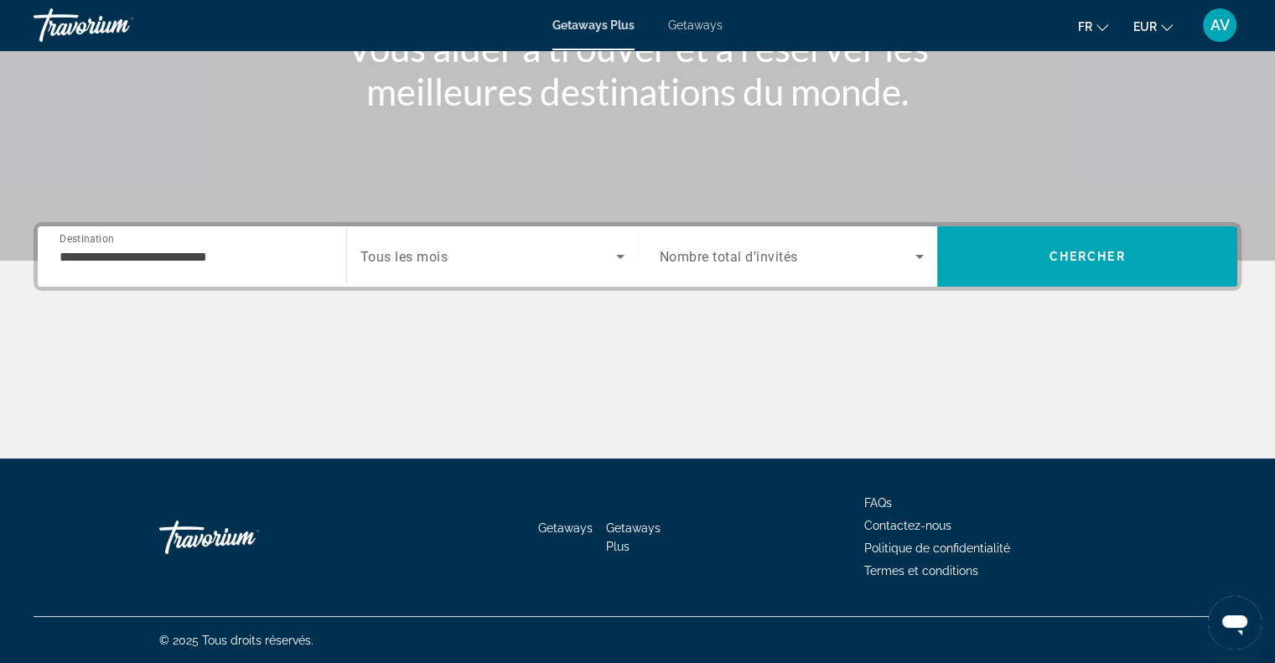
click at [442, 254] on span "Tous les mois" at bounding box center [404, 257] width 88 height 16
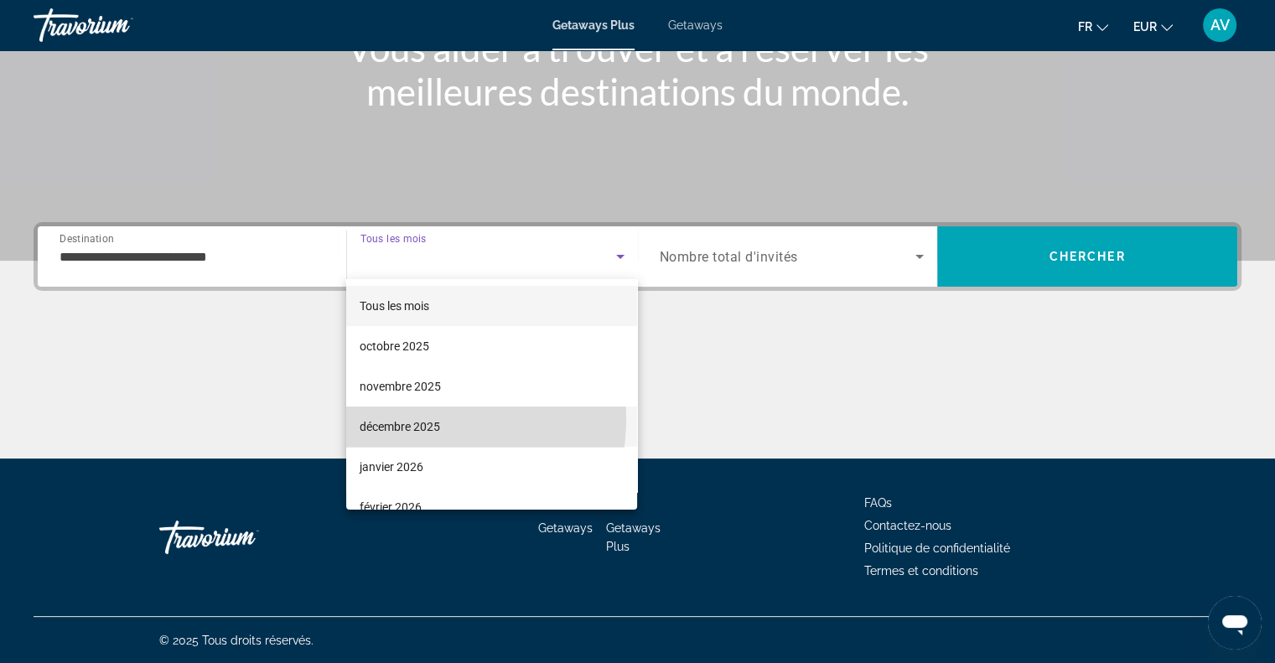
click at [405, 418] on span "décembre 2025" at bounding box center [400, 427] width 80 height 20
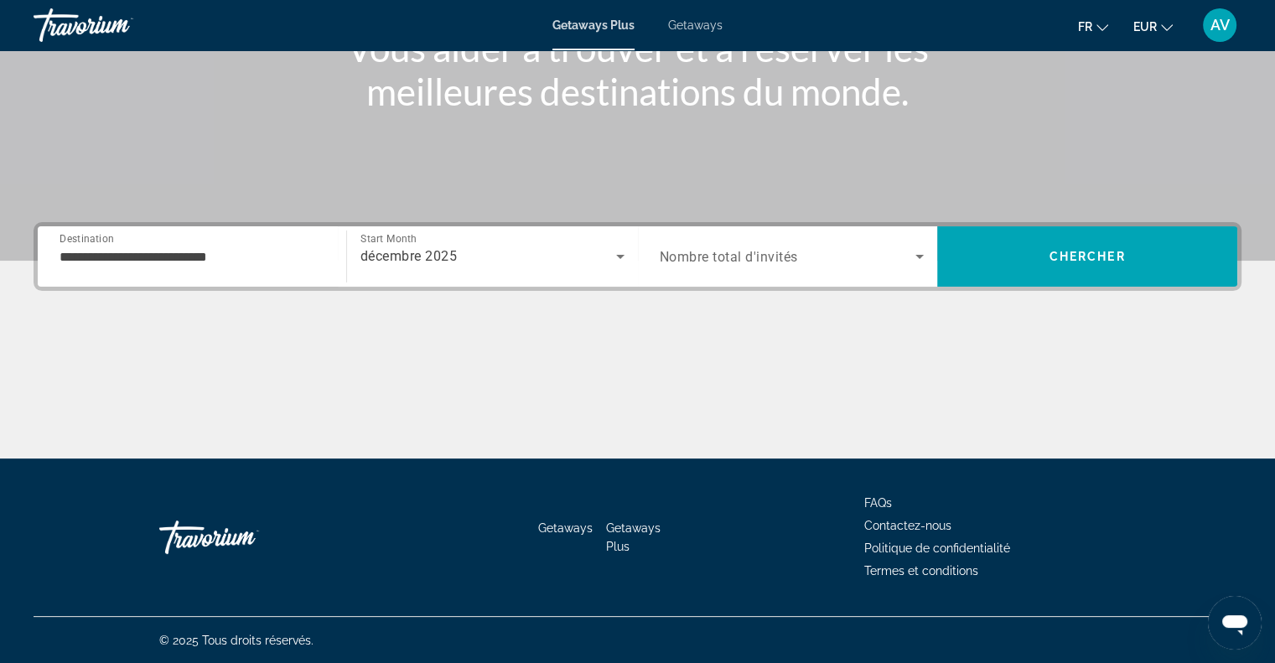
click at [656, 251] on div "Occupancy Nombre total d'invités" at bounding box center [792, 256] width 292 height 47
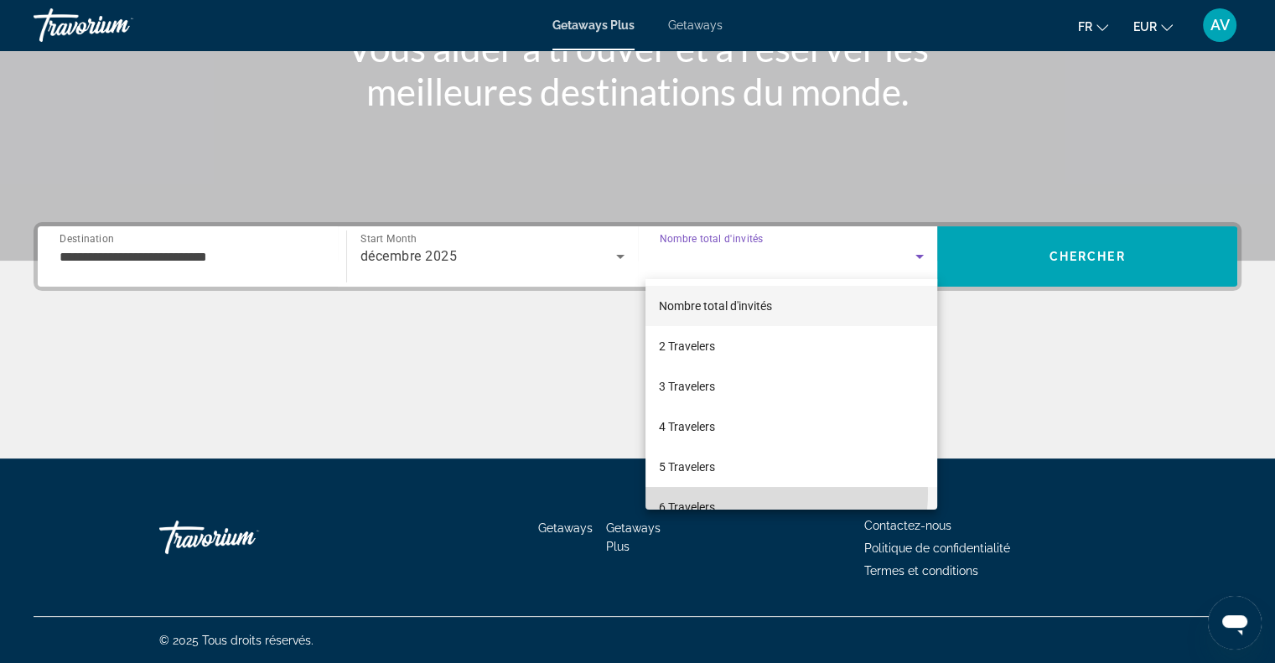
click at [745, 492] on mat-option "6 Travelers" at bounding box center [792, 507] width 292 height 40
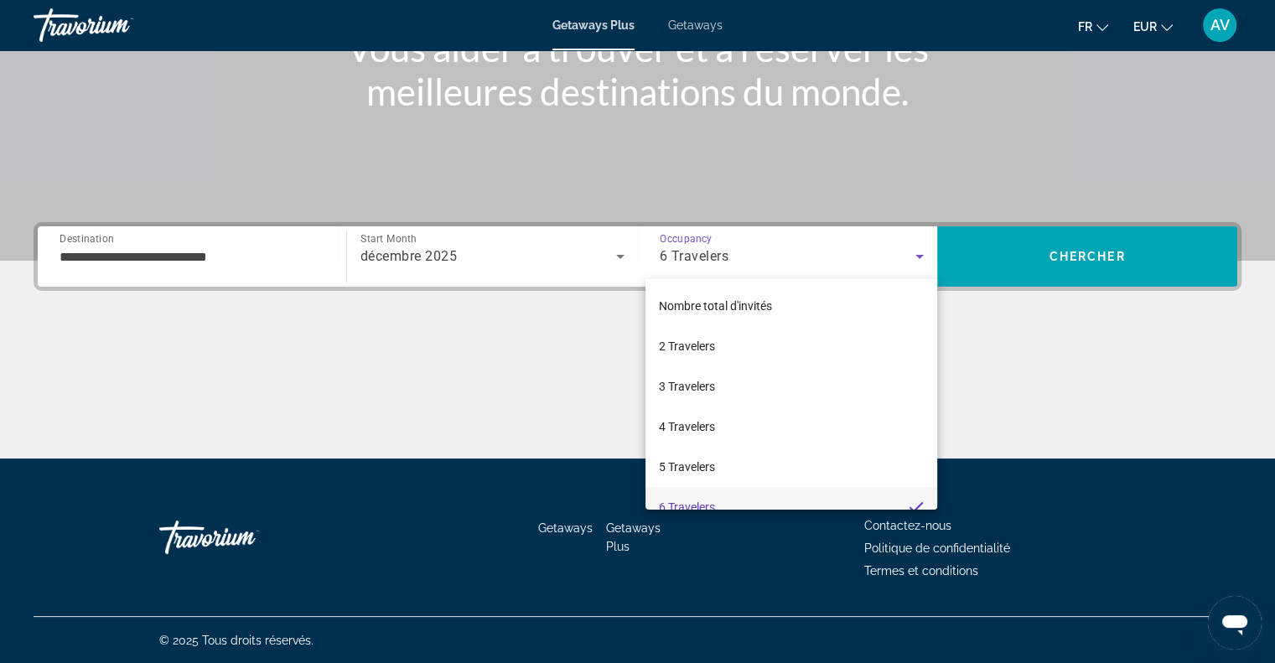
scroll to position [17, 0]
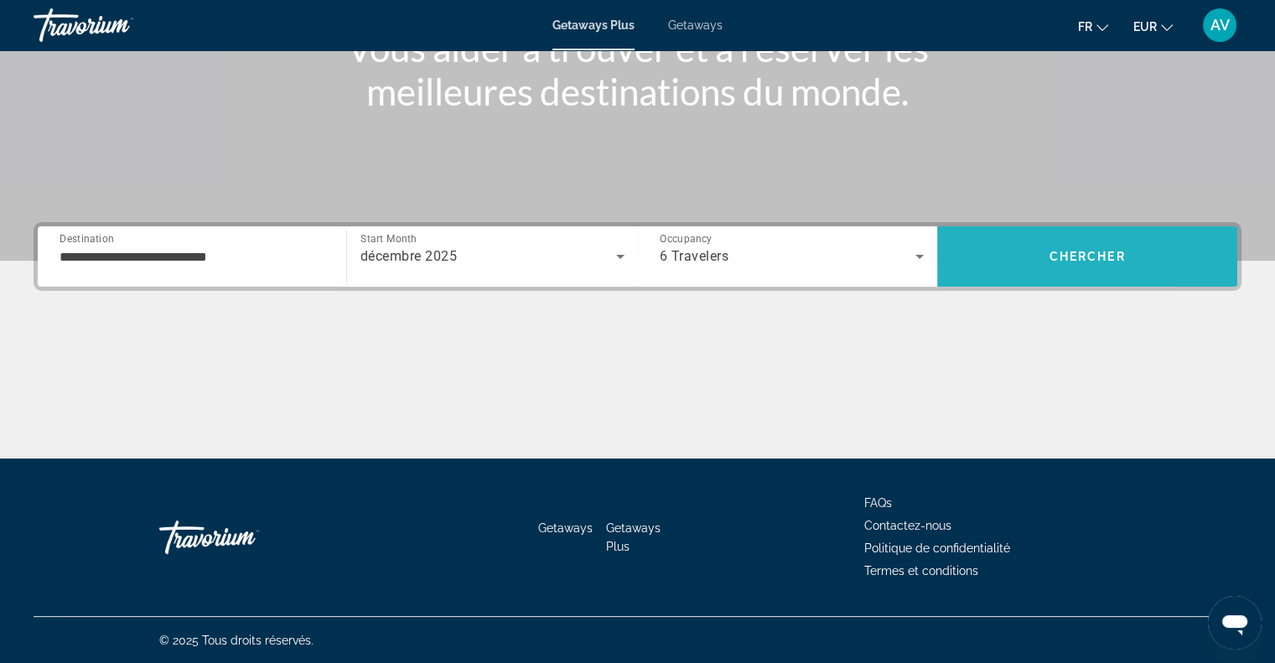
click at [995, 275] on span "Search" at bounding box center [1087, 256] width 300 height 40
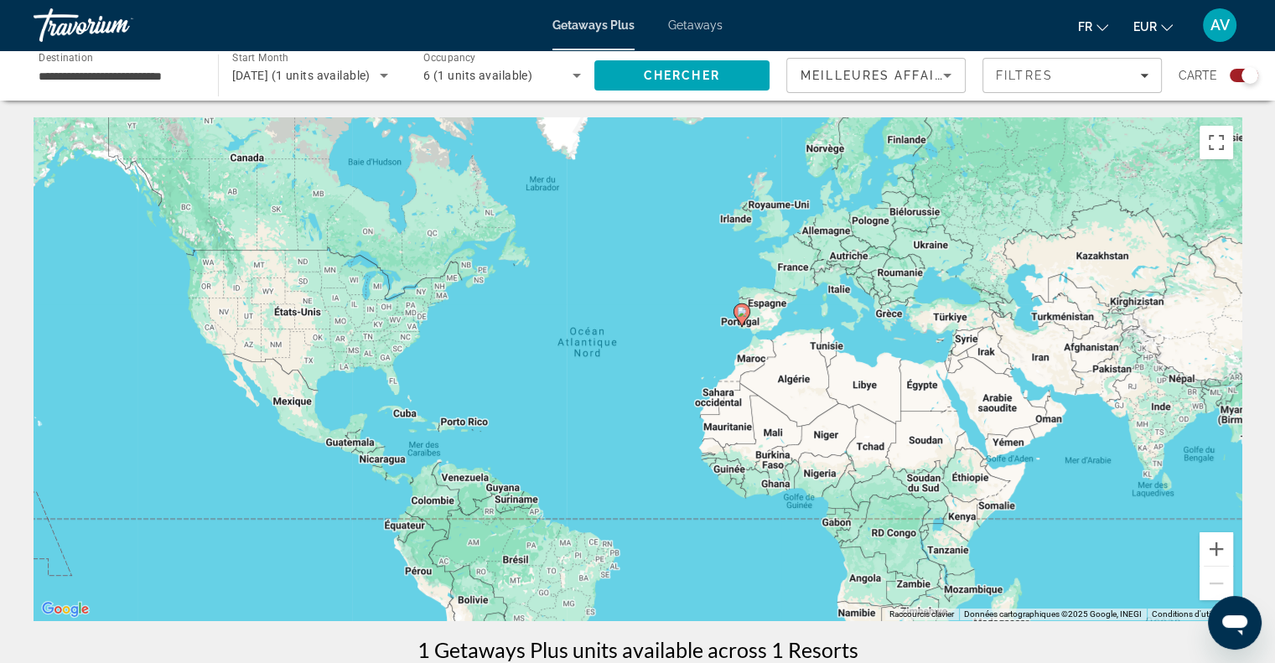
click at [1248, 75] on div "Search widget" at bounding box center [1250, 75] width 17 height 17
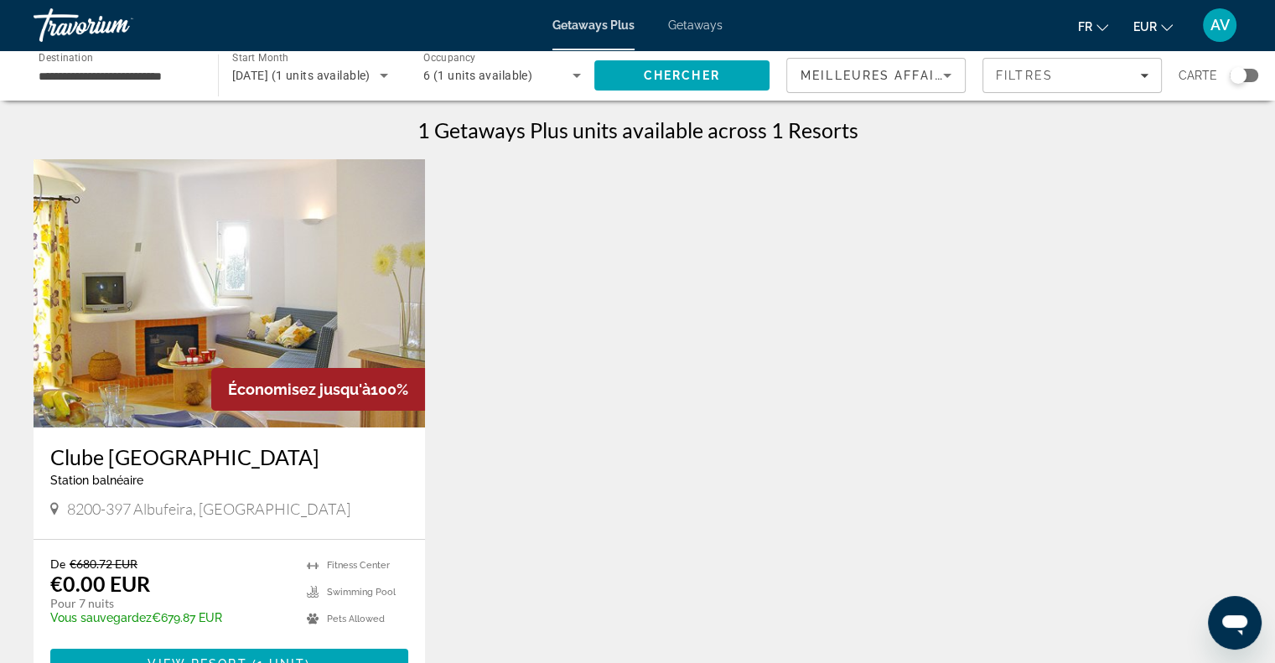
scroll to position [137, 0]
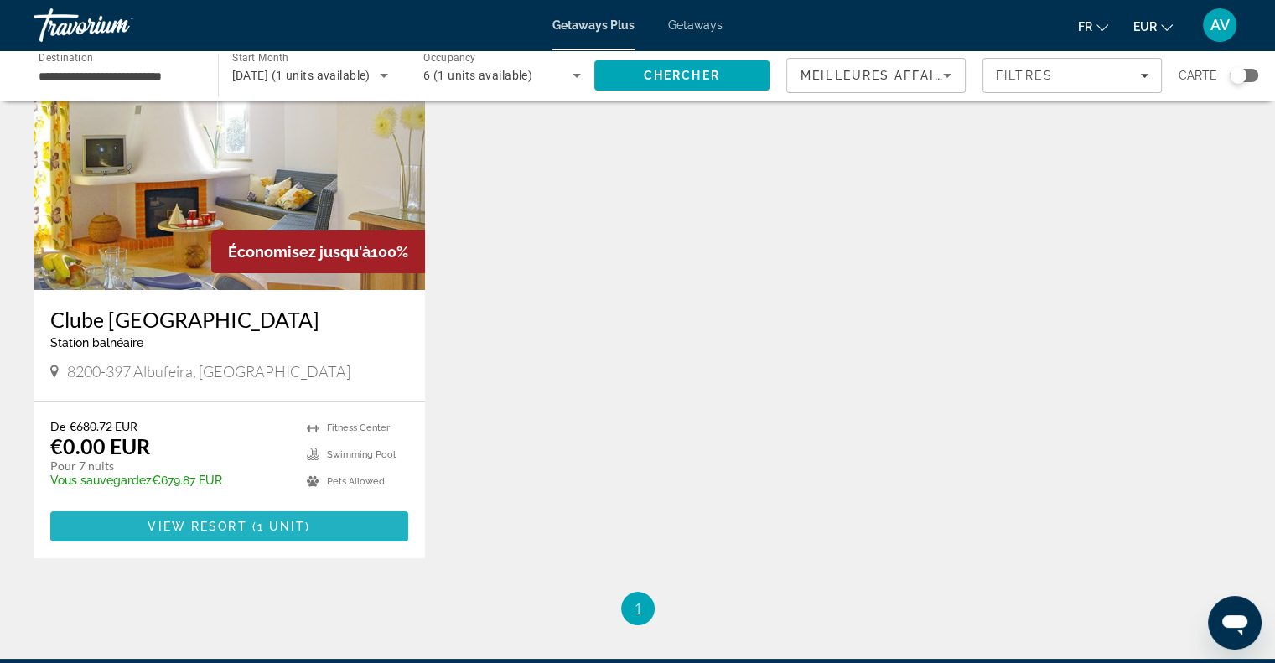
click at [258, 529] on span "1 unit" at bounding box center [281, 526] width 49 height 13
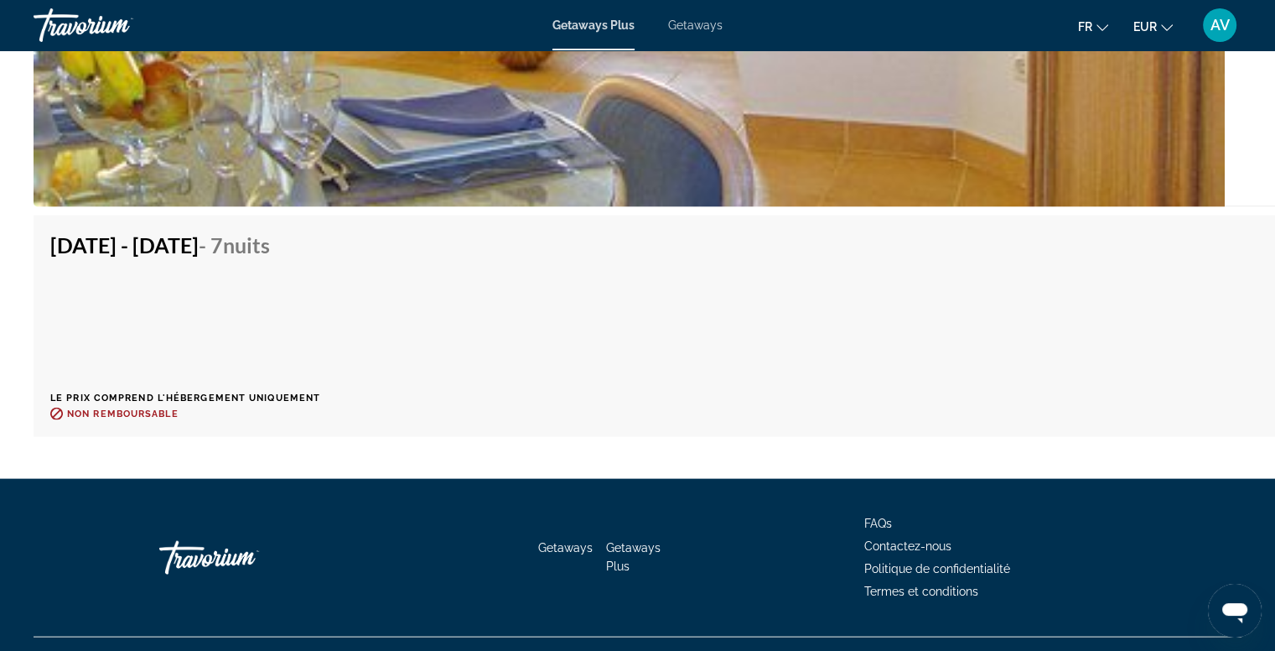
scroll to position [3541, 0]
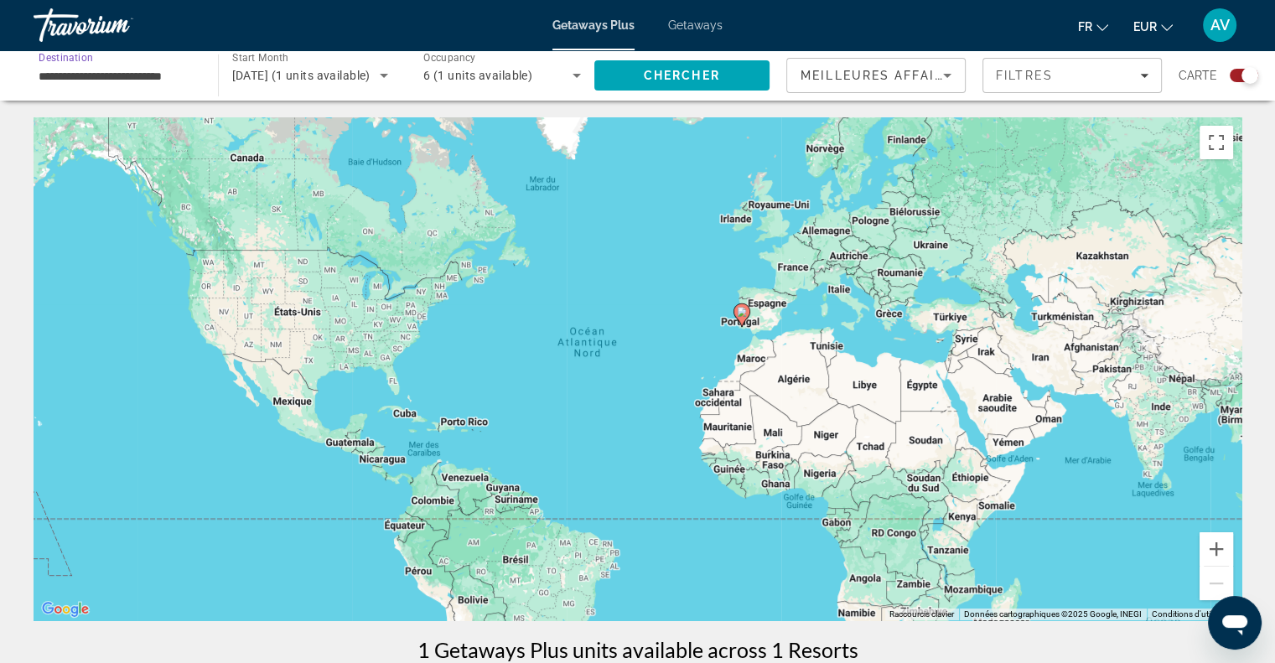
click at [149, 72] on input "**********" at bounding box center [118, 76] width 158 height 20
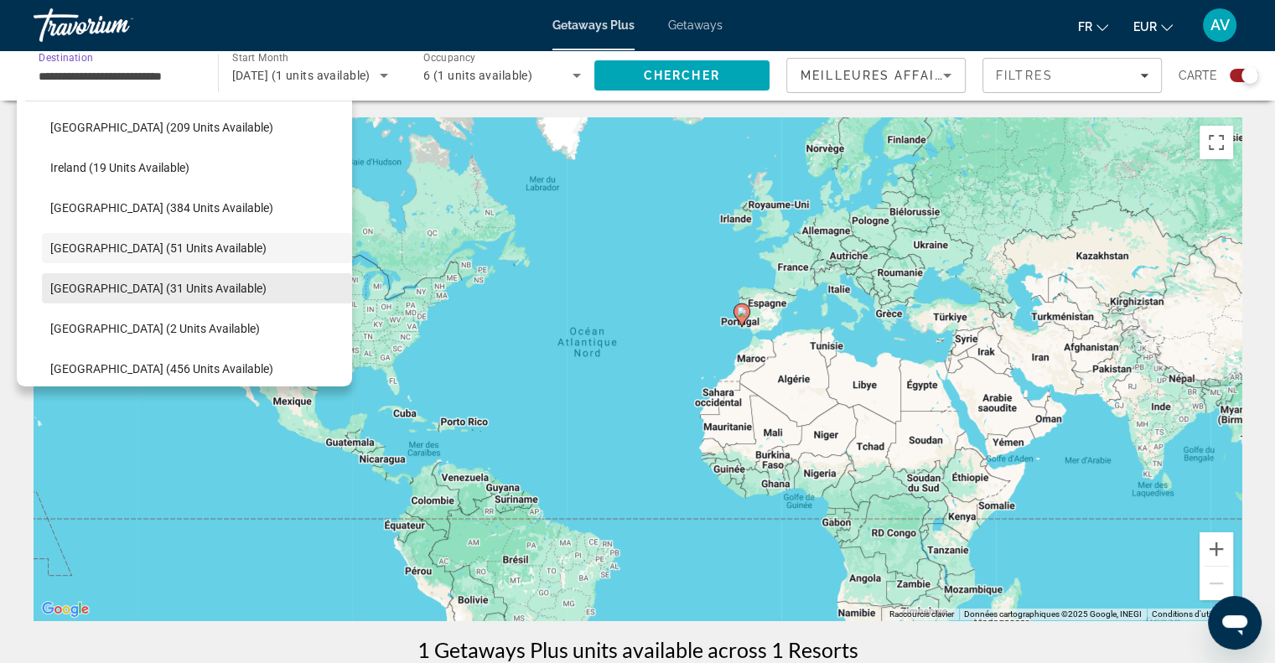
scroll to position [651, 0]
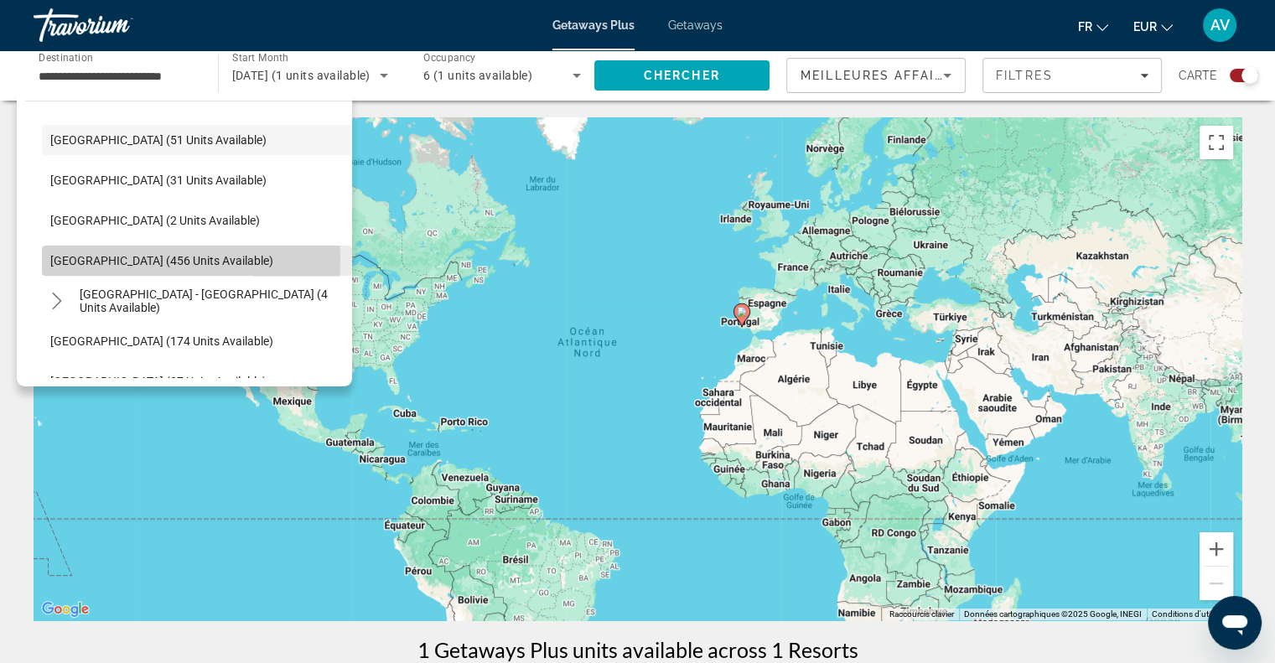
click at [83, 258] on span "[GEOGRAPHIC_DATA] (456 units available)" at bounding box center [161, 260] width 223 height 13
type input "**********"
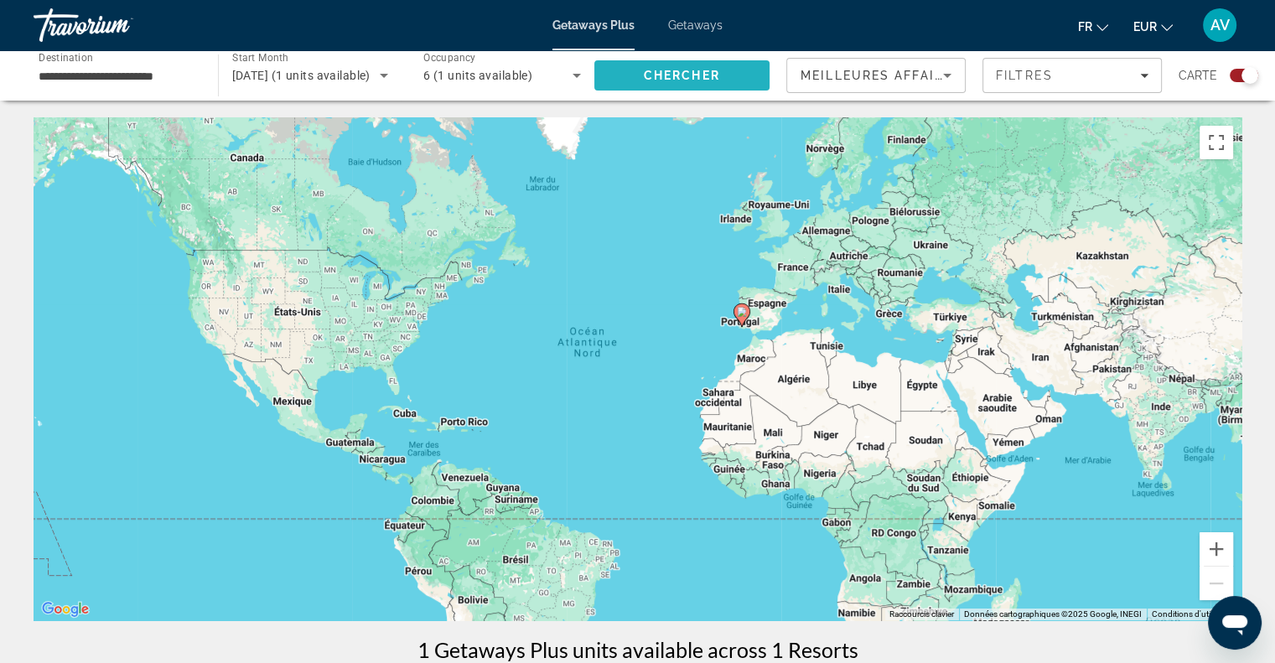
click at [628, 77] on span "Search" at bounding box center [682, 75] width 176 height 40
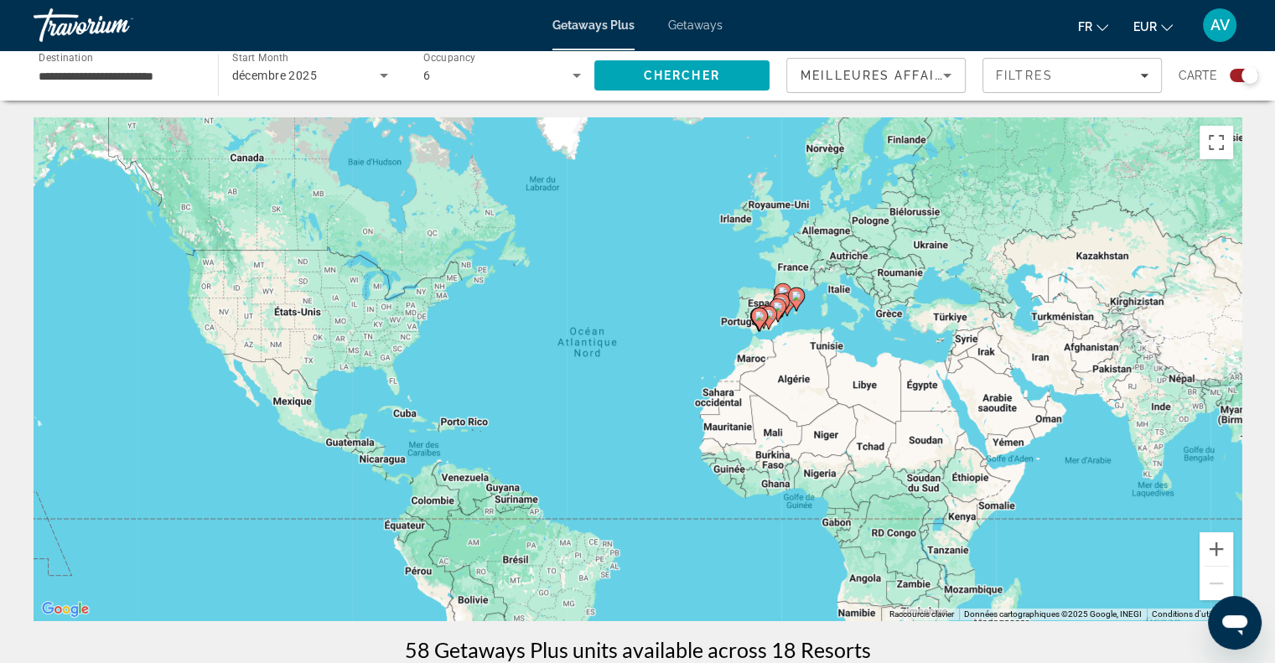
click at [1234, 75] on div "Search widget" at bounding box center [1244, 75] width 29 height 13
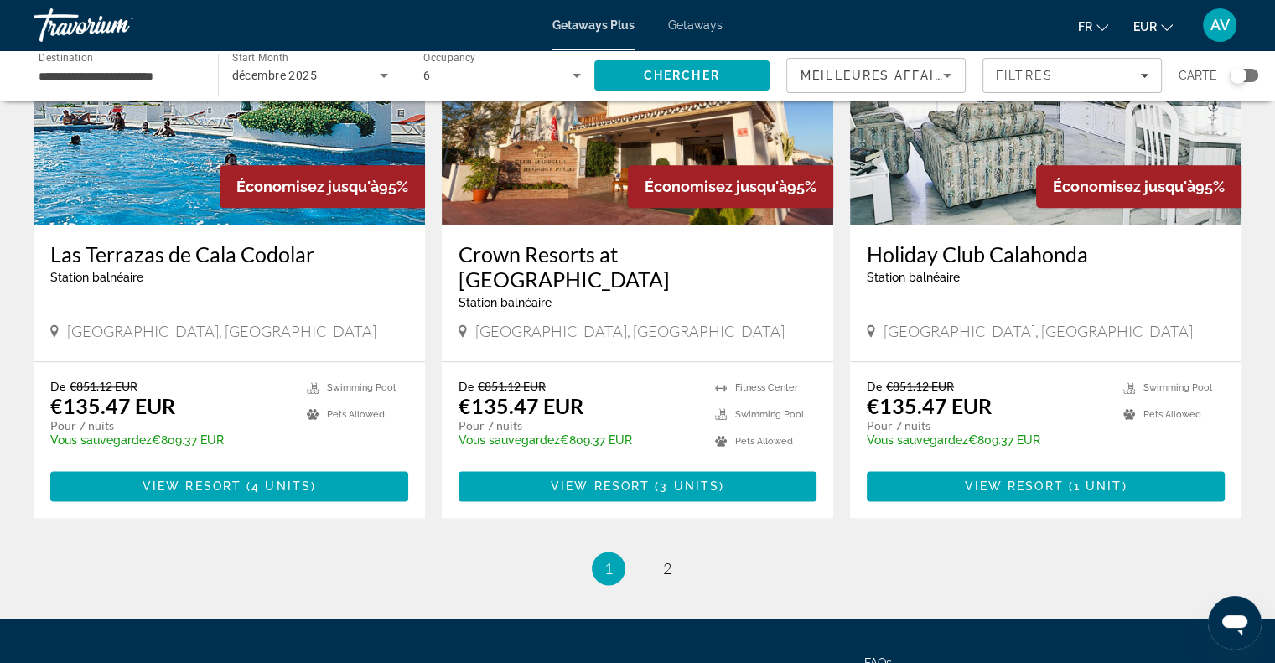
scroll to position [1983, 0]
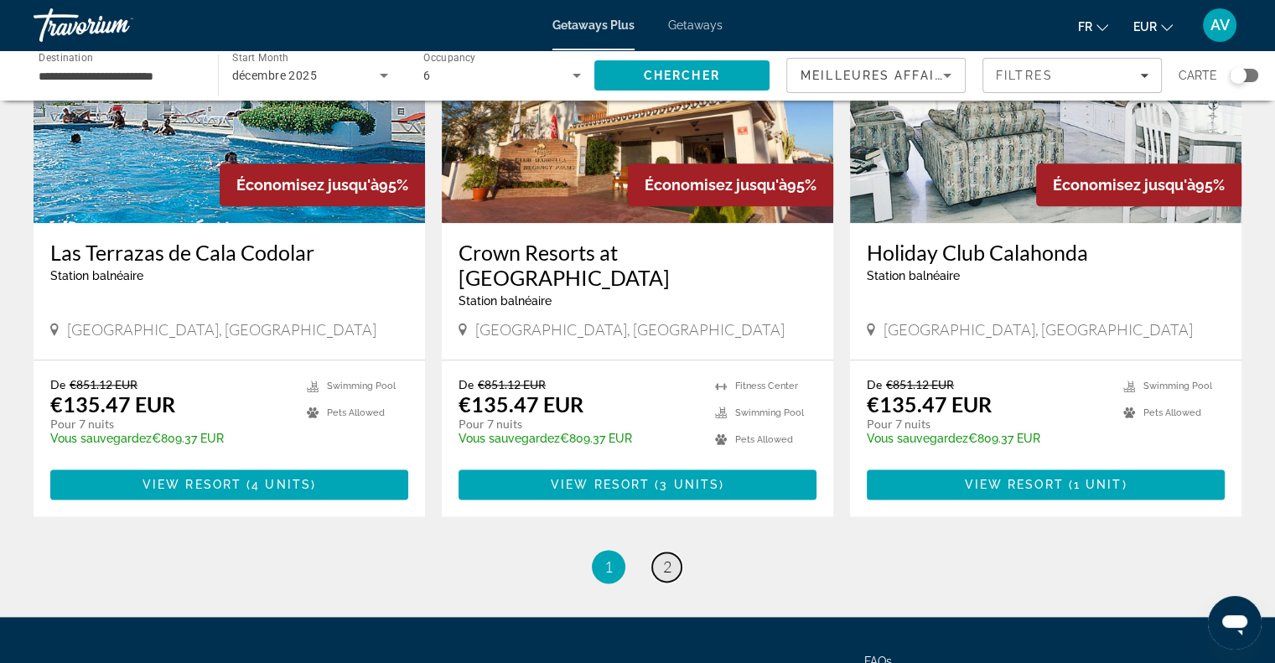
click at [658, 552] on link "page 2" at bounding box center [666, 566] width 29 height 29
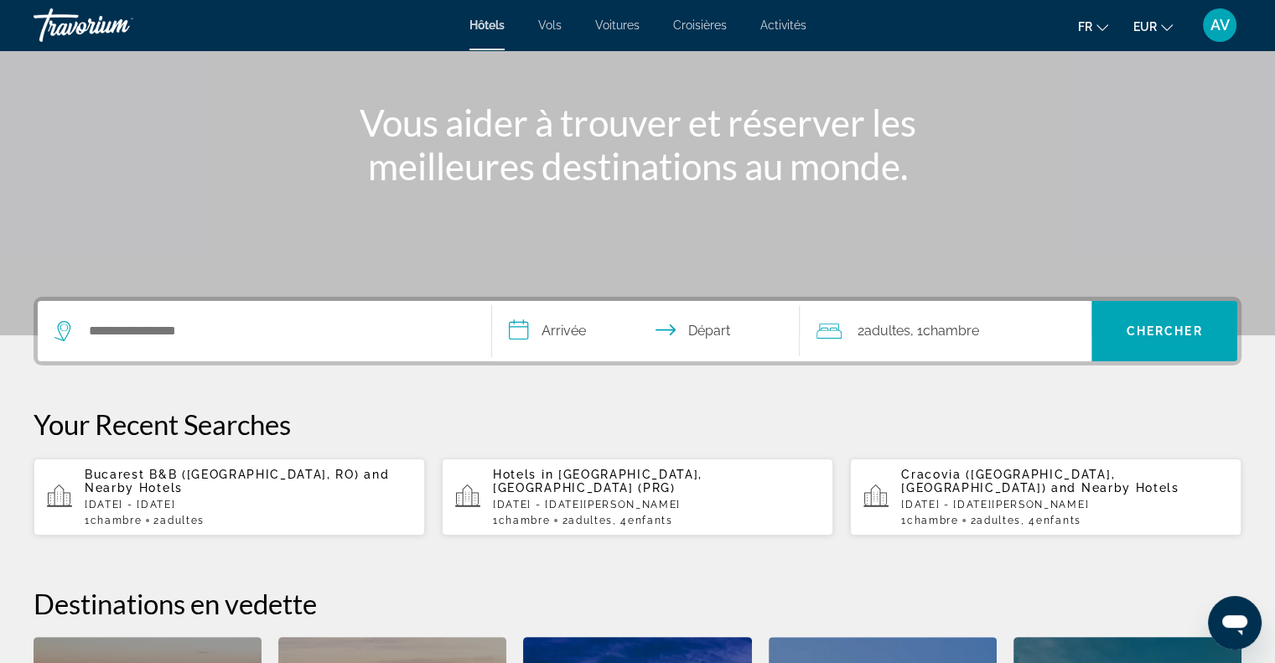
scroll to position [169, 0]
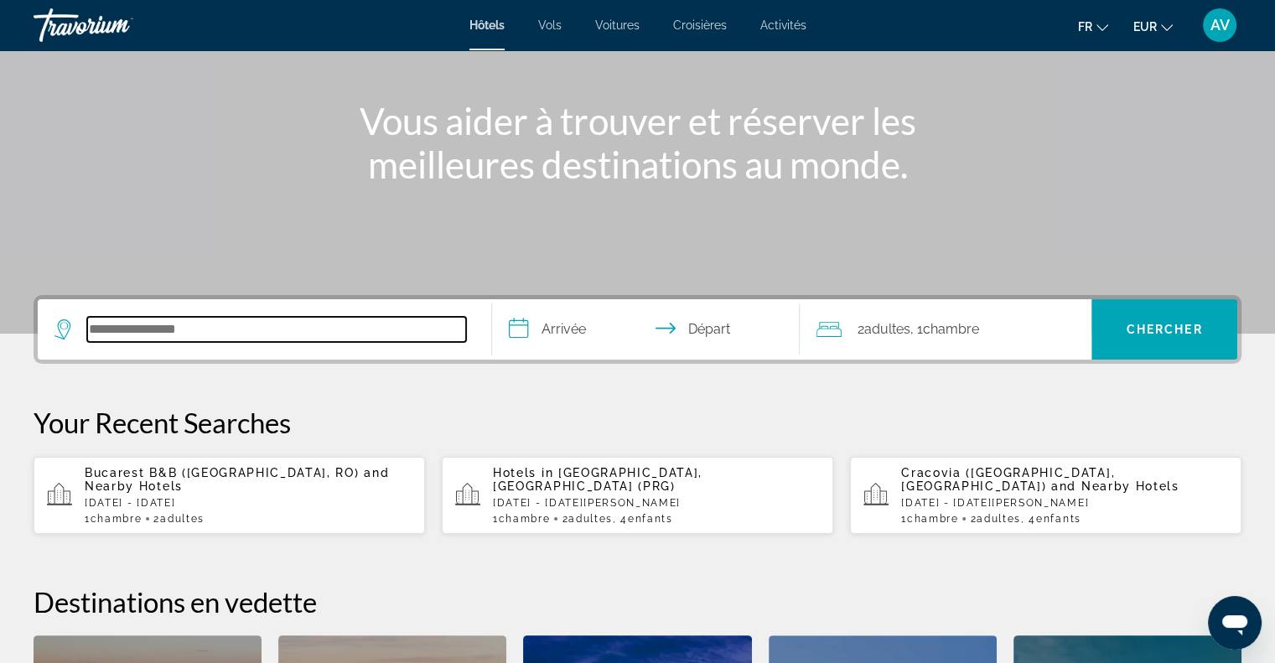
click at [168, 338] on input "Search hotel destination" at bounding box center [276, 329] width 379 height 25
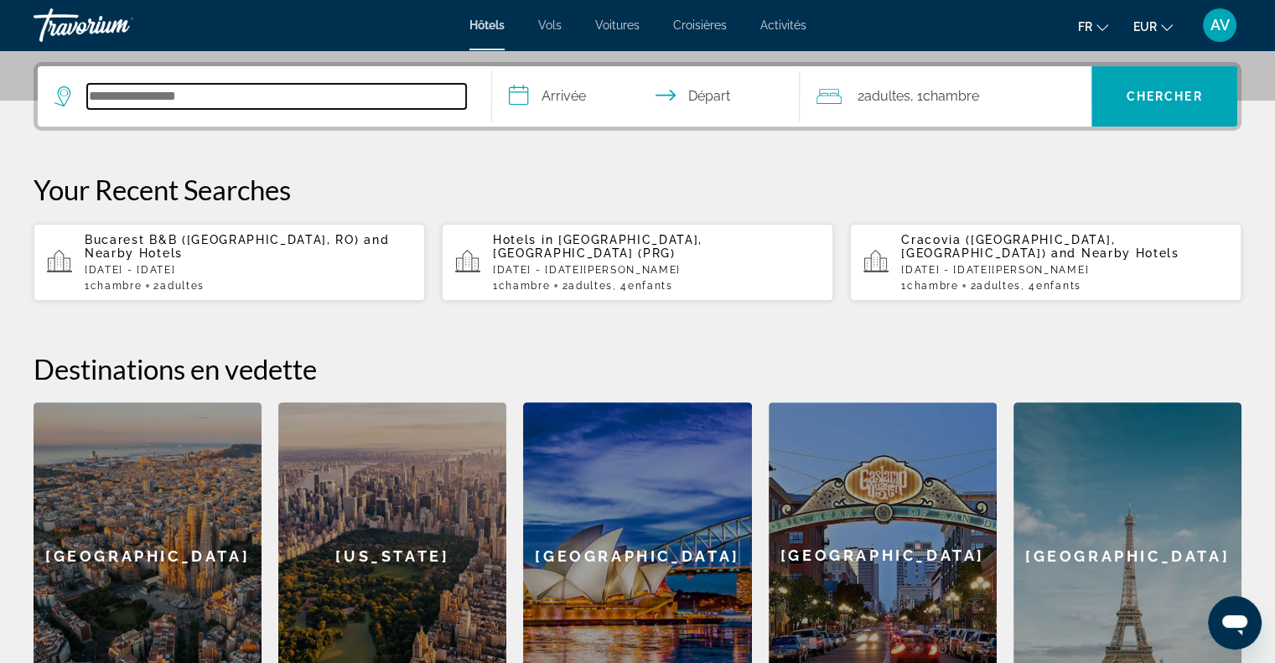
scroll to position [409, 0]
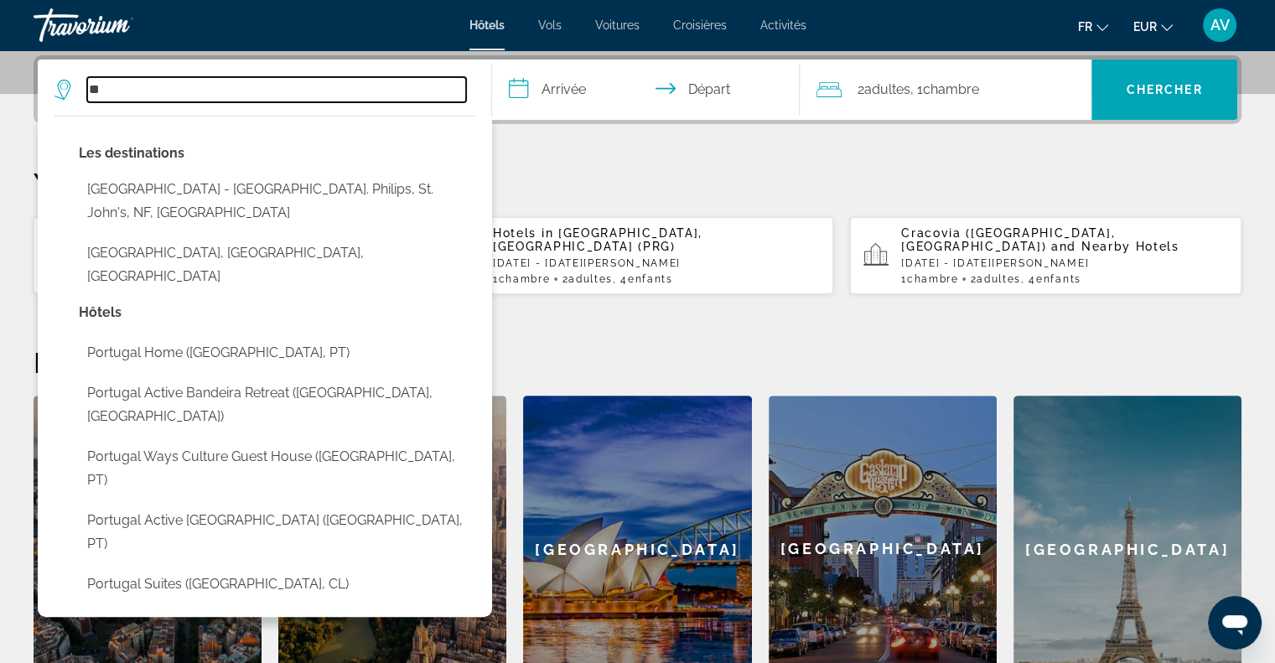
type input "*"
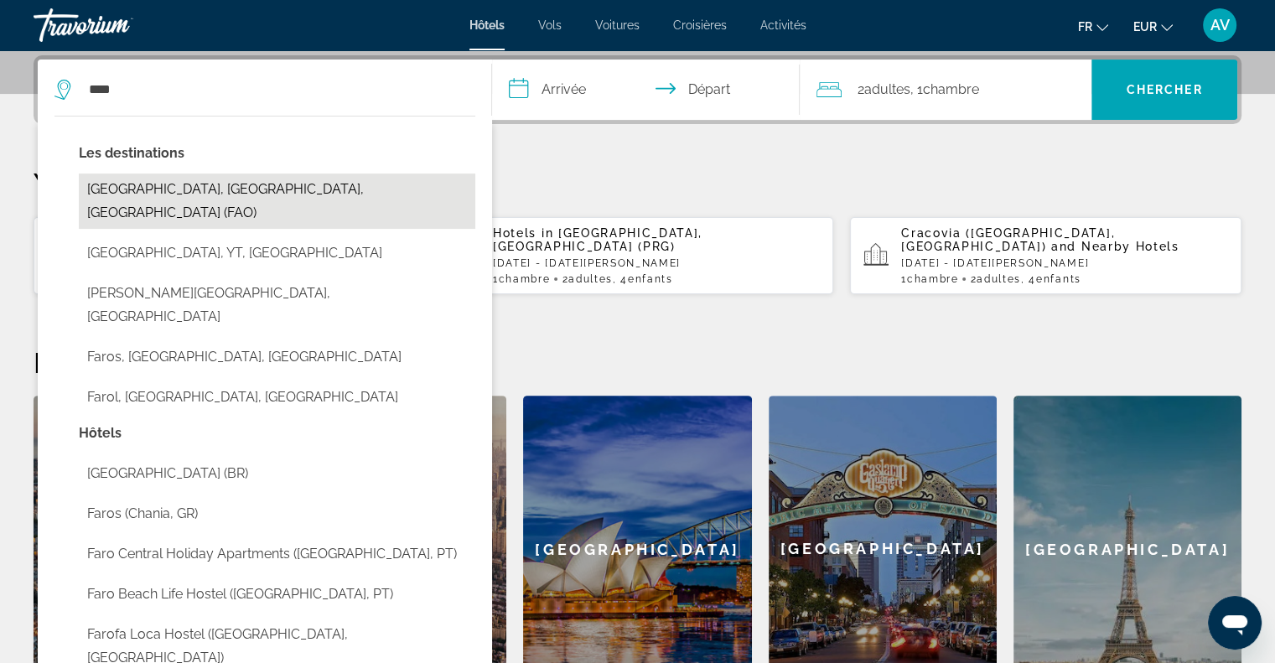
click at [174, 185] on button "Faro, Algarve, Portugal (FAO)" at bounding box center [277, 201] width 397 height 55
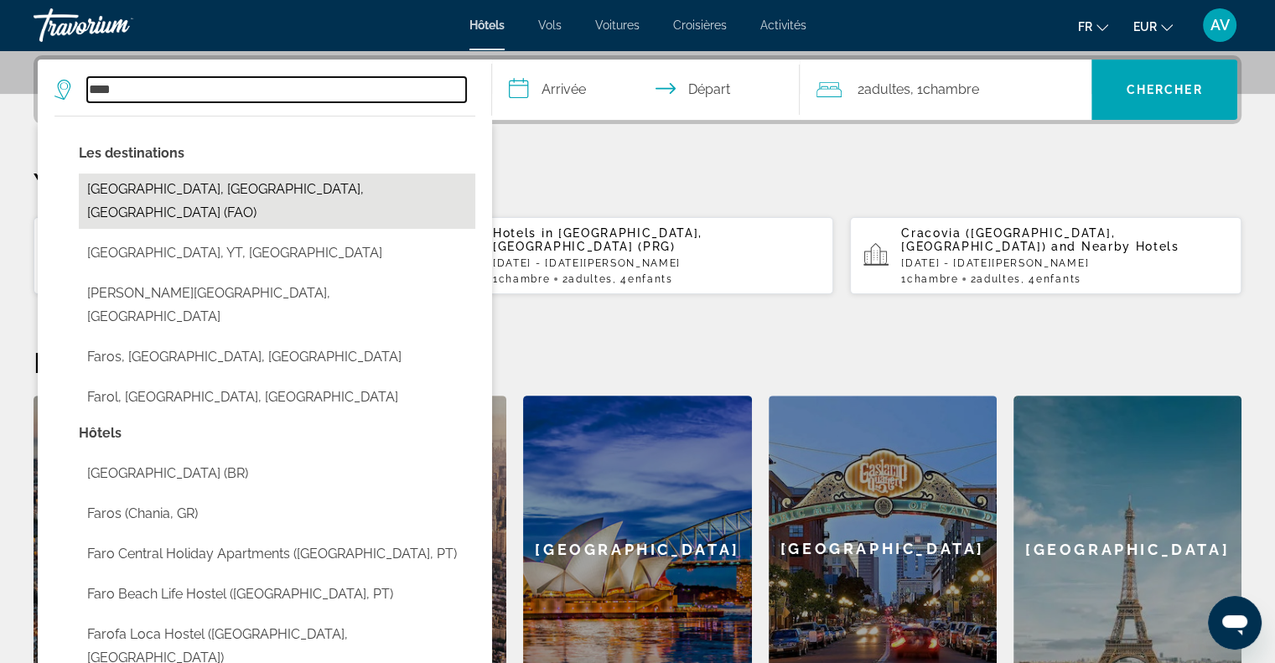
type input "**********"
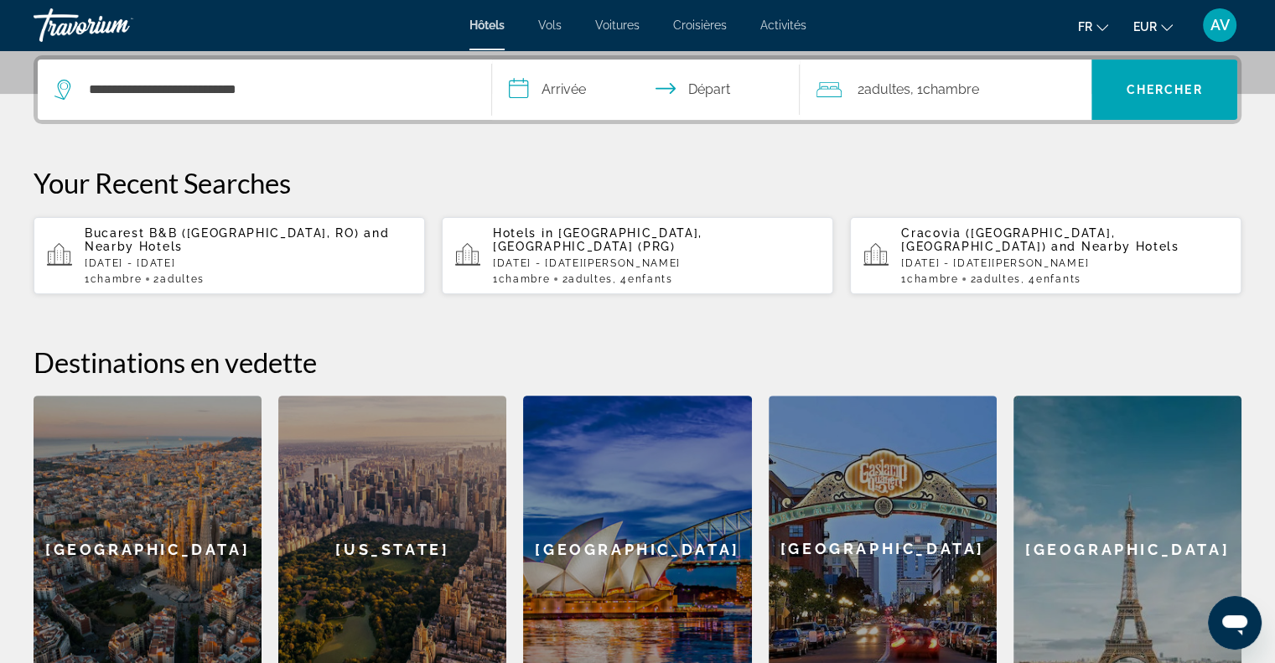
click at [571, 107] on input "**********" at bounding box center [649, 92] width 315 height 65
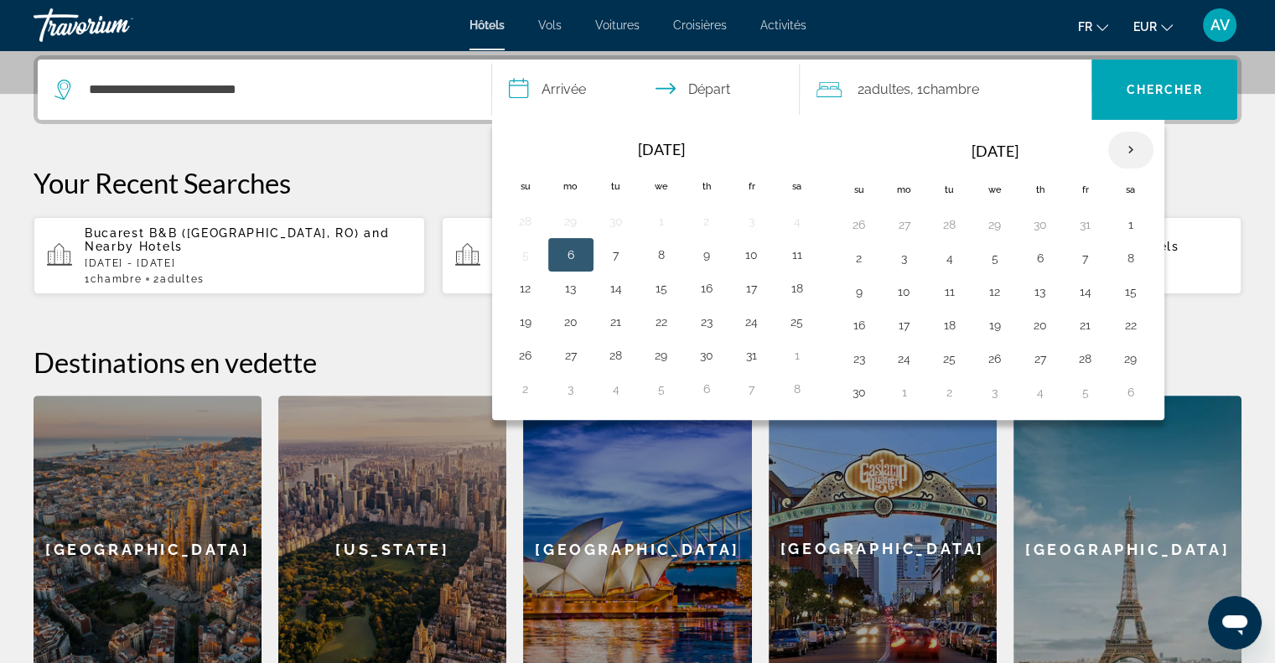
click at [1120, 158] on th "Next month" at bounding box center [1130, 150] width 45 height 37
click at [1073, 330] on button "26" at bounding box center [1085, 325] width 27 height 23
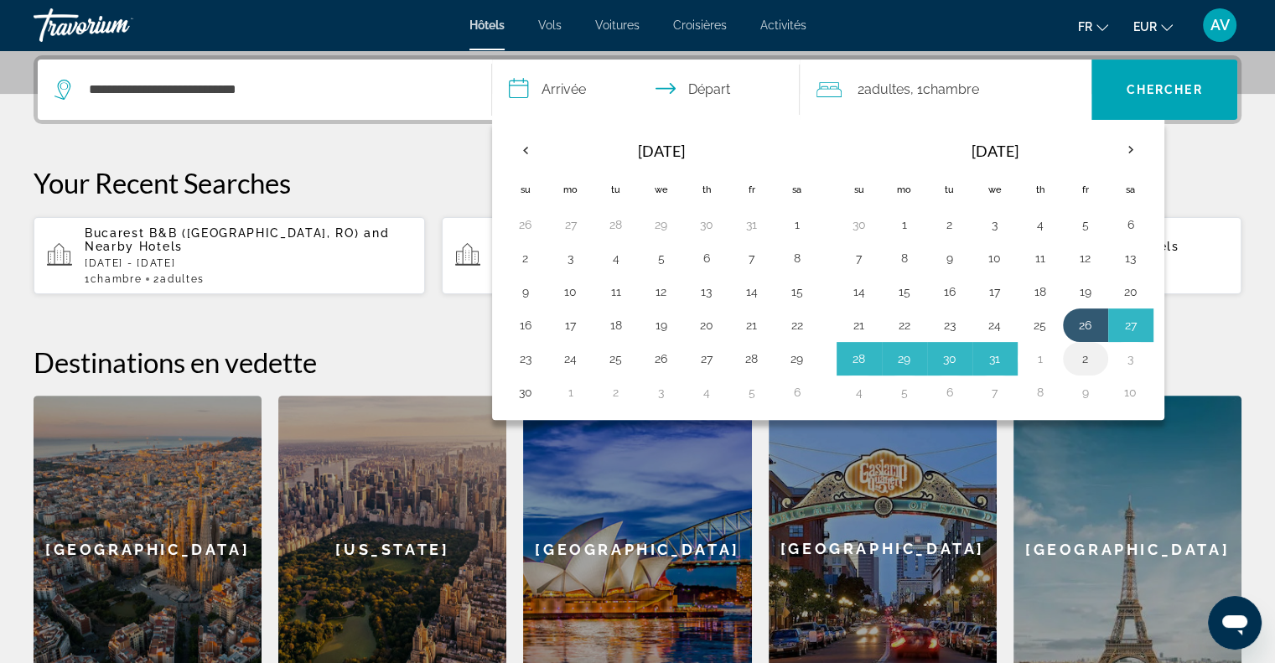
click at [1091, 353] on button "2" at bounding box center [1085, 358] width 27 height 23
type input "**********"
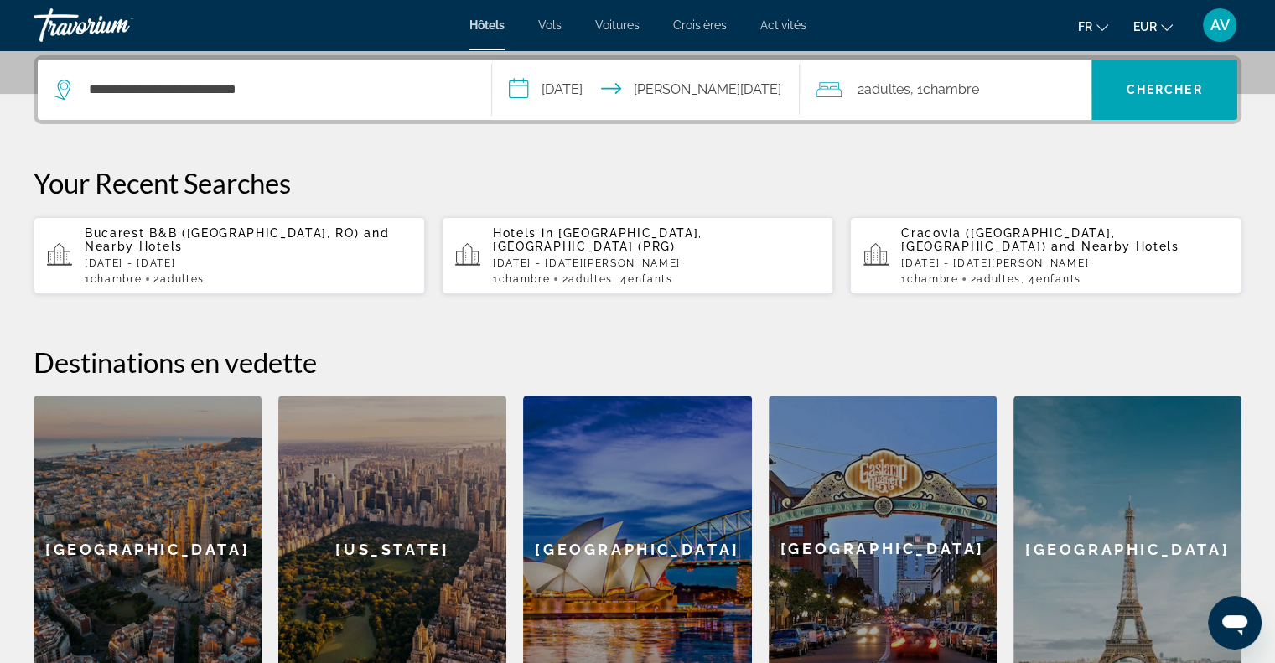
click at [875, 83] on span "Adultes" at bounding box center [886, 89] width 46 height 16
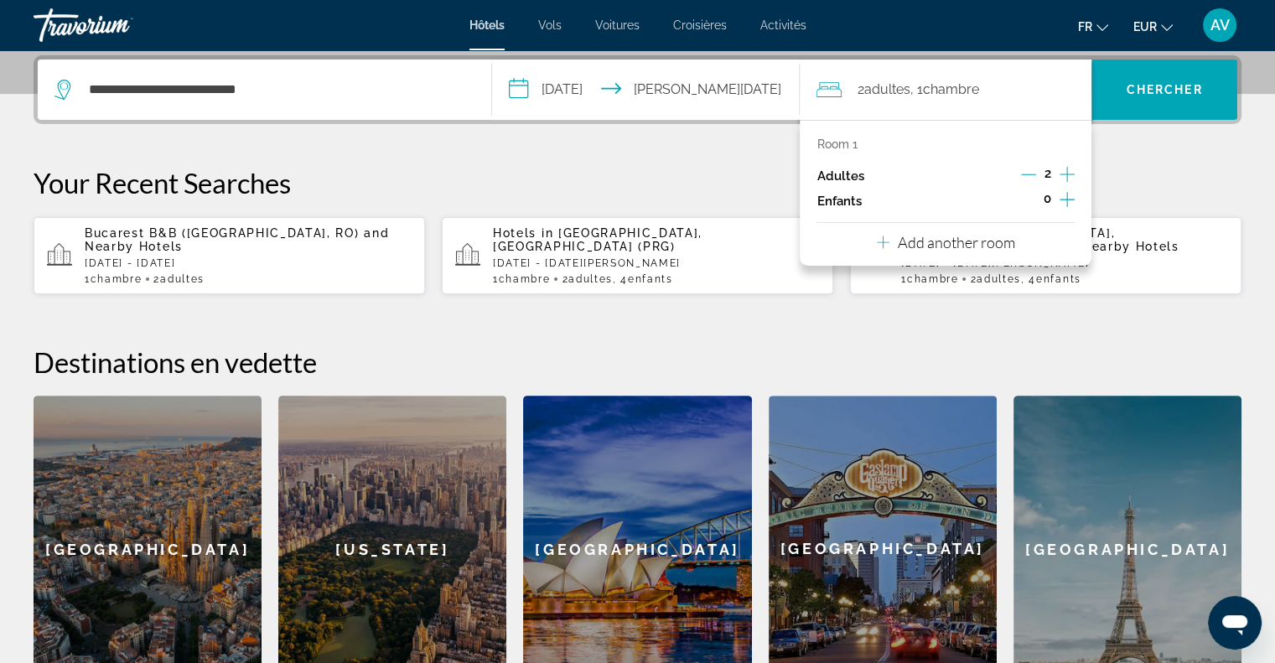
click at [1066, 202] on icon "Increment children" at bounding box center [1067, 199] width 15 height 20
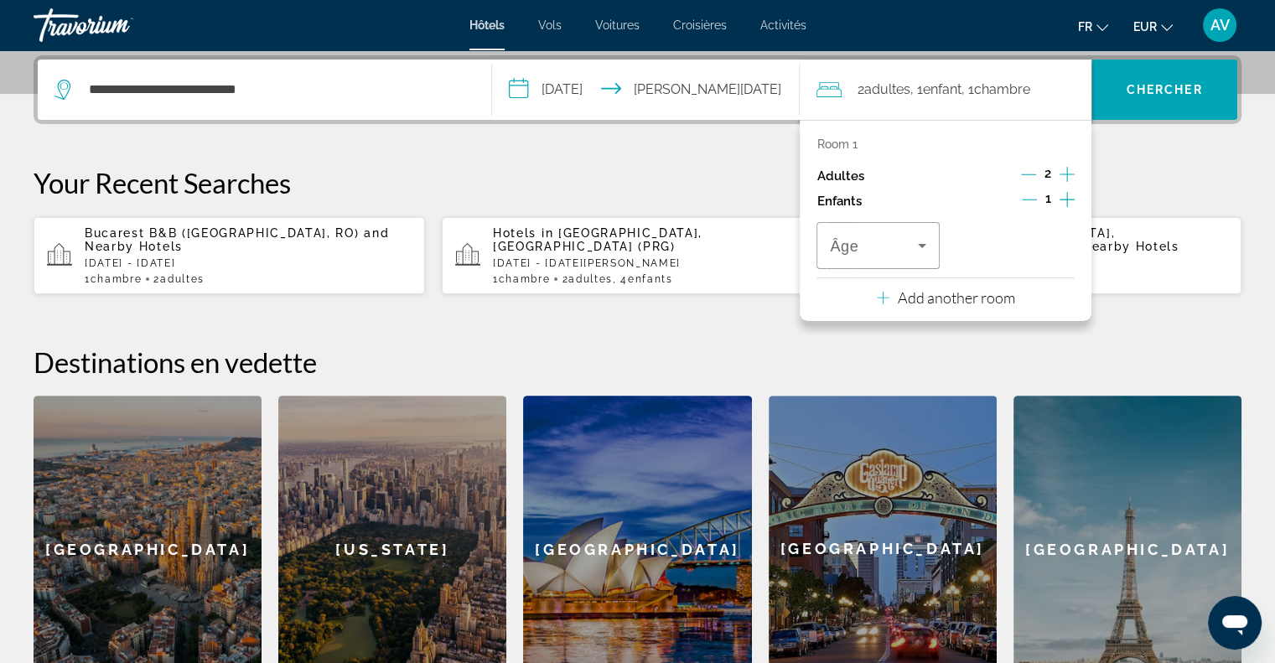
click at [1066, 202] on icon "Increment children" at bounding box center [1067, 199] width 15 height 20
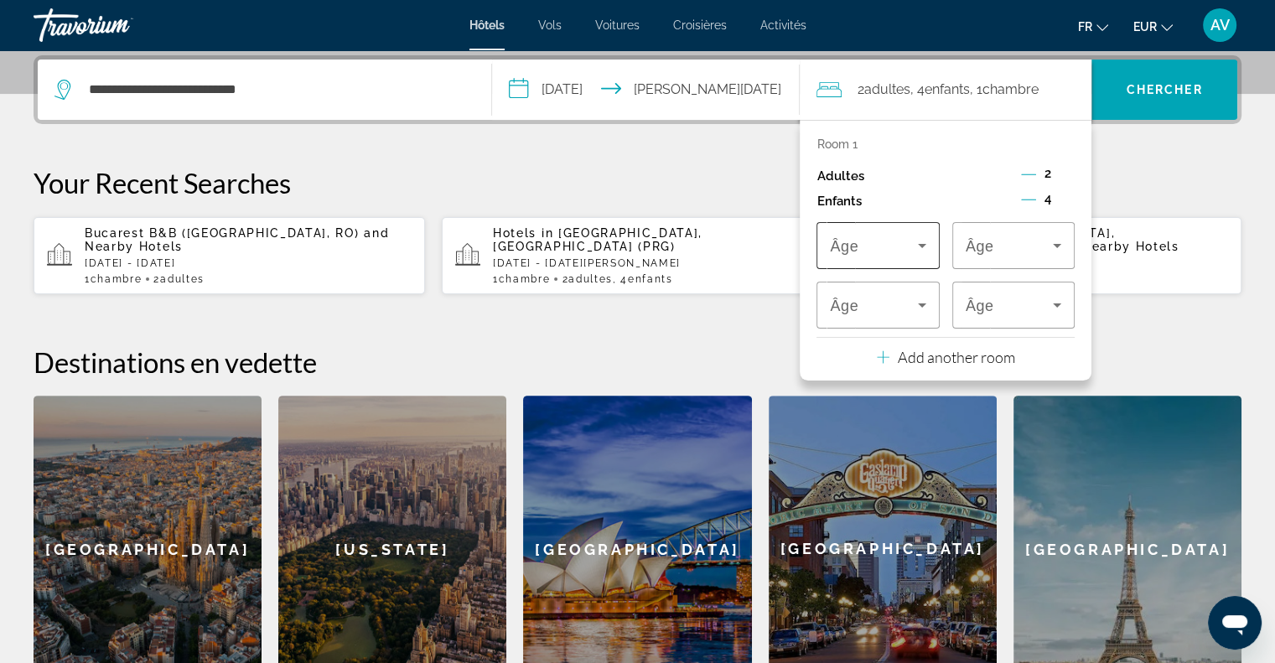
click at [923, 238] on icon "Travelers: 2 adults, 4 children" at bounding box center [922, 246] width 20 height 20
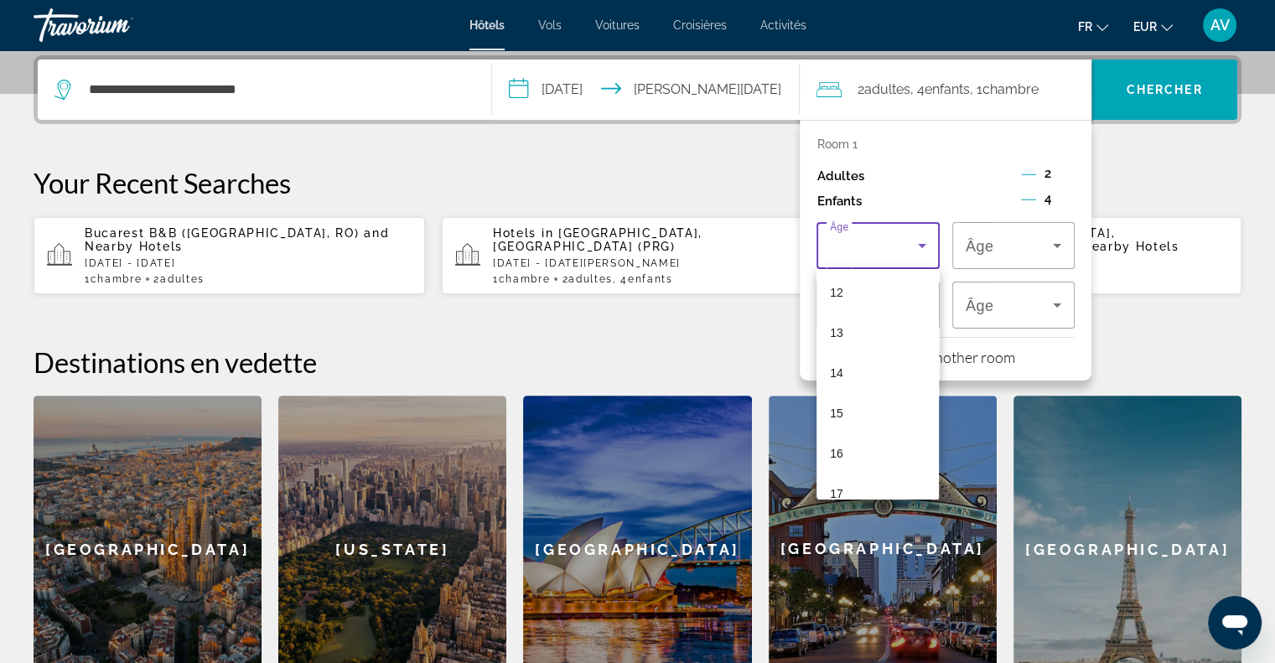
scroll to position [498, 0]
click at [843, 411] on mat-option "15" at bounding box center [878, 401] width 122 height 40
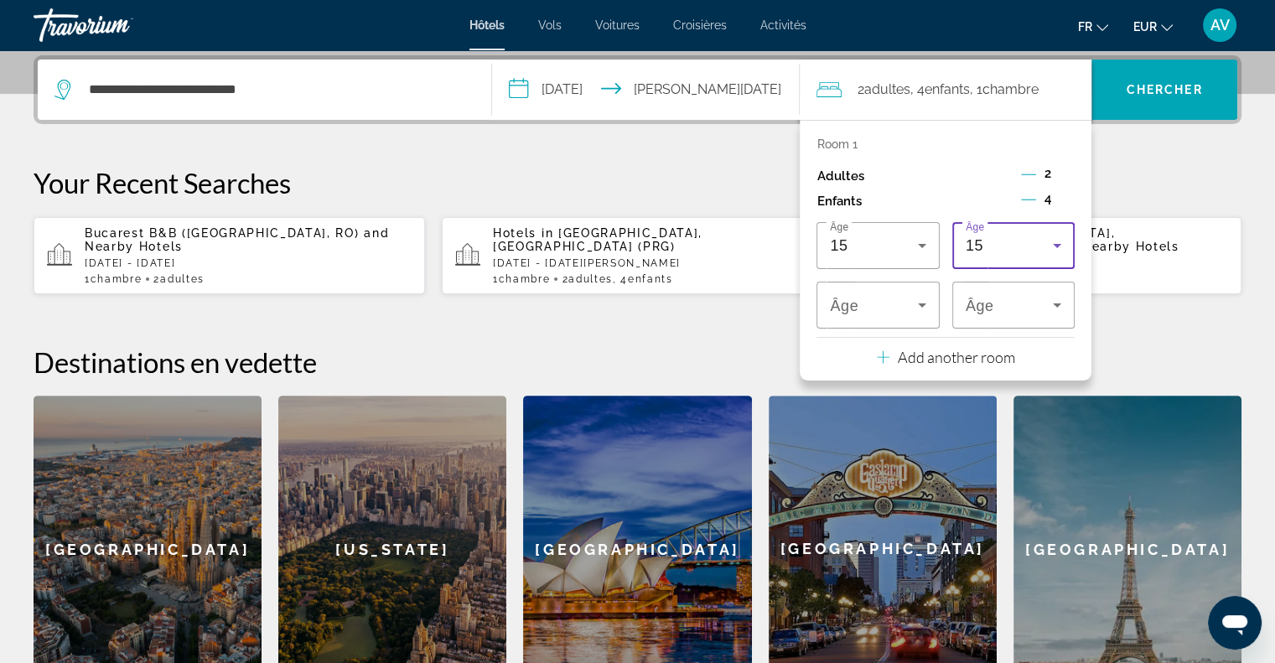
click at [1009, 252] on div "15" at bounding box center [1009, 246] width 87 height 20
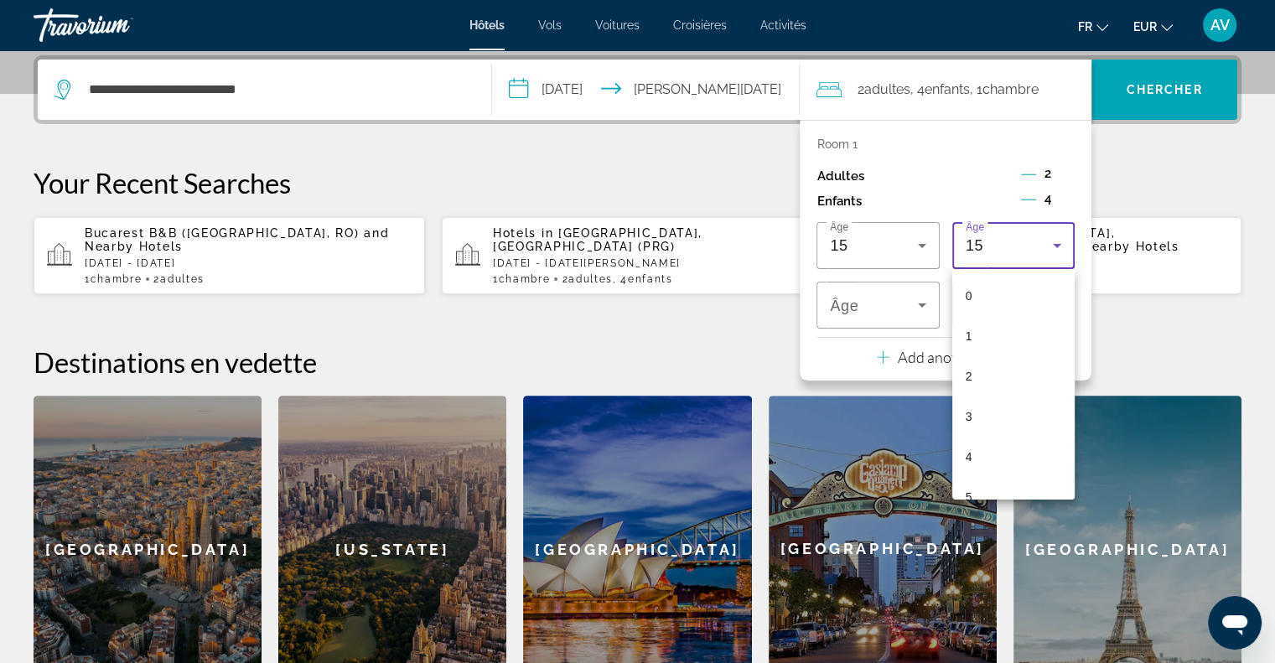
scroll to position [419, 0]
click at [1005, 350] on mat-option "12" at bounding box center [1013, 360] width 122 height 40
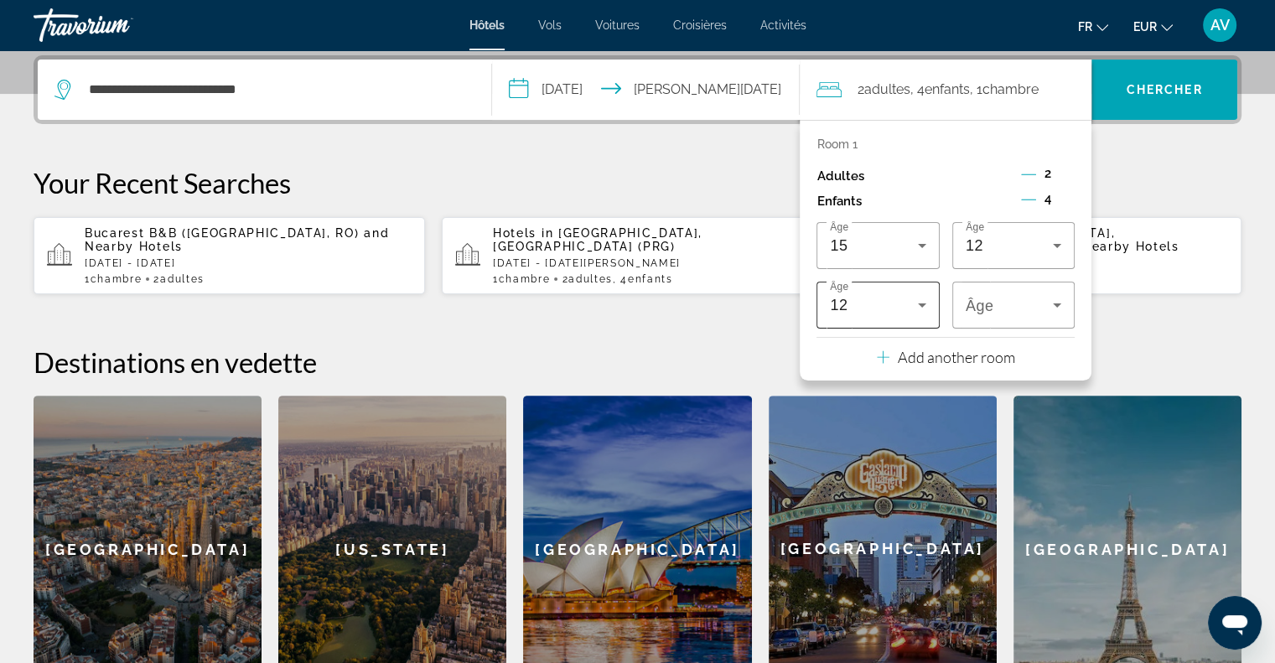
click at [936, 311] on div "Âge 12" at bounding box center [878, 305] width 122 height 47
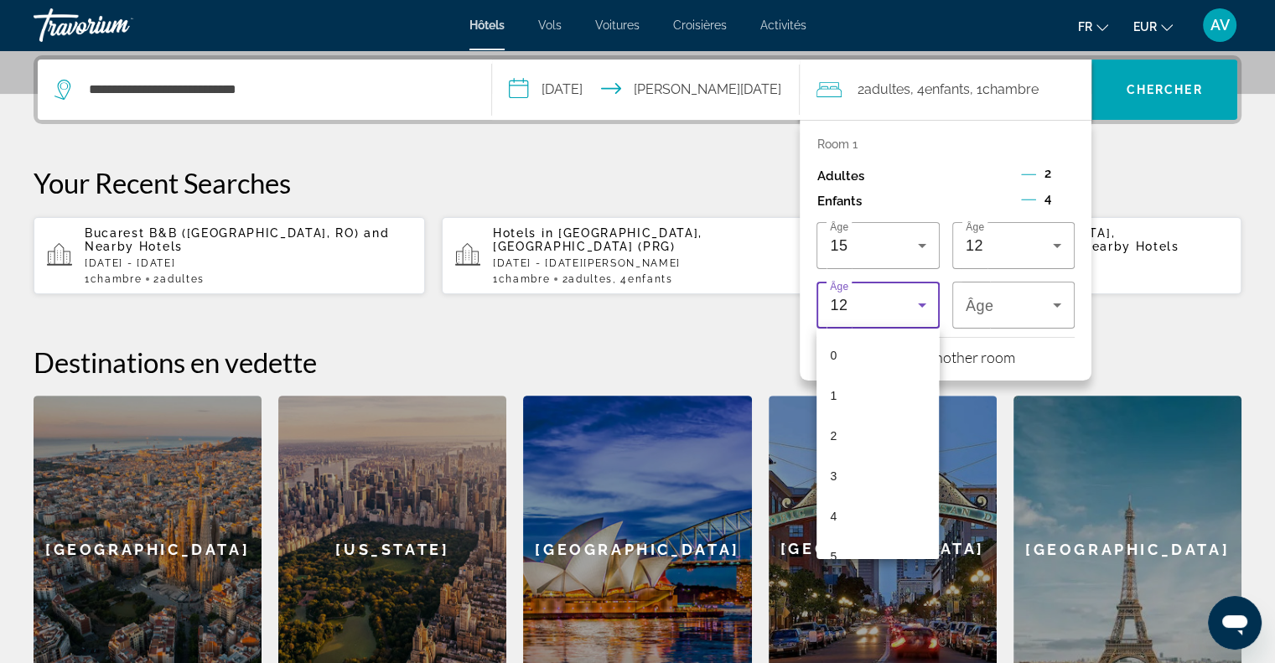
scroll to position [298, 0]
click at [894, 470] on mat-option "10" at bounding box center [878, 459] width 122 height 40
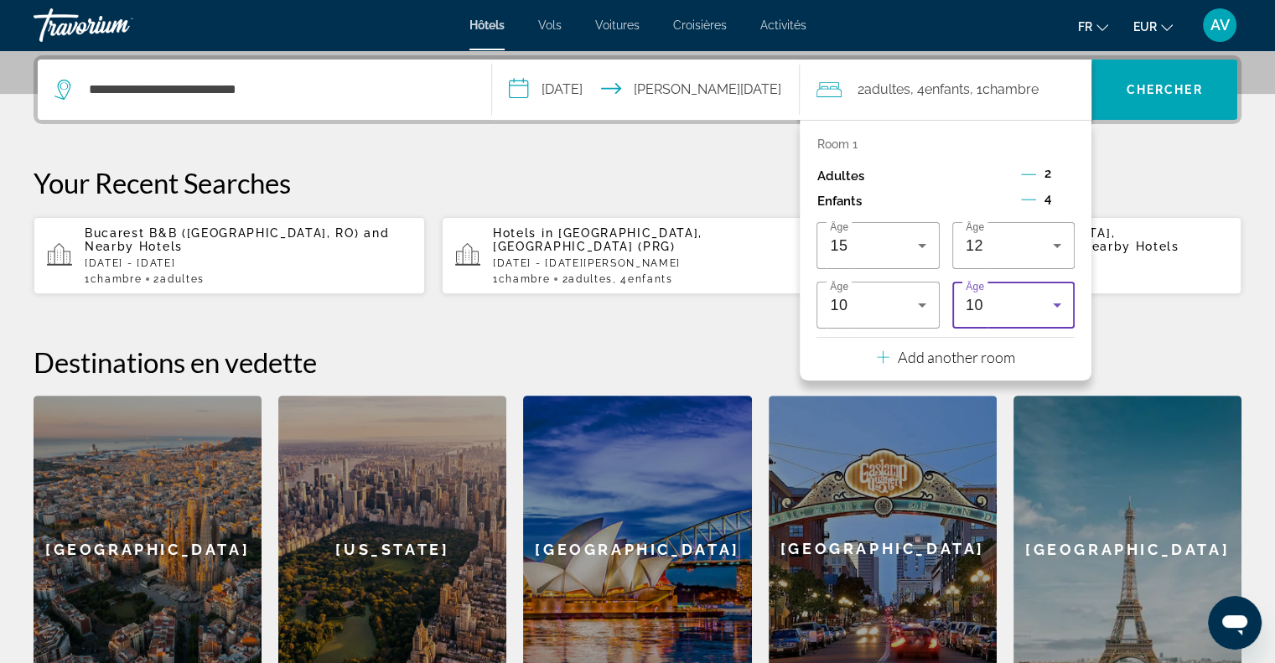
click at [1018, 311] on div "10" at bounding box center [1009, 305] width 87 height 20
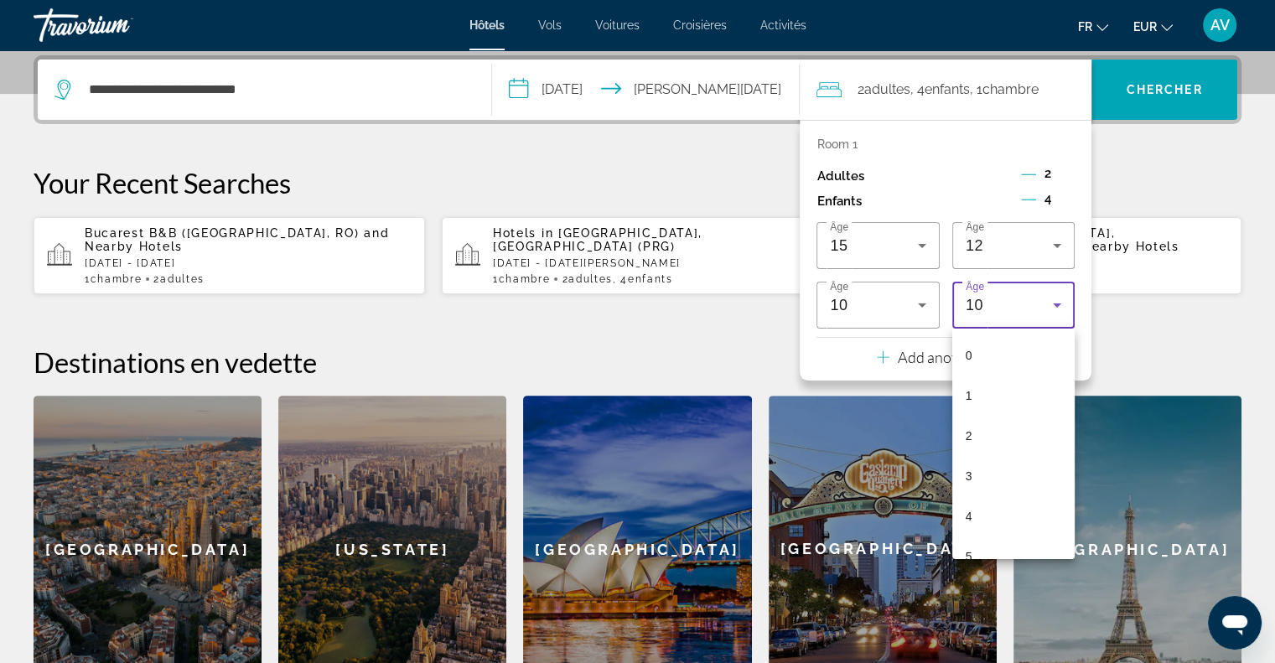
scroll to position [218, 0]
click at [982, 432] on mat-option "7" at bounding box center [1013, 419] width 122 height 40
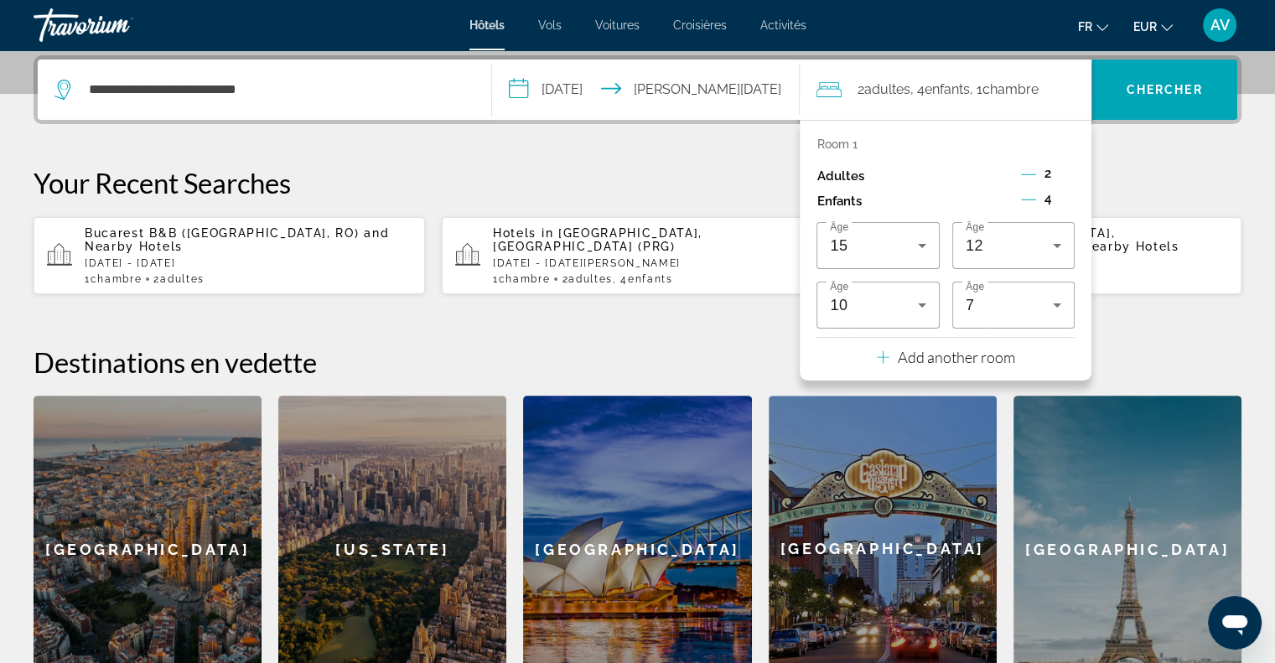
scroll to position [355, 0]
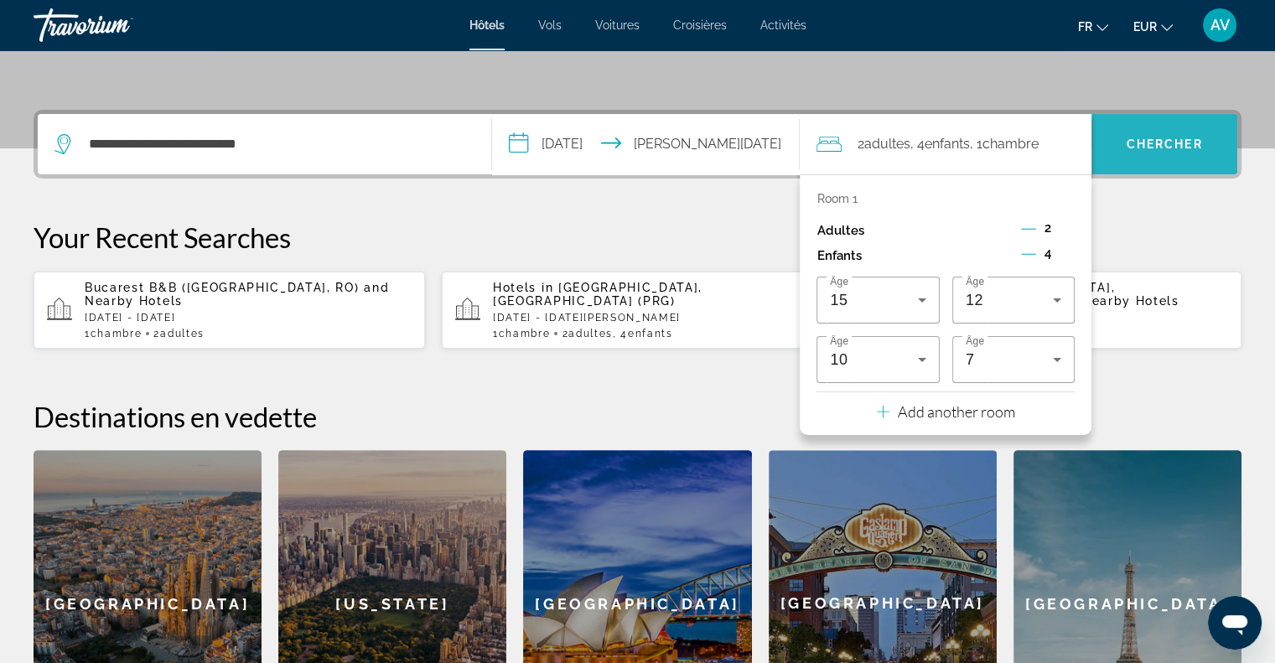
click at [1166, 167] on span "Search" at bounding box center [1164, 144] width 146 height 60
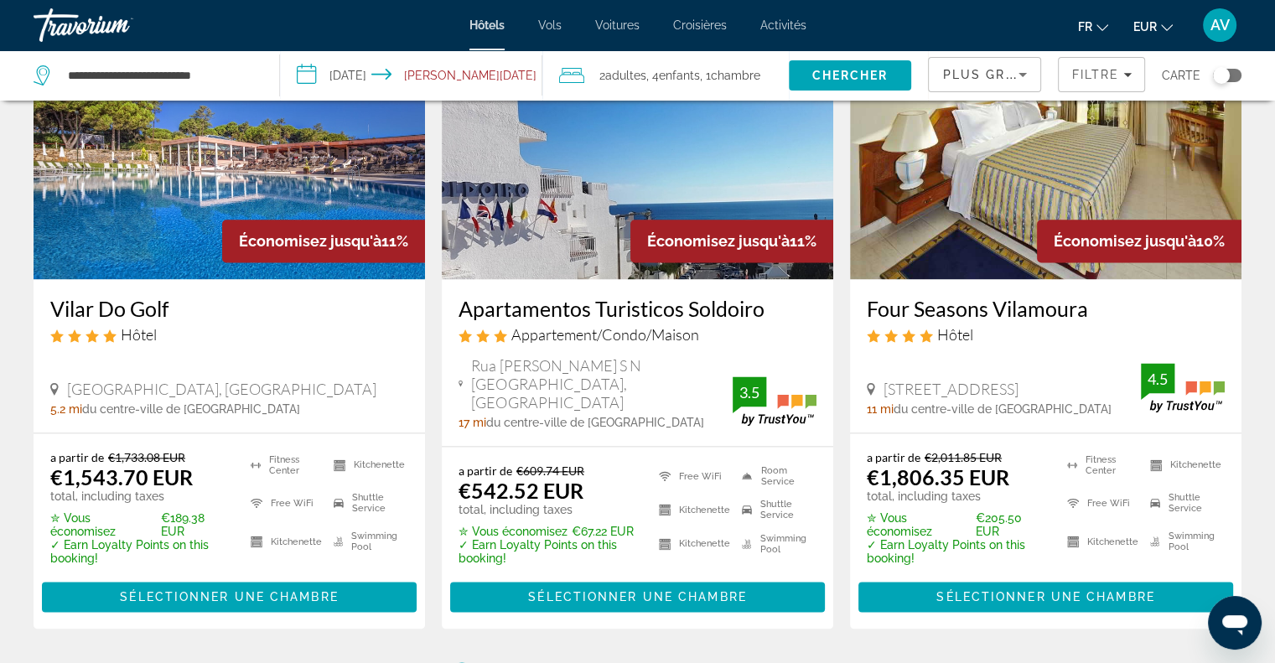
scroll to position [2137, 0]
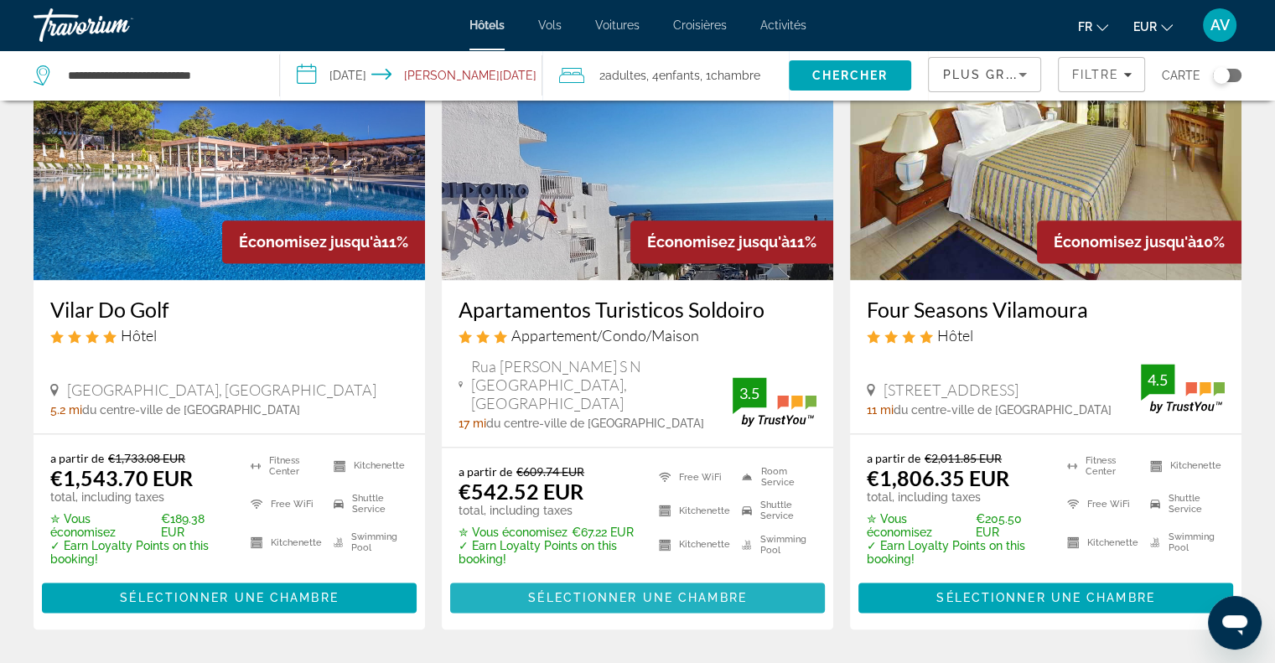
click at [682, 591] on span "Sélectionner une chambre" at bounding box center [637, 597] width 218 height 13
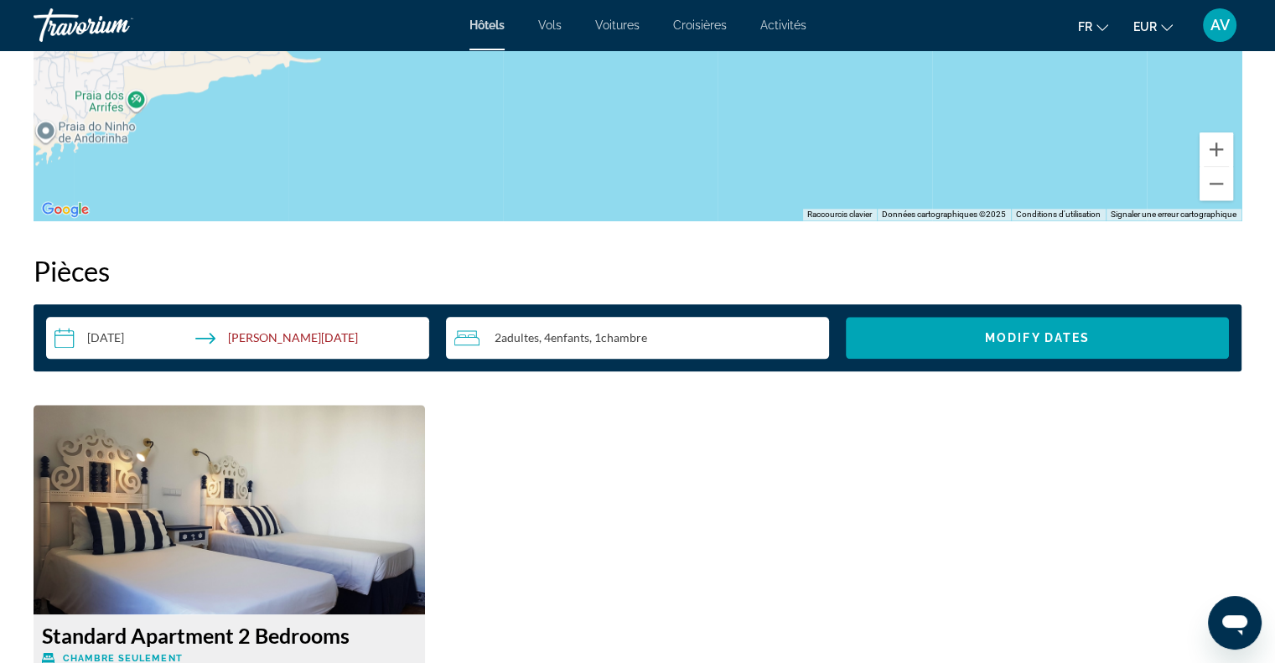
scroll to position [1968, 0]
